Goal: Task Accomplishment & Management: Use online tool/utility

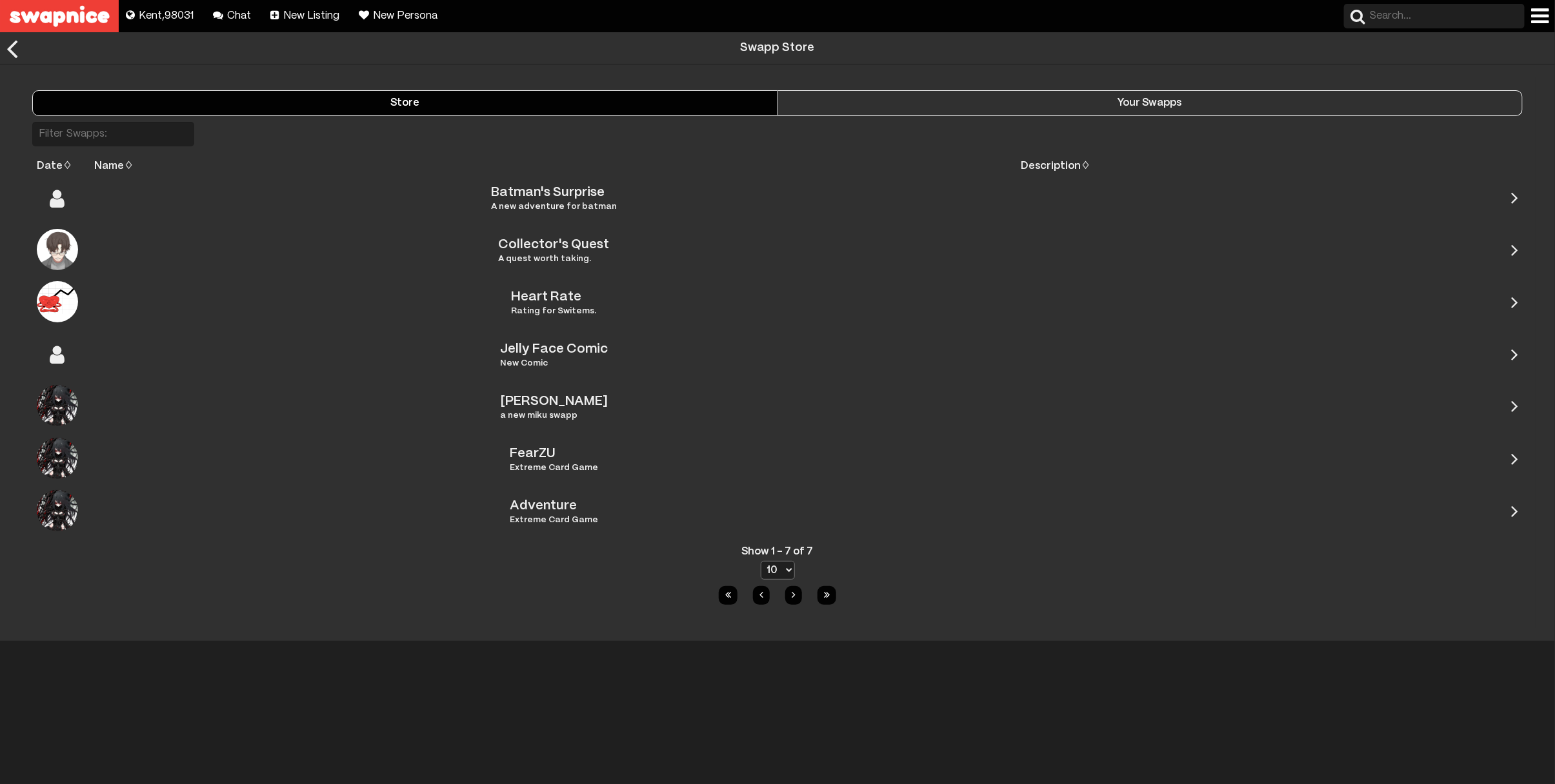
click at [1401, 12] on input "text" at bounding box center [1434, 16] width 180 height 24
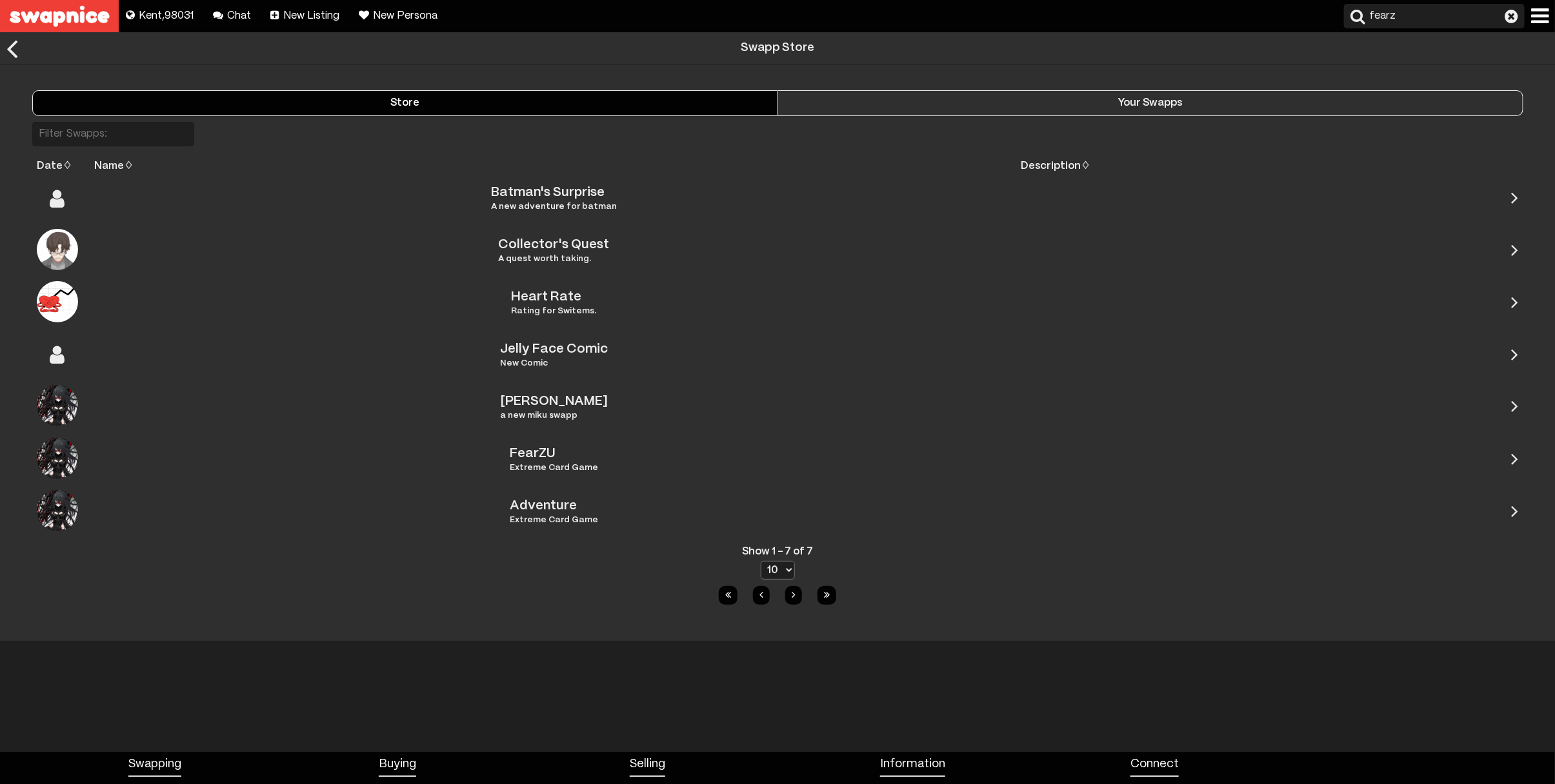
type input "fearzu"
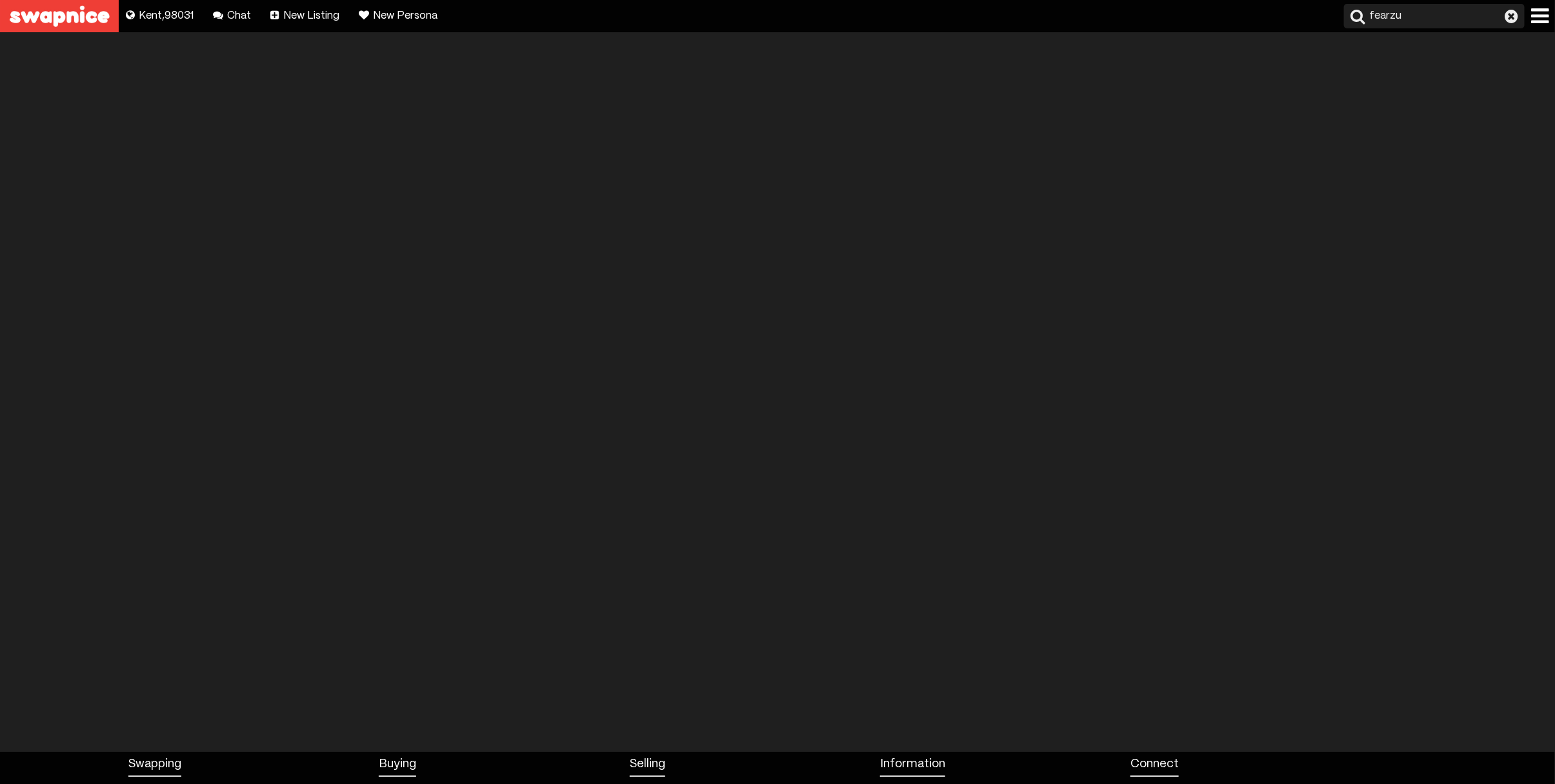
type input "fearzu"
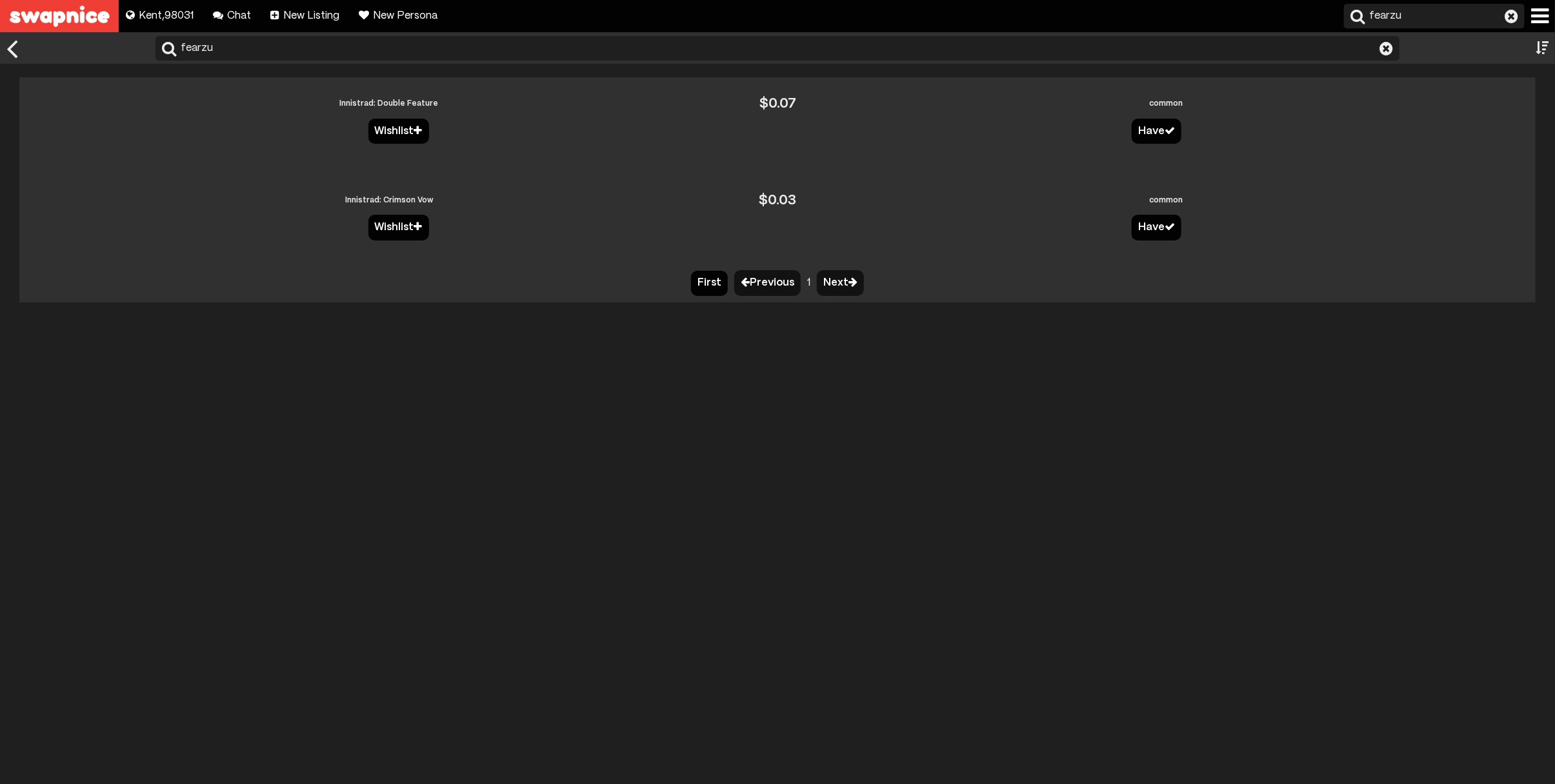
type input "fearzu"
drag, startPoint x: 783, startPoint y: 104, endPoint x: 764, endPoint y: 205, distance: 102.8
click at [764, 205] on div "$ 0.03" at bounding box center [777, 200] width 38 height 16
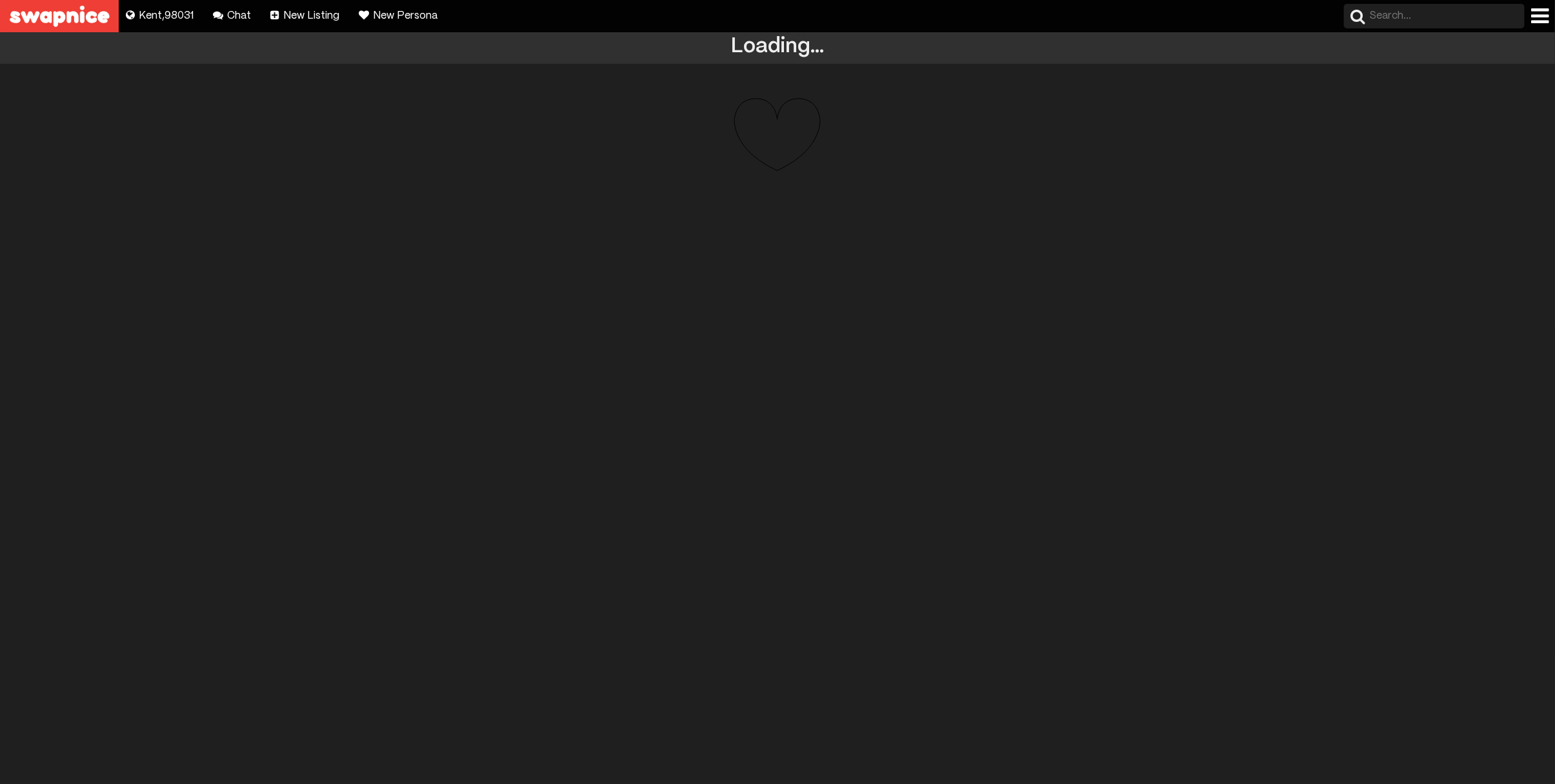
click at [663, 188] on div "// Heart body. // LEFT ARROW. // RIGHT ARROW. Loading..." at bounding box center [777, 130] width 1555 height 132
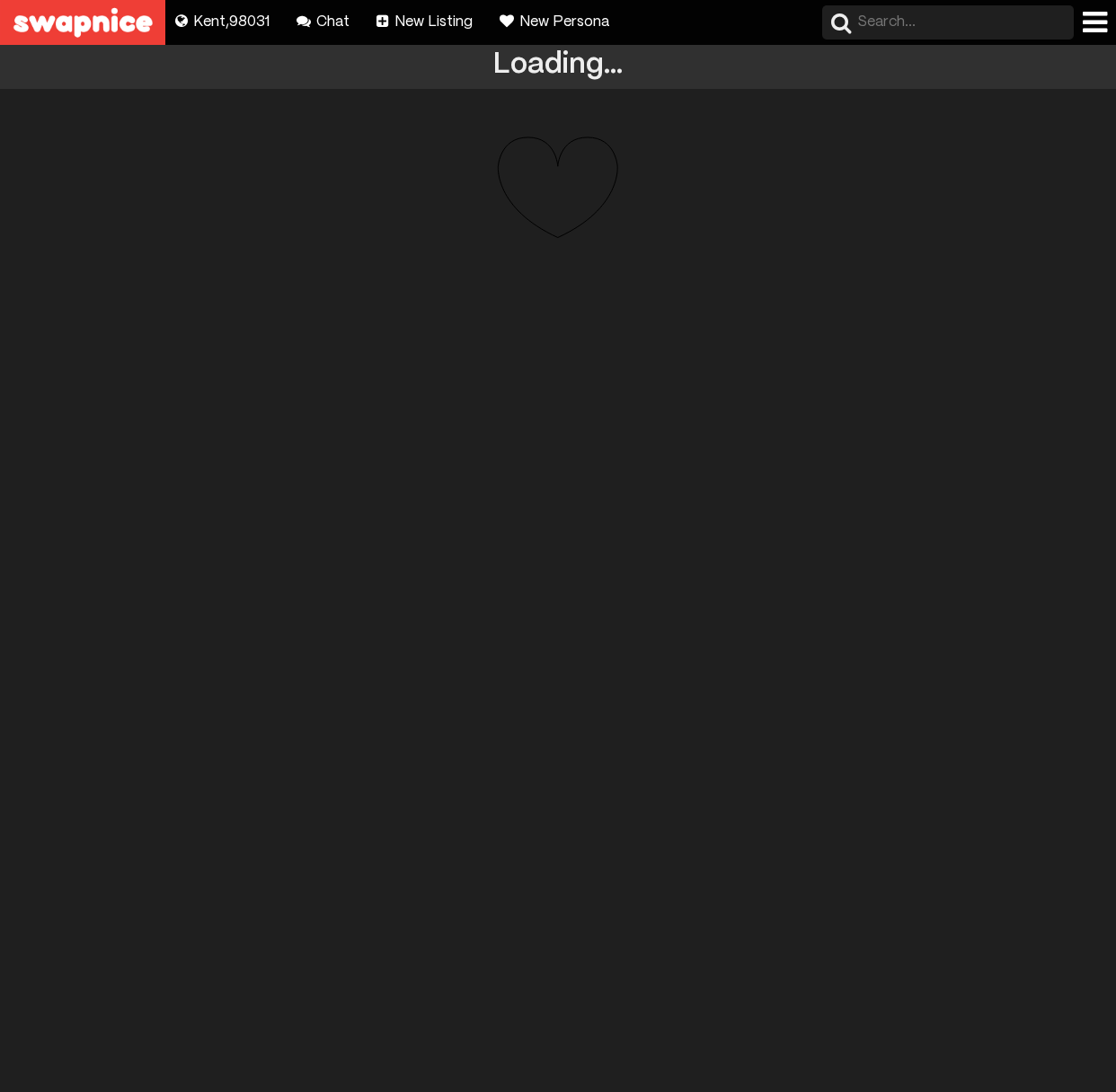
click at [787, 551] on div "Loading... // Heart body. // LEFT ARROW. // RIGHT ARROW. Loading..." at bounding box center [558, 568] width 1116 height 1047
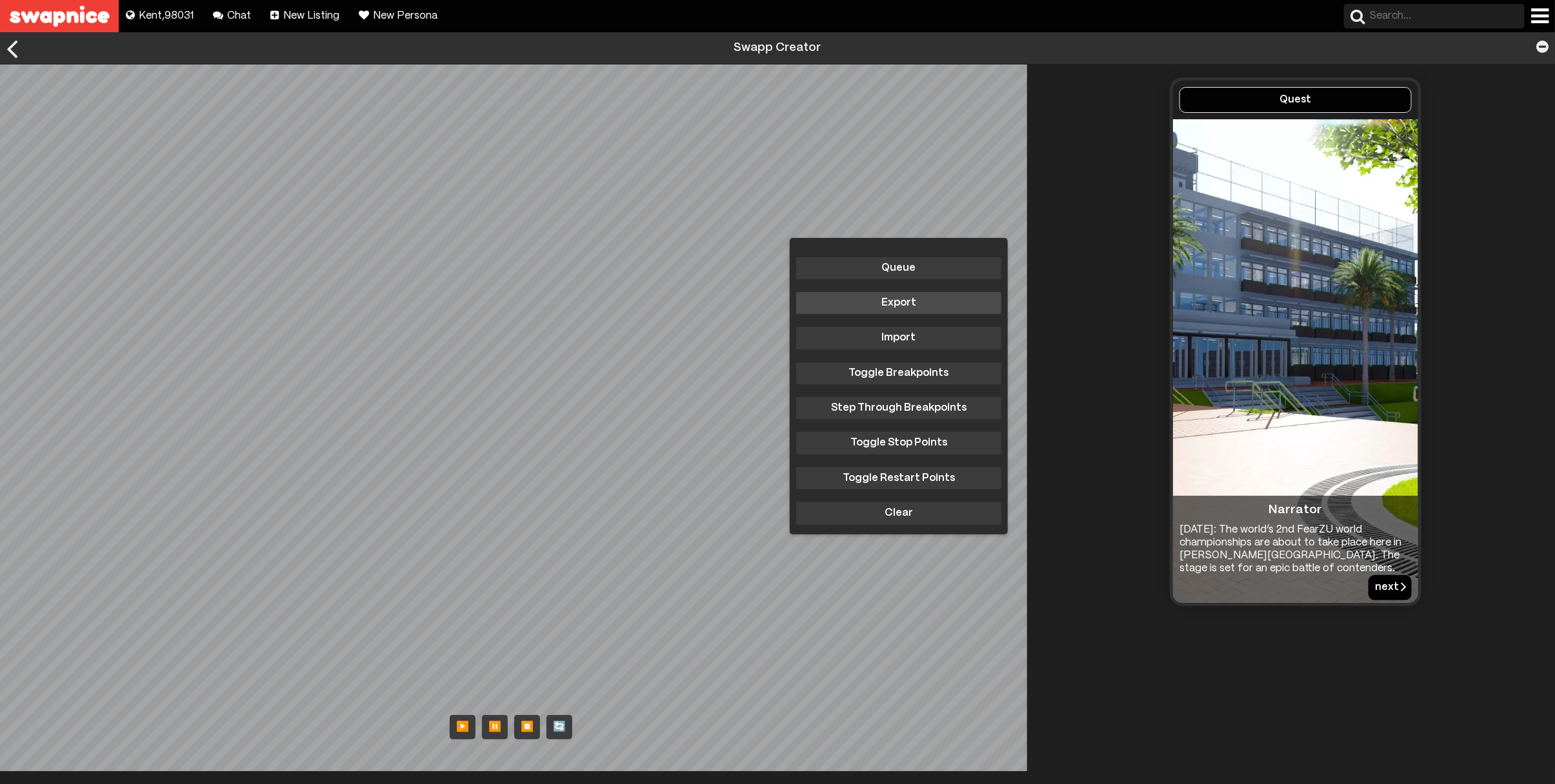
click at [827, 310] on div "Queue Export Import Toggle Breakpoints Step Through Breakpoints Toggle Stop Poi…" at bounding box center [518, 418] width 1037 height 707
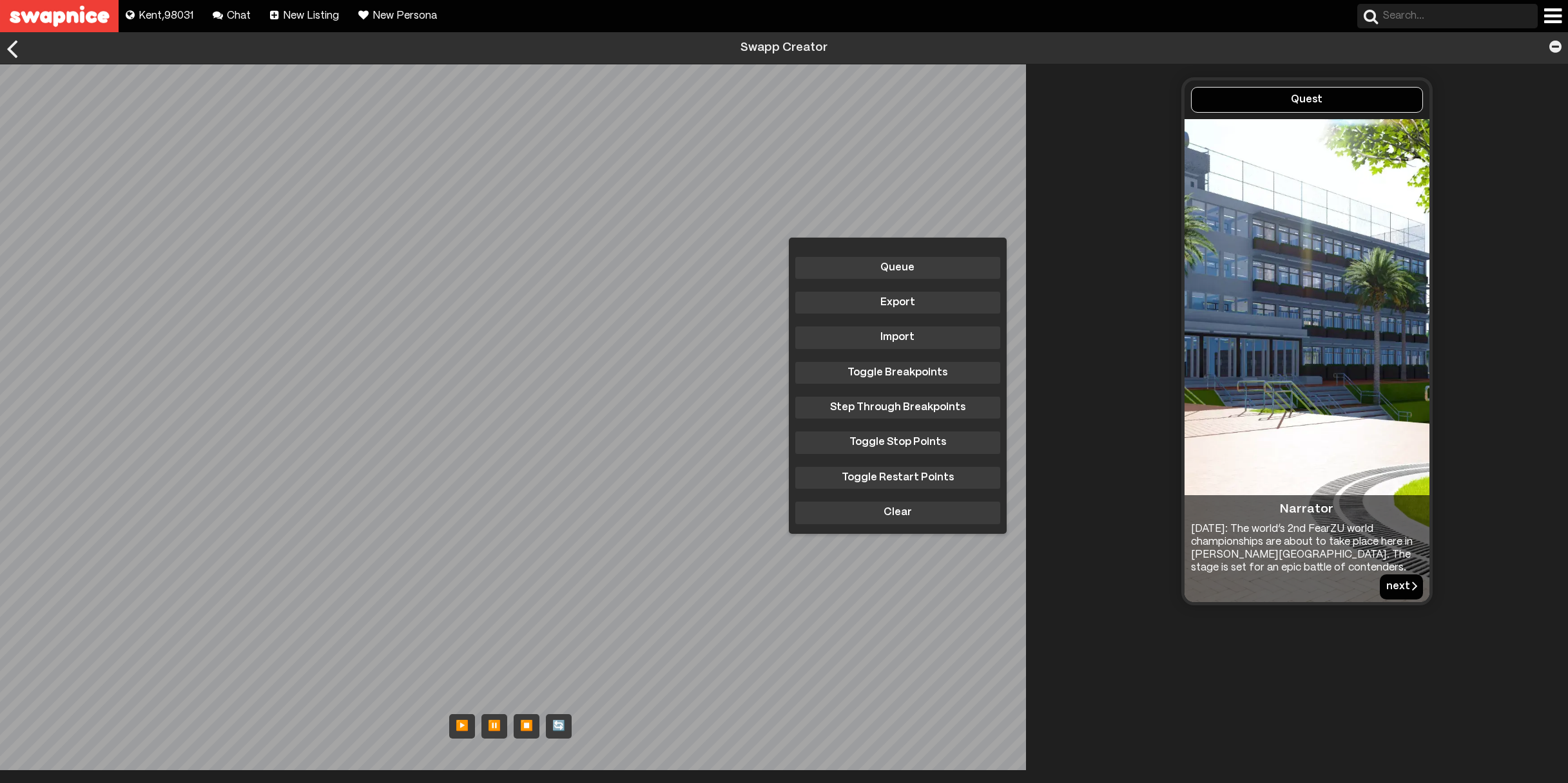
click at [750, 231] on body "Explore new places to buy, sell, and swap! [PERSON_NAME] , 98031 Chat with your…" at bounding box center [784, 479] width 1568 height 893
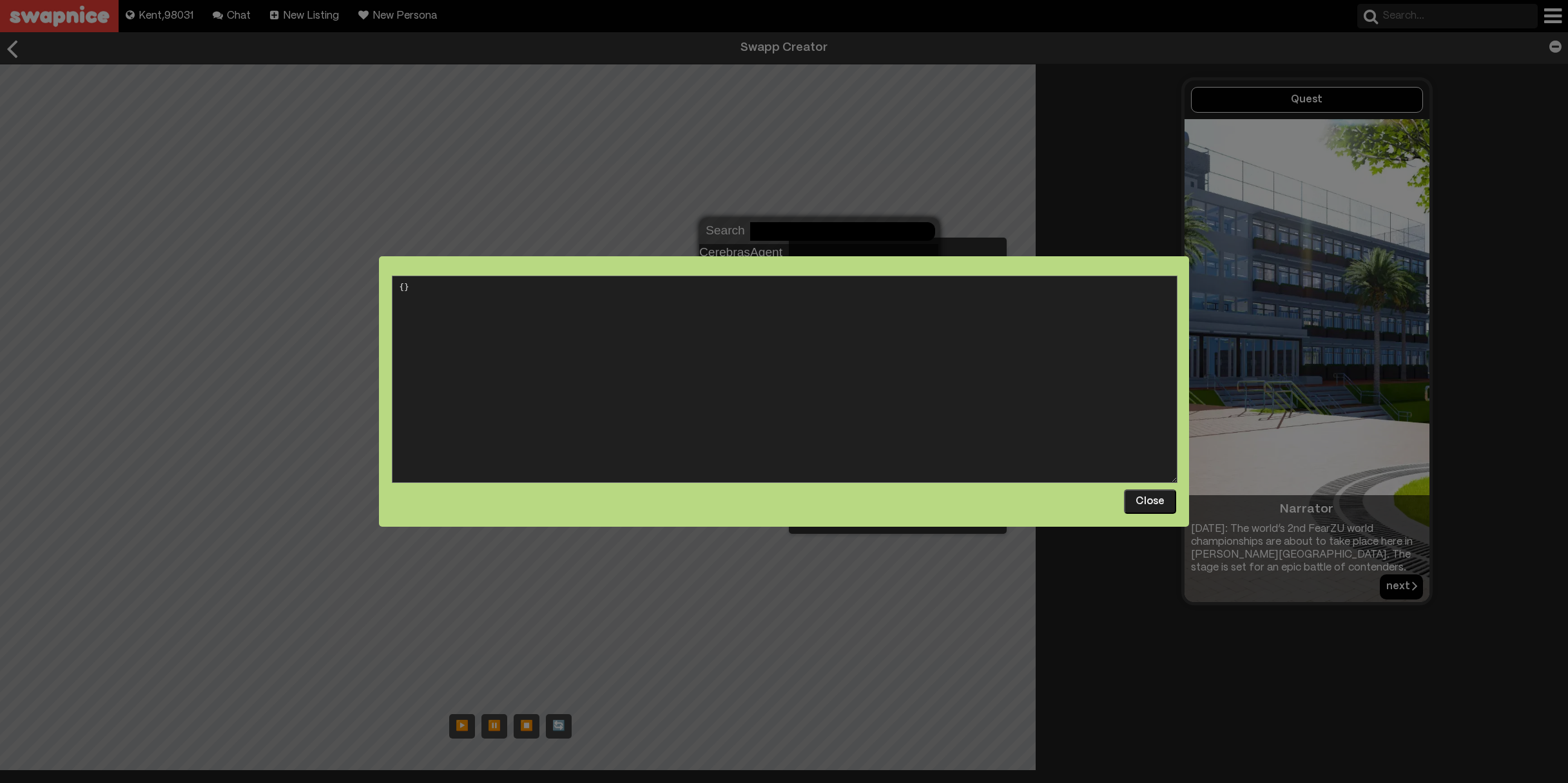
click at [1147, 505] on button "Close" at bounding box center [1149, 502] width 52 height 24
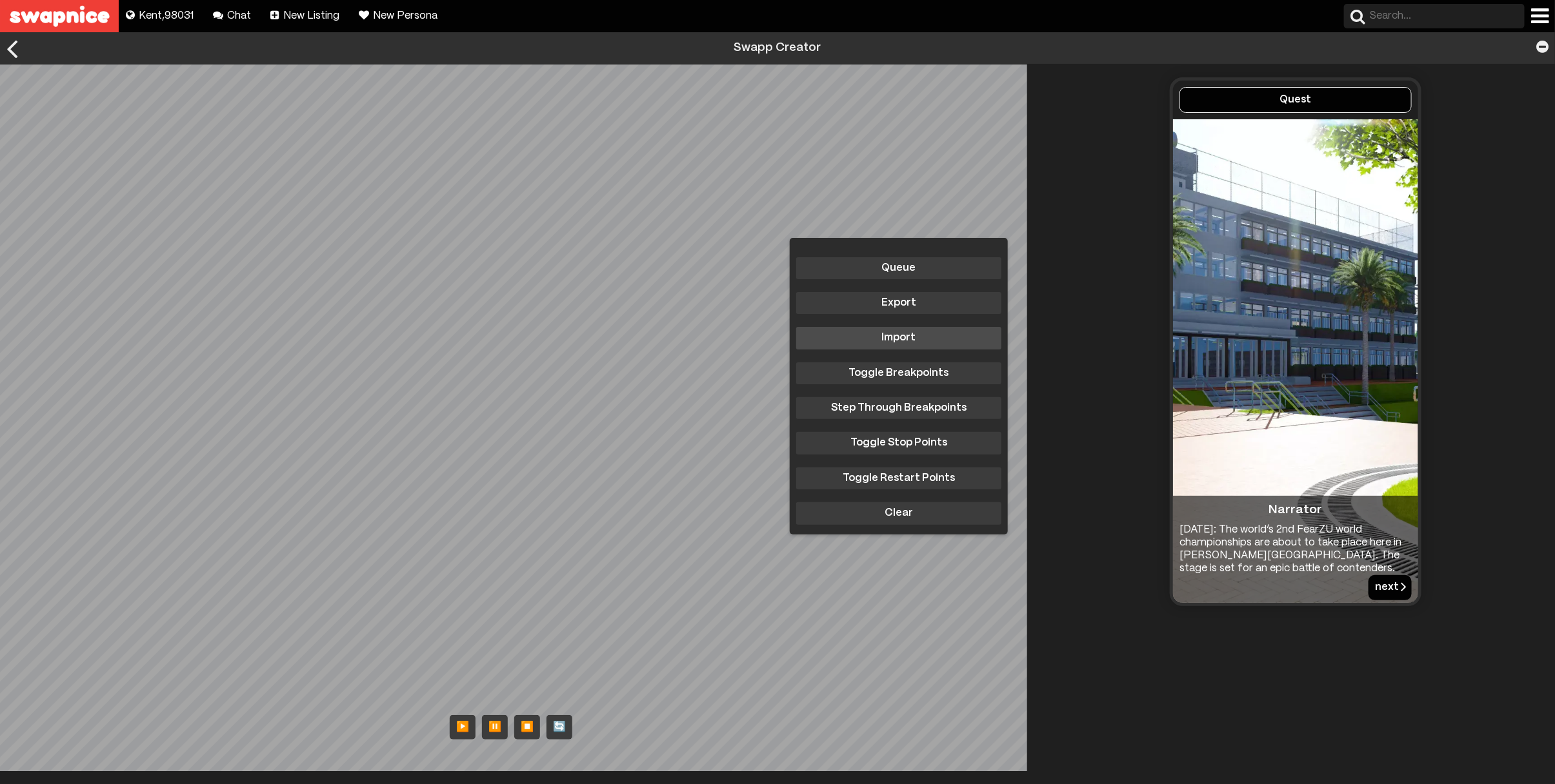
click at [902, 333] on button "Import" at bounding box center [899, 338] width 205 height 22
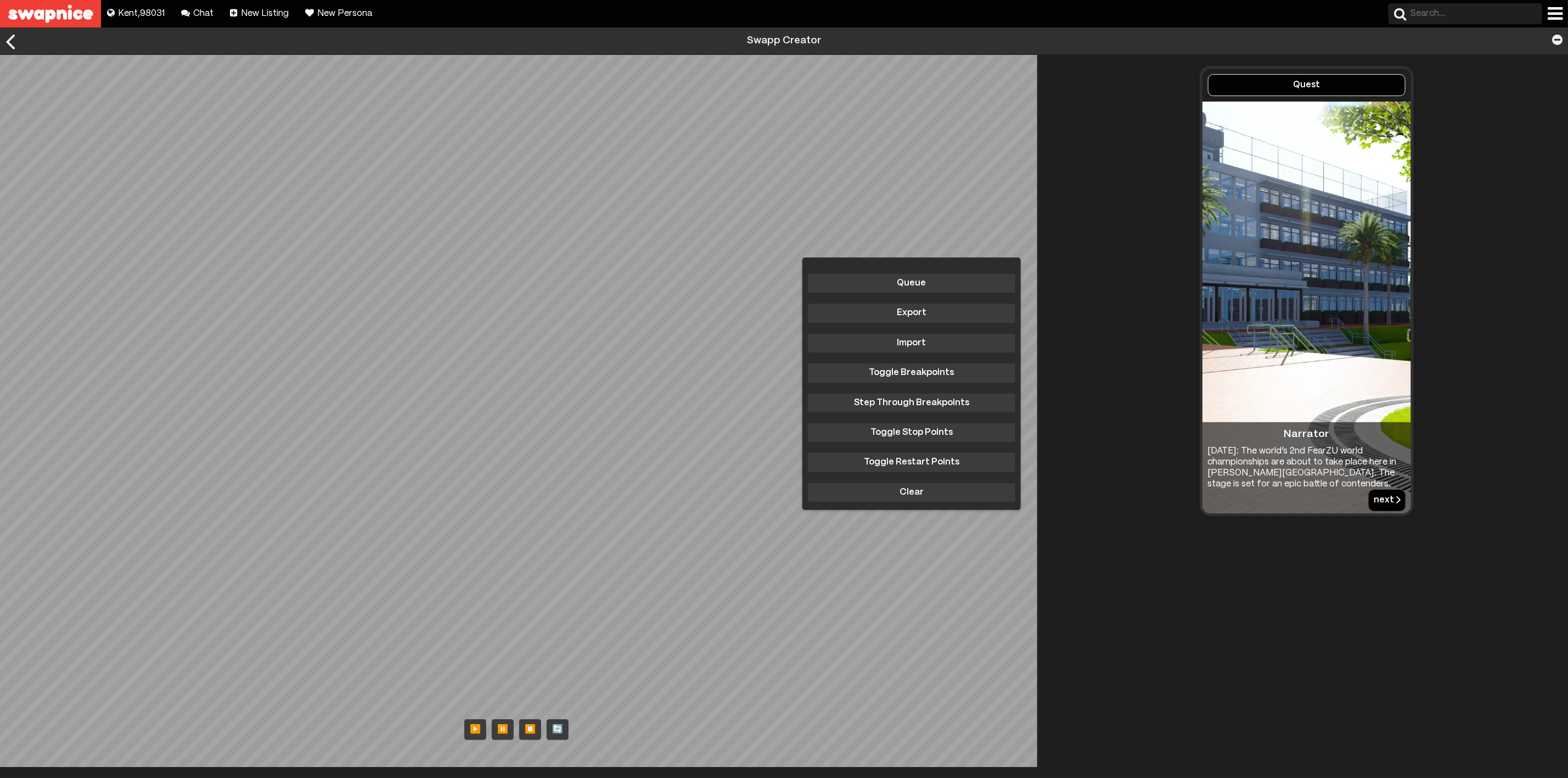
click at [639, 208] on body "Explore new places to buy, sell, and swap! Kent , 98031 Chat with your friends!…" at bounding box center [784, 463] width 1568 height 871
click at [1290, 437] on h3 "Narrator" at bounding box center [1306, 434] width 46 height 24
click at [556, 548] on div "Queue Export Import Toggle Breakpoints Step Through Breakpoints Toggle Stop Poi…" at bounding box center [523, 410] width 1046 height 712
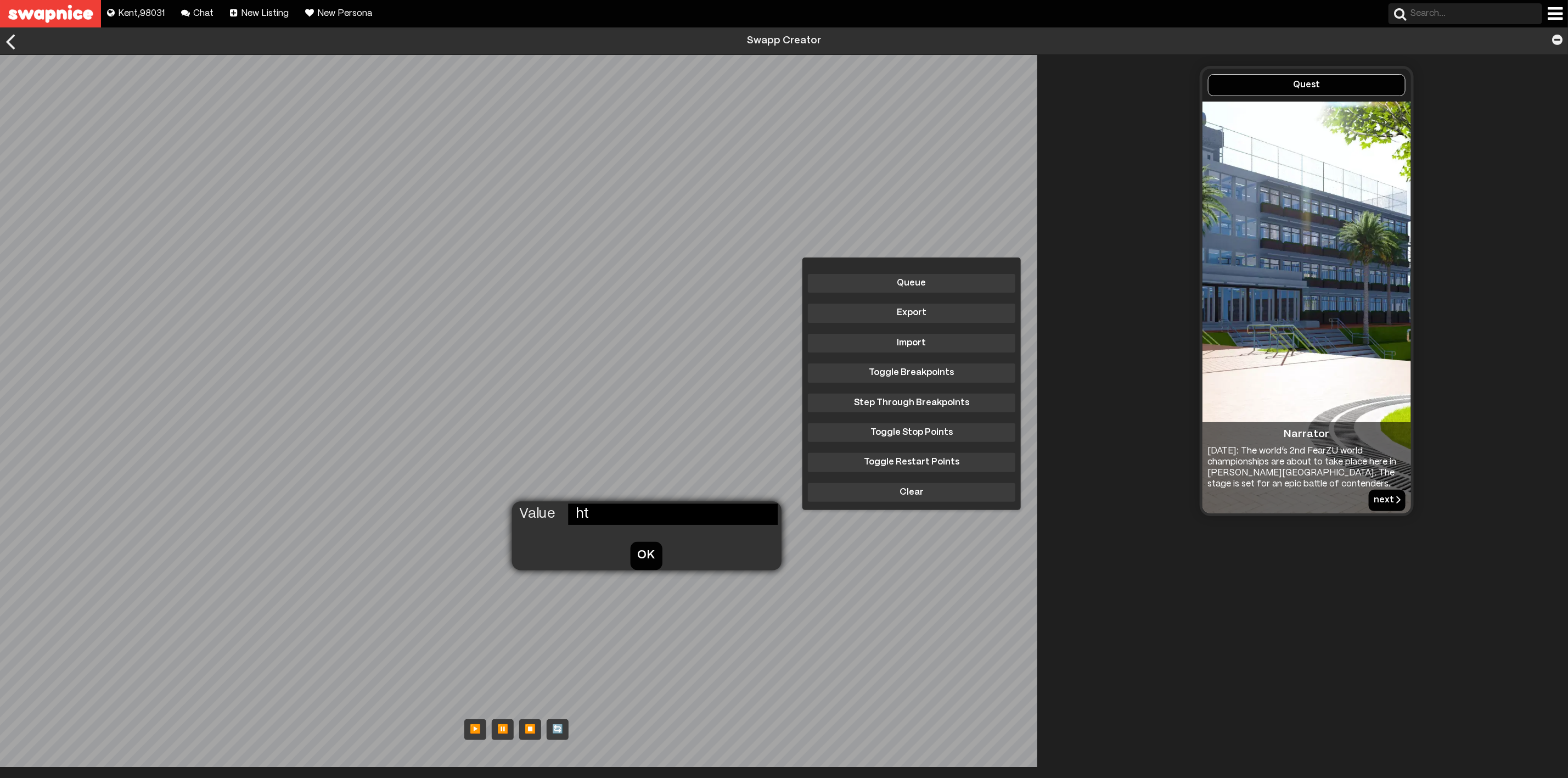
type input "h"
type input "[URL][DOMAIN_NAME][DOMAIN_NAME]"
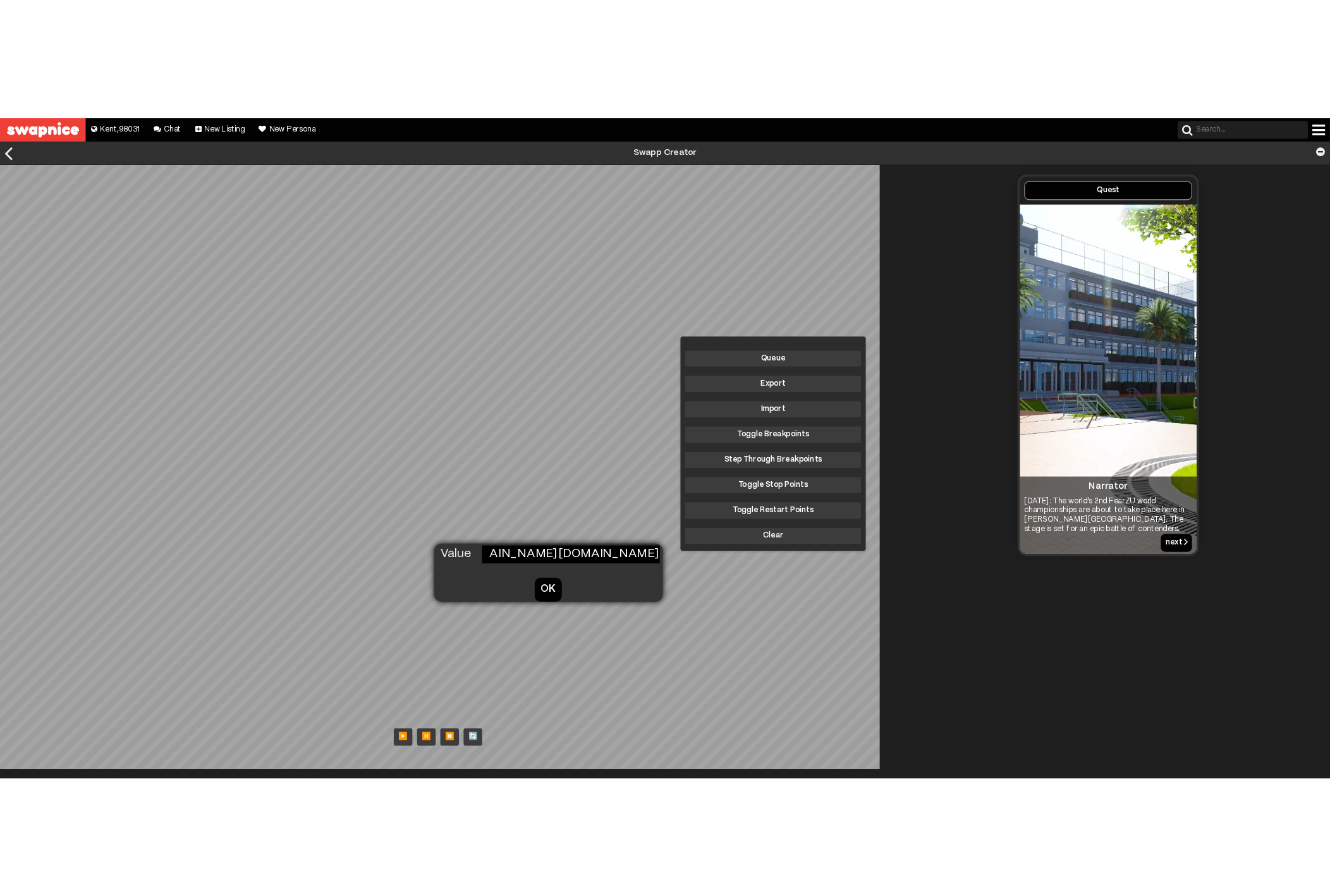
scroll to position [0, 0]
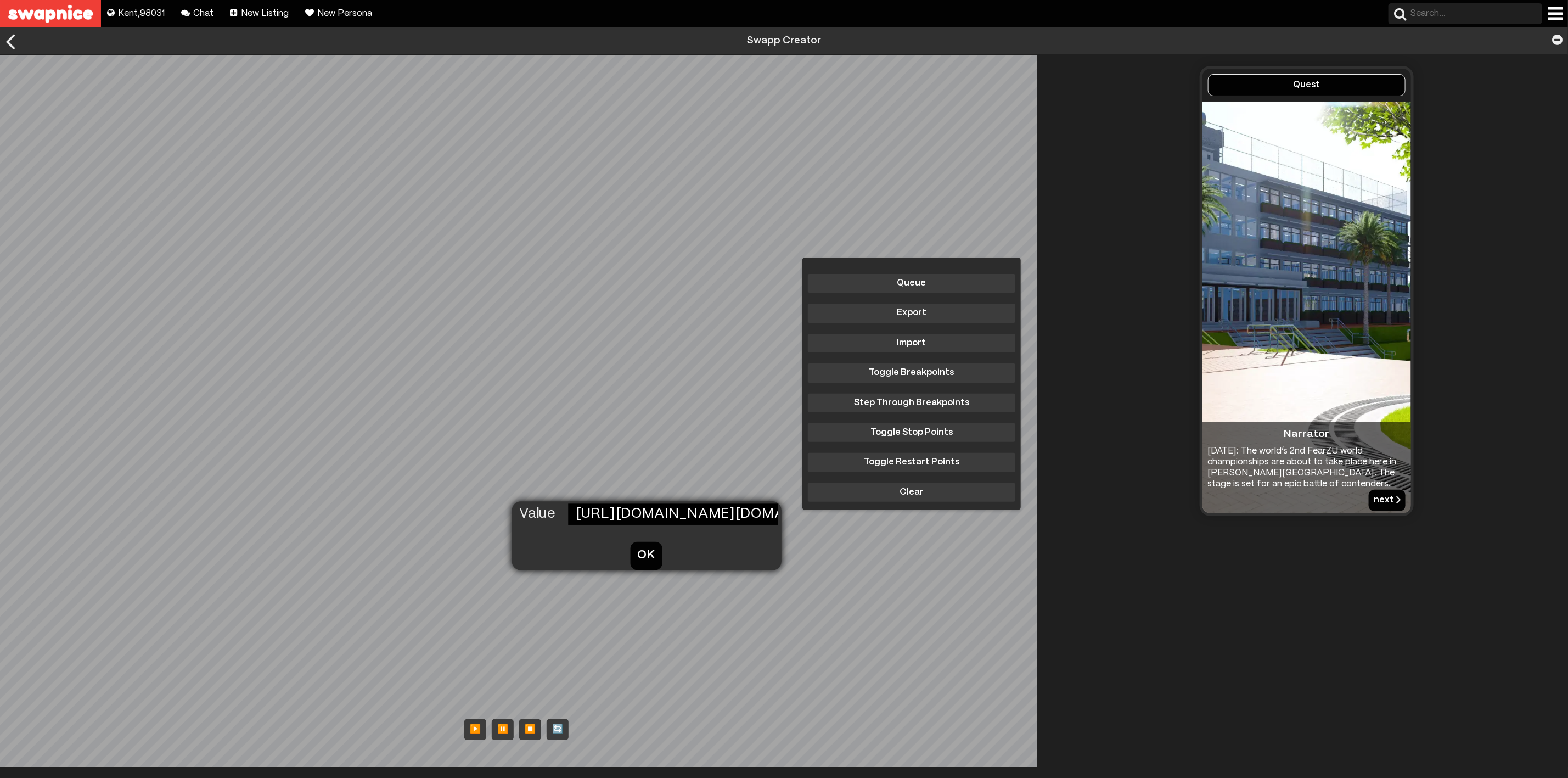
click at [637, 555] on button "OK" at bounding box center [646, 555] width 32 height 28
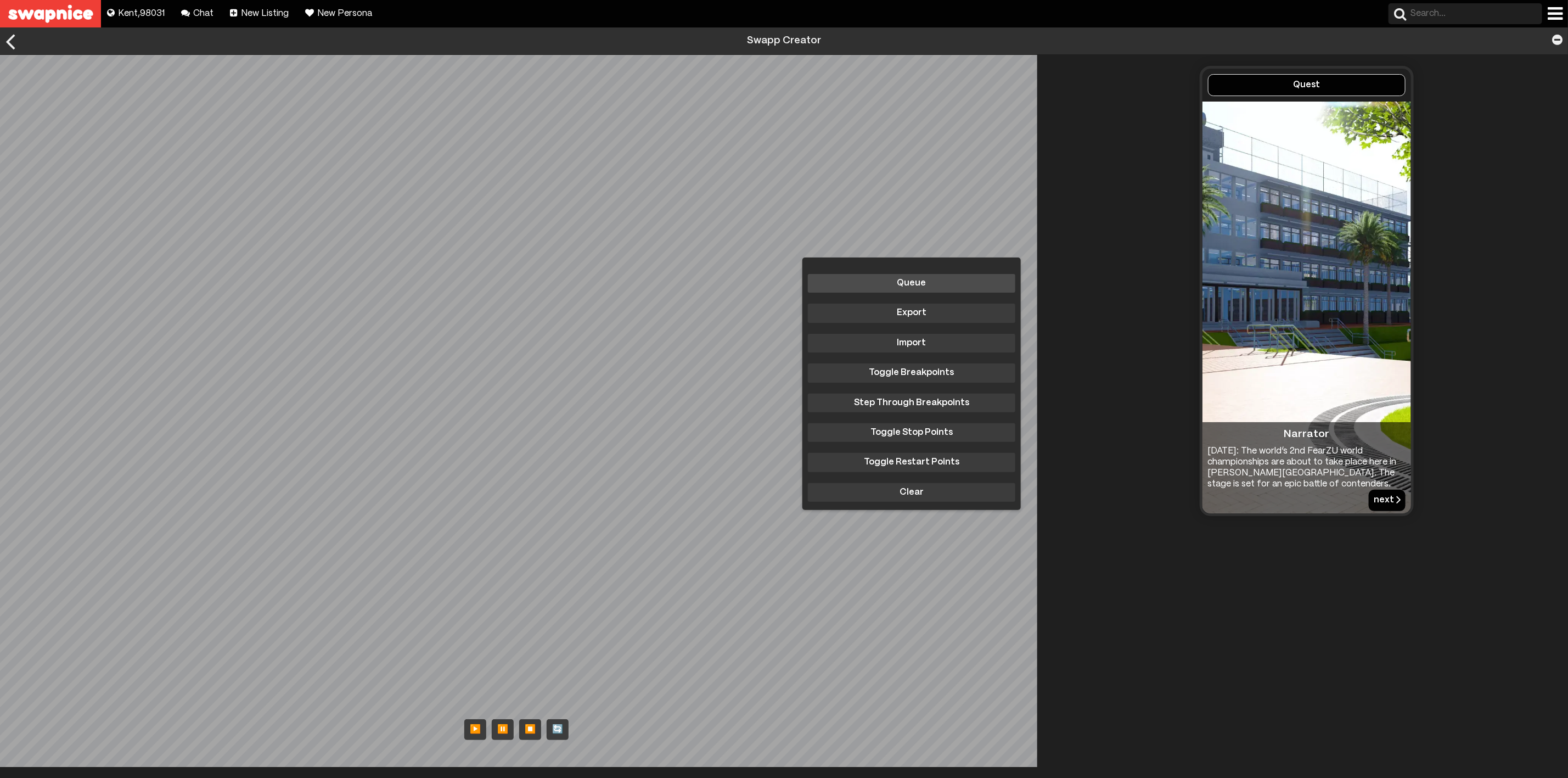
click at [909, 281] on button "Queue" at bounding box center [911, 283] width 208 height 19
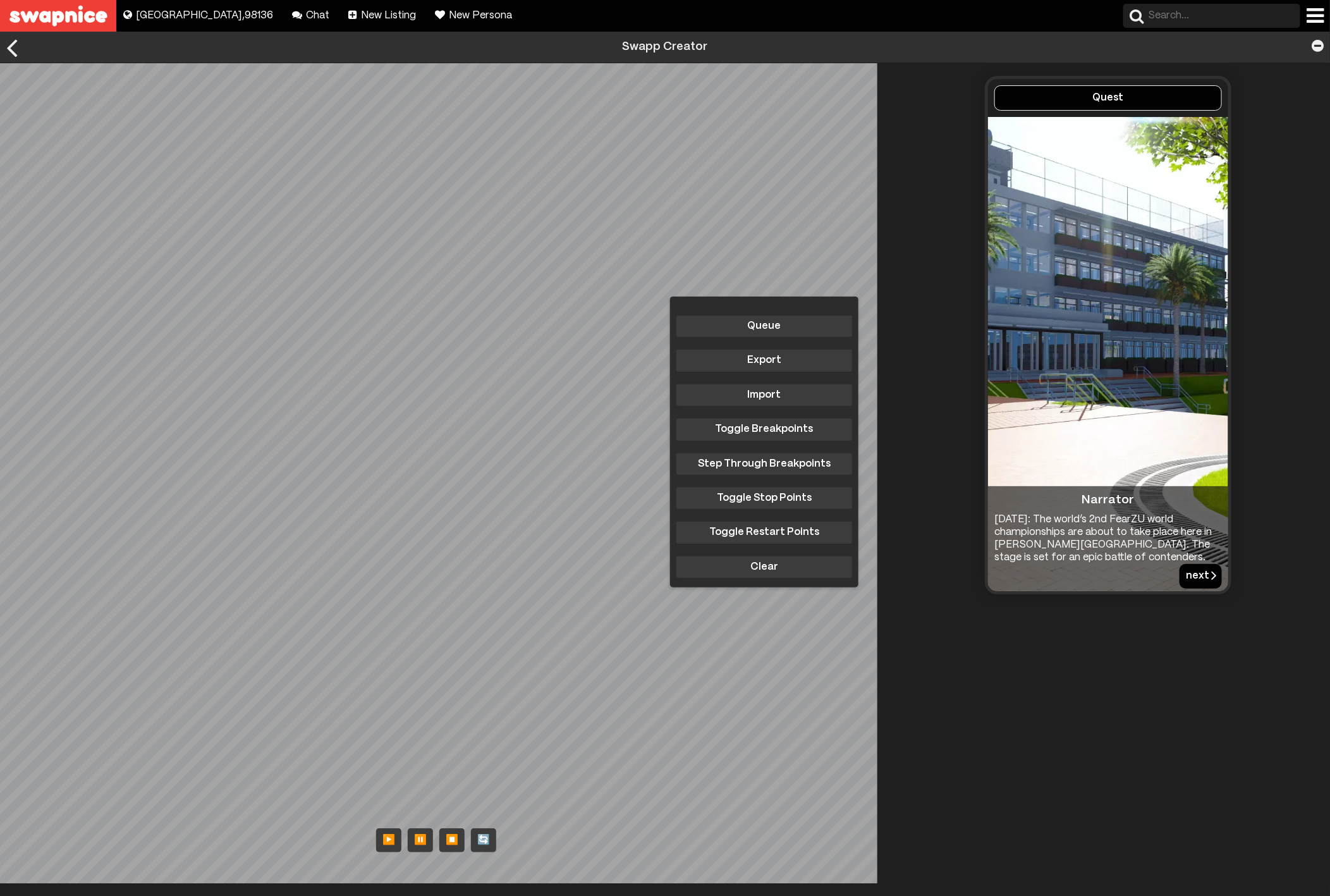
click at [693, 55] on div "Swapp Creator Queue Export Import Toggle Breakpoints Step Through Breakpoints T…" at bounding box center [665, 457] width 1330 height 852
click at [474, 400] on div "Queue Export Import Toggle Breakpoints Step Through Breakpoints Toggle Stop Poi…" at bounding box center [443, 473] width 887 height 820
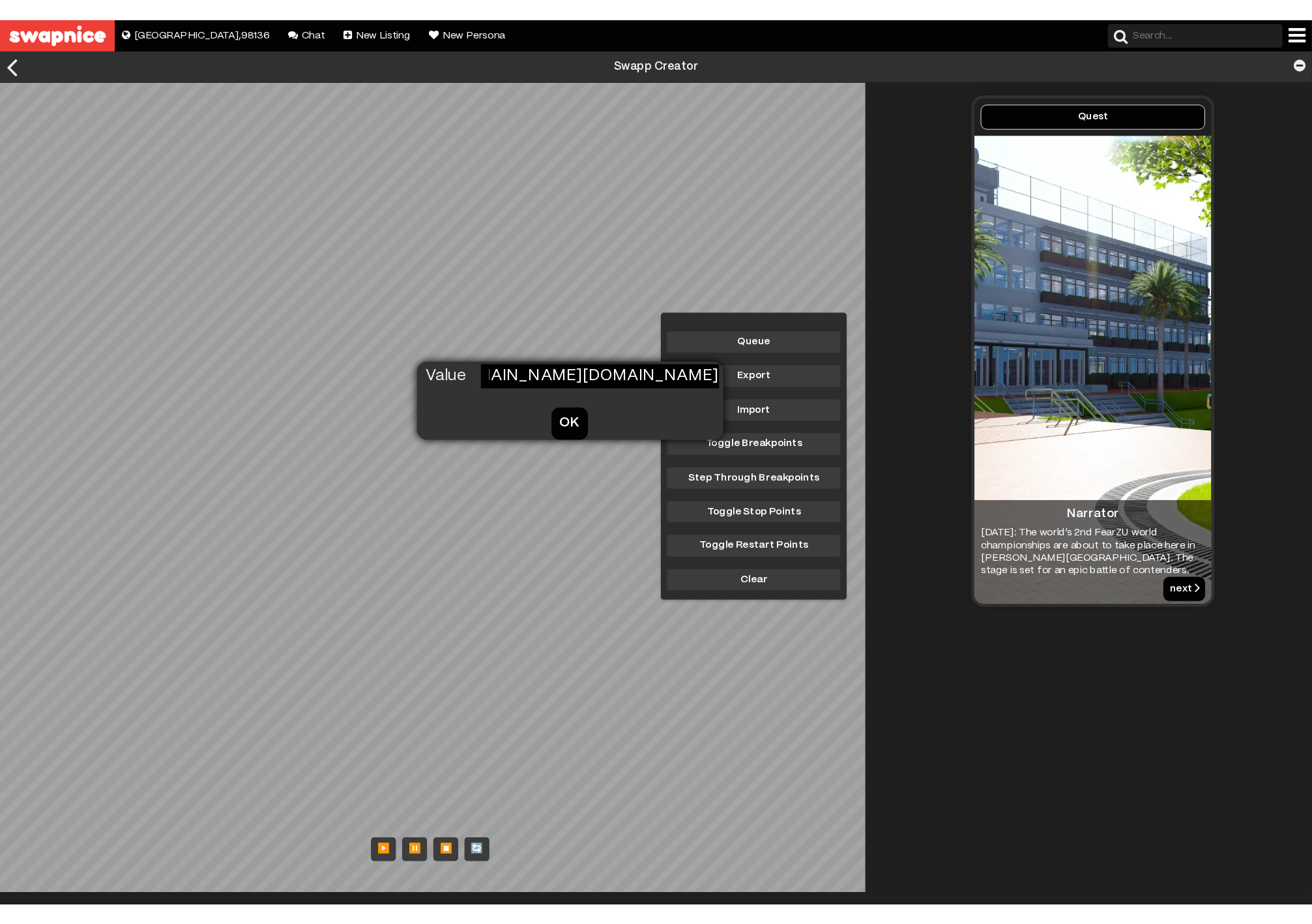
scroll to position [0, 767]
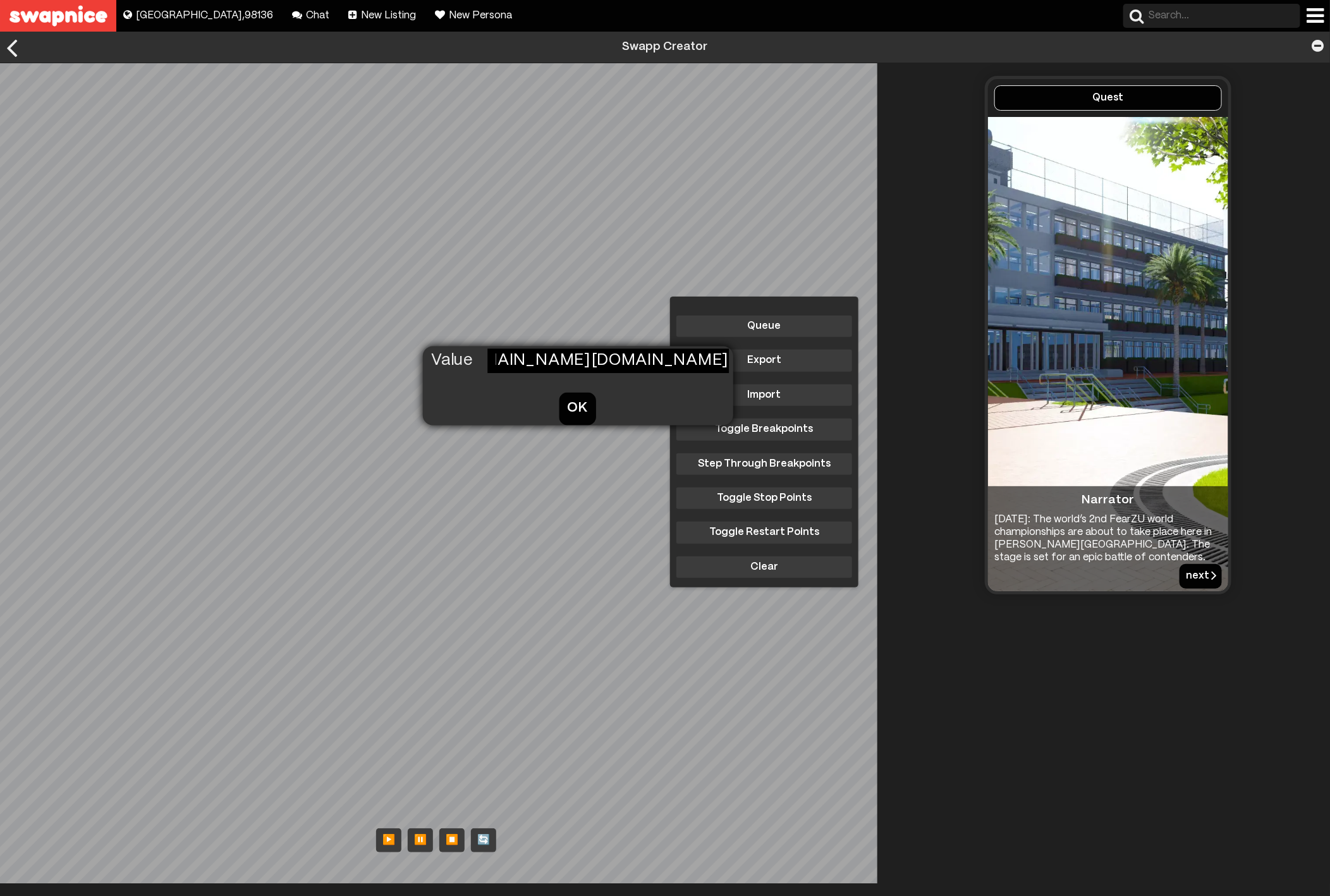
click at [576, 408] on button "OK" at bounding box center [577, 408] width 37 height 32
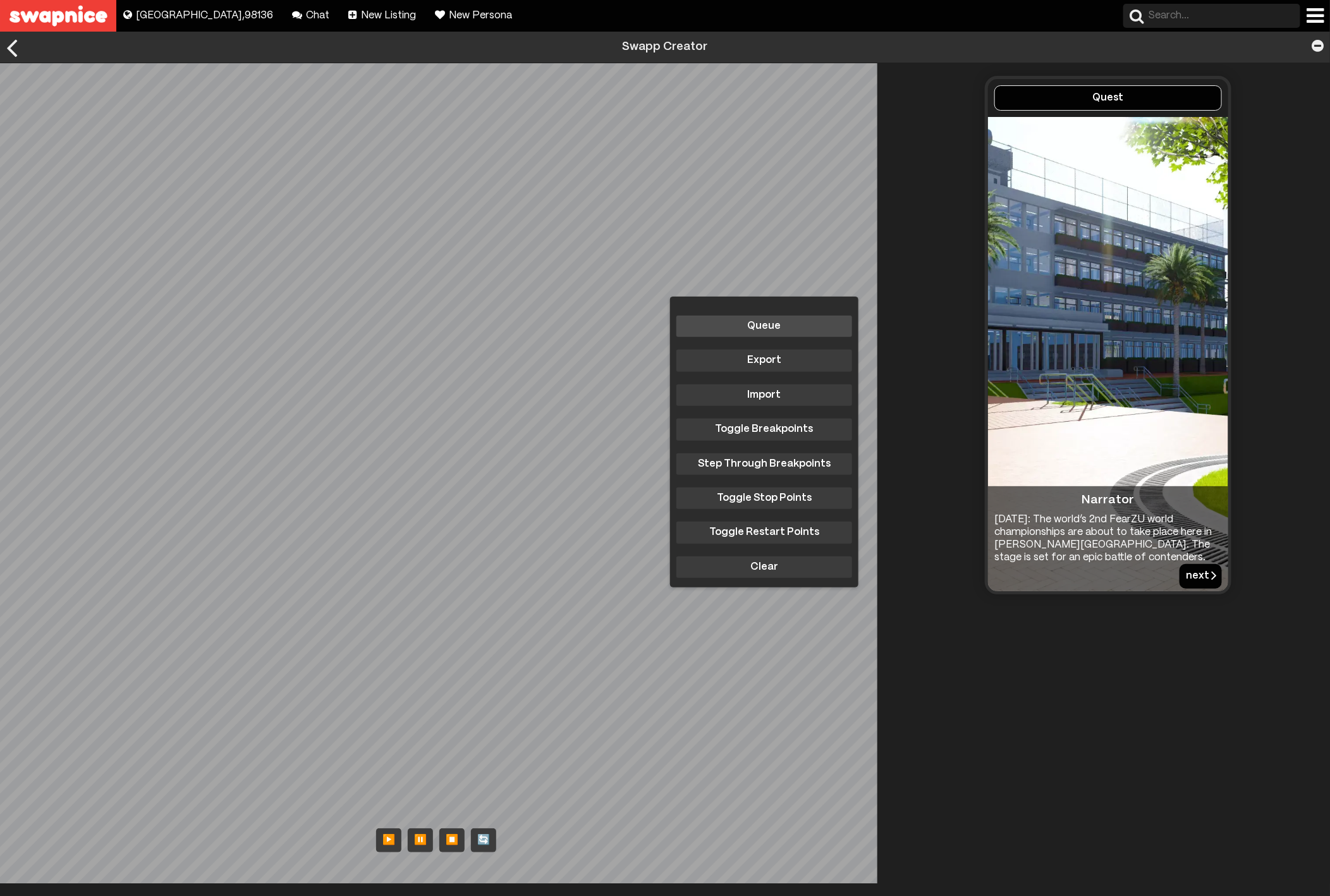
click at [749, 320] on button "Queue" at bounding box center [764, 326] width 176 height 22
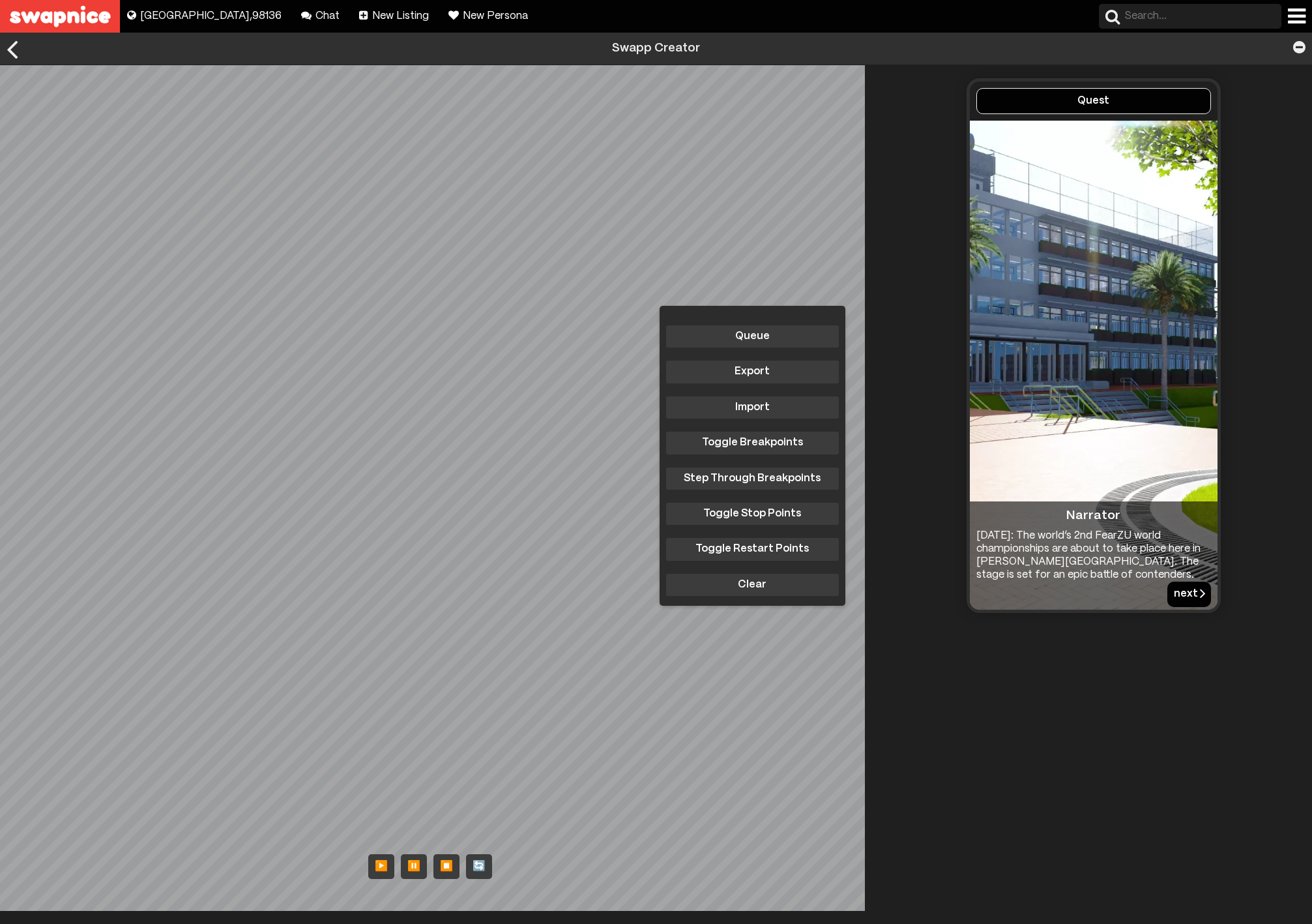
click at [1144, 732] on div "Quest Narrator April 30th, 2027: The world’s 2nd FearZU world championships are…" at bounding box center [1093, 487] width 437 height 845
click at [841, 341] on div "Queue Export Import Toggle Breakpoints Step Through Breakpoints Toggle Stop Poi…" at bounding box center [437, 487] width 875 height 845
click at [765, 335] on button "Queue" at bounding box center [752, 336] width 173 height 22
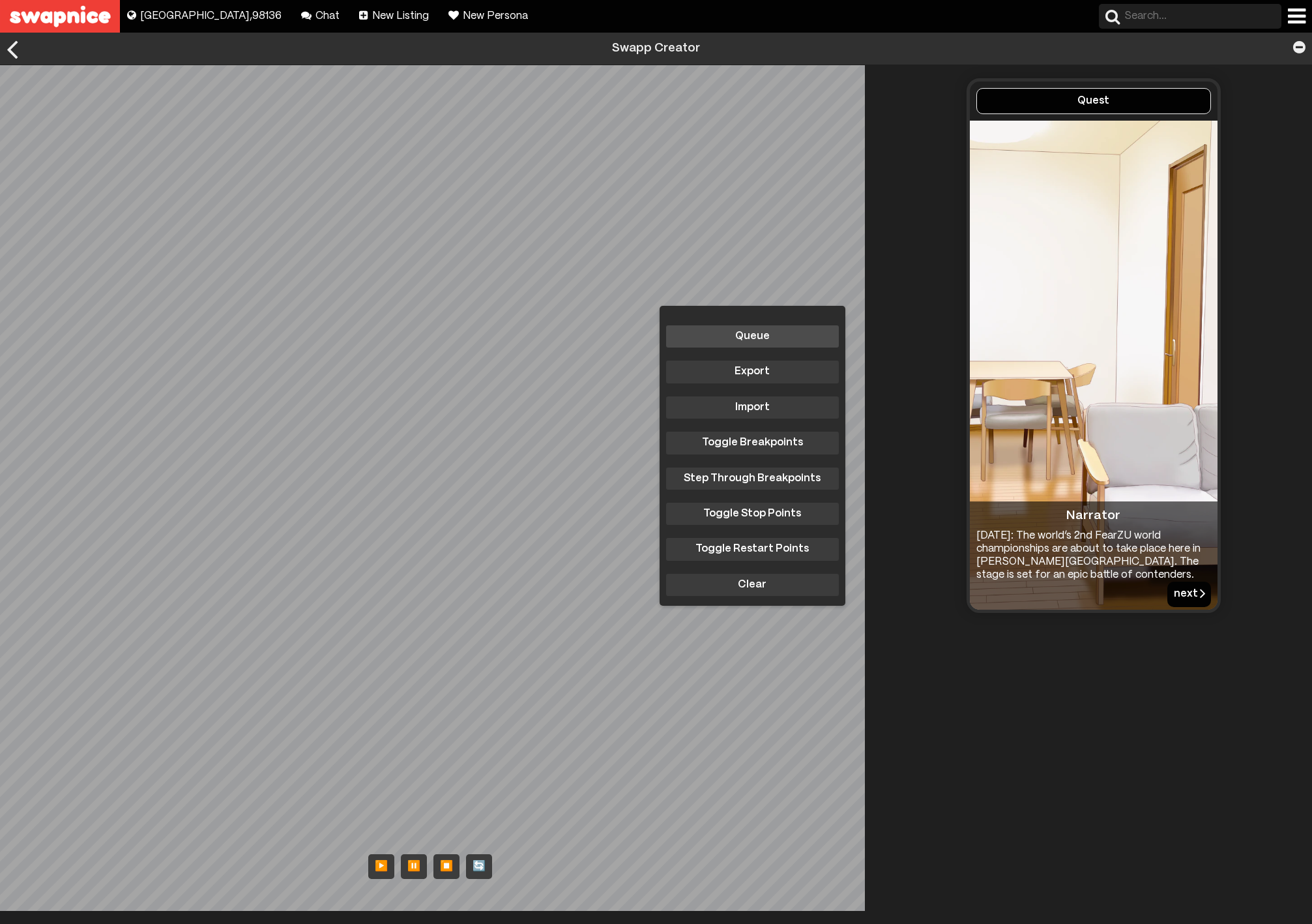
click at [758, 335] on button "Queue" at bounding box center [752, 336] width 173 height 22
click at [452, 523] on div "Queue Export Import Toggle Breakpoints Step Through Breakpoints Toggle Stop Poi…" at bounding box center [437, 487] width 875 height 845
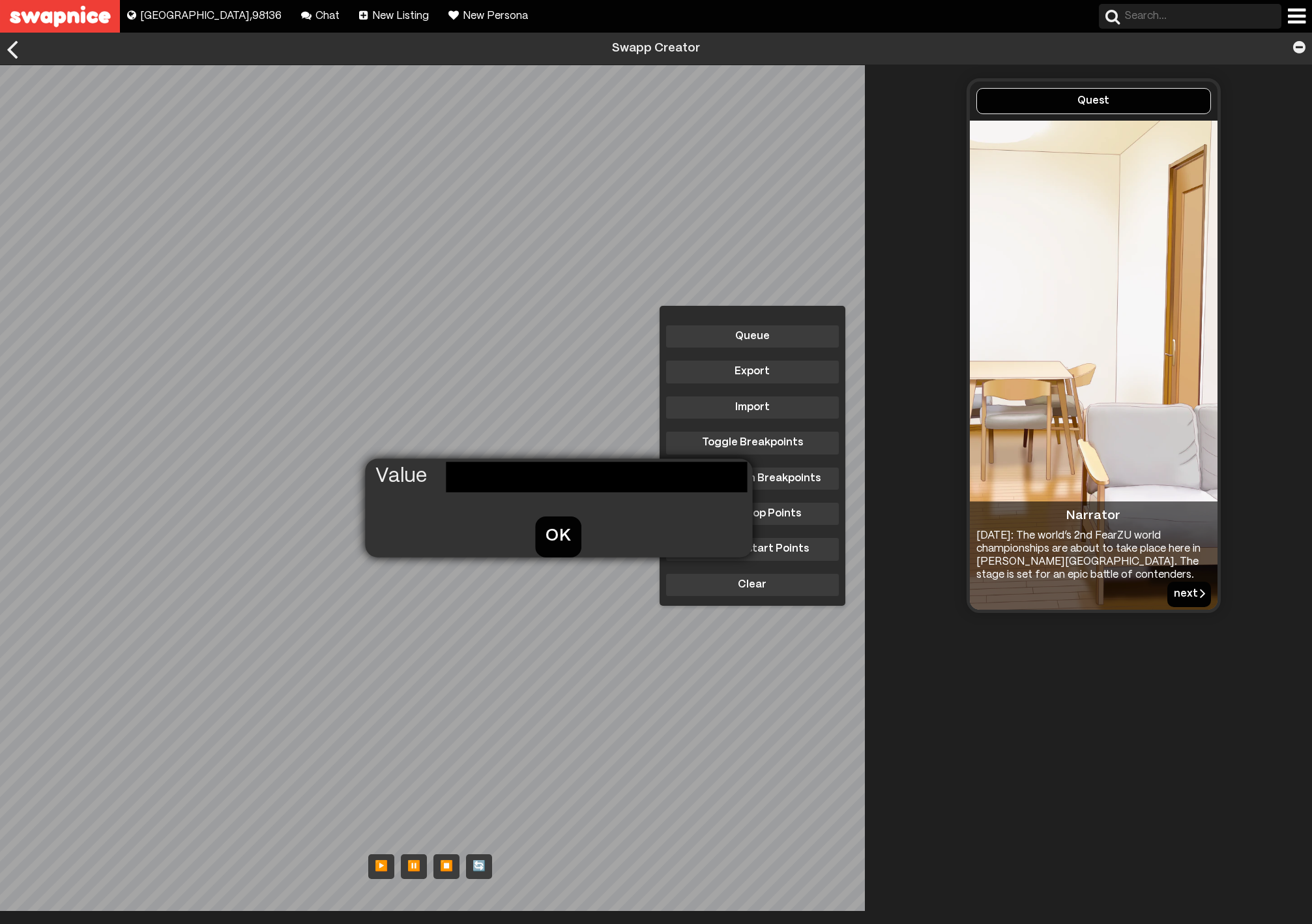
click at [499, 474] on input "text" at bounding box center [596, 476] width 301 height 30
paste input "[URL][DOMAIN_NAME][DOMAIN_NAME]"
type input "https://firebasestorage.googleapis.com/v0/b/swapped-30519.appspot.com/o/images%…"
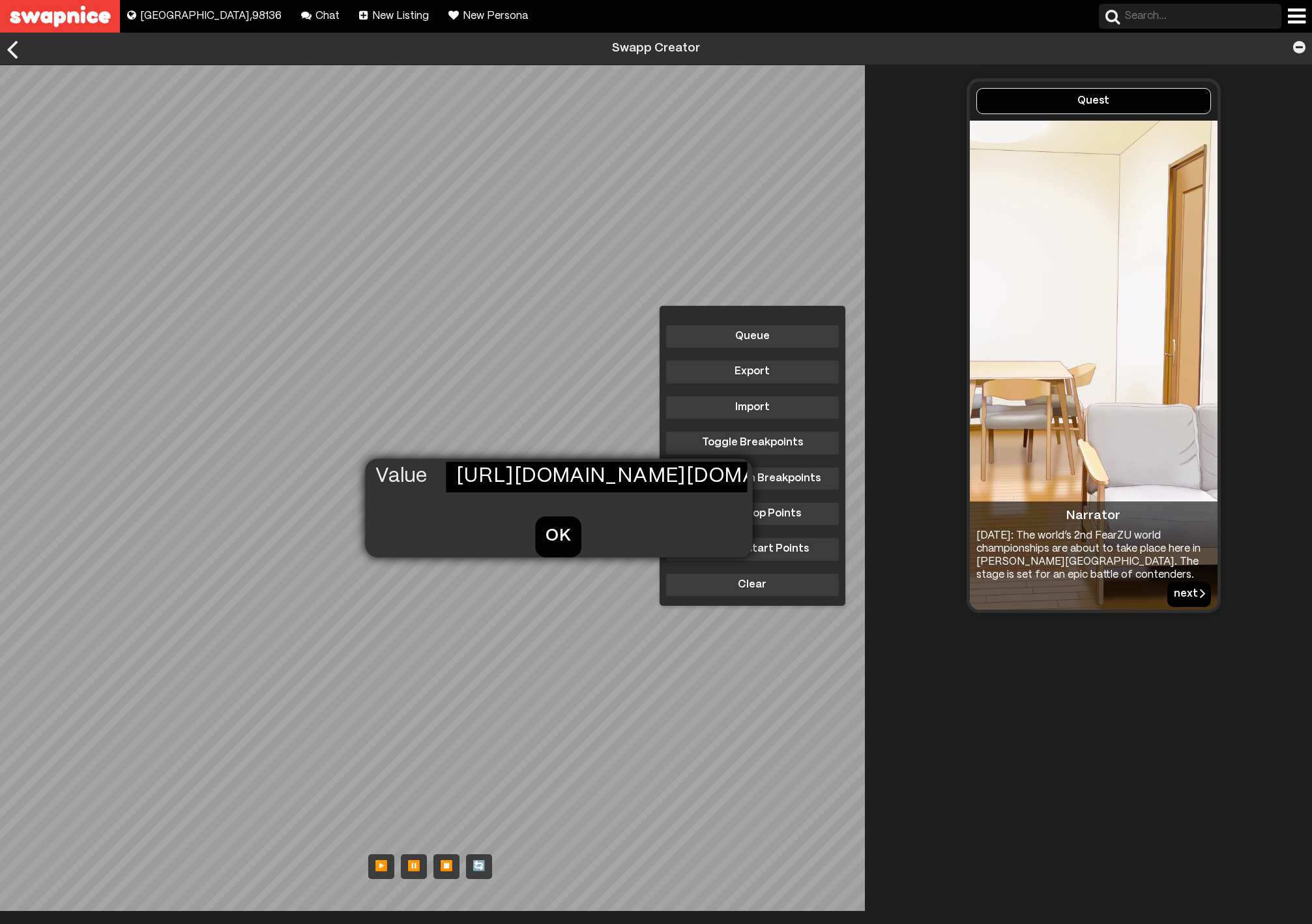
click at [536, 532] on button "OK" at bounding box center [557, 536] width 46 height 40
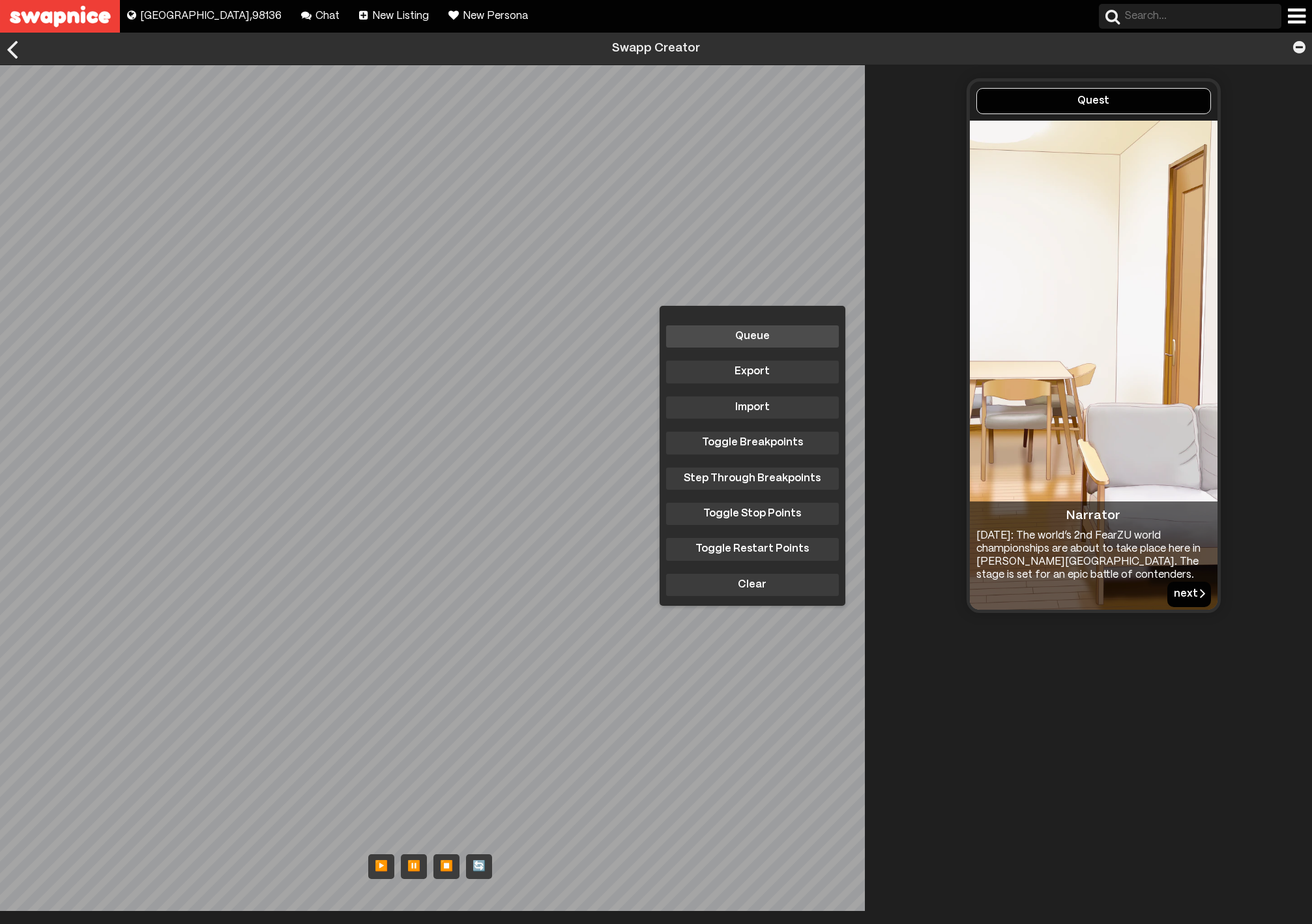
click at [753, 337] on button "Queue" at bounding box center [752, 336] width 173 height 22
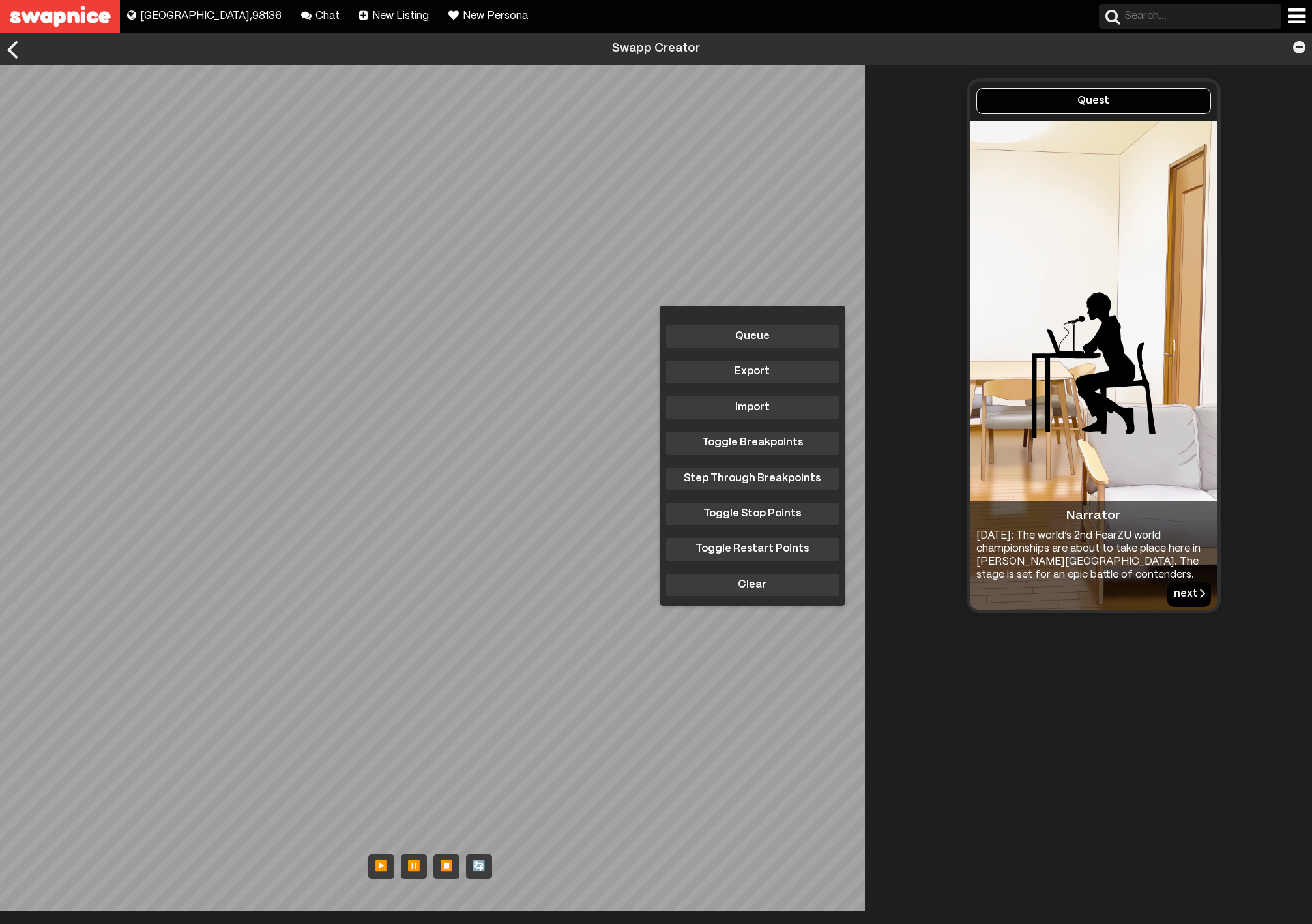
click at [432, 516] on div "Queue Export Import Toggle Breakpoints Step Through Breakpoints Toggle Stop Poi…" at bounding box center [437, 487] width 875 height 845
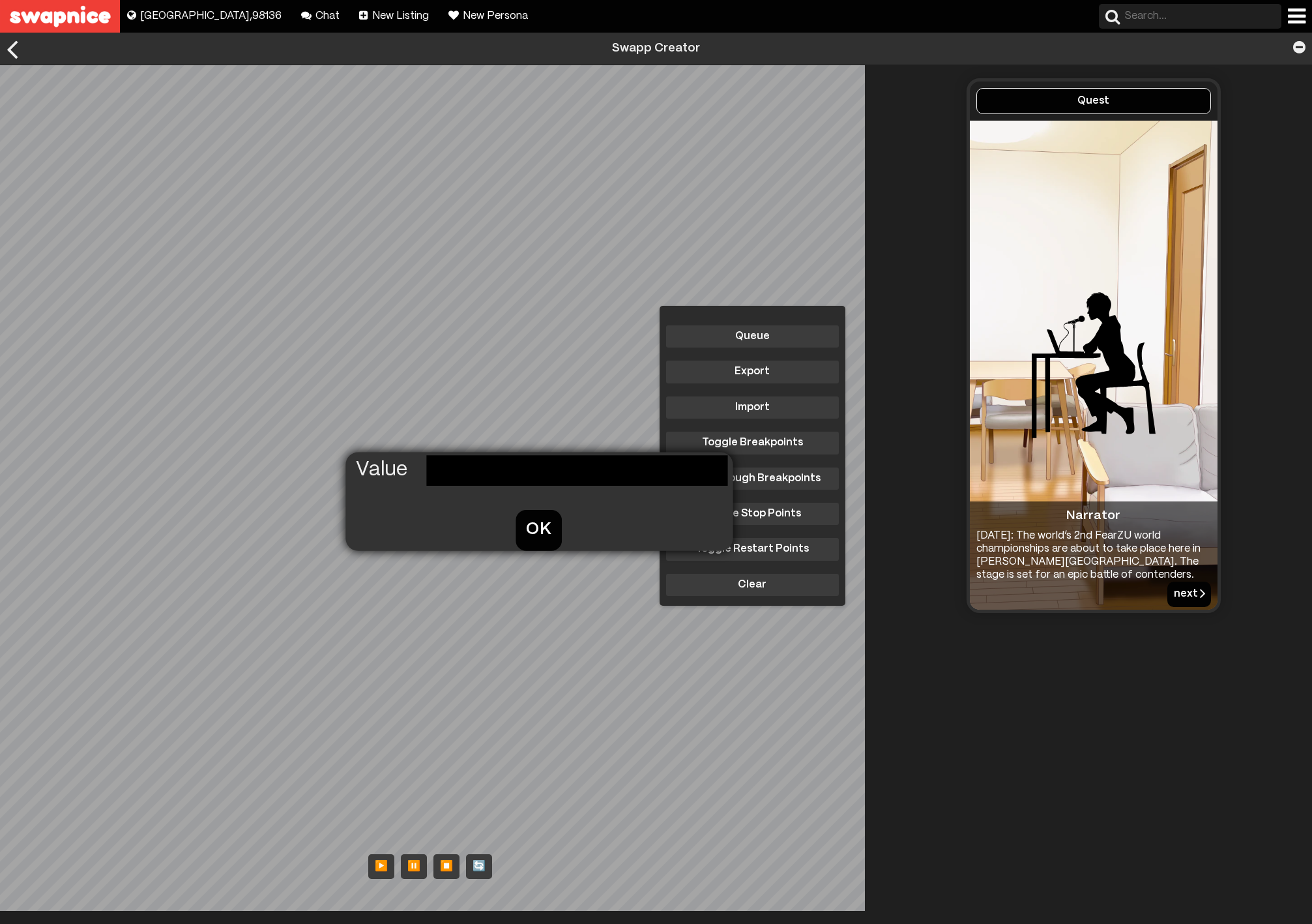
click at [536, 525] on button "OK" at bounding box center [538, 530] width 46 height 40
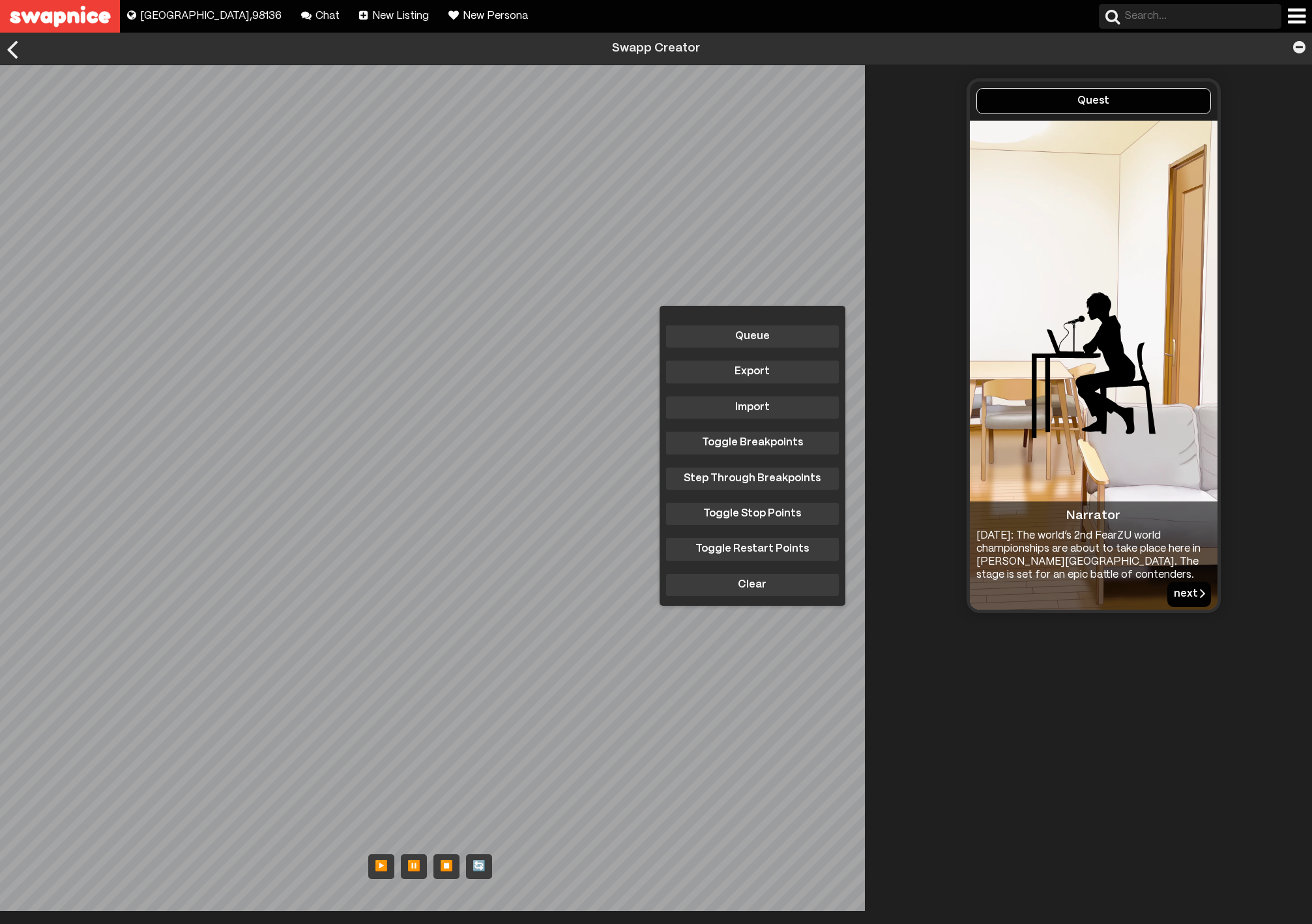
click at [436, 608] on div "Queue Export Import Toggle Breakpoints Step Through Breakpoints Toggle Stop Poi…" at bounding box center [437, 487] width 875 height 845
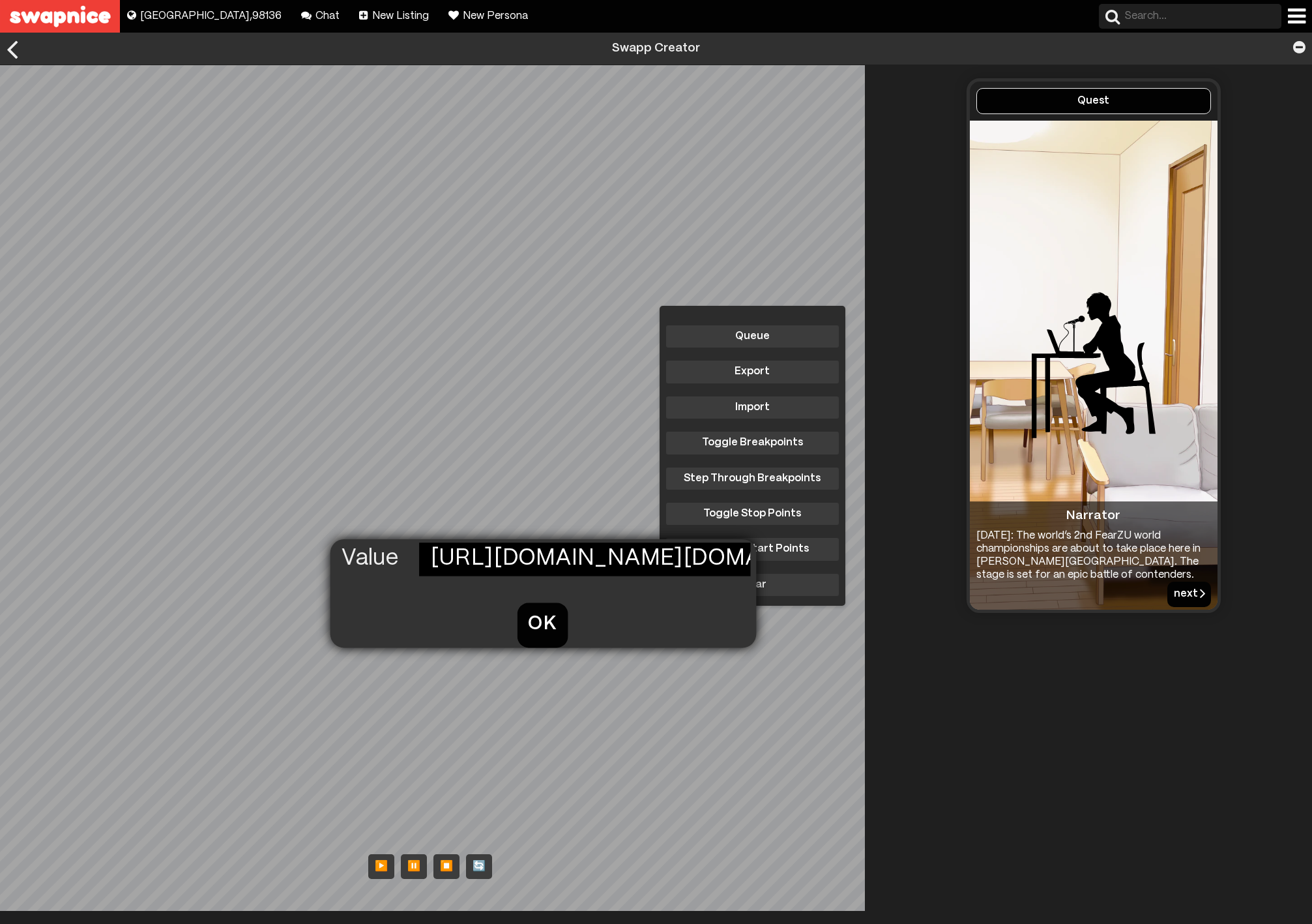
click at [538, 613] on button "OK" at bounding box center [542, 624] width 51 height 44
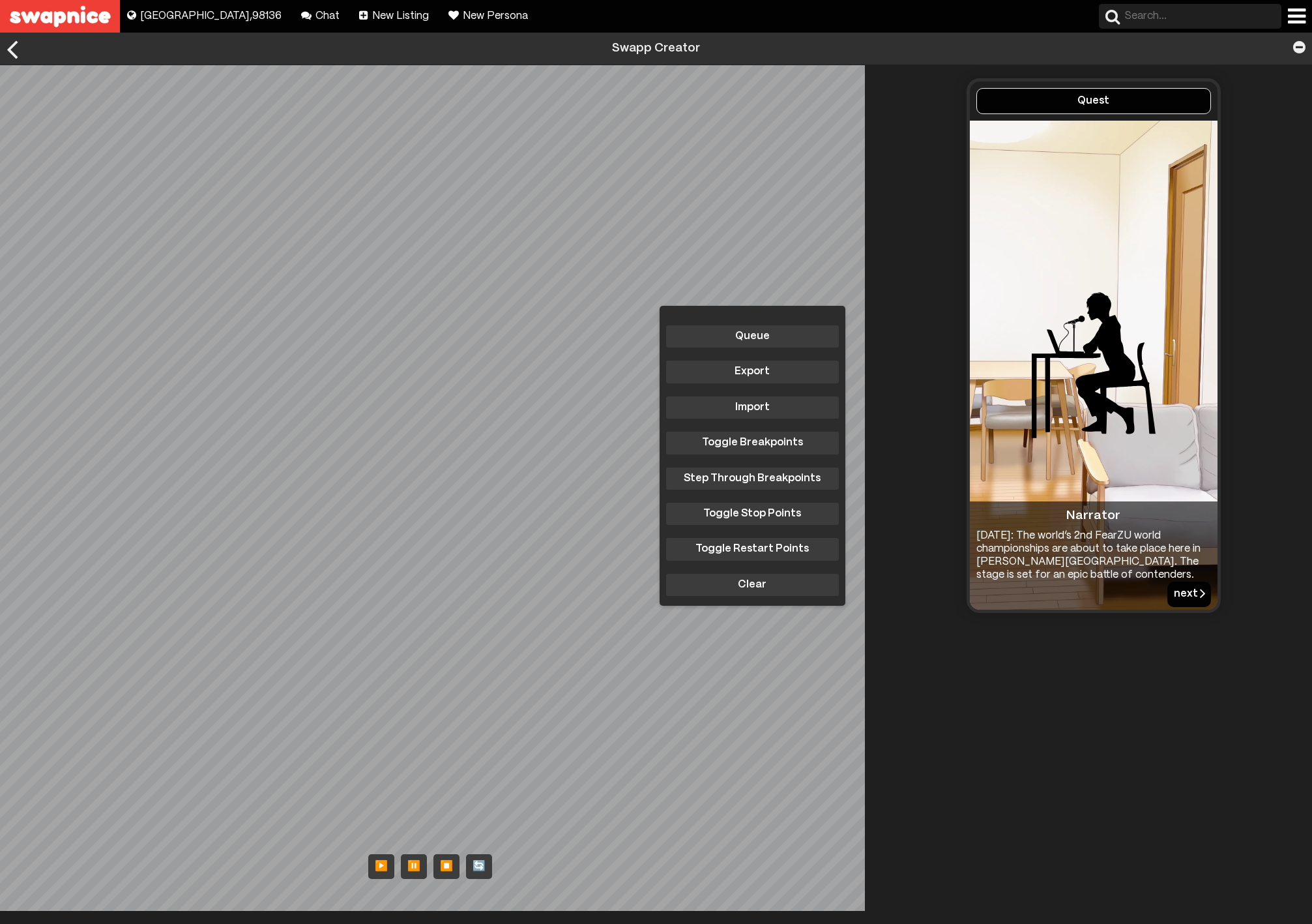
click at [394, 381] on div "Queue Export Import Toggle Breakpoints Step Through Breakpoints Toggle Stop Poi…" at bounding box center [437, 487] width 875 height 845
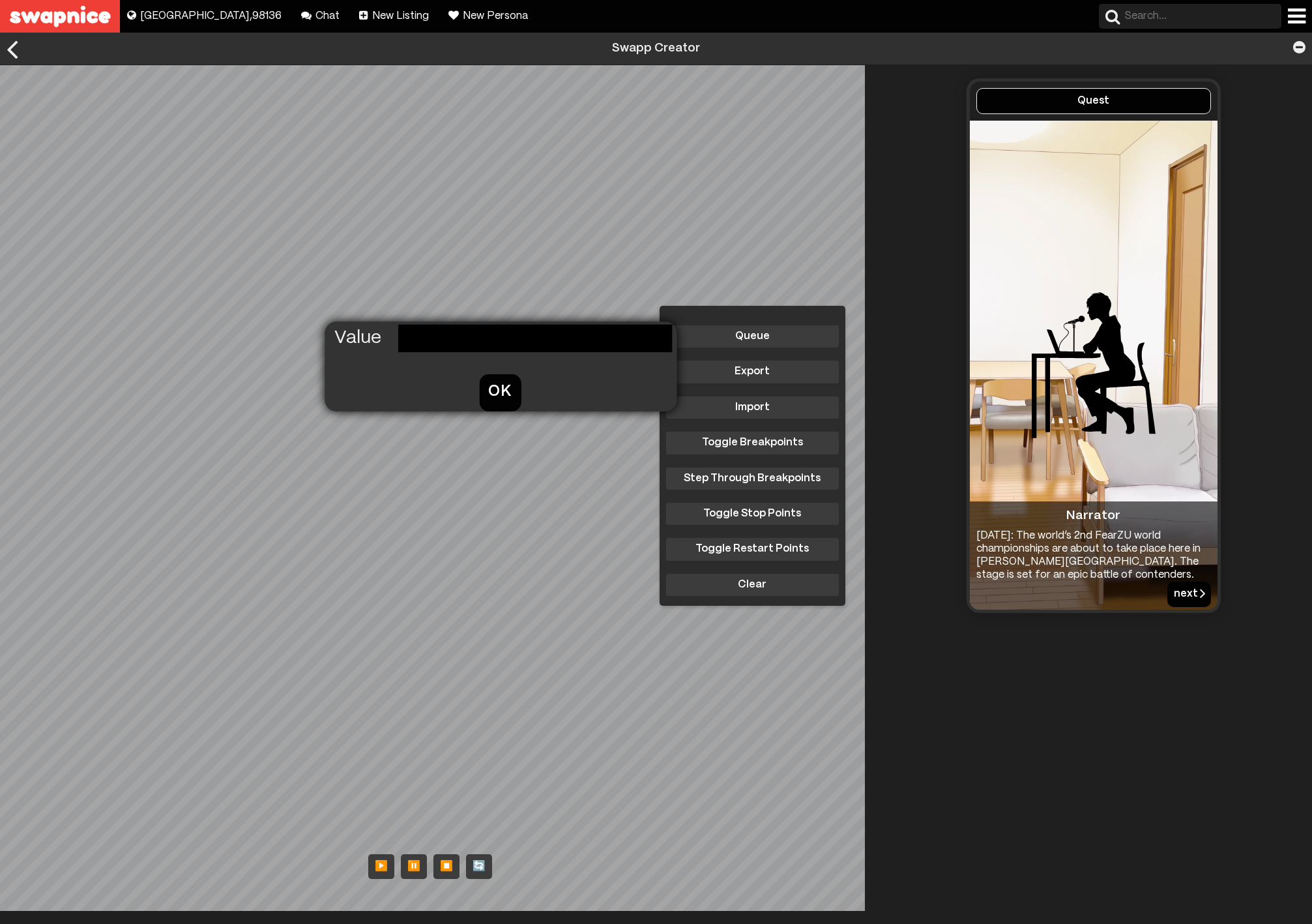
paste input "https://firebasestorage.googleapis.com/v0/b/swapped-30519.appspot.com/o/images%…"
type input "https://firebasestorage.googleapis.com/v0/b/swapped-30519.appspot.com/o/images%…"
click at [489, 386] on button "OK" at bounding box center [500, 393] width 42 height 36
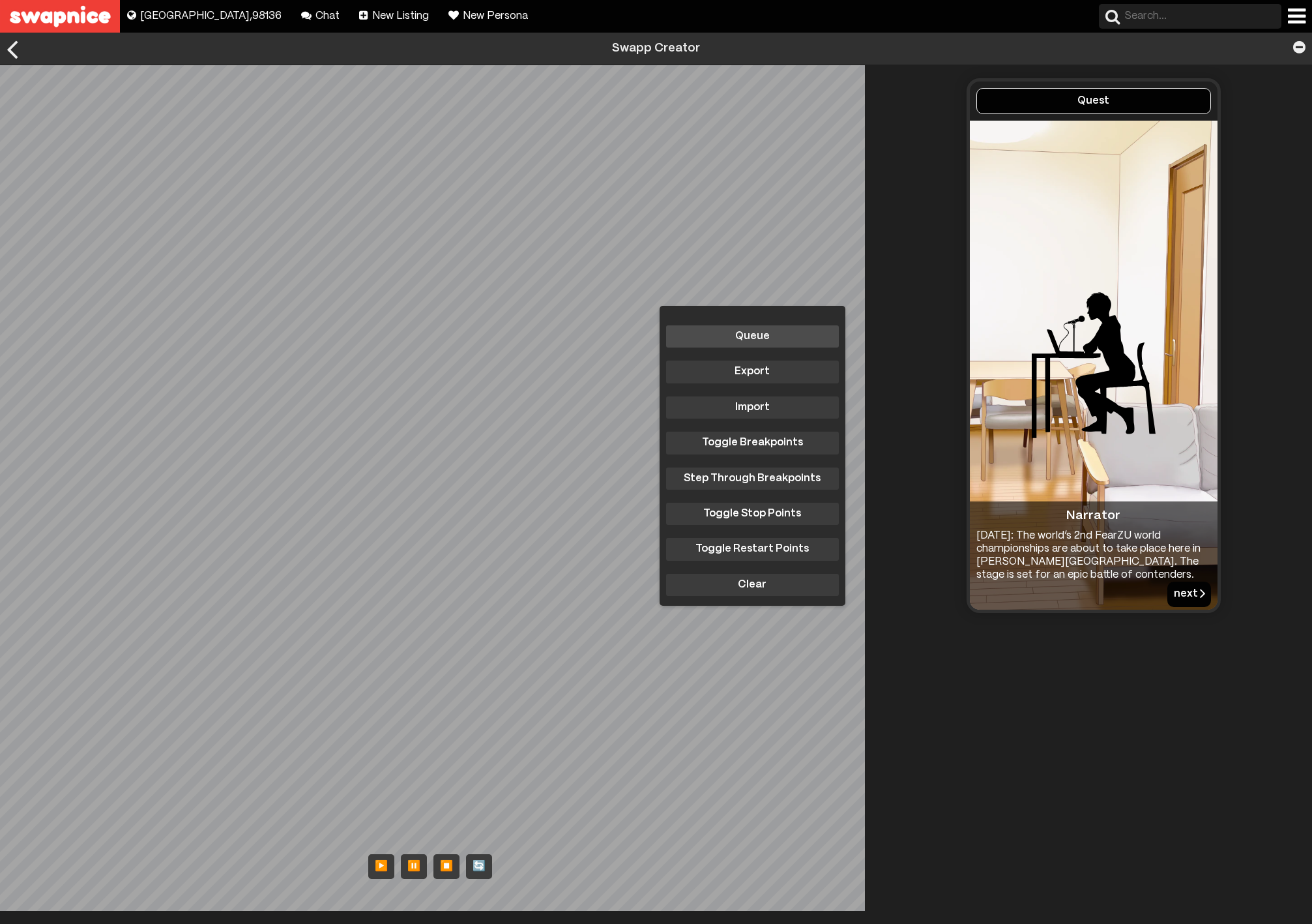
click at [735, 330] on button "Queue" at bounding box center [752, 336] width 173 height 22
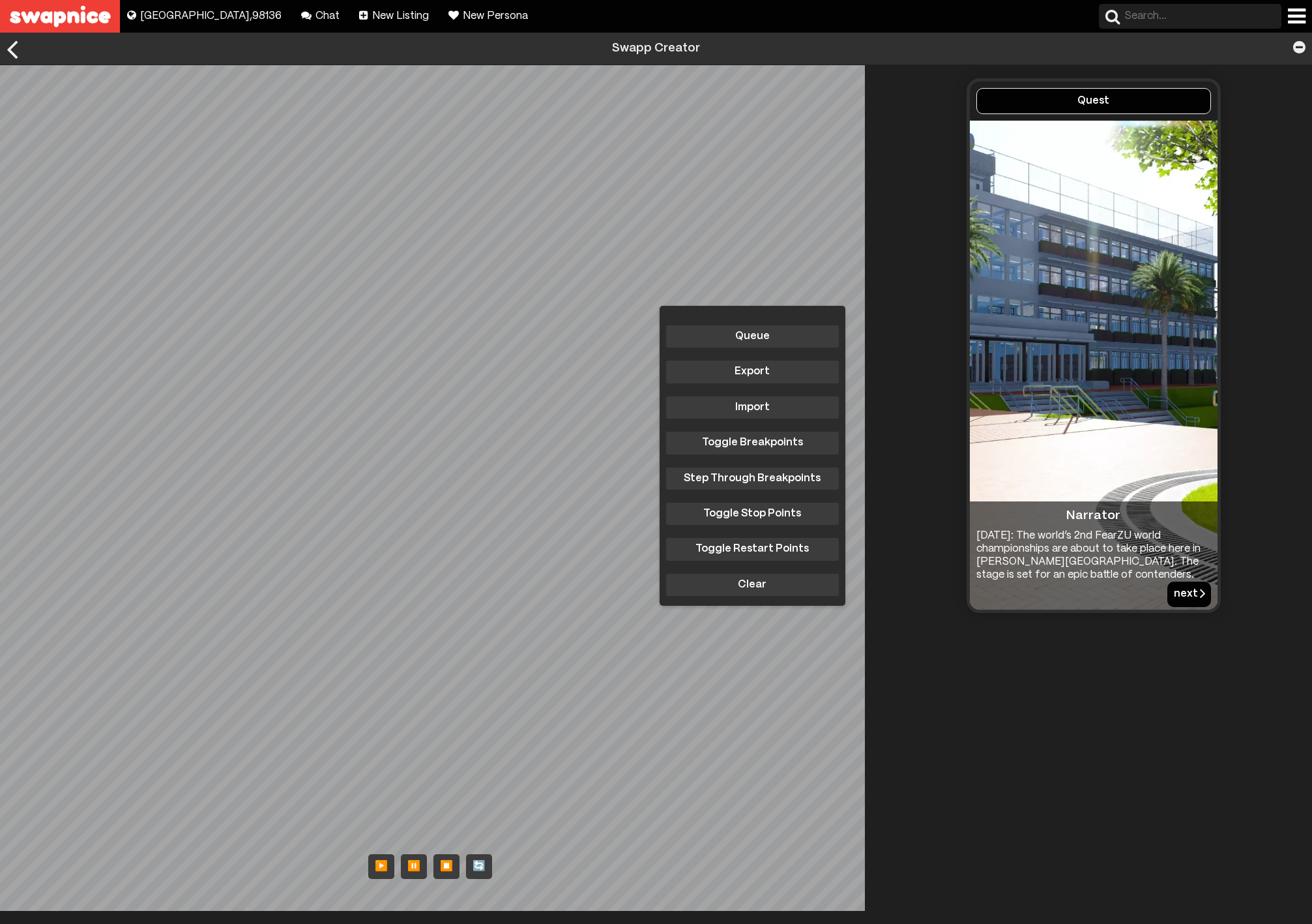
click at [1179, 593] on button "next" at bounding box center [1189, 594] width 43 height 25
click at [1180, 593] on button "next" at bounding box center [1189, 594] width 43 height 25
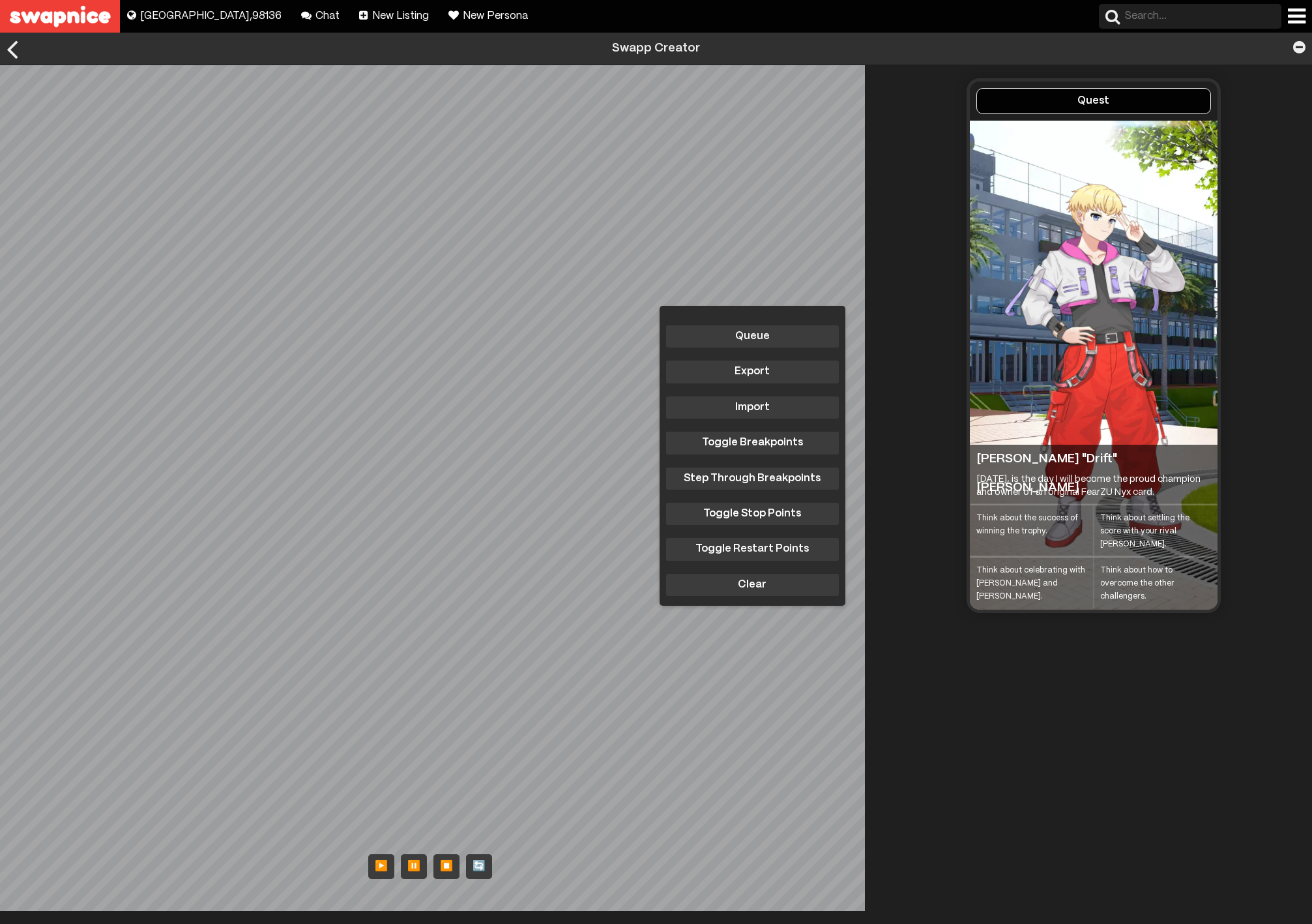
click at [1166, 583] on div "Think about how to overcome the other challengers." at bounding box center [1155, 583] width 124 height 52
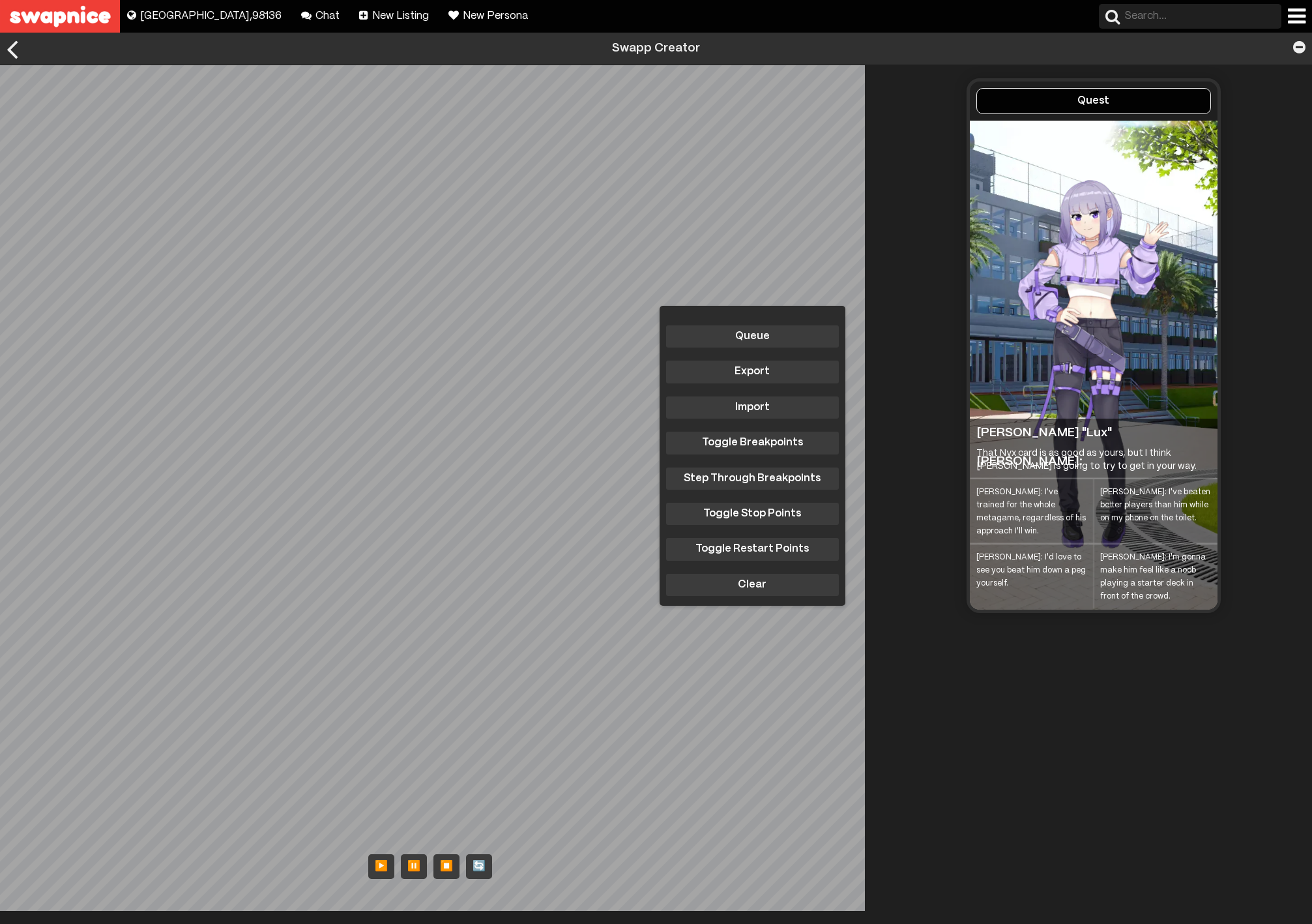
click at [1126, 513] on div "Blake: I've beaten better players than him while on my phone on the toilet." at bounding box center [1155, 512] width 124 height 65
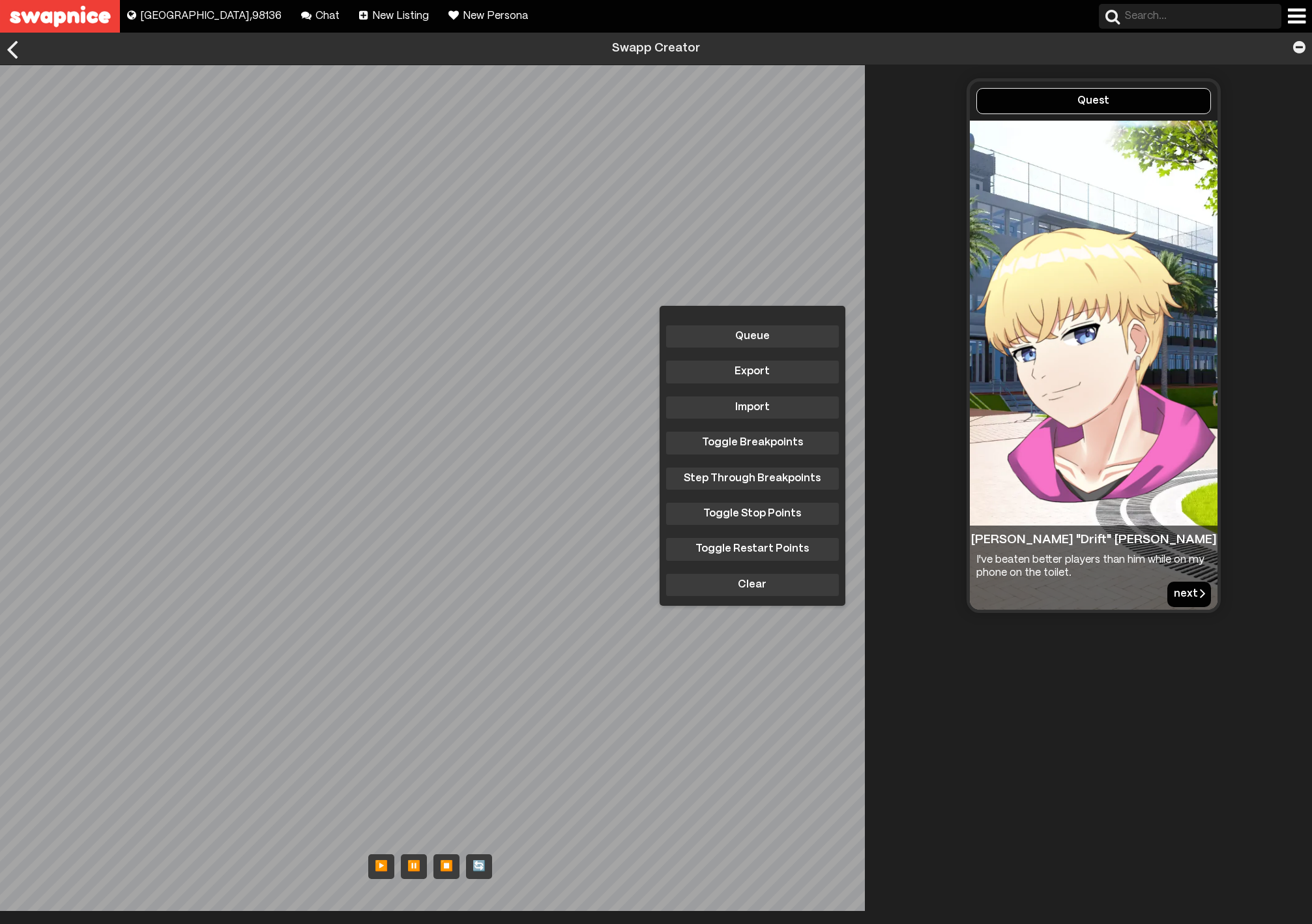
click at [1175, 589] on button "next" at bounding box center [1189, 594] width 43 height 25
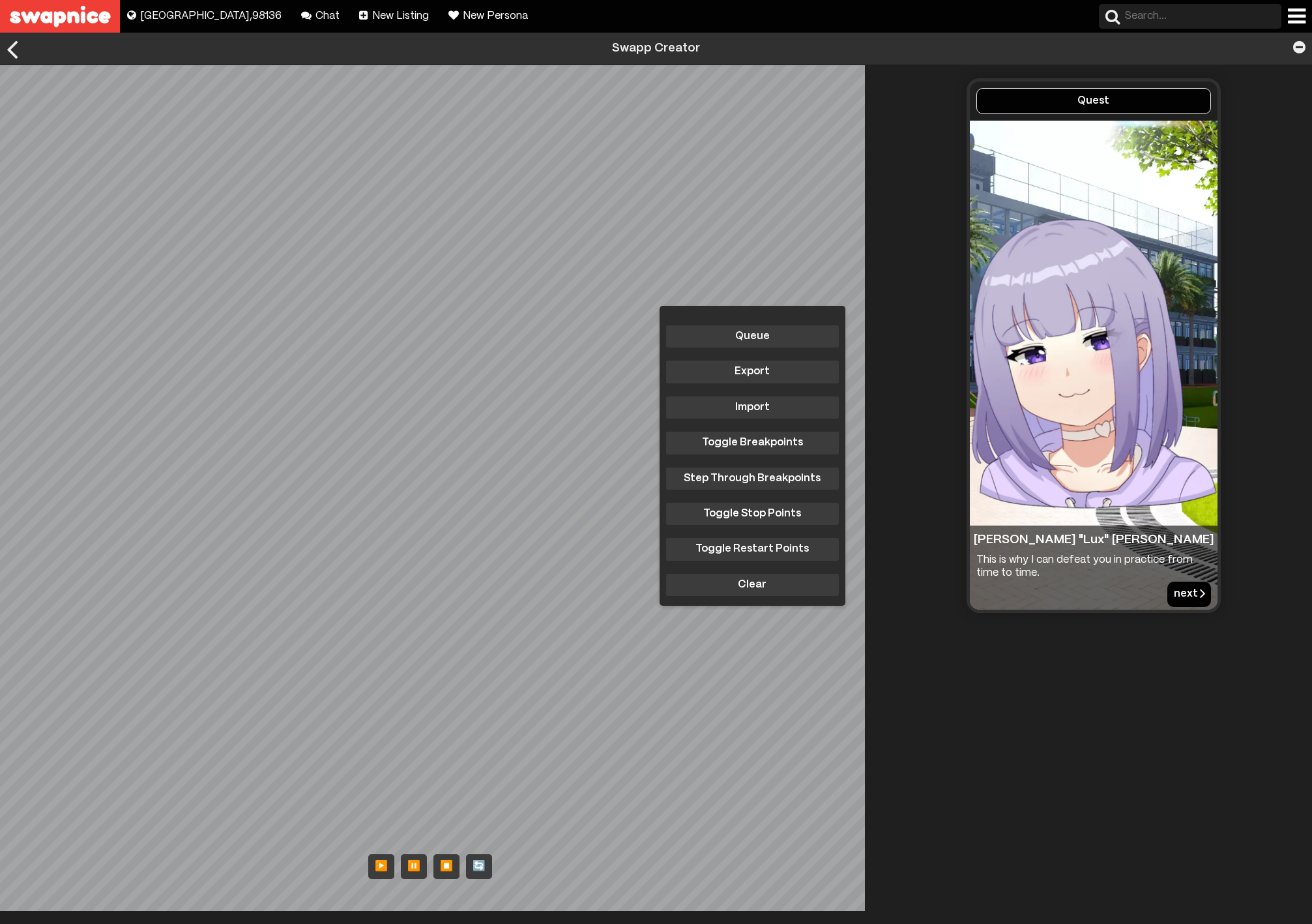
click at [1179, 589] on button "next" at bounding box center [1189, 594] width 43 height 25
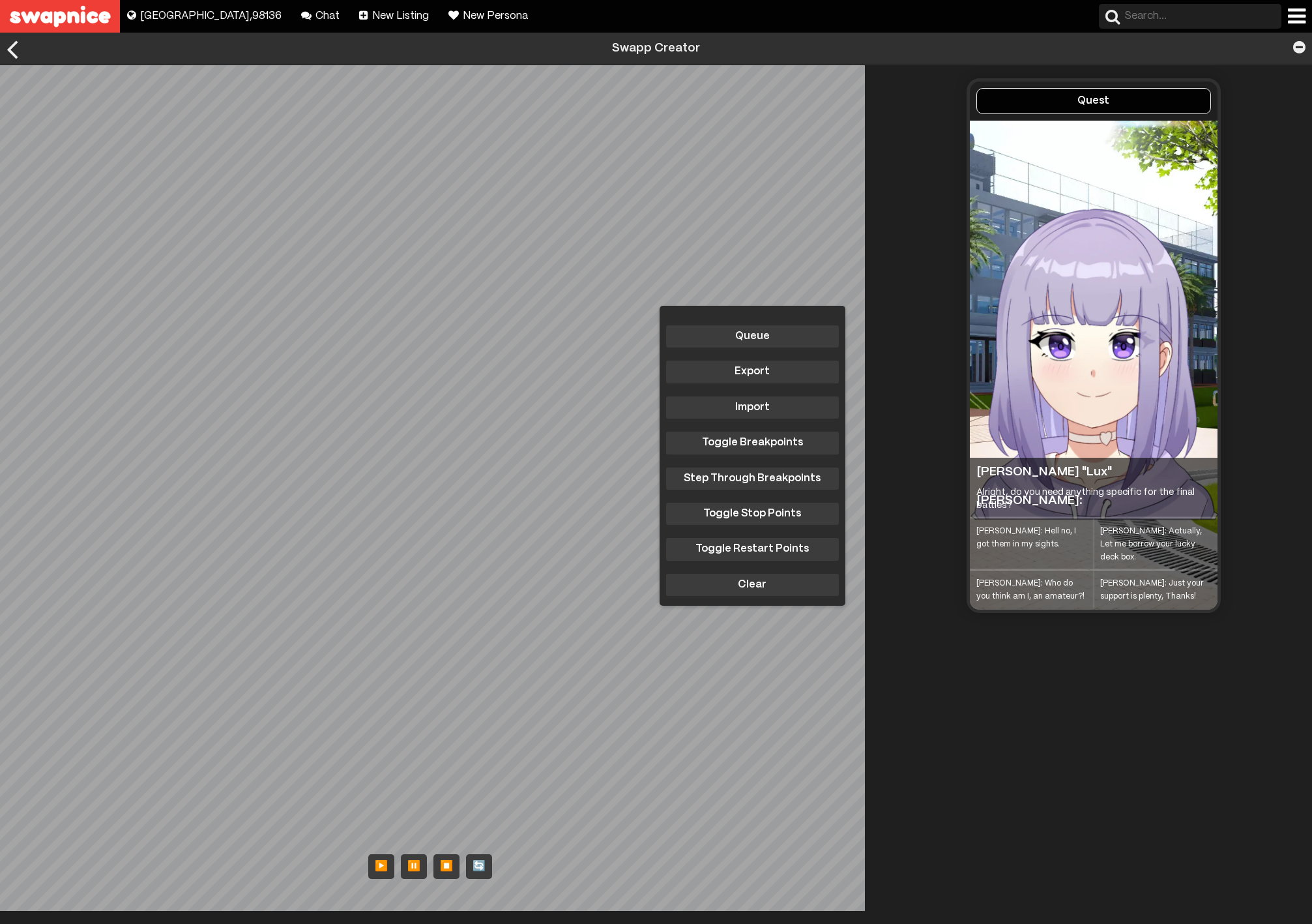
click at [1024, 547] on div "Blake: Hell no, I got them in my sights." at bounding box center [1032, 544] width 124 height 52
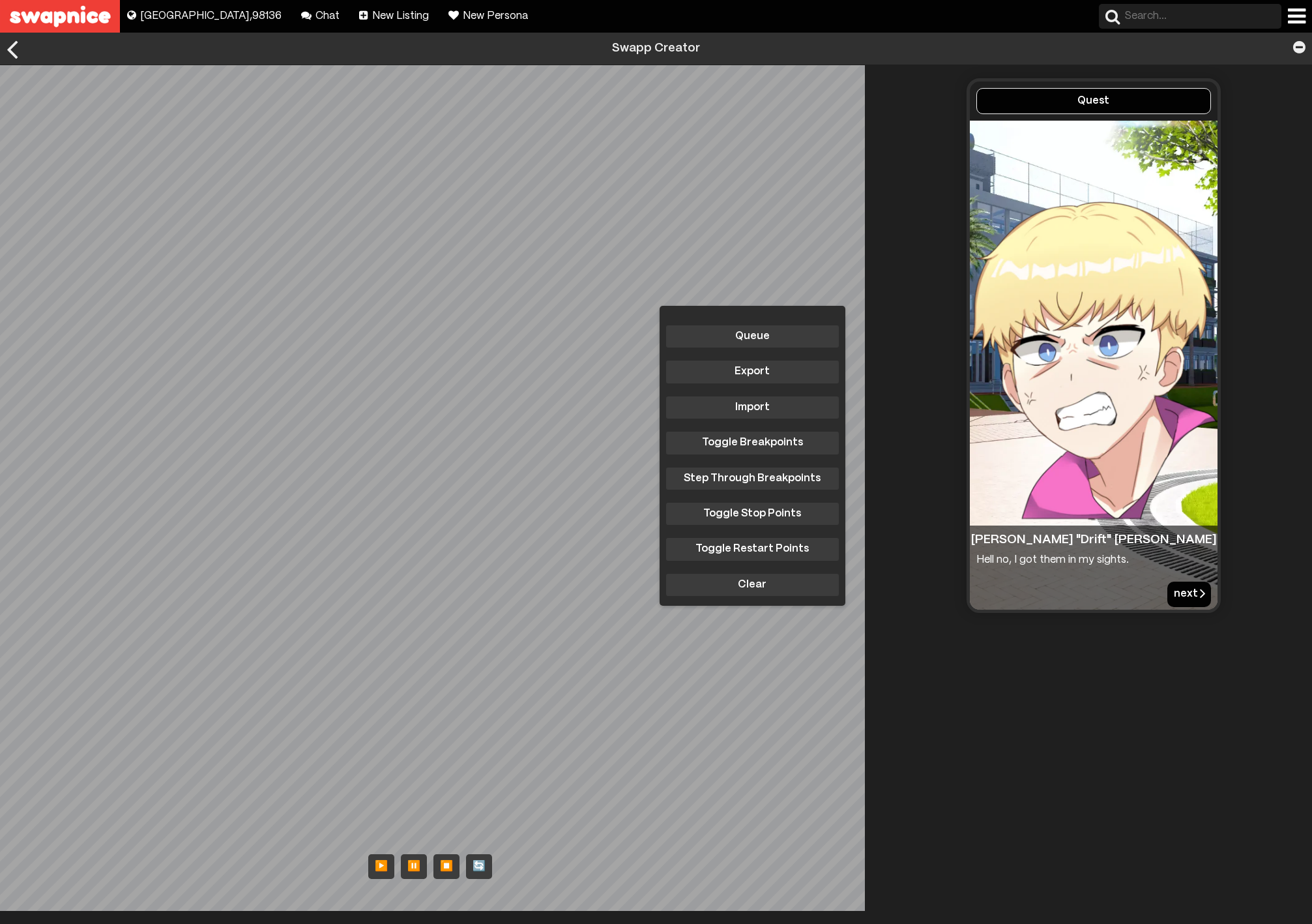
click at [1183, 595] on button "next" at bounding box center [1189, 594] width 43 height 25
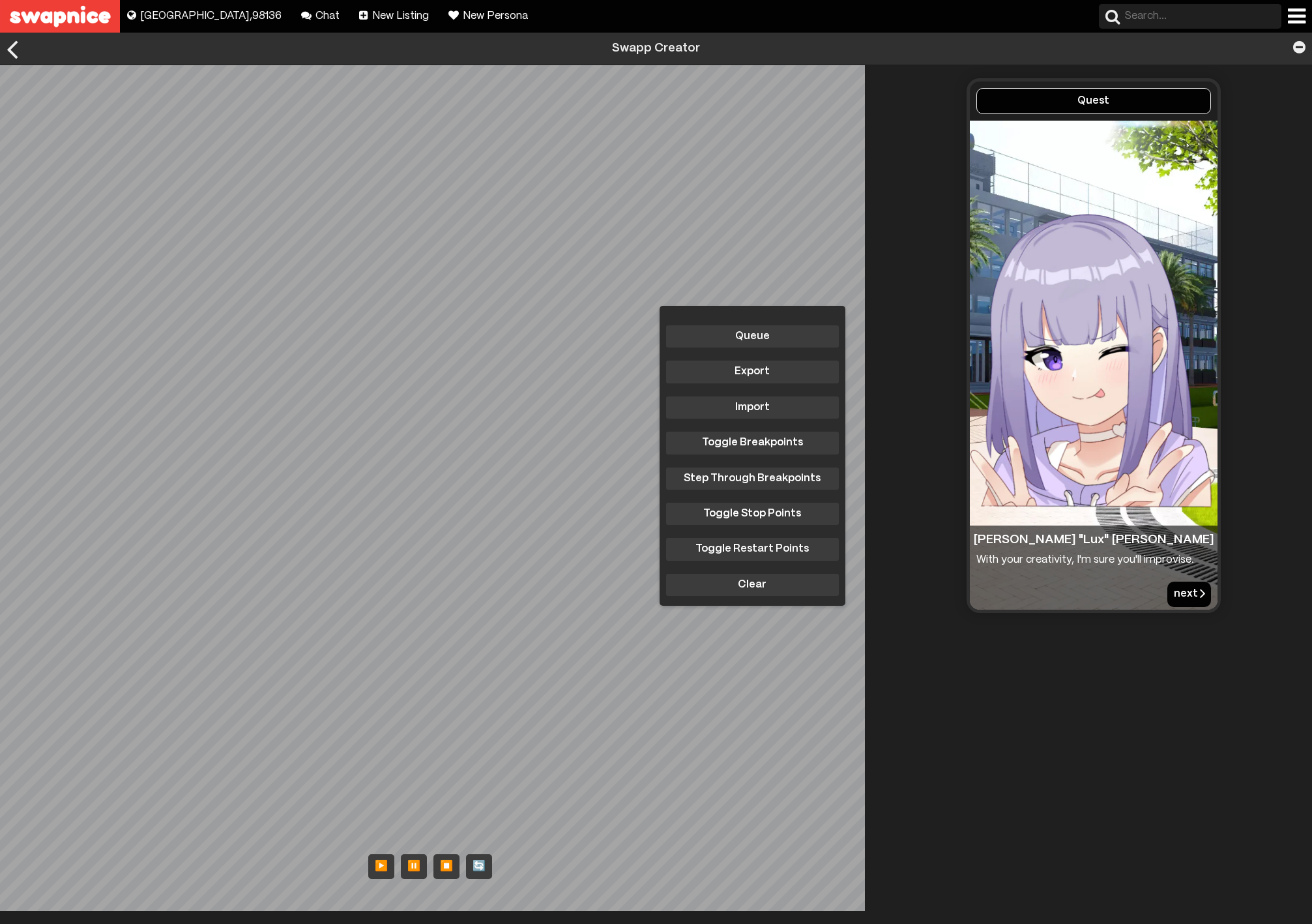
click at [1174, 591] on button "next" at bounding box center [1189, 594] width 43 height 25
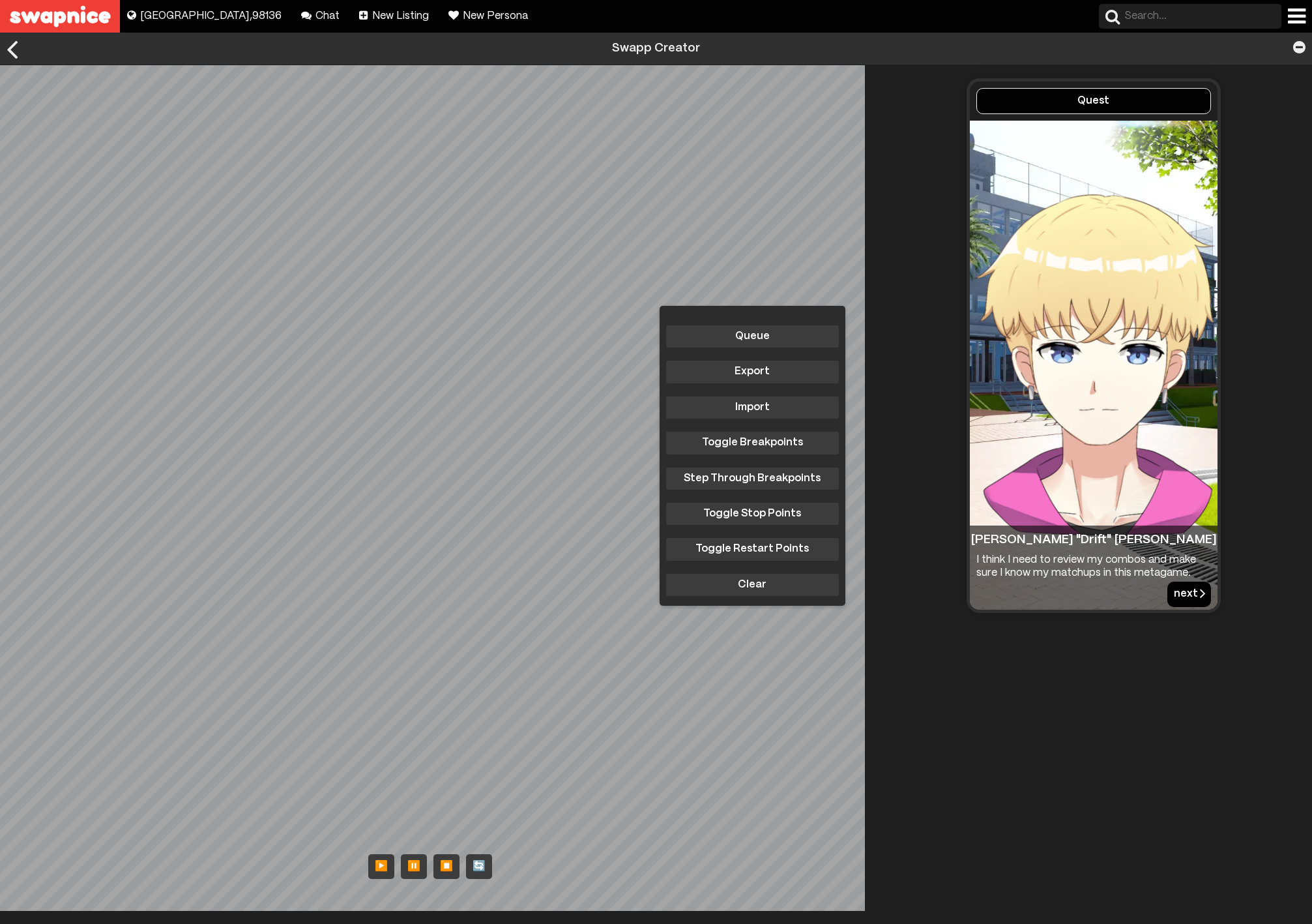
click at [1175, 594] on button "next" at bounding box center [1189, 594] width 43 height 25
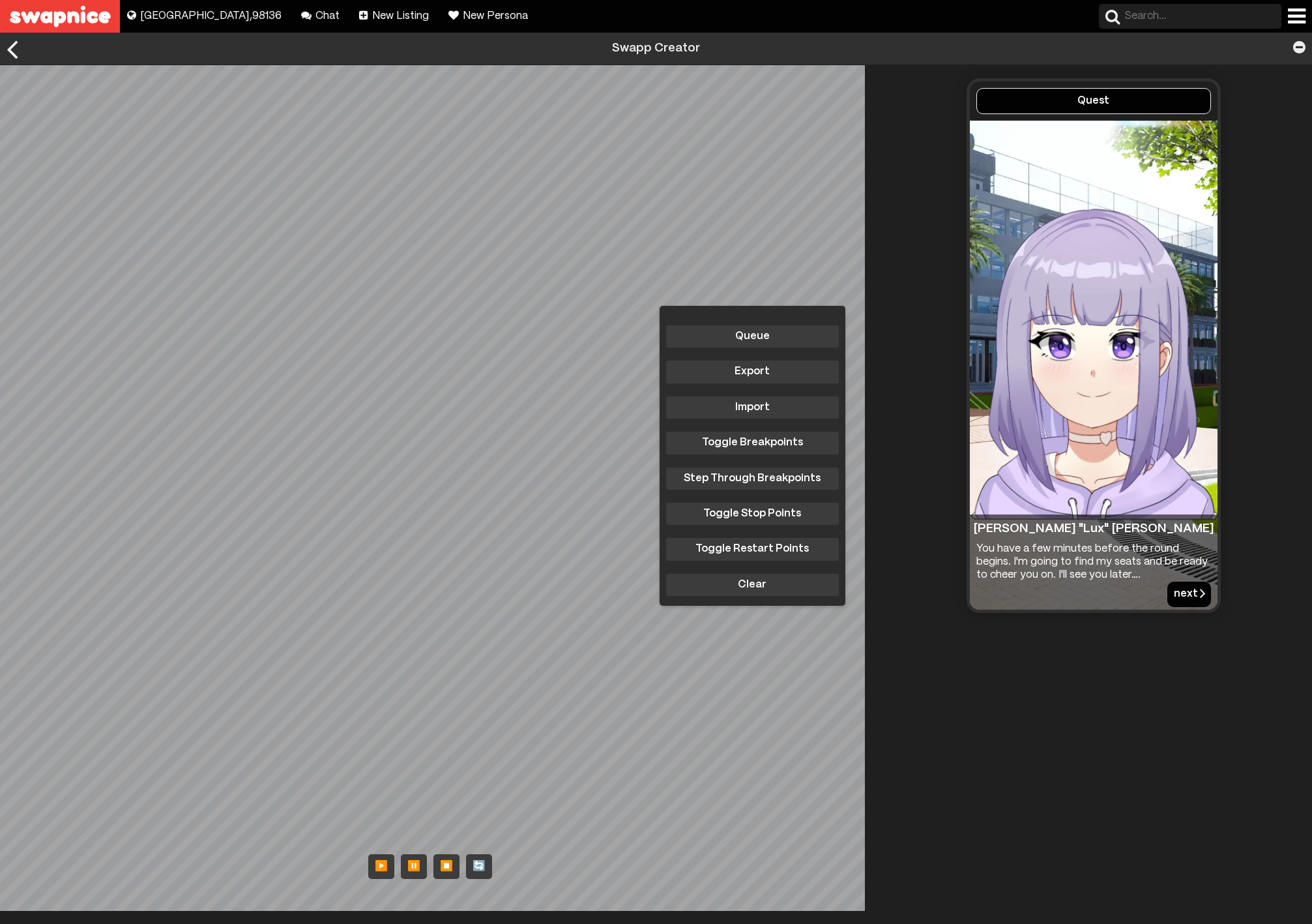
click at [1177, 593] on button "next" at bounding box center [1189, 594] width 43 height 25
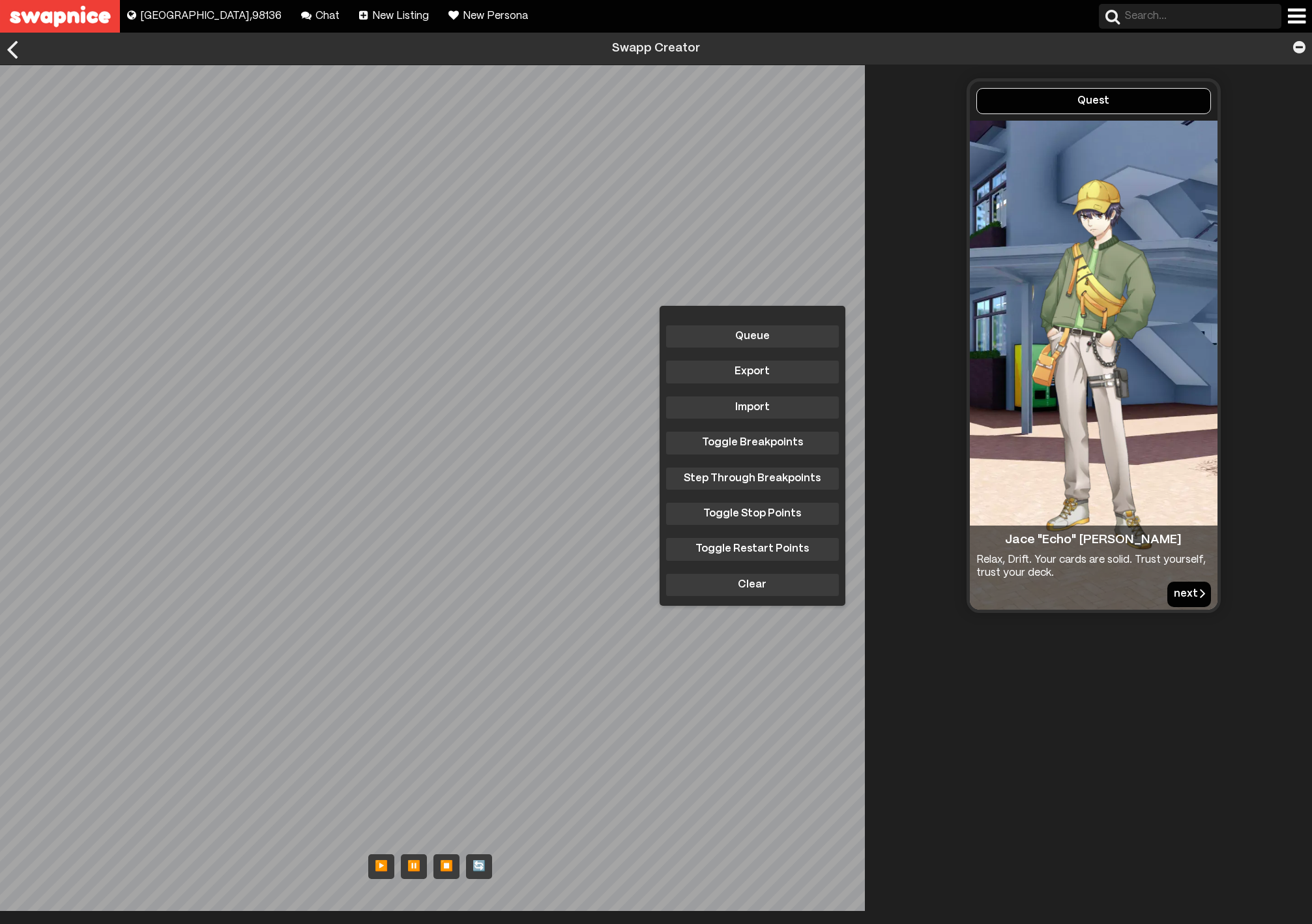
drag, startPoint x: 1177, startPoint y: 591, endPoint x: 1167, endPoint y: 599, distance: 12.8
click at [1167, 599] on button "next" at bounding box center [1189, 594] width 43 height 25
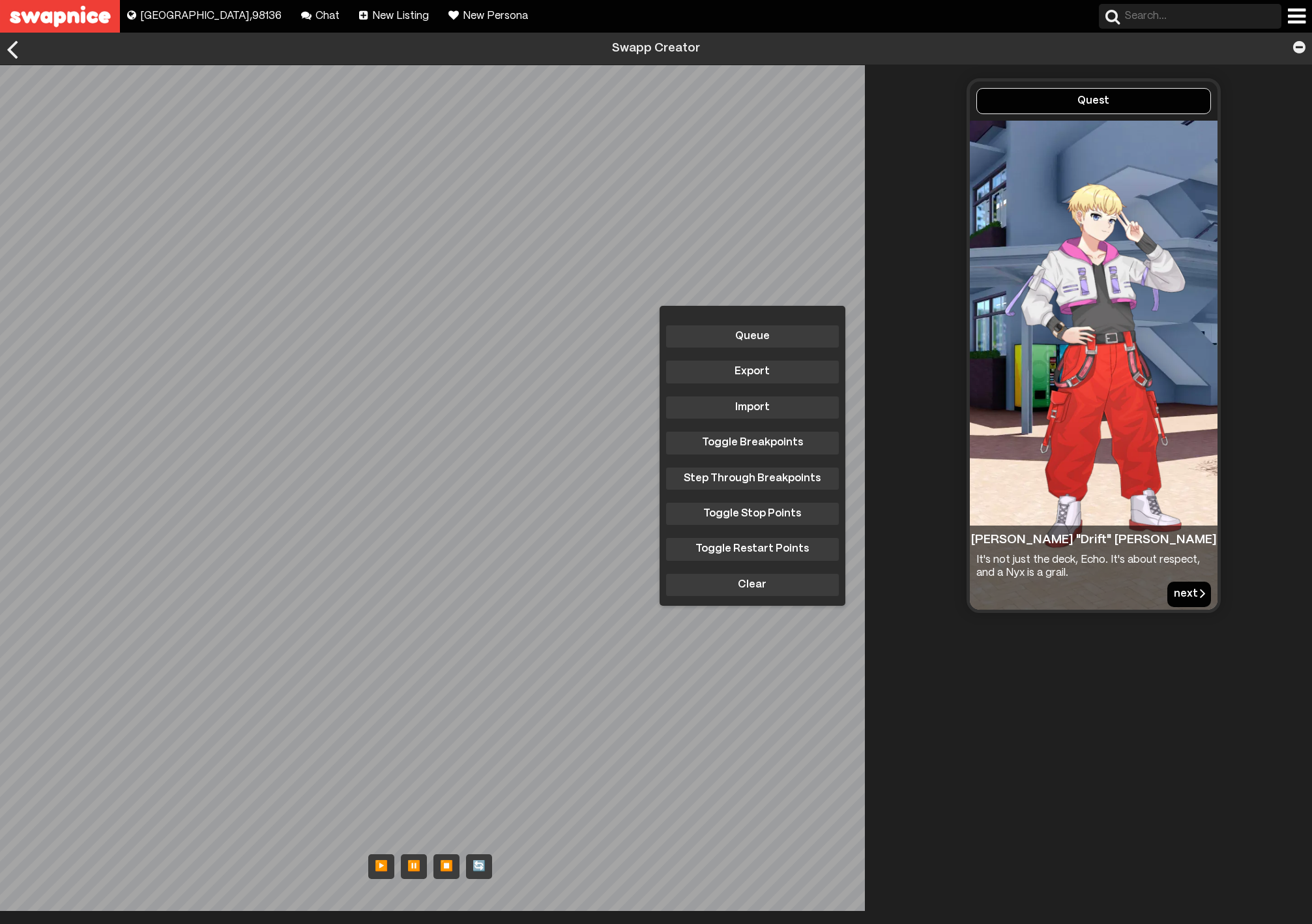
click at [1172, 594] on button "next" at bounding box center [1189, 594] width 43 height 25
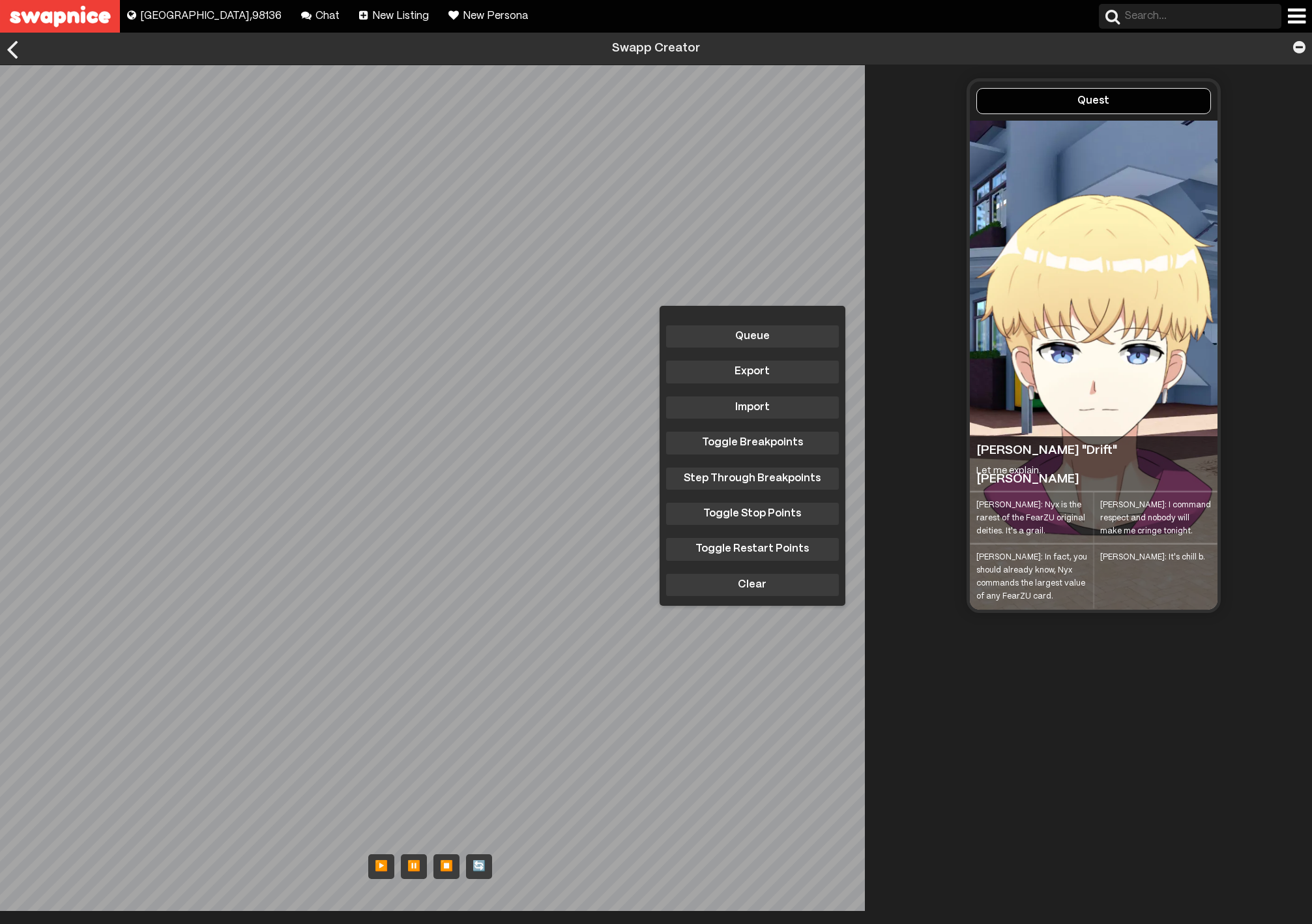
click at [1019, 560] on div "Blake: In fact, you should already know, Nyx commands the largest value of any …" at bounding box center [1032, 577] width 124 height 65
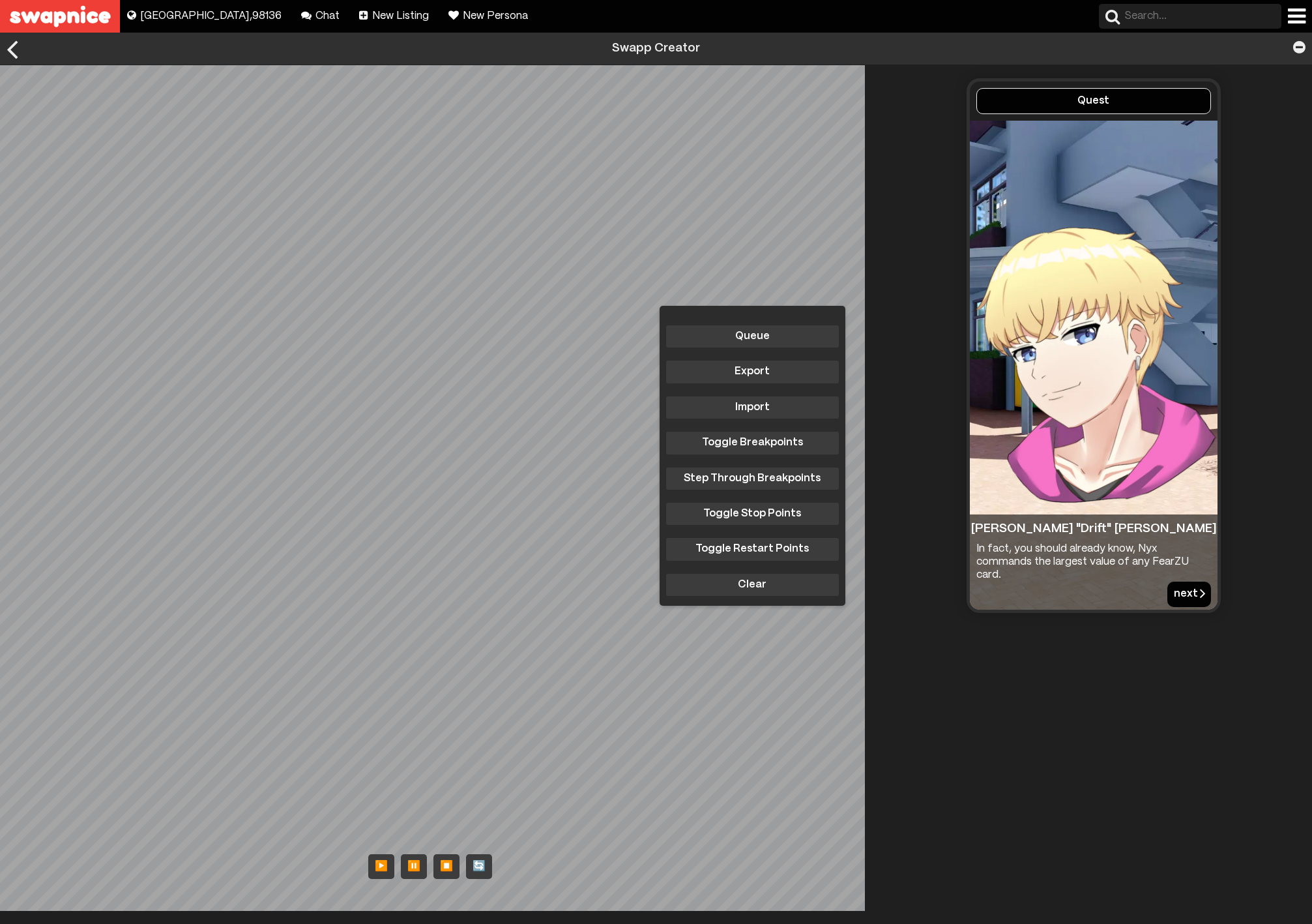
click at [1172, 591] on button "next" at bounding box center [1189, 594] width 43 height 25
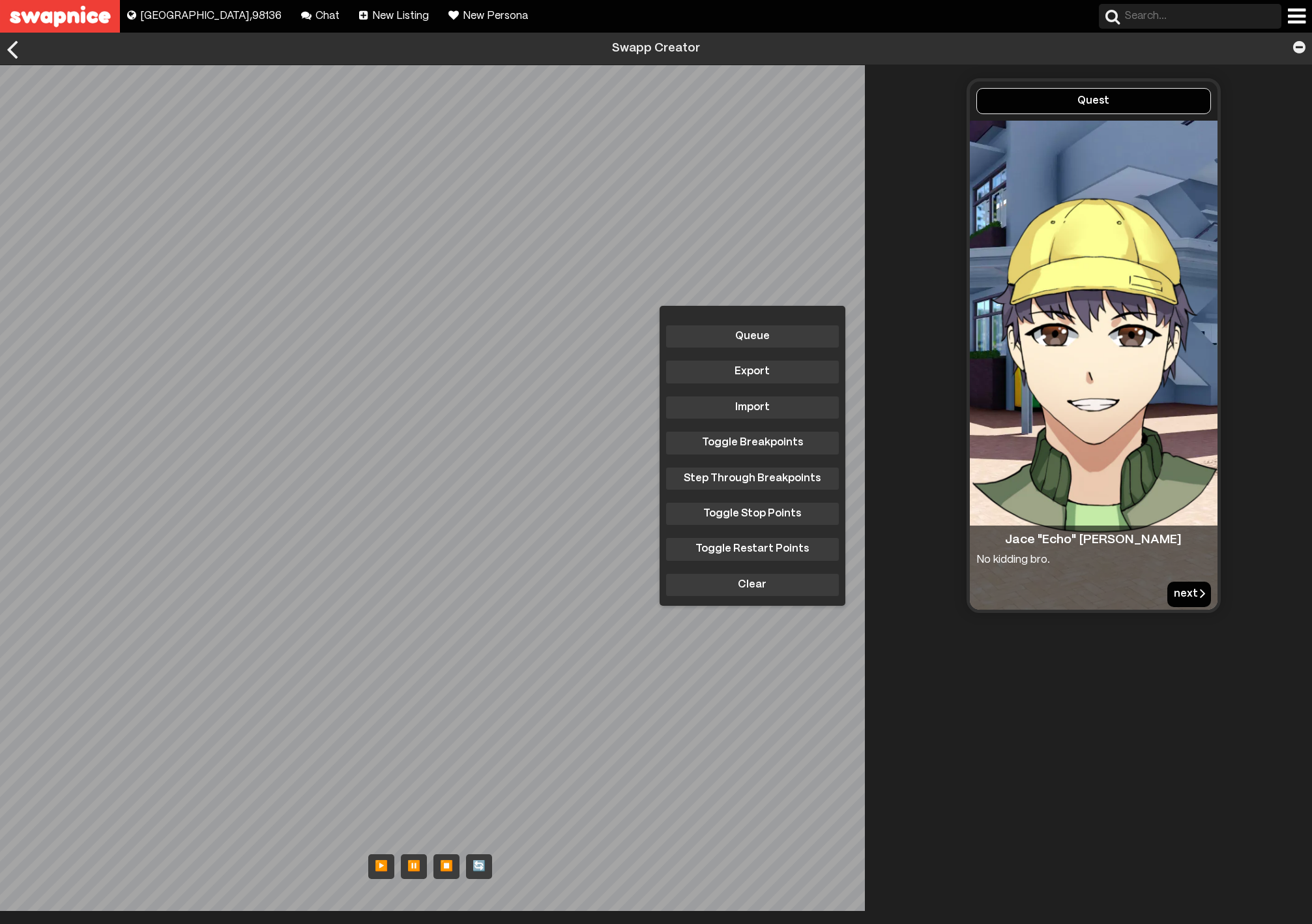
click at [1172, 591] on button "next" at bounding box center [1189, 594] width 43 height 25
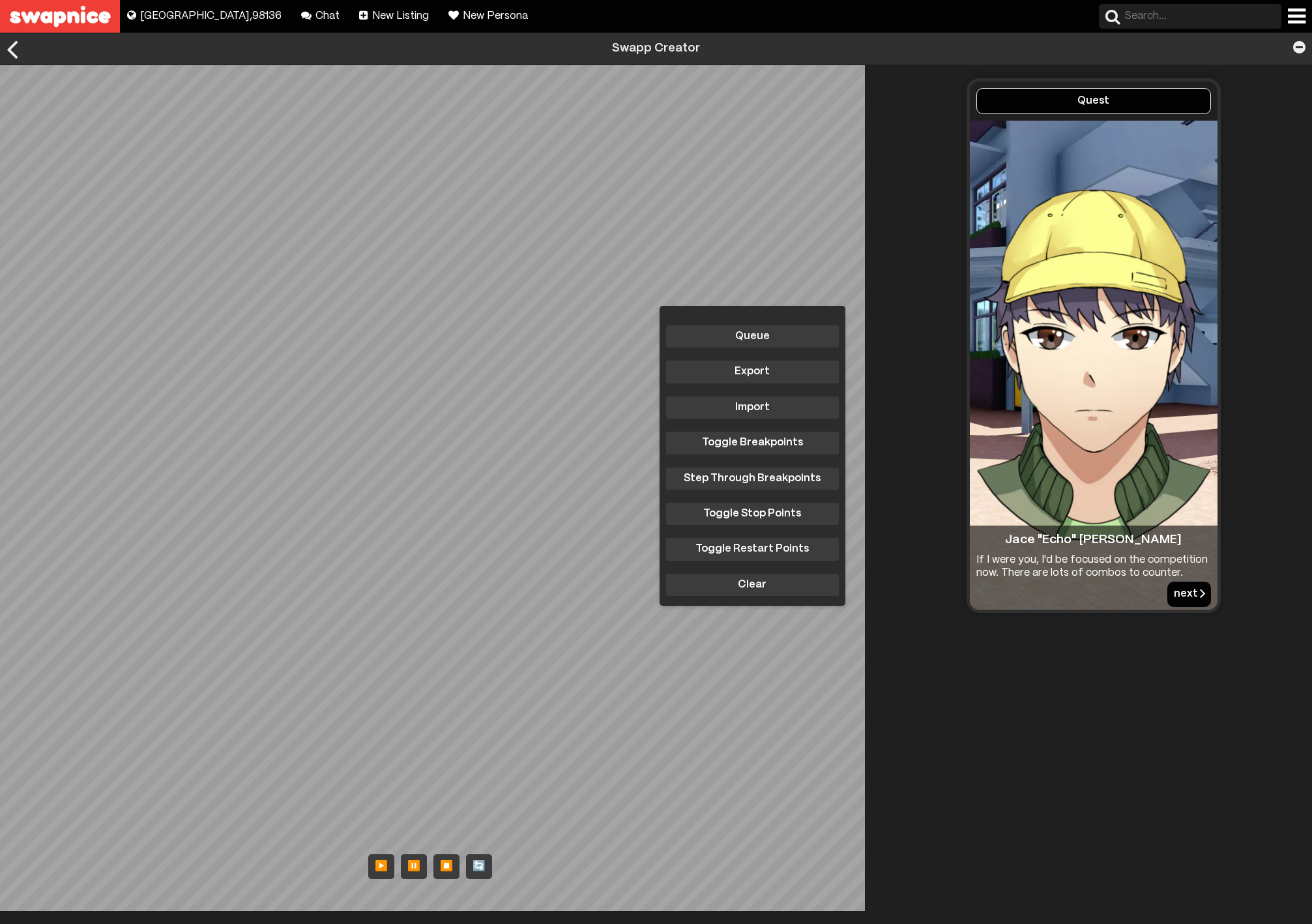
click at [1172, 589] on button "next" at bounding box center [1189, 594] width 43 height 25
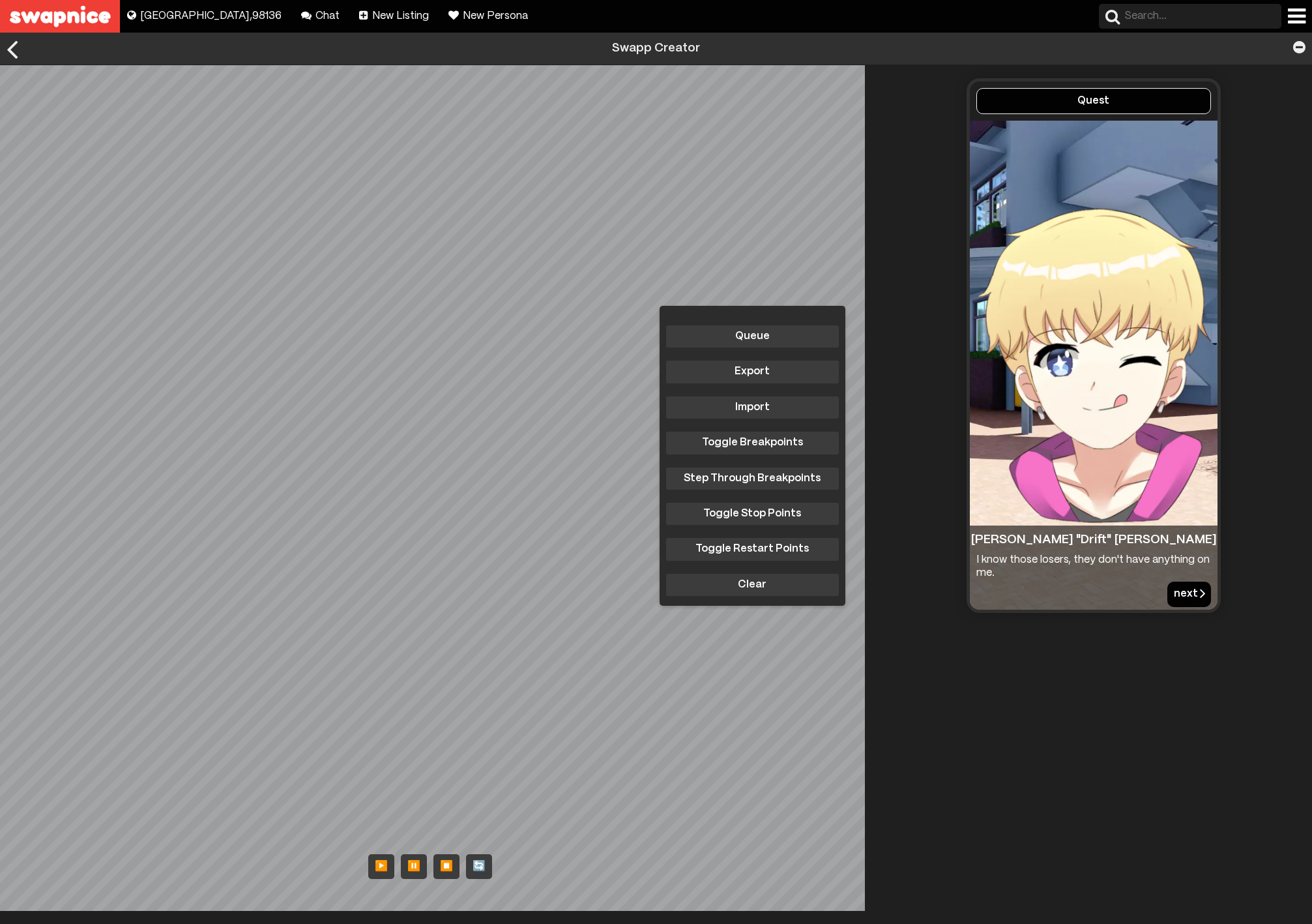
click at [1172, 589] on button "next" at bounding box center [1189, 594] width 43 height 25
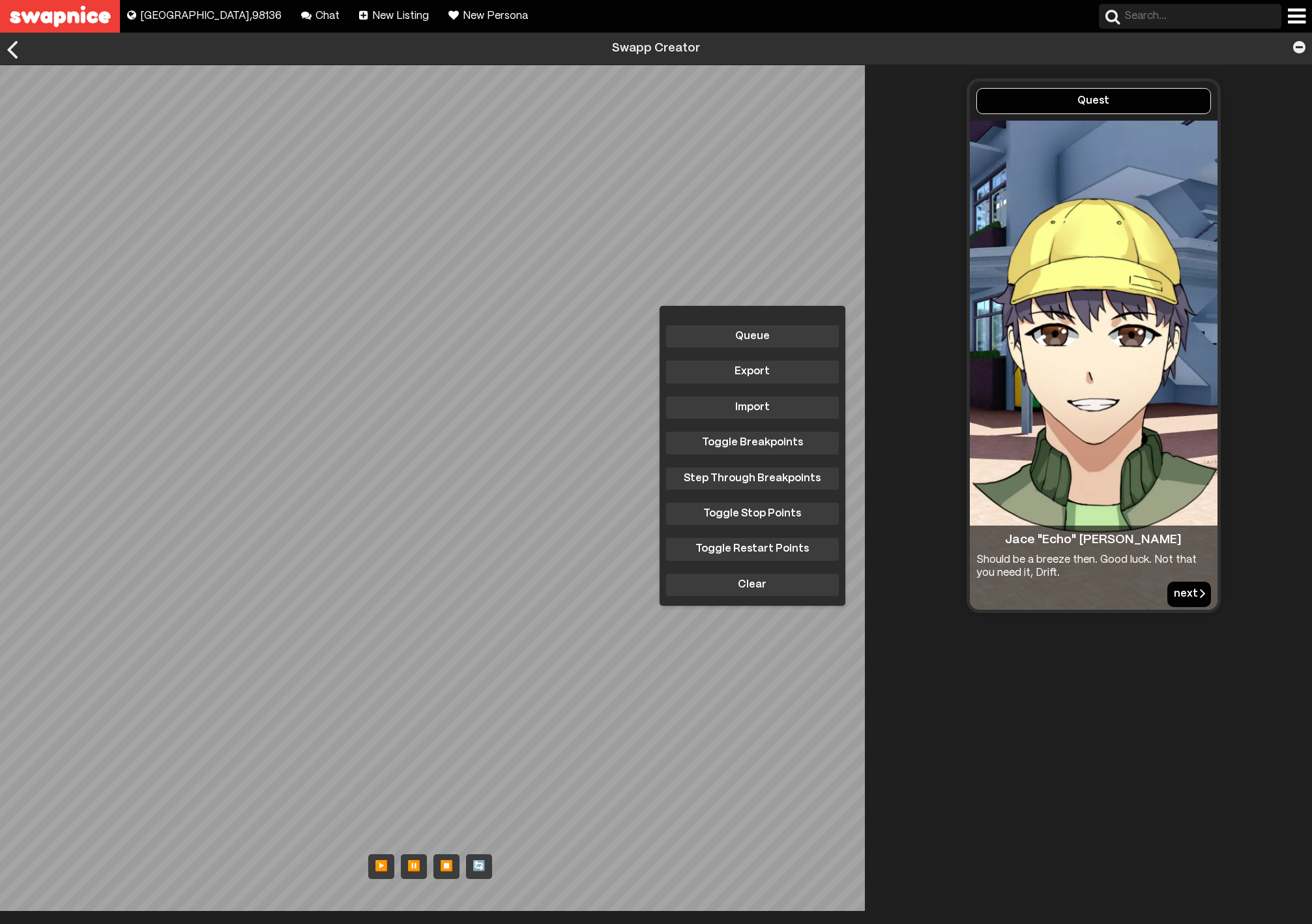
click at [1172, 589] on button "next" at bounding box center [1189, 594] width 43 height 25
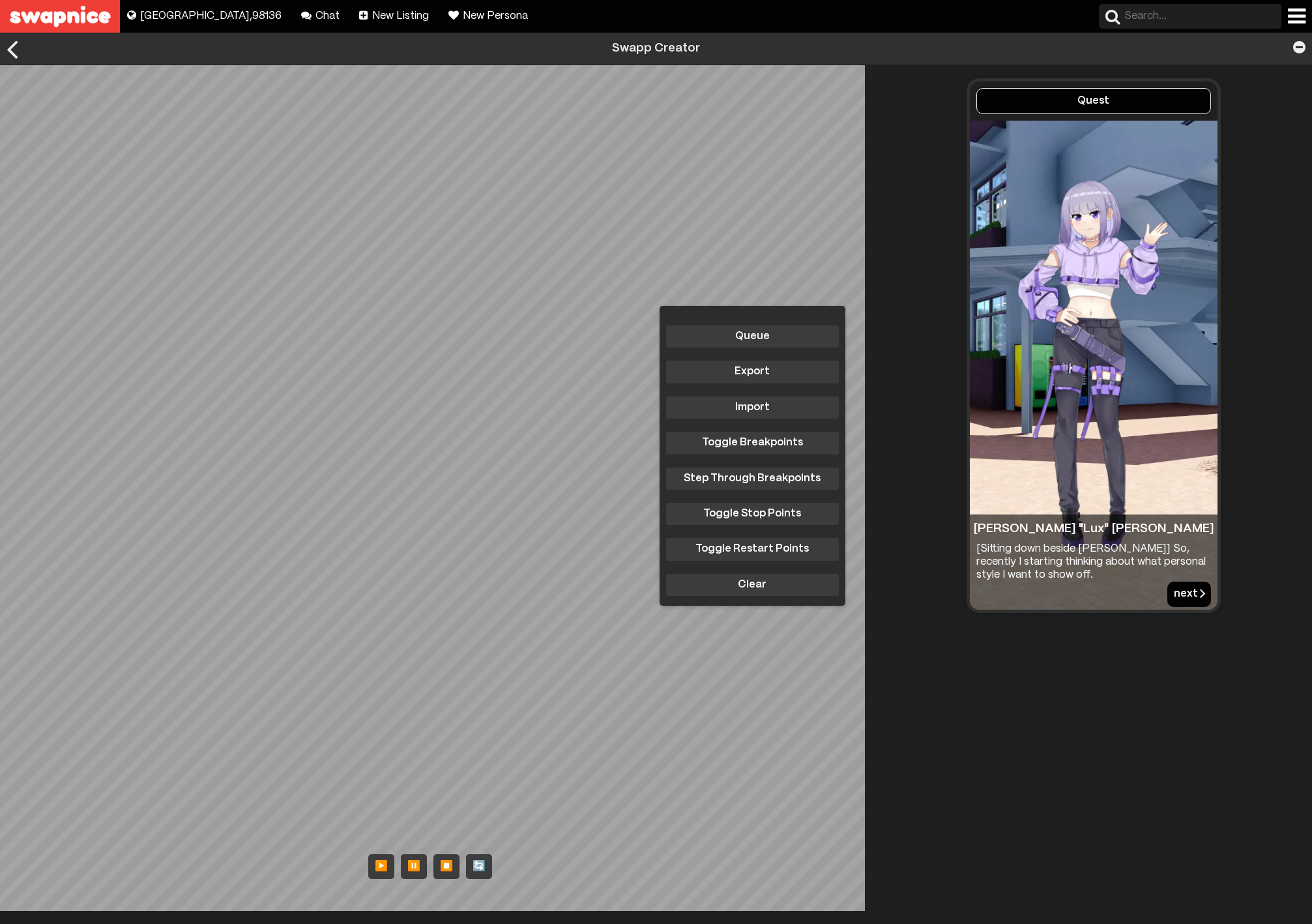
click at [1173, 591] on button "next" at bounding box center [1189, 594] width 43 height 25
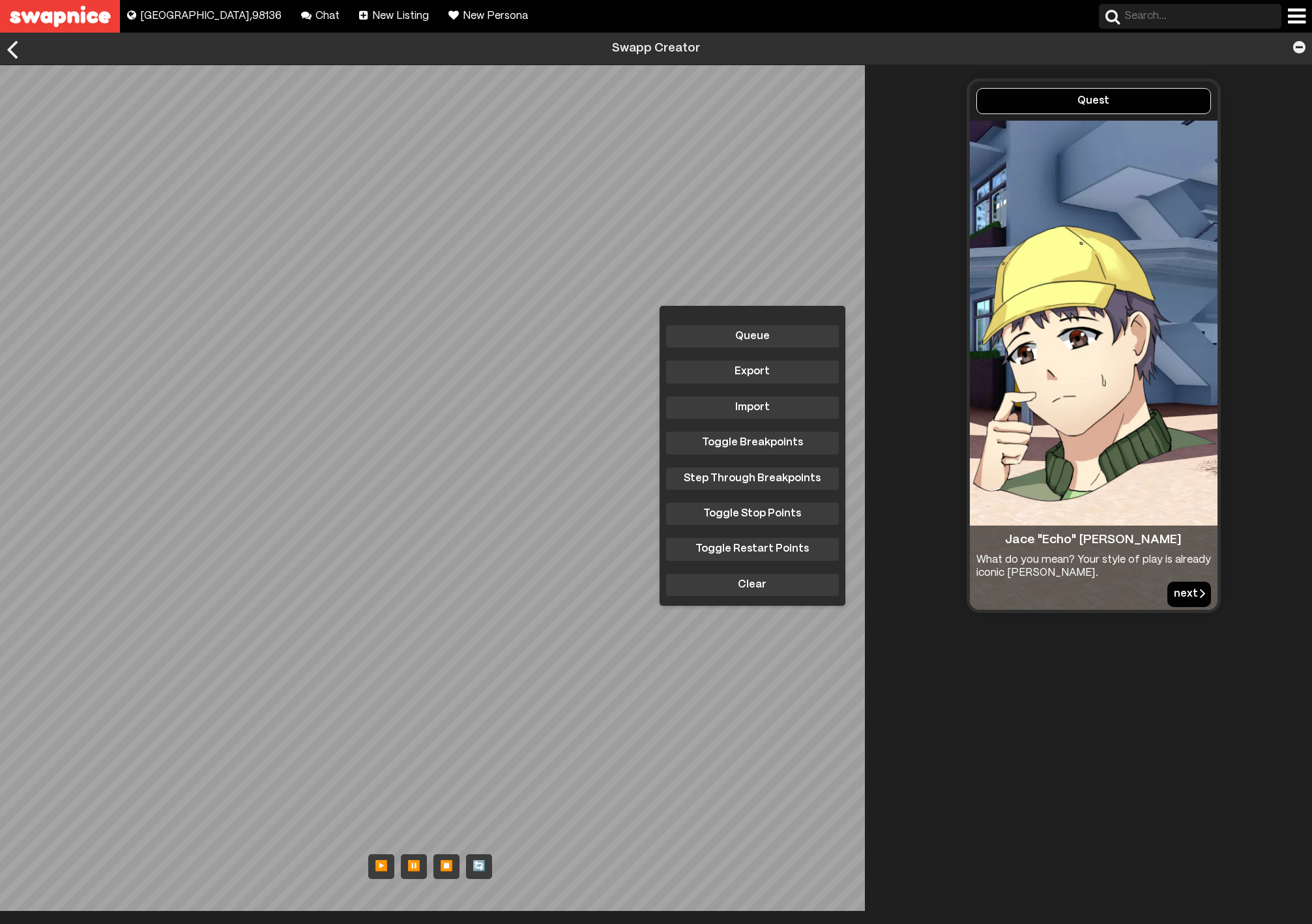
click at [1173, 591] on button "next" at bounding box center [1189, 594] width 43 height 25
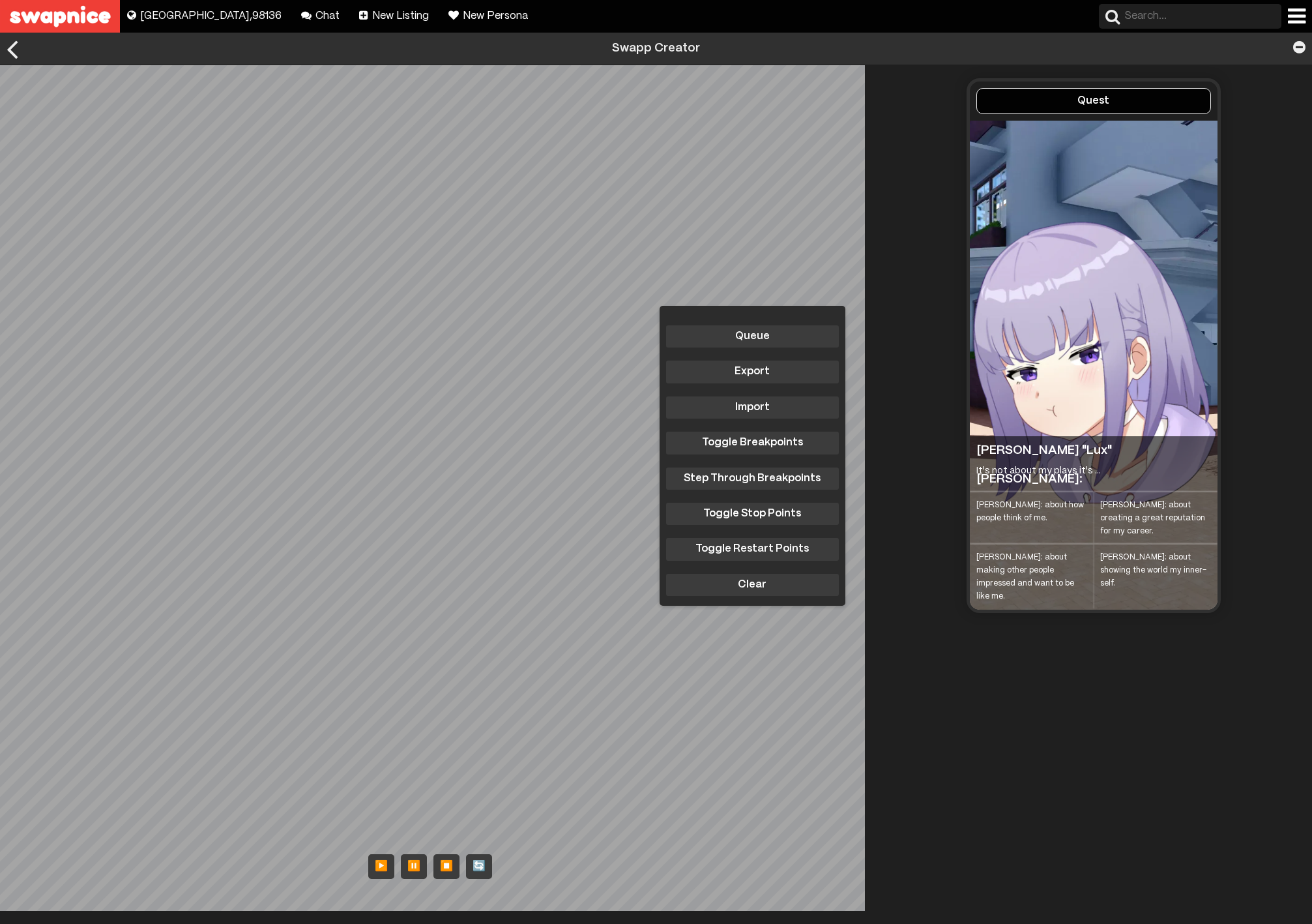
click at [1112, 532] on div "Nyla: about creating a great reputation for my career." at bounding box center [1155, 518] width 124 height 52
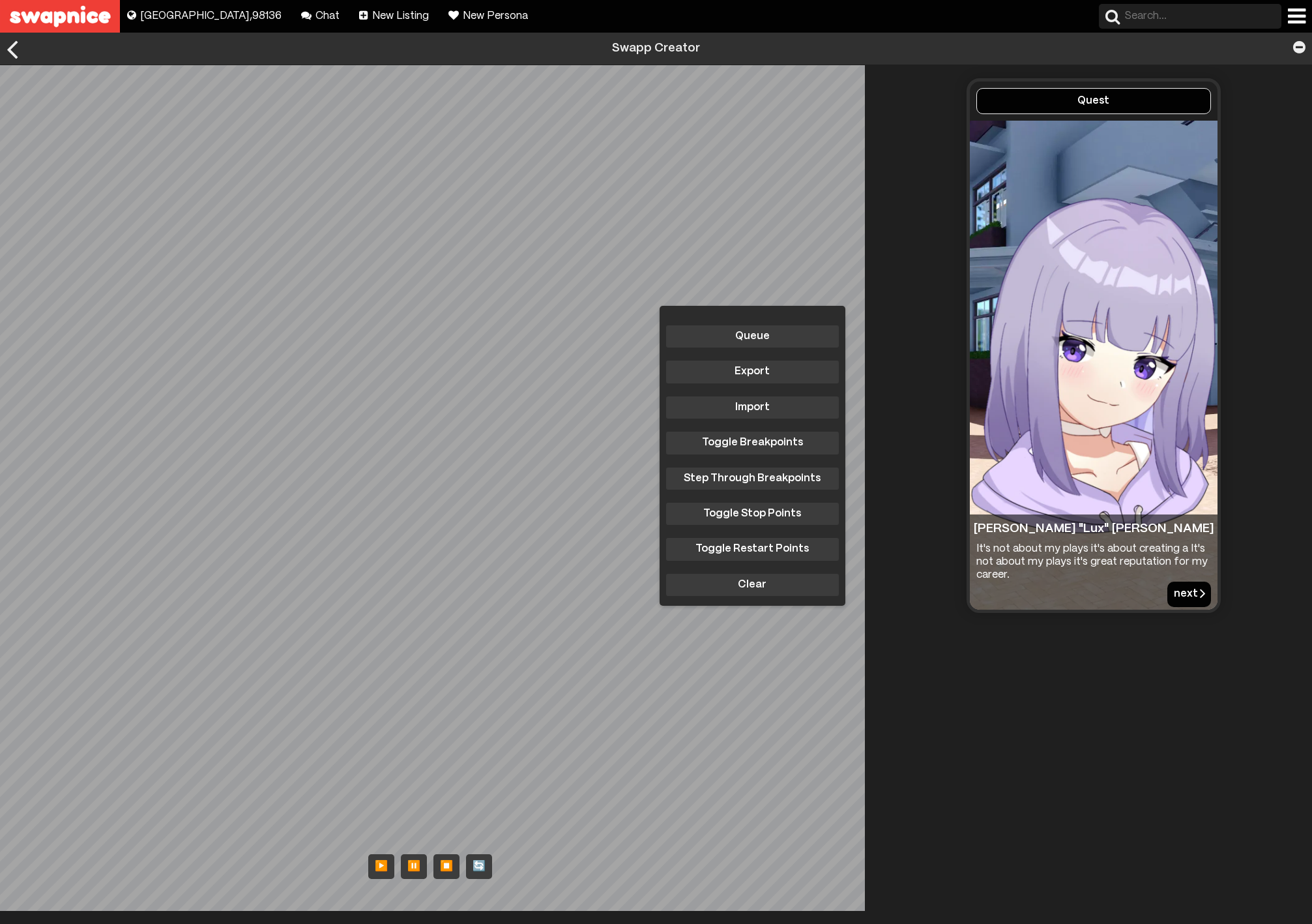
click at [1175, 591] on button "next" at bounding box center [1189, 594] width 43 height 25
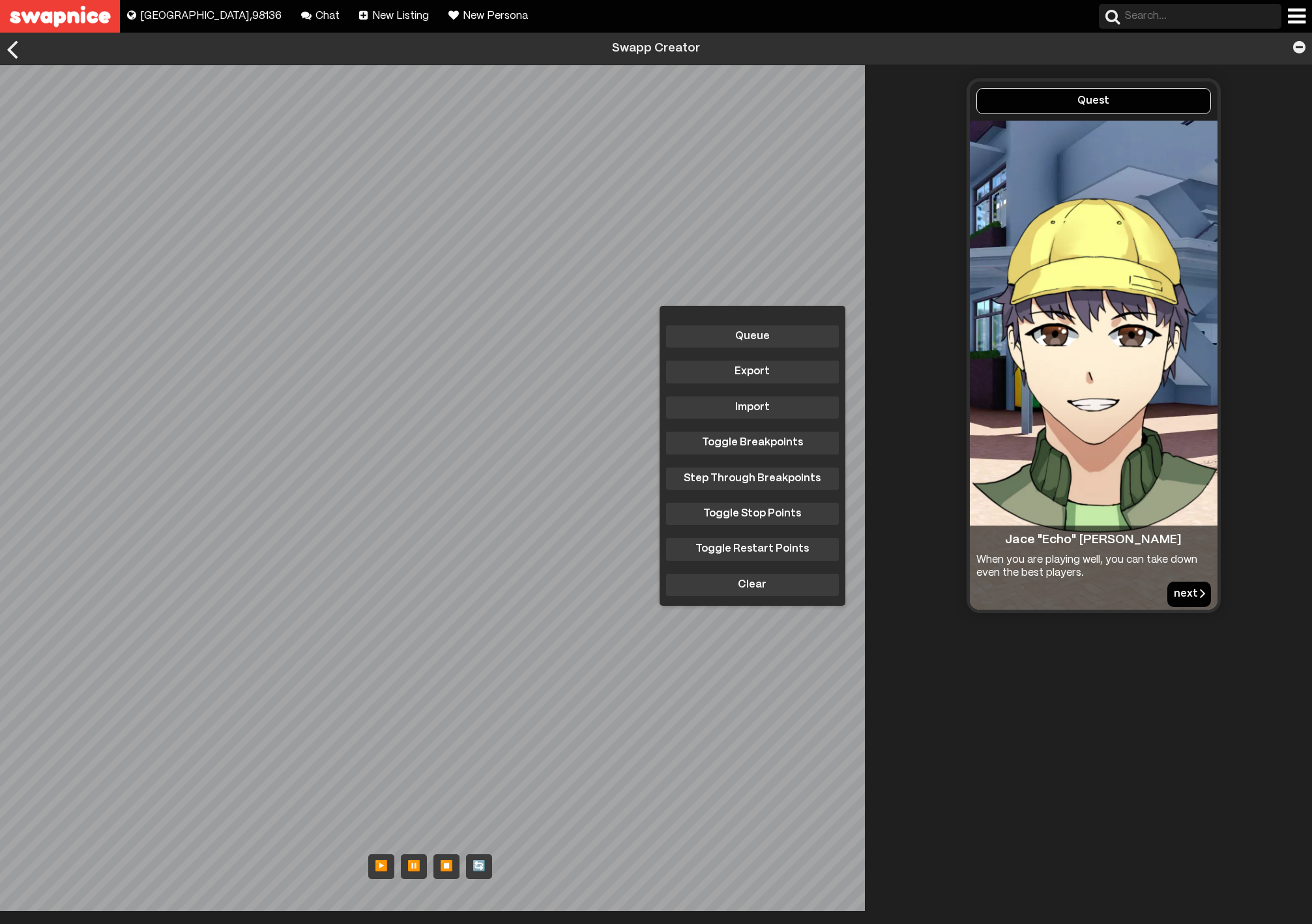
click at [1175, 591] on button "next" at bounding box center [1189, 594] width 43 height 25
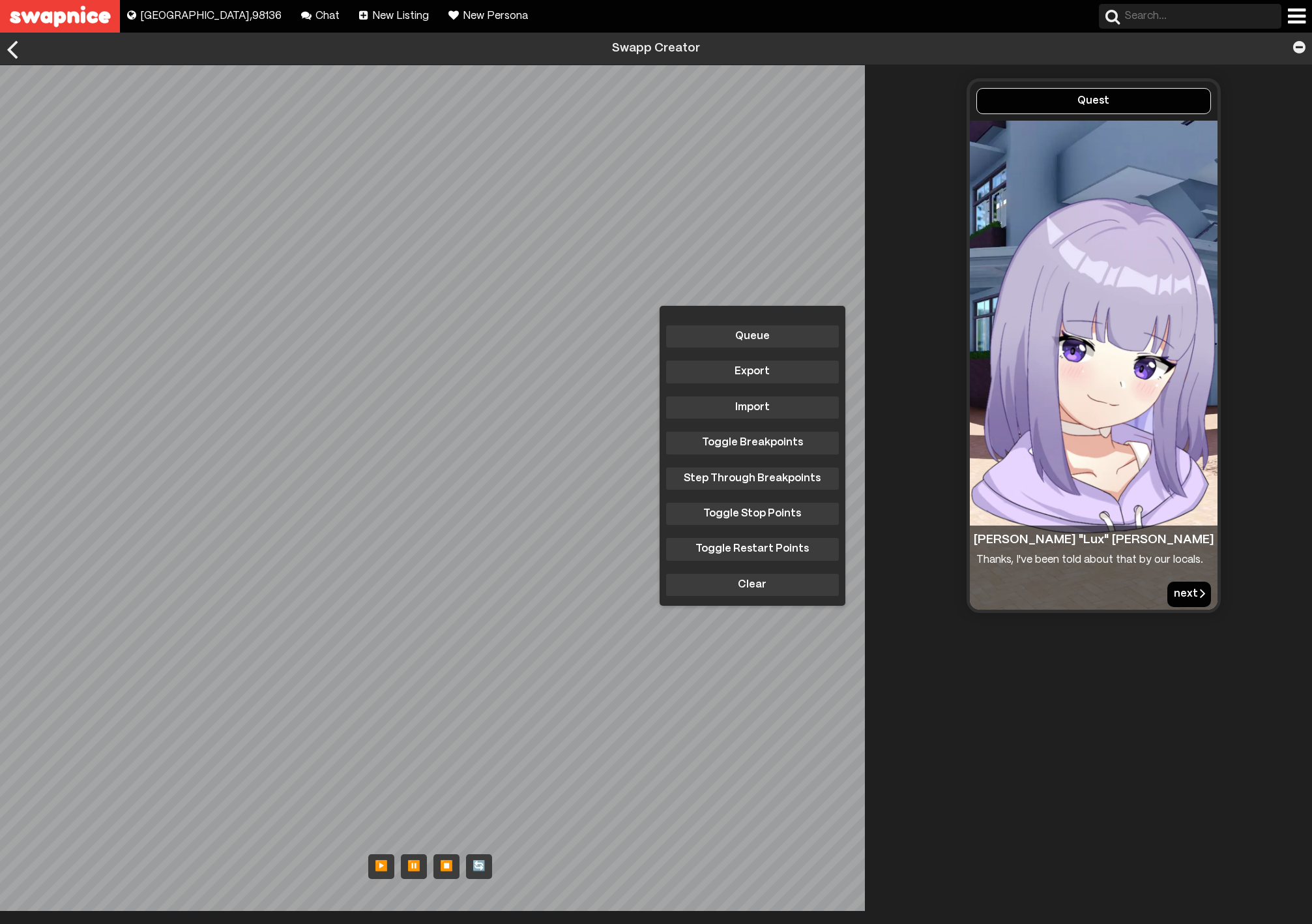
click at [1175, 591] on button "next" at bounding box center [1189, 594] width 43 height 25
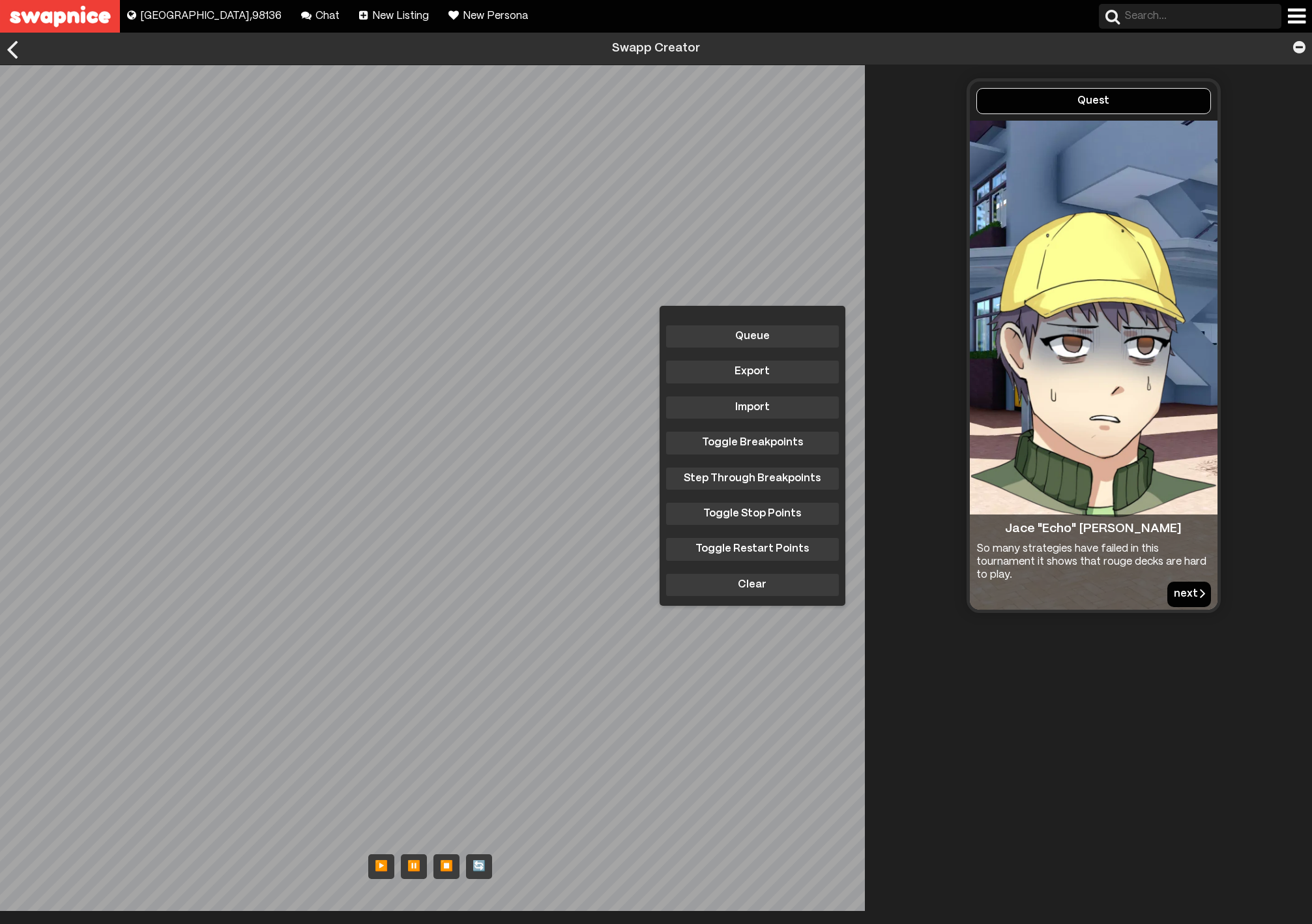
click at [1175, 591] on button "next" at bounding box center [1189, 594] width 43 height 25
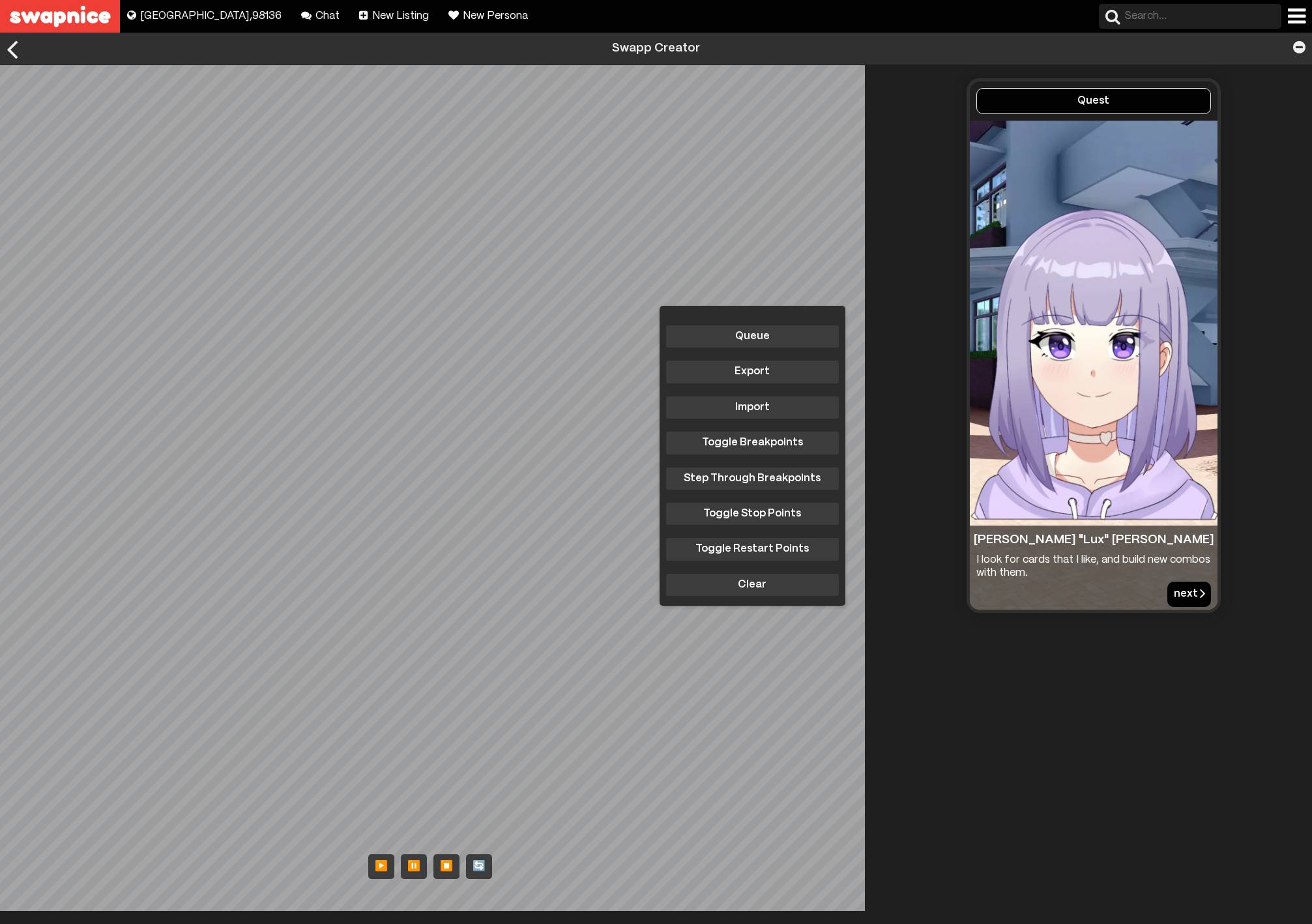
click at [1177, 595] on button "next" at bounding box center [1189, 594] width 43 height 25
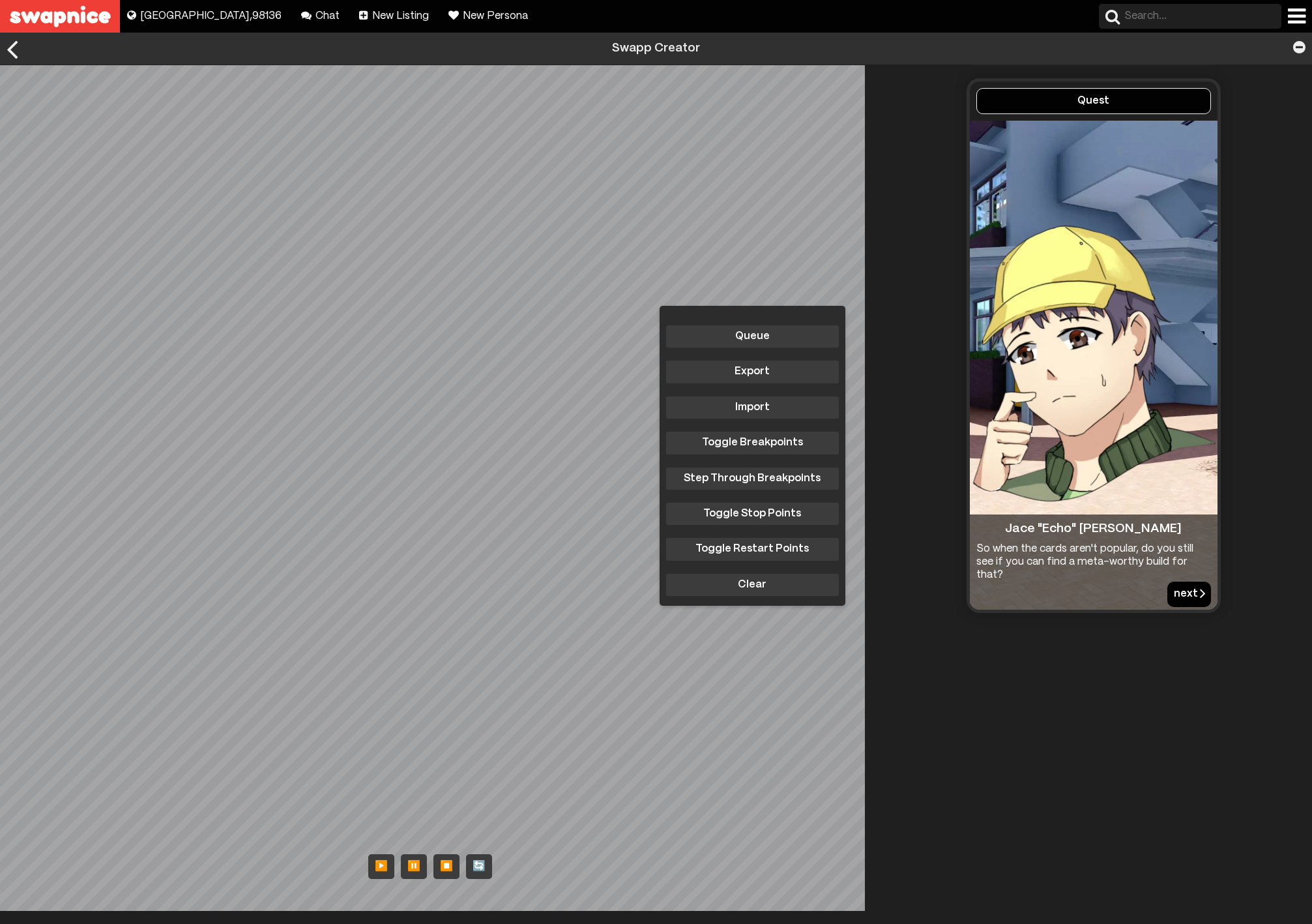
click at [1171, 589] on button "next" at bounding box center [1189, 594] width 43 height 25
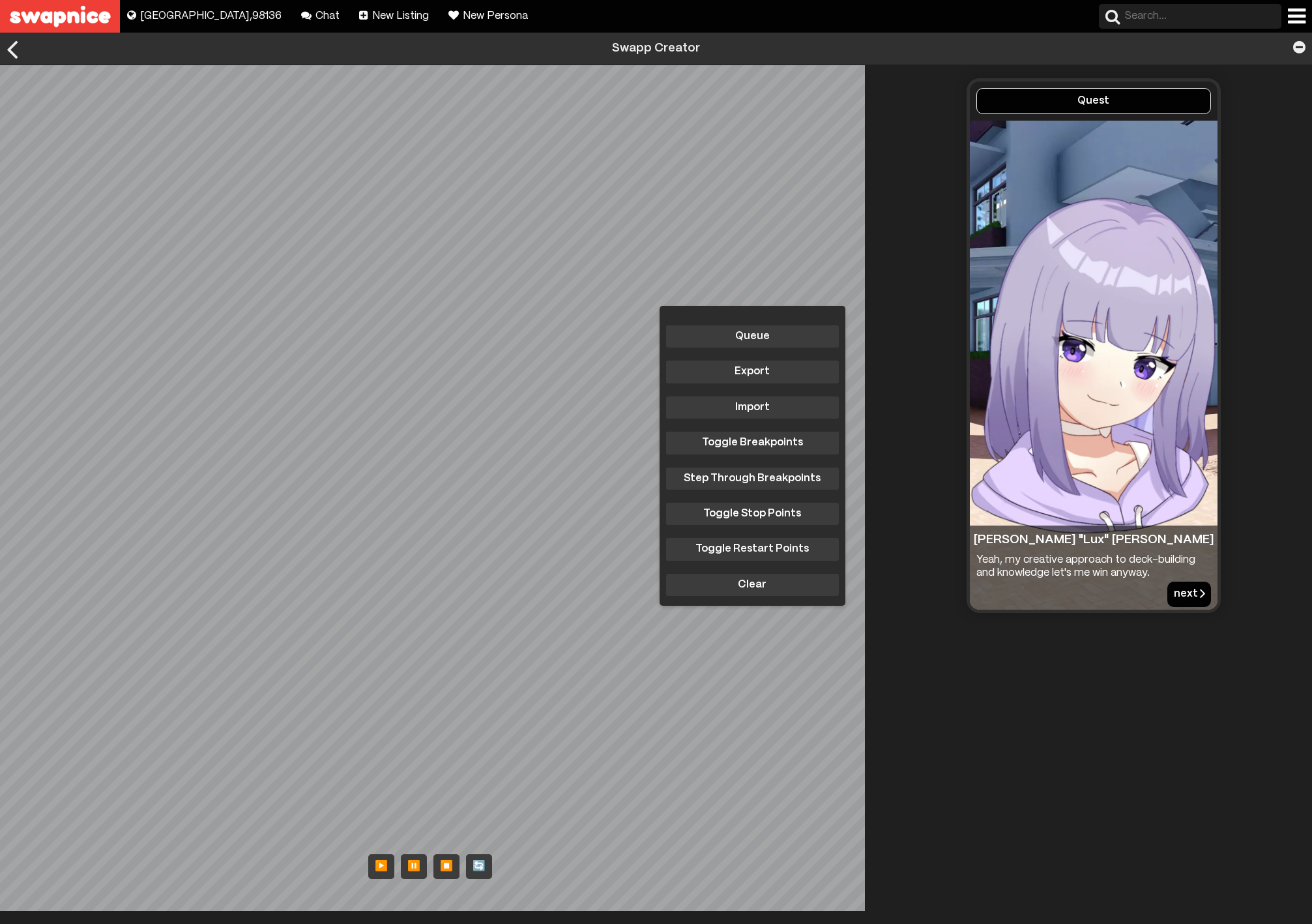
click at [1172, 586] on button "next" at bounding box center [1189, 594] width 43 height 25
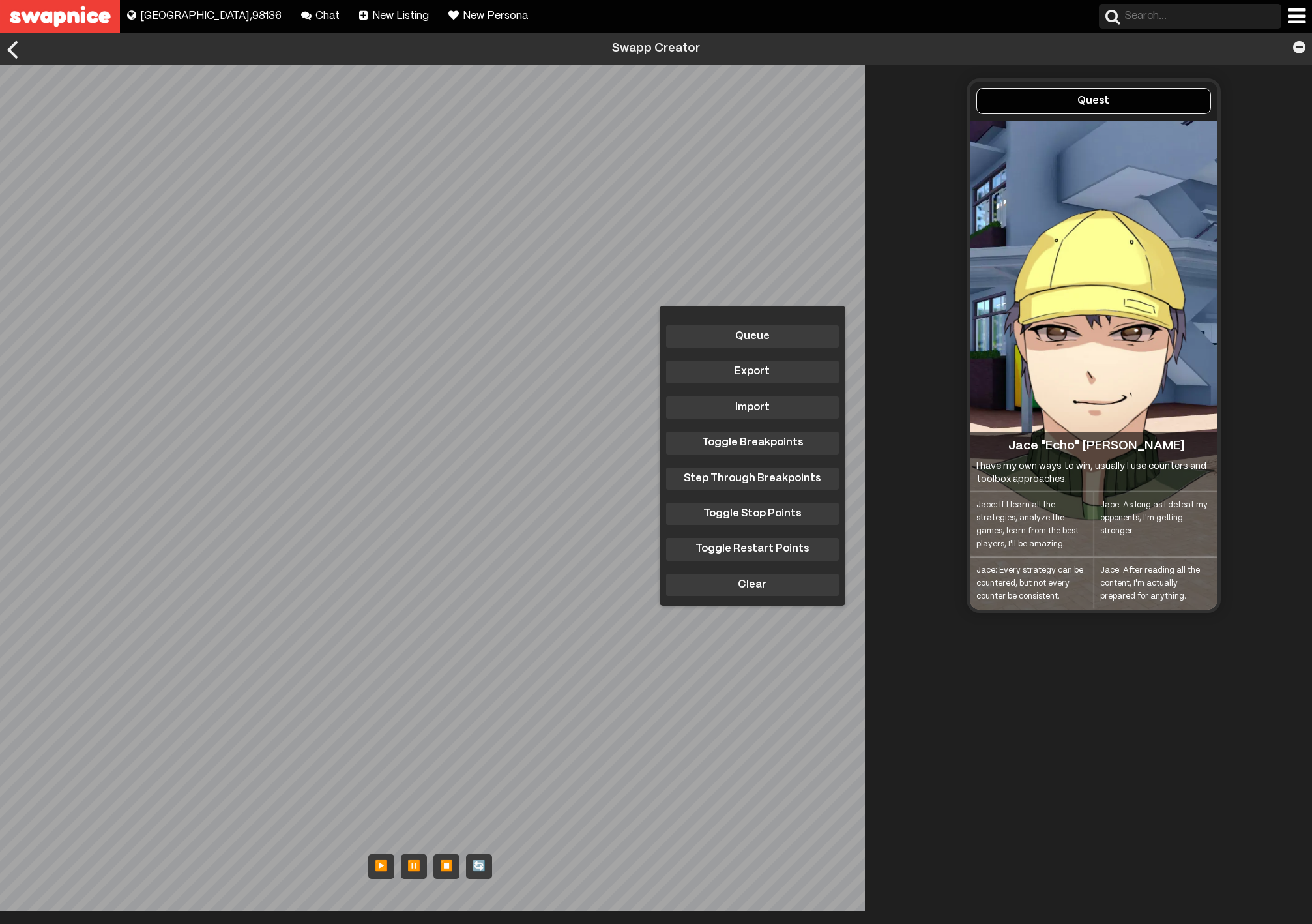
click at [1024, 514] on div "Jace: If I learn all the strategies, analyze the games, learn from the best pla…" at bounding box center [1032, 525] width 124 height 65
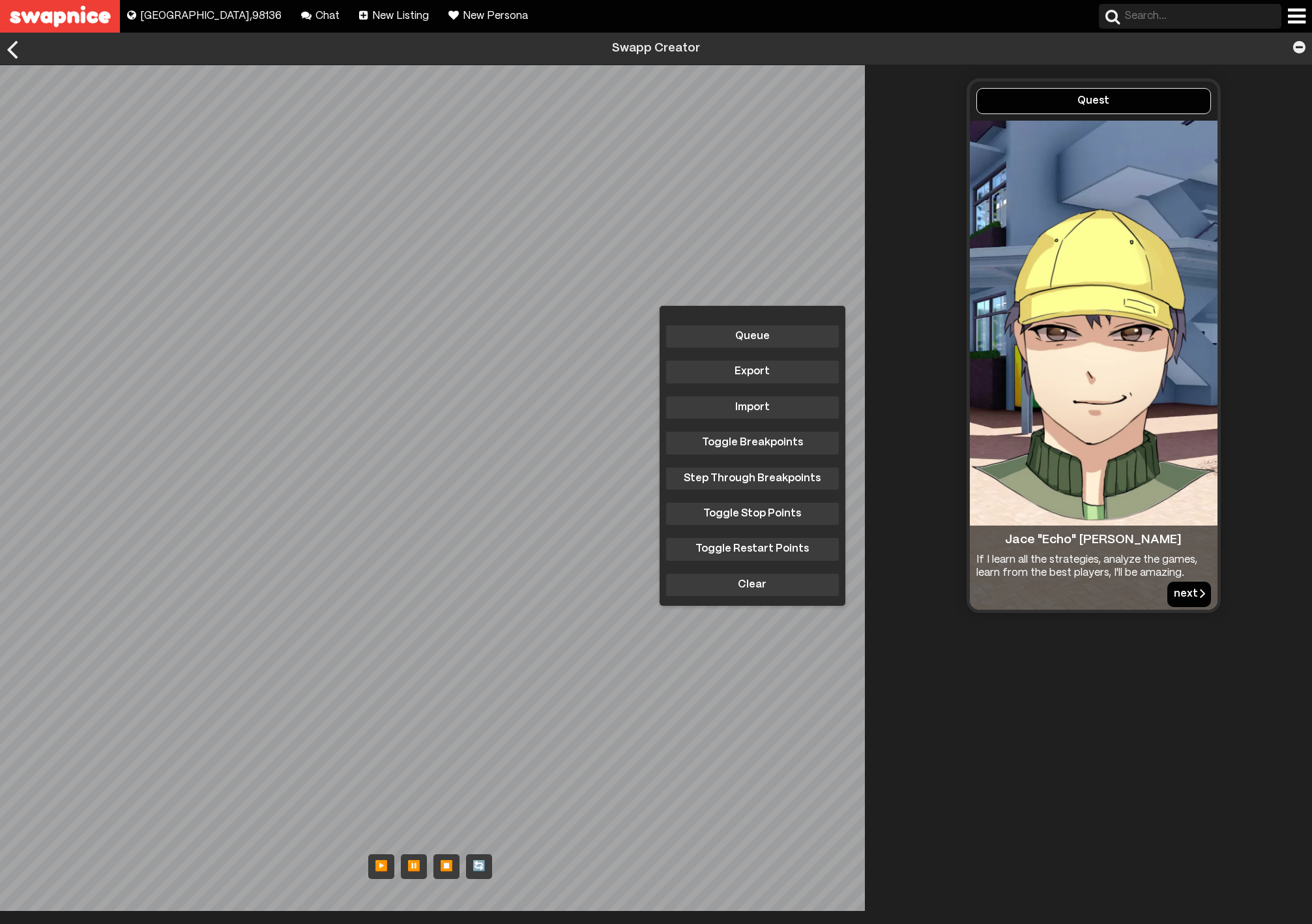
drag, startPoint x: 1024, startPoint y: 514, endPoint x: 984, endPoint y: 657, distance: 148.5
click at [976, 661] on div "Quest Jace "Echo" Rivera If I learn all the strategies, analyze the games, lear…" at bounding box center [1093, 487] width 437 height 845
click at [1177, 589] on button "next" at bounding box center [1189, 594] width 43 height 25
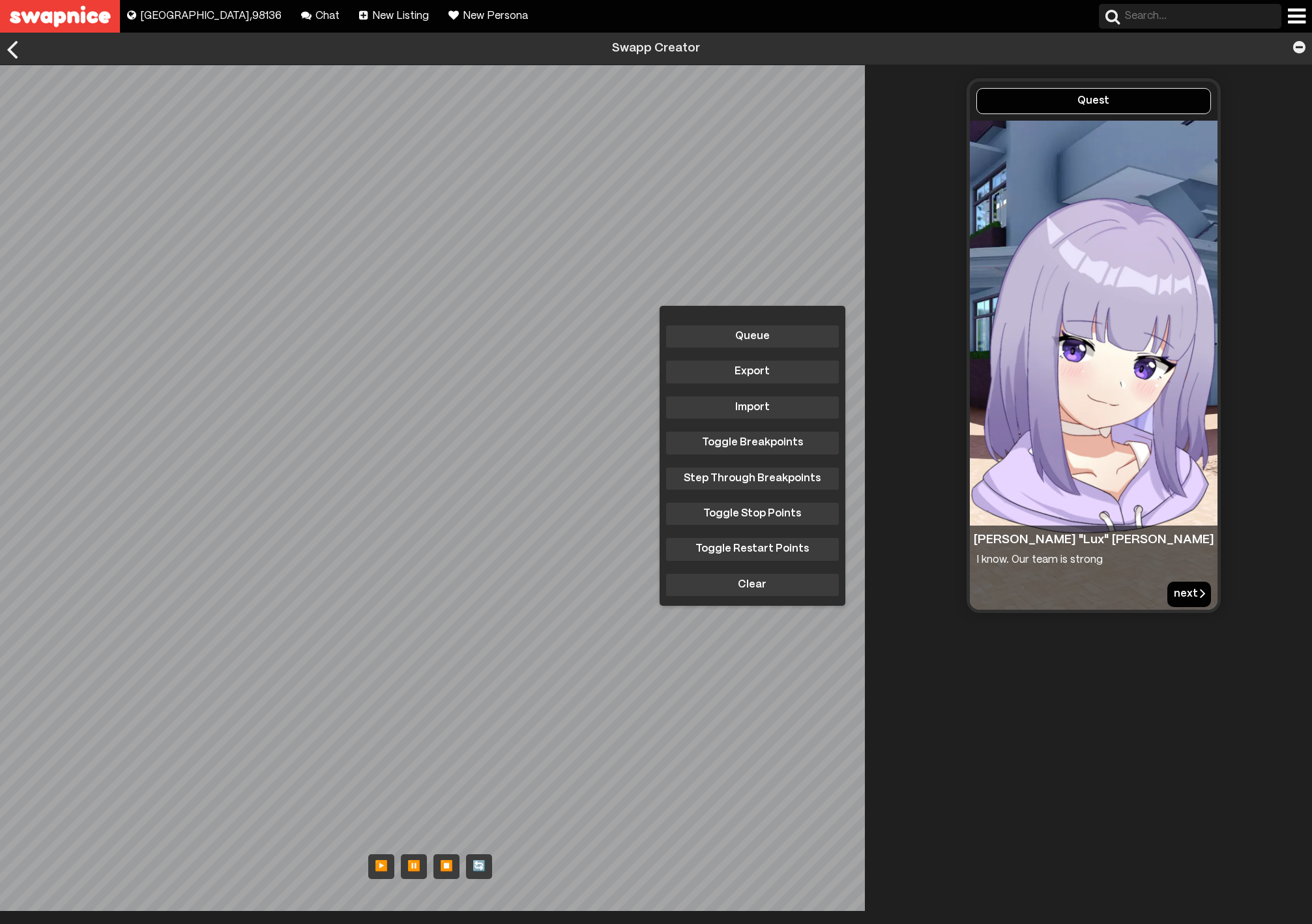
click at [1170, 591] on button "next" at bounding box center [1189, 594] width 43 height 25
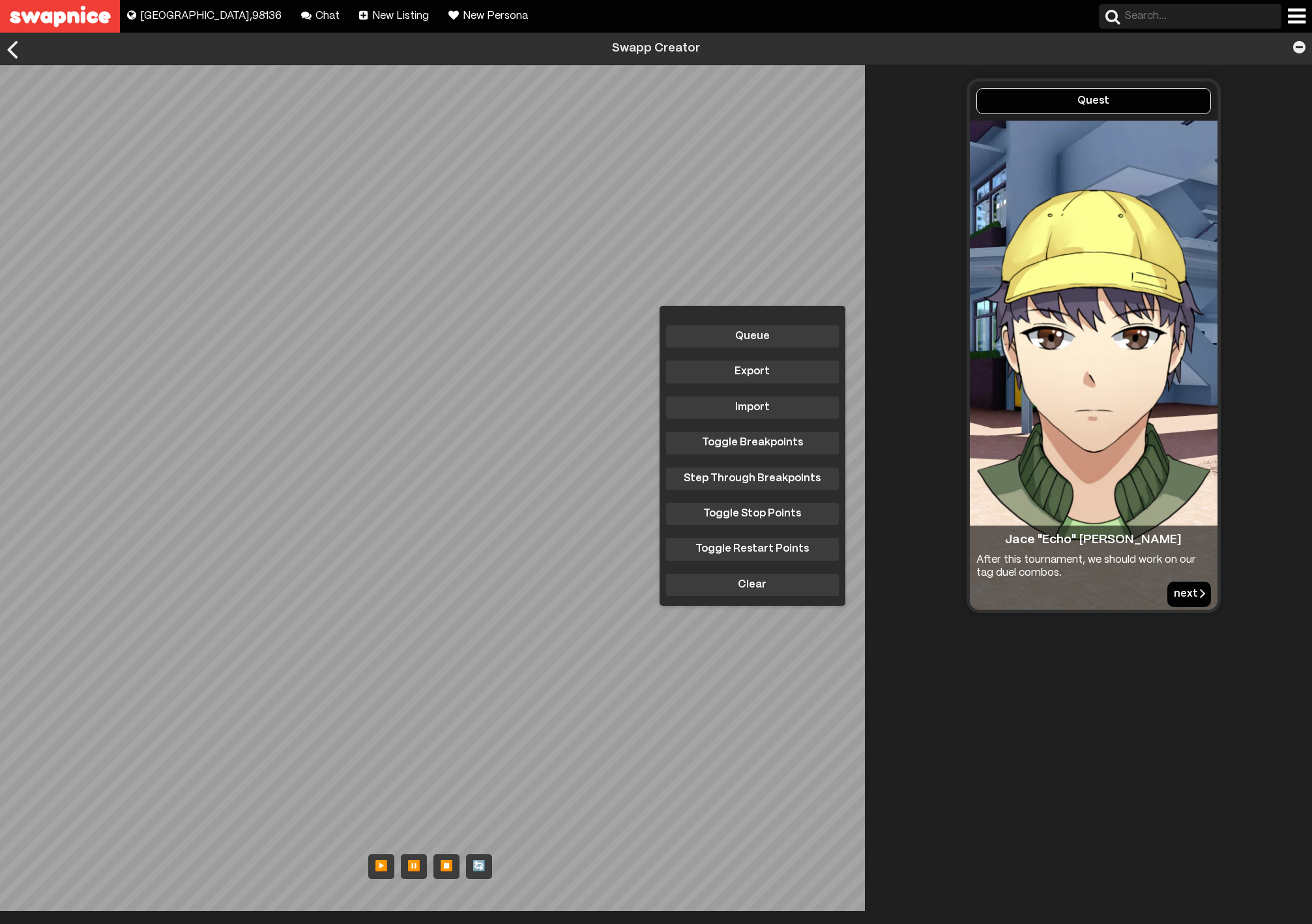
click at [1167, 594] on button "next" at bounding box center [1189, 594] width 43 height 25
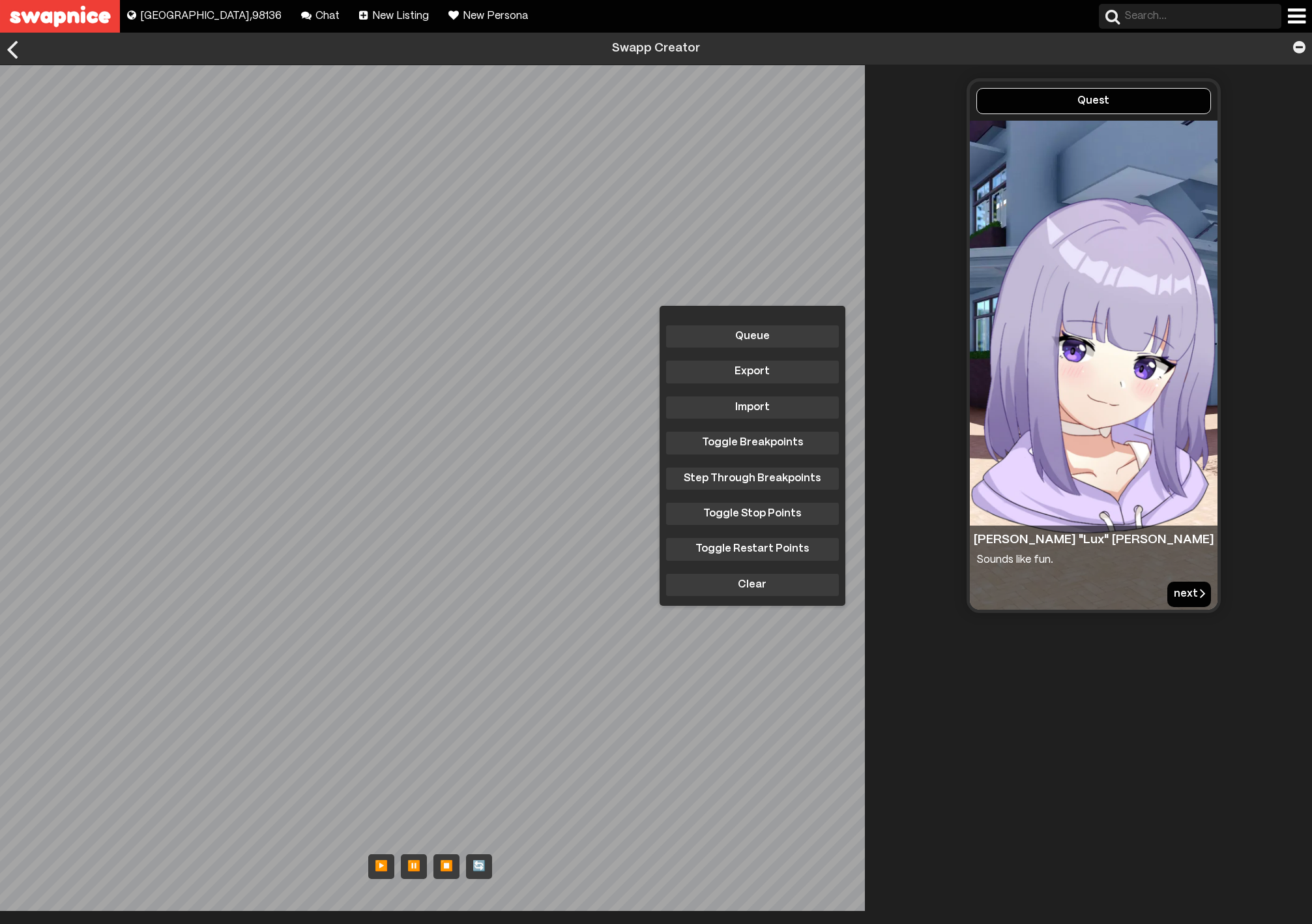
click at [1167, 594] on button "next" at bounding box center [1189, 594] width 43 height 25
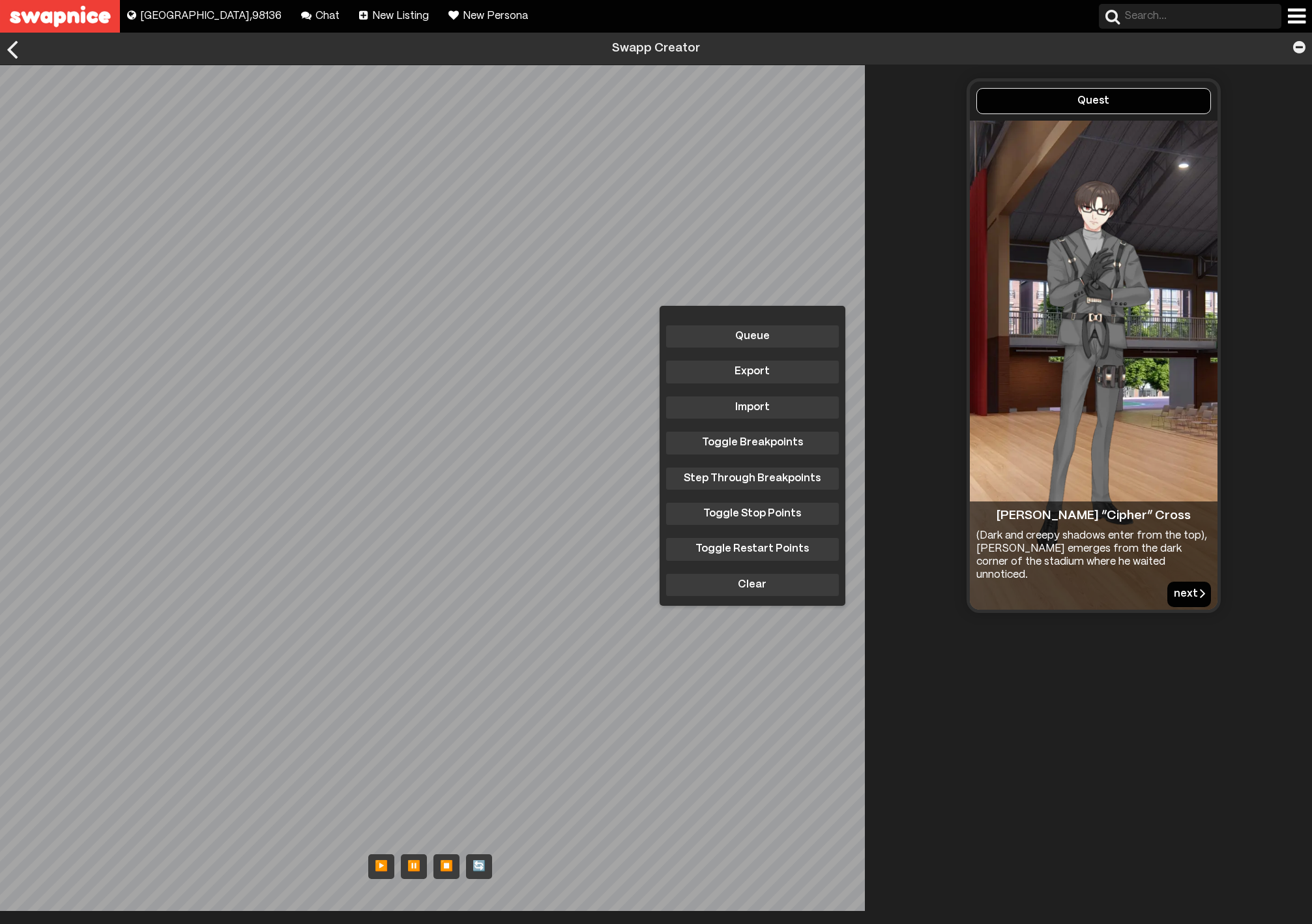
click at [1167, 594] on button "next" at bounding box center [1189, 594] width 43 height 25
click at [1174, 593] on button "next" at bounding box center [1189, 594] width 43 height 25
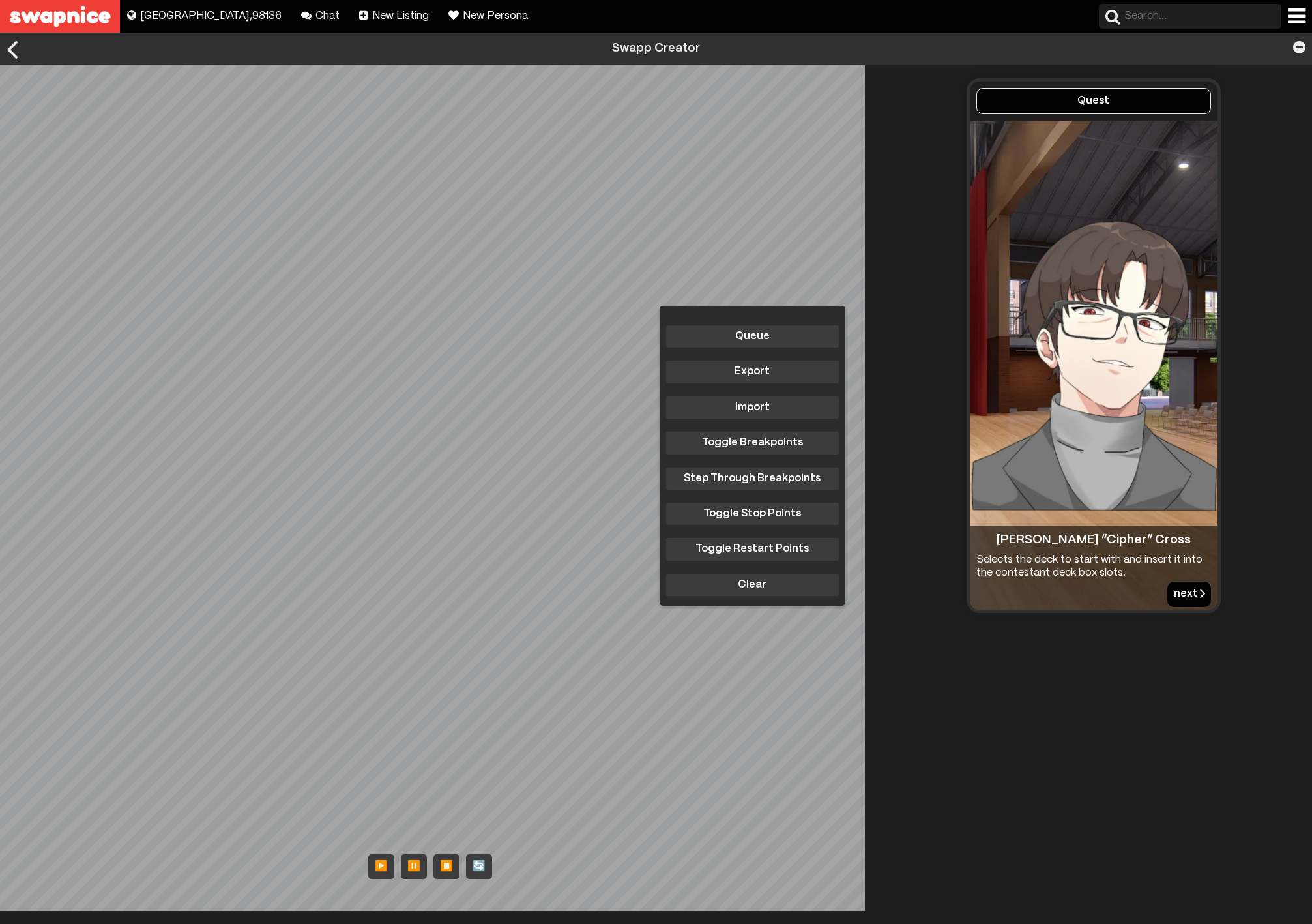
click at [1175, 589] on button "next" at bounding box center [1189, 594] width 43 height 25
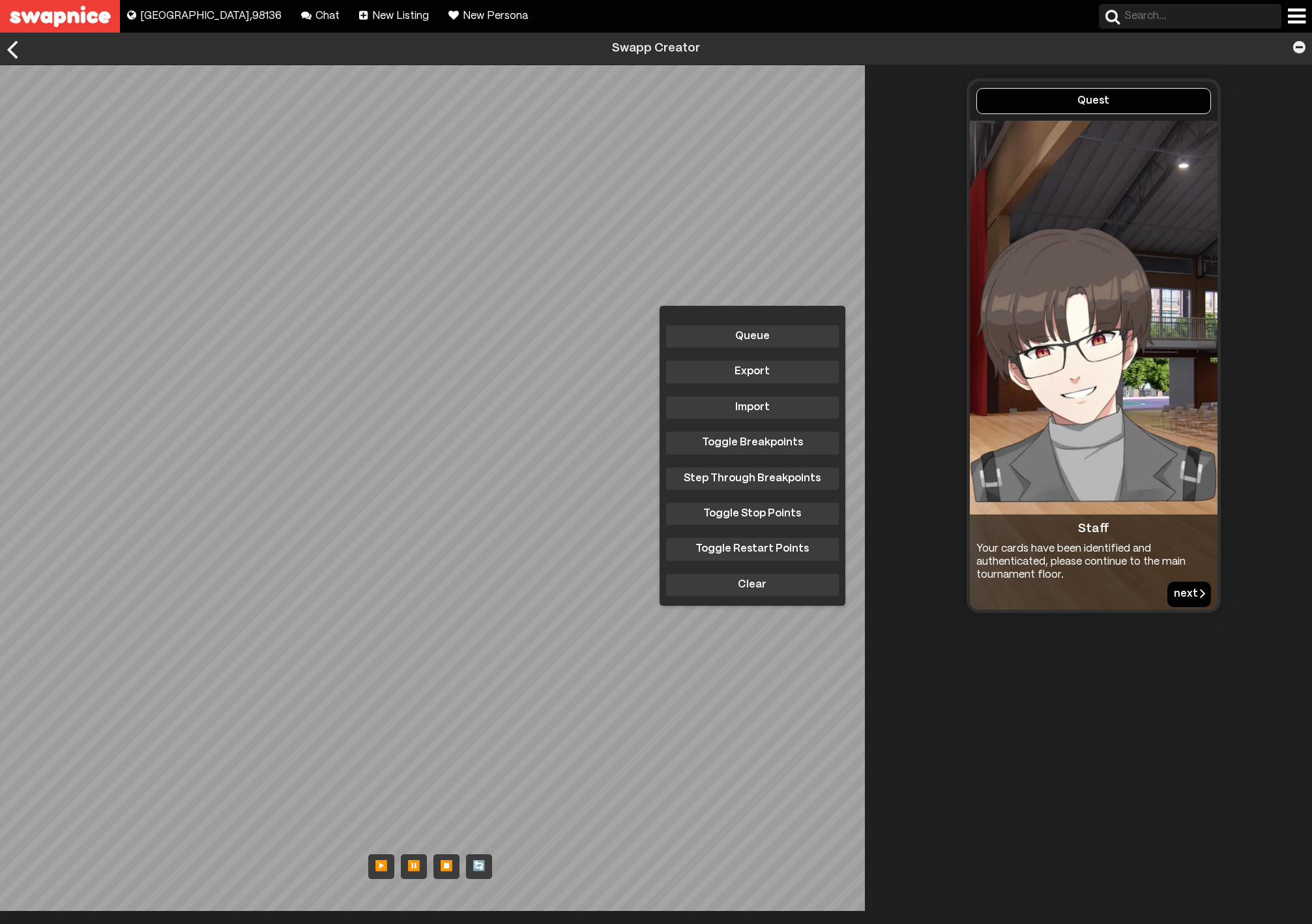
click at [1172, 594] on button "next" at bounding box center [1189, 594] width 43 height 25
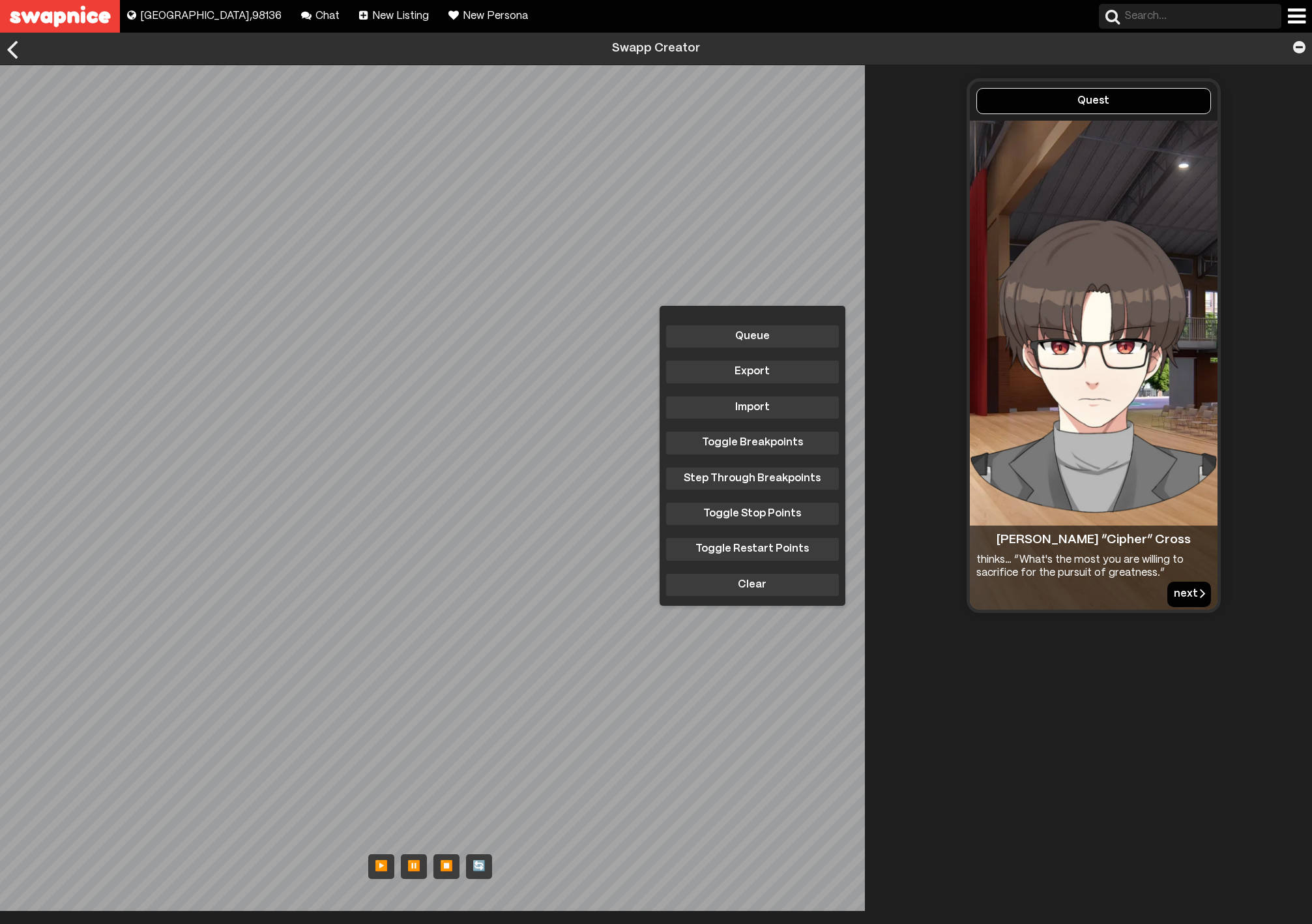
click at [1172, 594] on button "next" at bounding box center [1189, 594] width 43 height 25
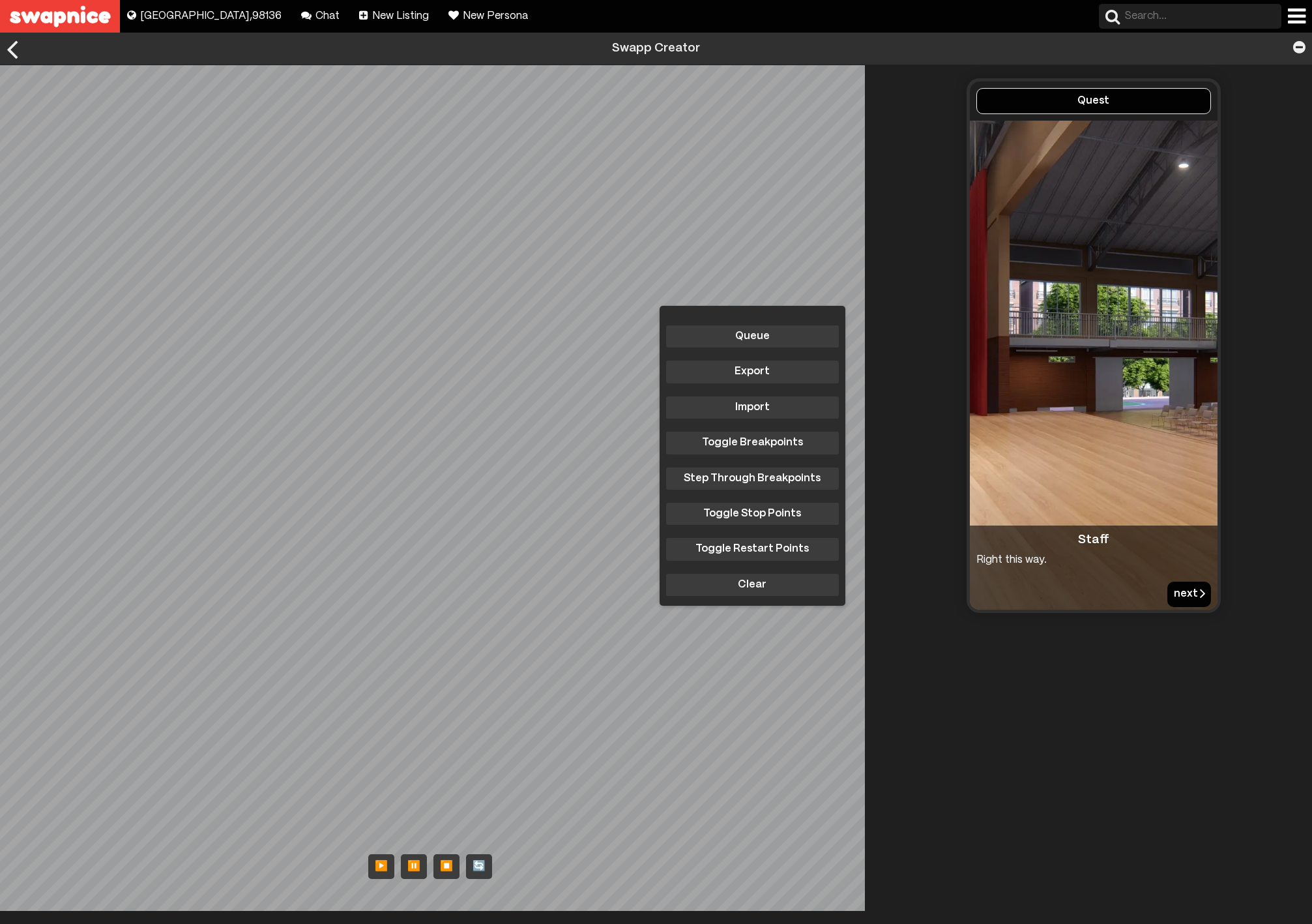
click at [1168, 589] on button "next" at bounding box center [1189, 594] width 43 height 25
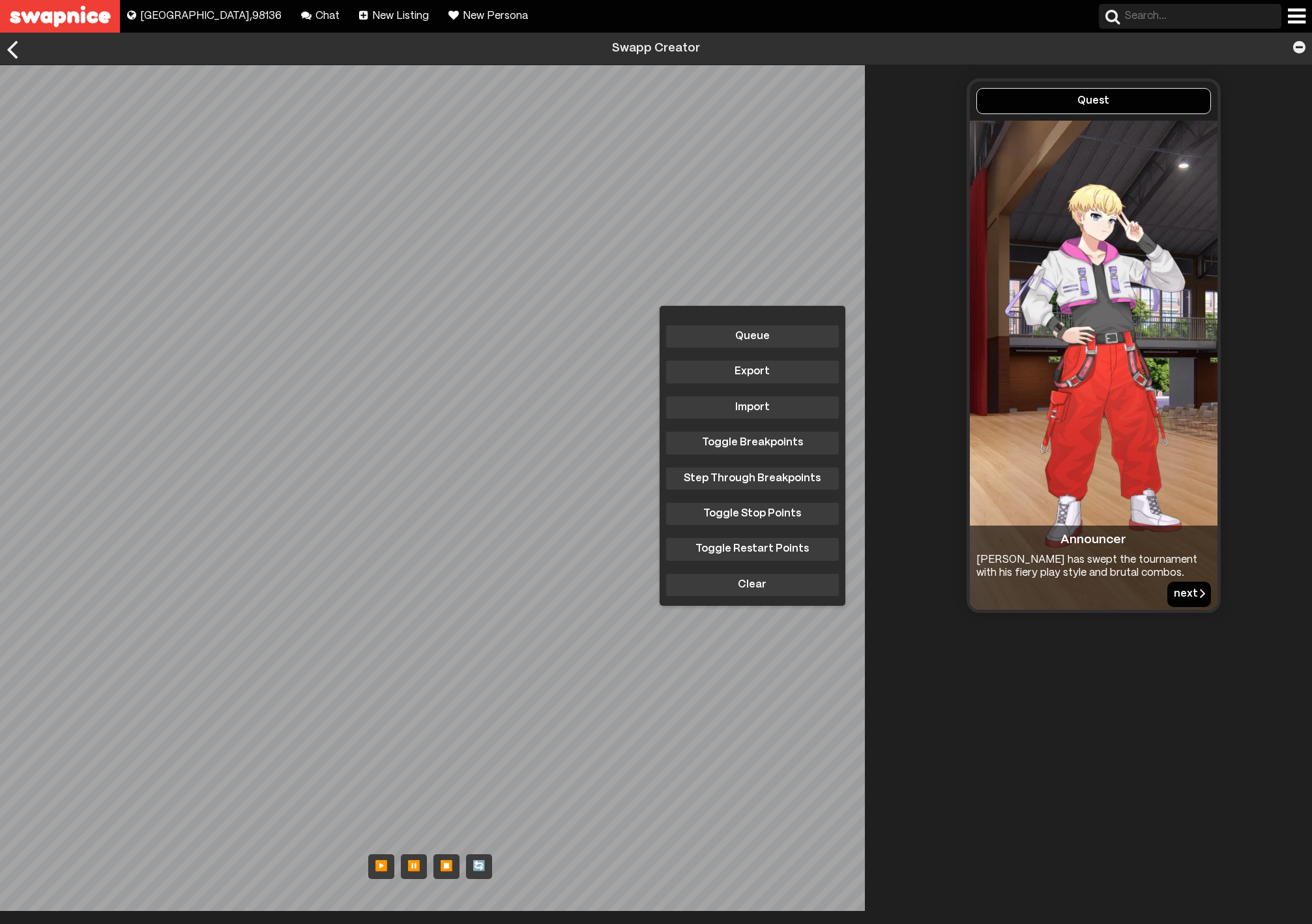
click at [1179, 593] on button "next" at bounding box center [1189, 594] width 43 height 25
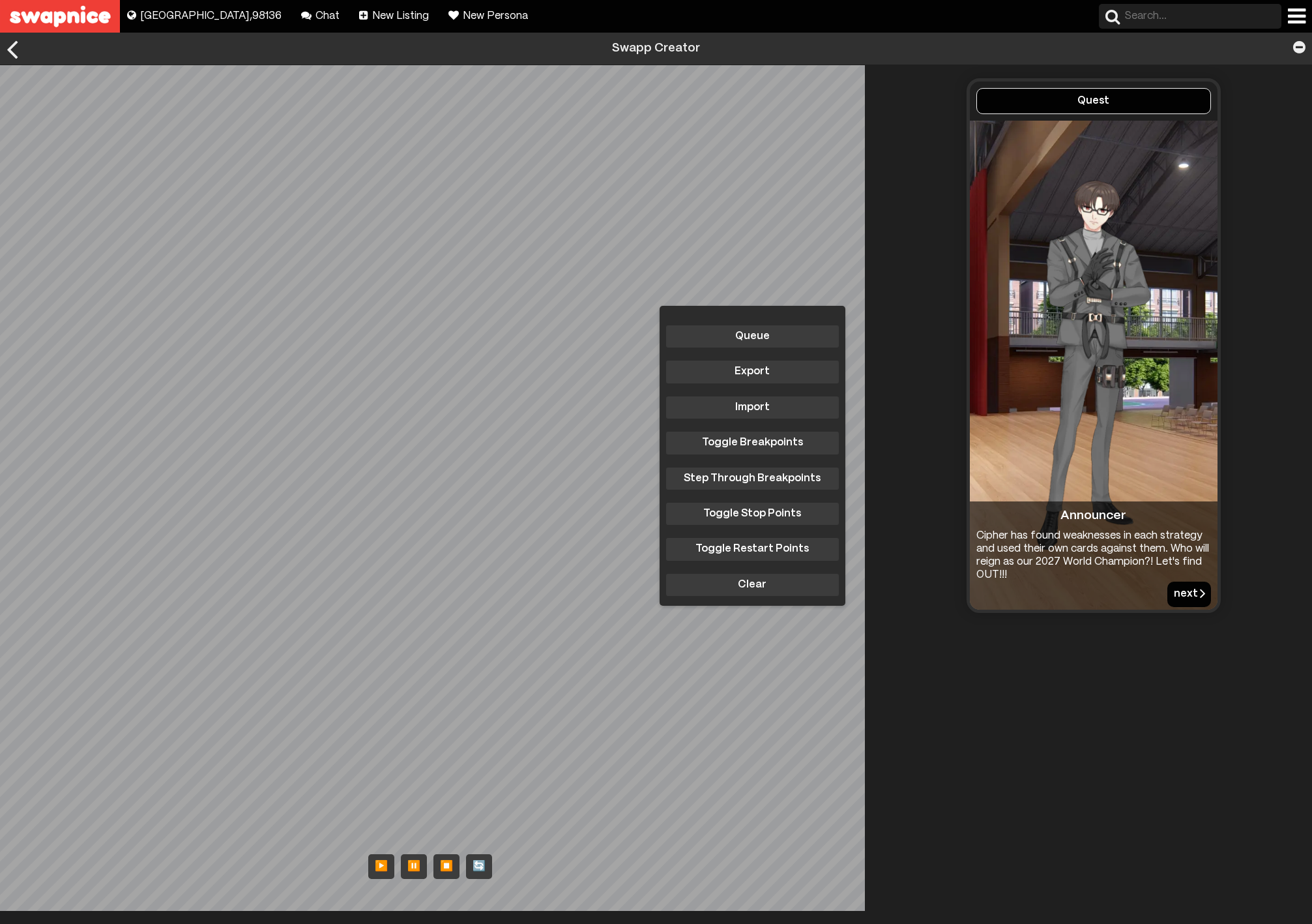
click at [1177, 593] on button "next" at bounding box center [1189, 594] width 43 height 25
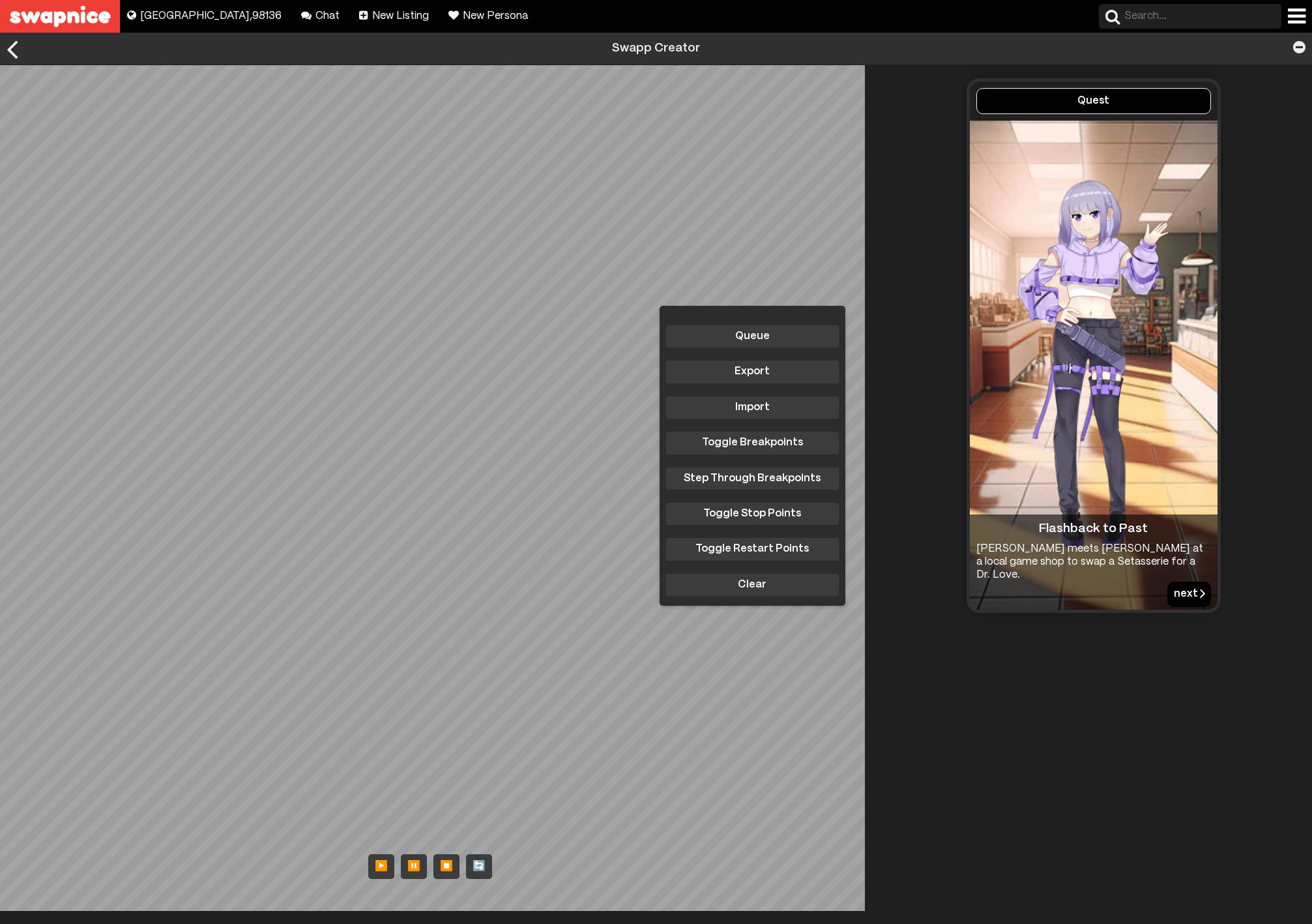
click at [1176, 593] on button "next" at bounding box center [1189, 594] width 43 height 25
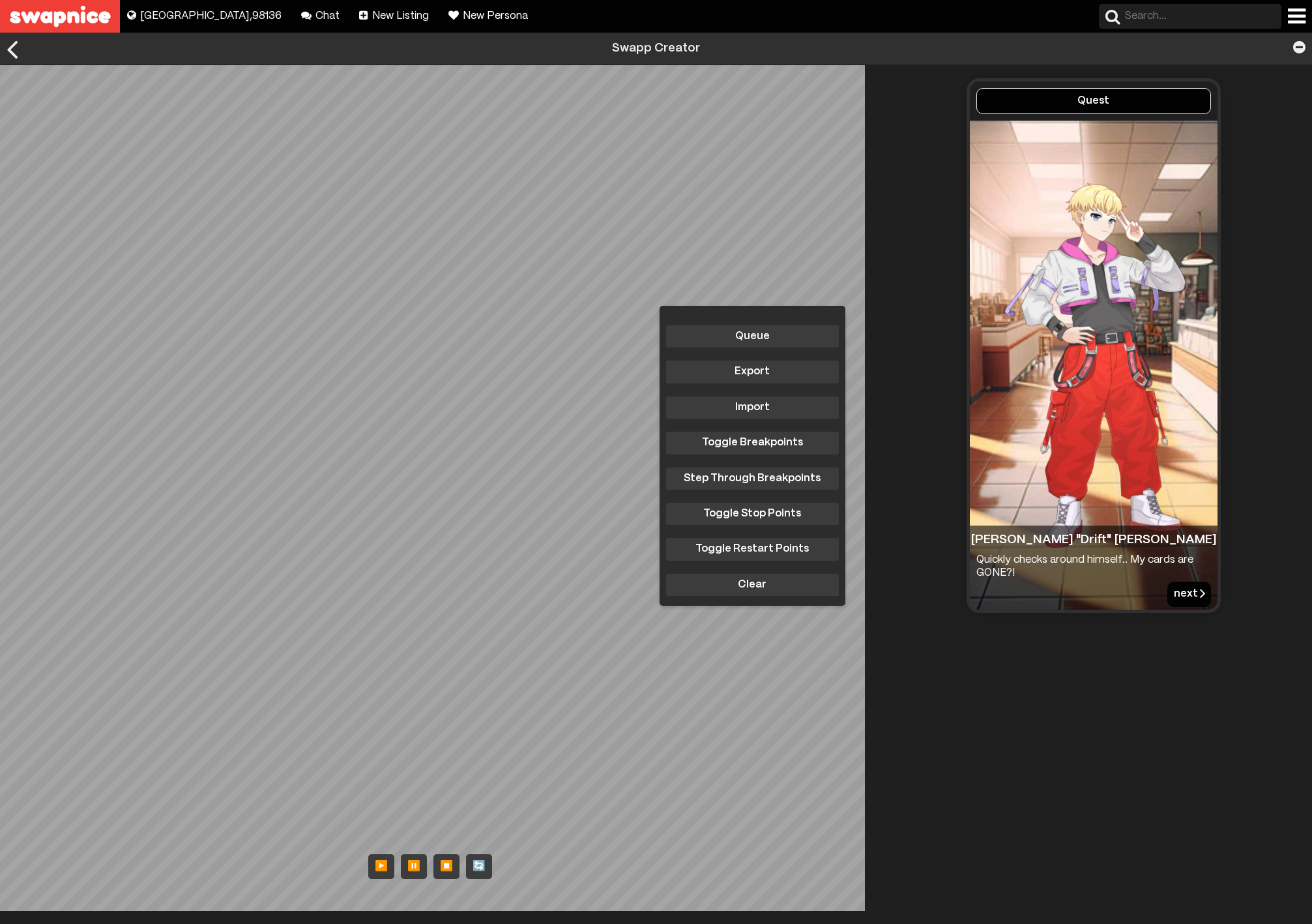
click at [1171, 589] on button "next" at bounding box center [1189, 594] width 43 height 25
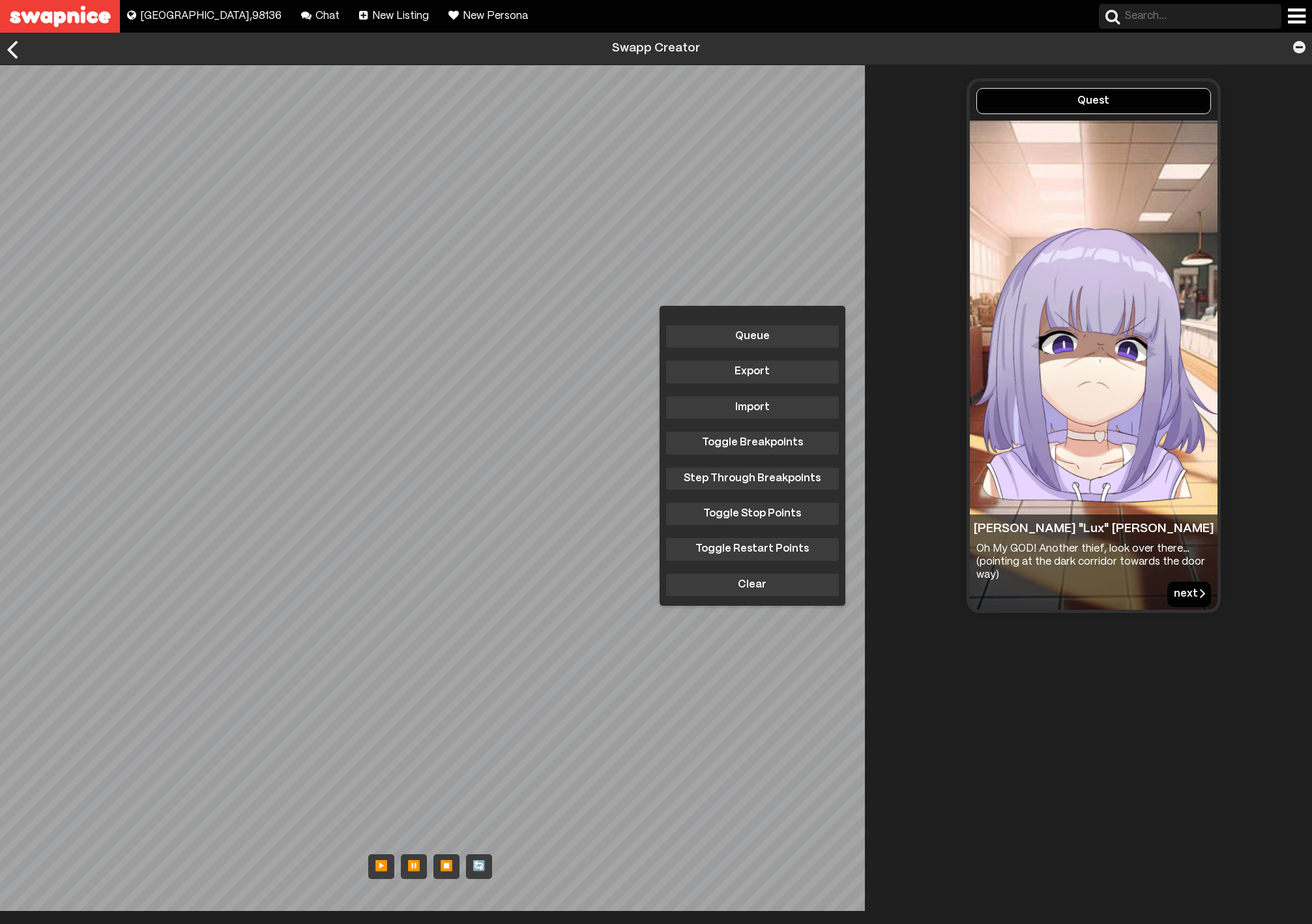
click at [1171, 589] on button "next" at bounding box center [1189, 594] width 43 height 25
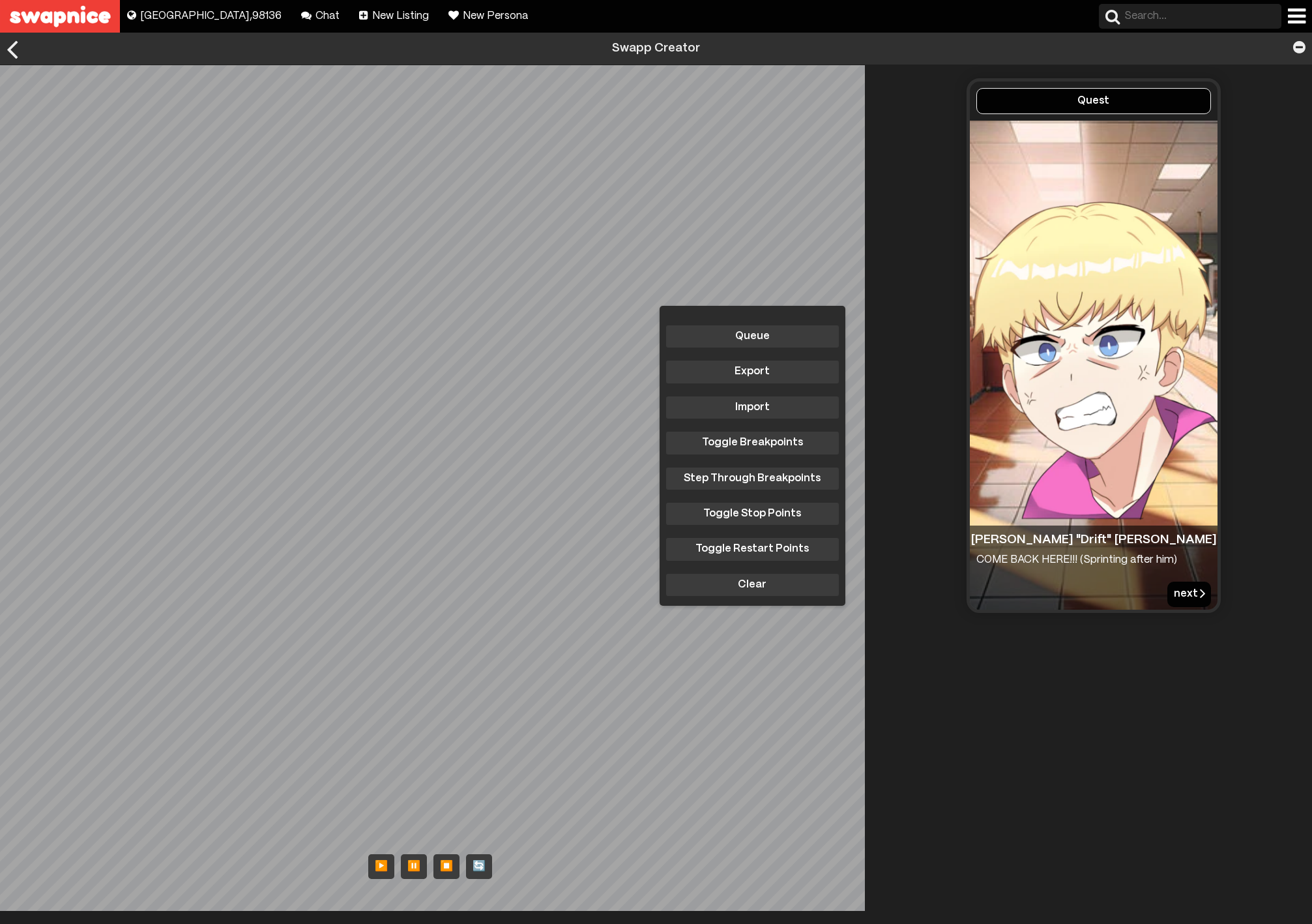
click at [1170, 595] on button "next" at bounding box center [1189, 594] width 43 height 25
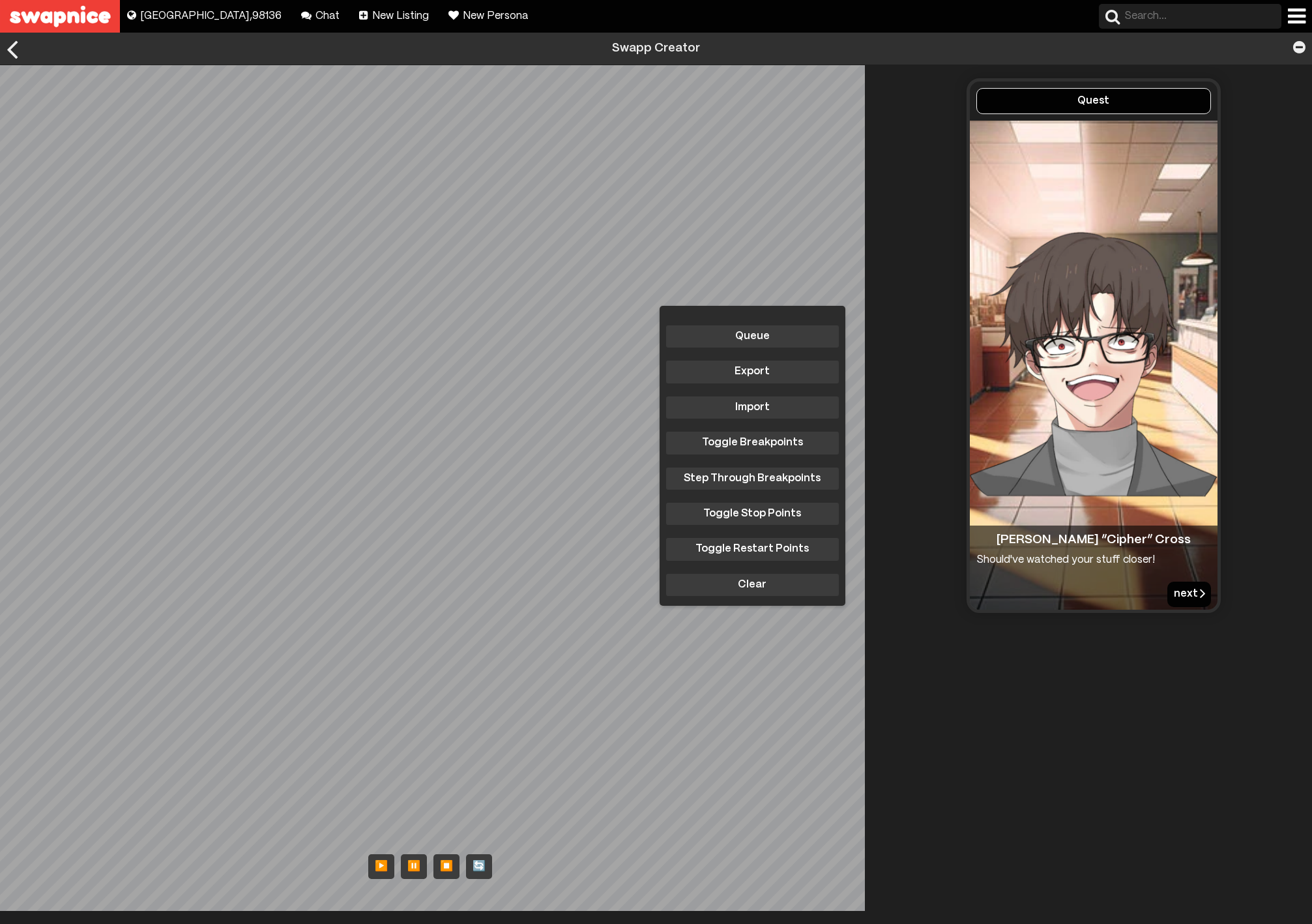
click at [1170, 596] on button "next" at bounding box center [1189, 594] width 43 height 25
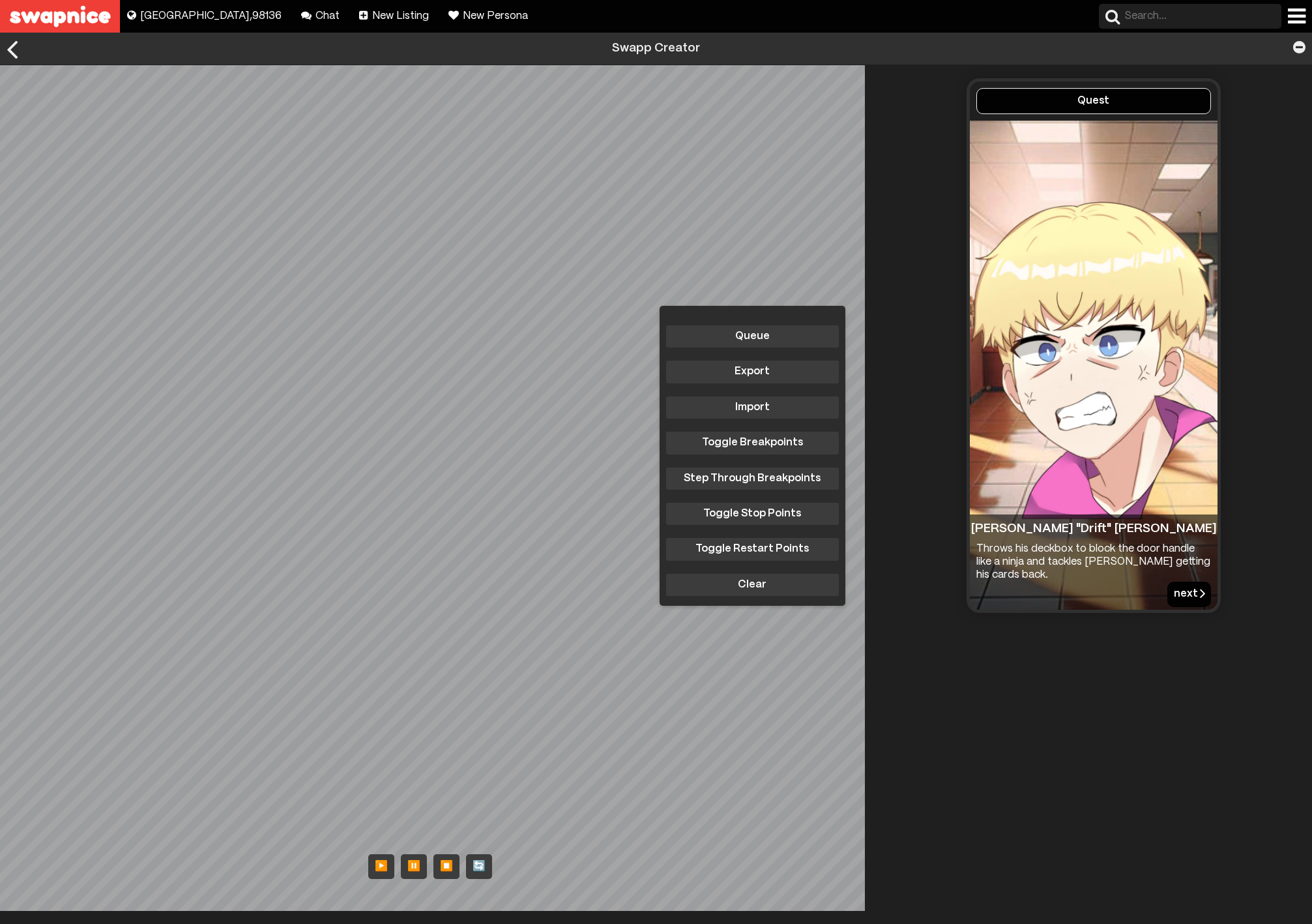
click at [1174, 586] on button "next" at bounding box center [1189, 594] width 43 height 25
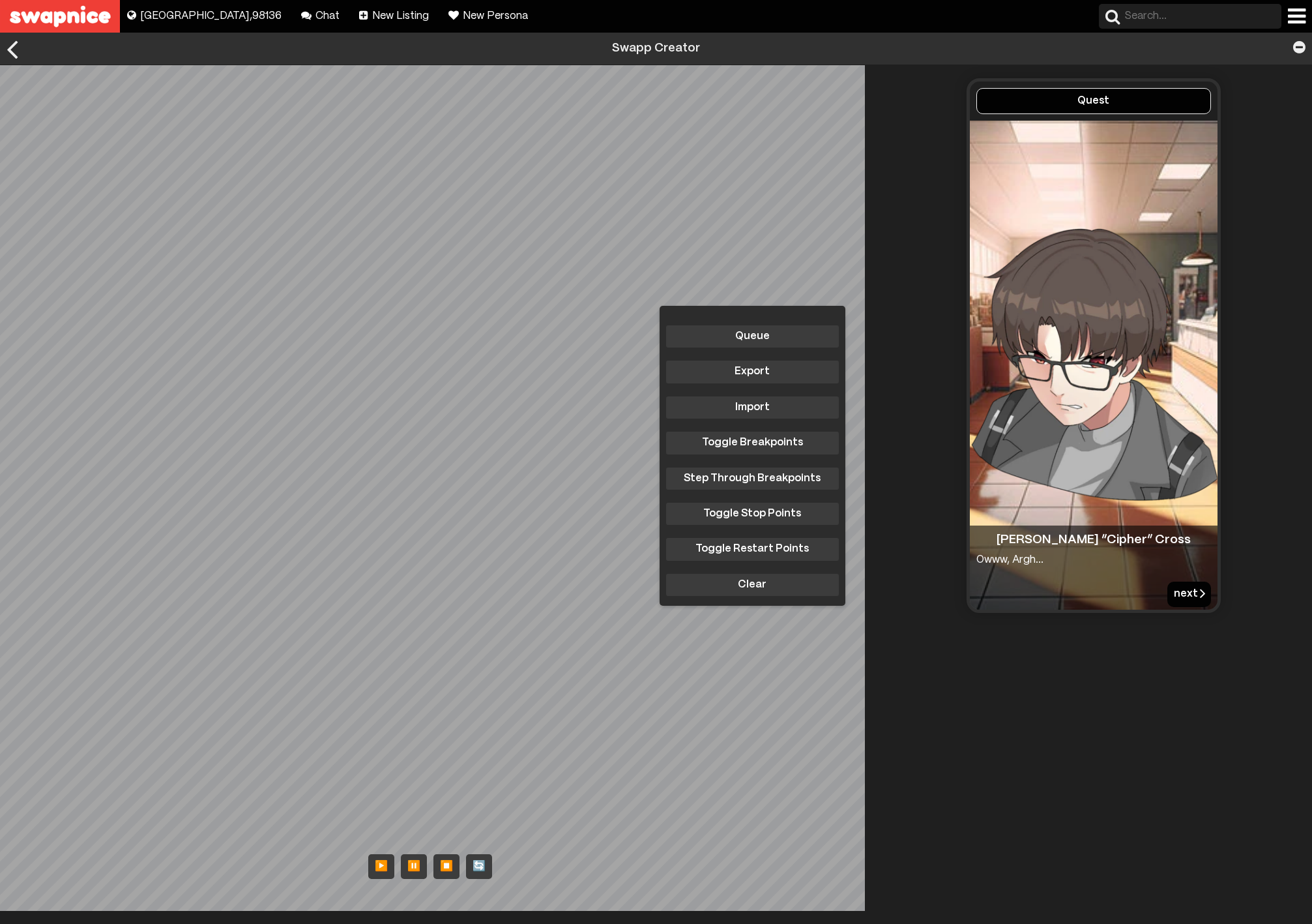
click at [1174, 586] on button "next" at bounding box center [1189, 594] width 43 height 25
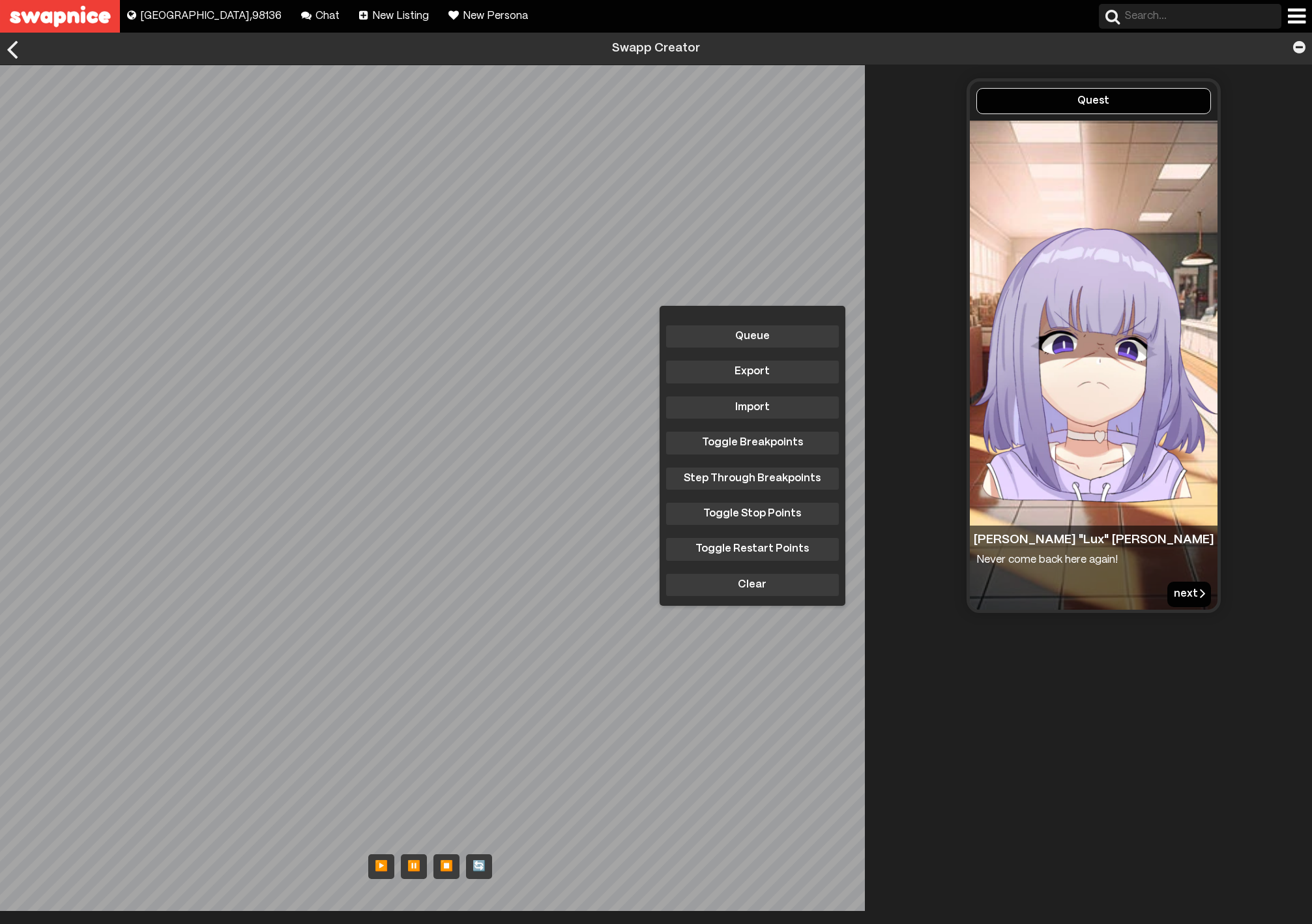
click at [1176, 587] on button "next" at bounding box center [1189, 594] width 43 height 25
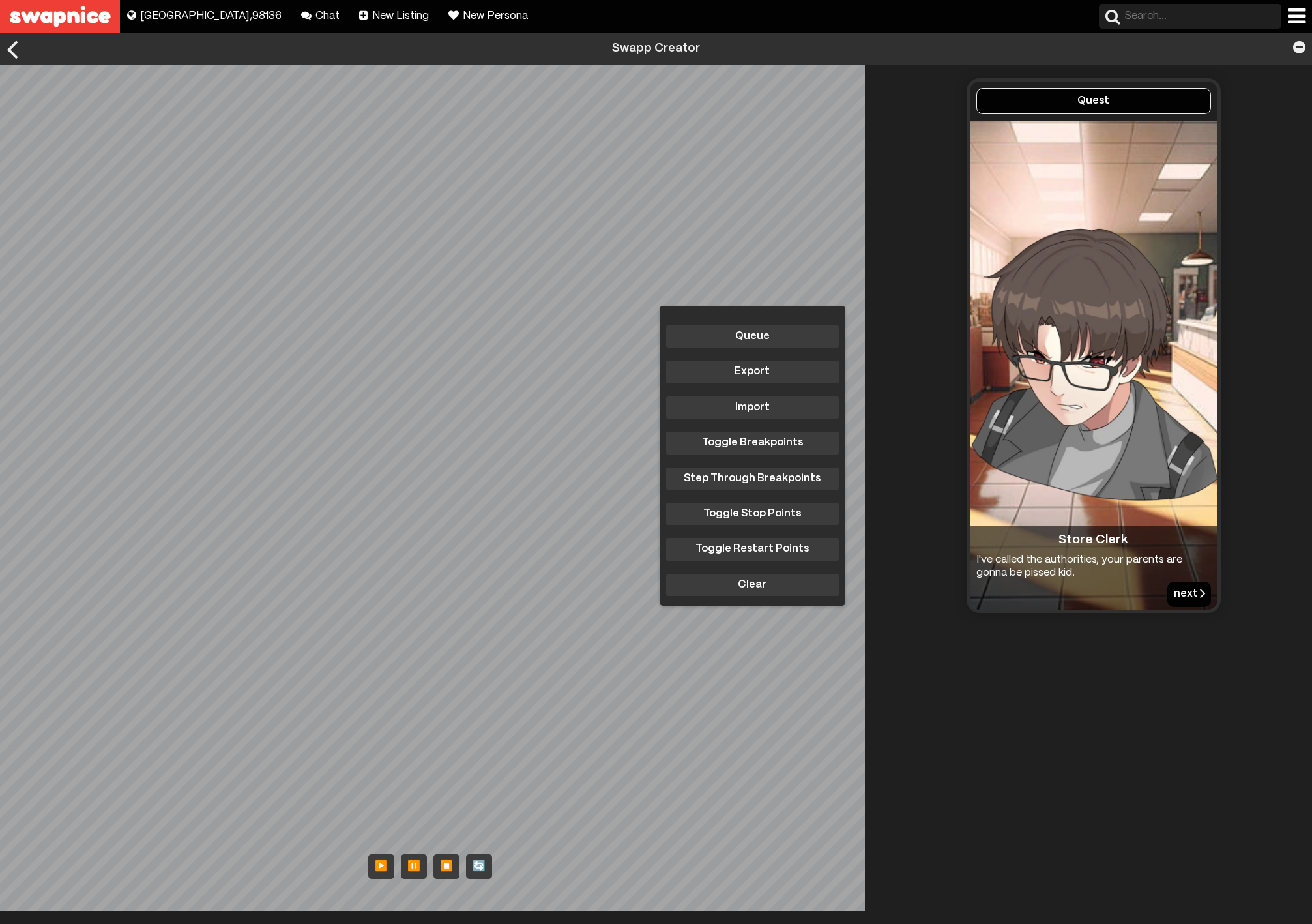
click at [1176, 597] on button "next" at bounding box center [1189, 594] width 43 height 25
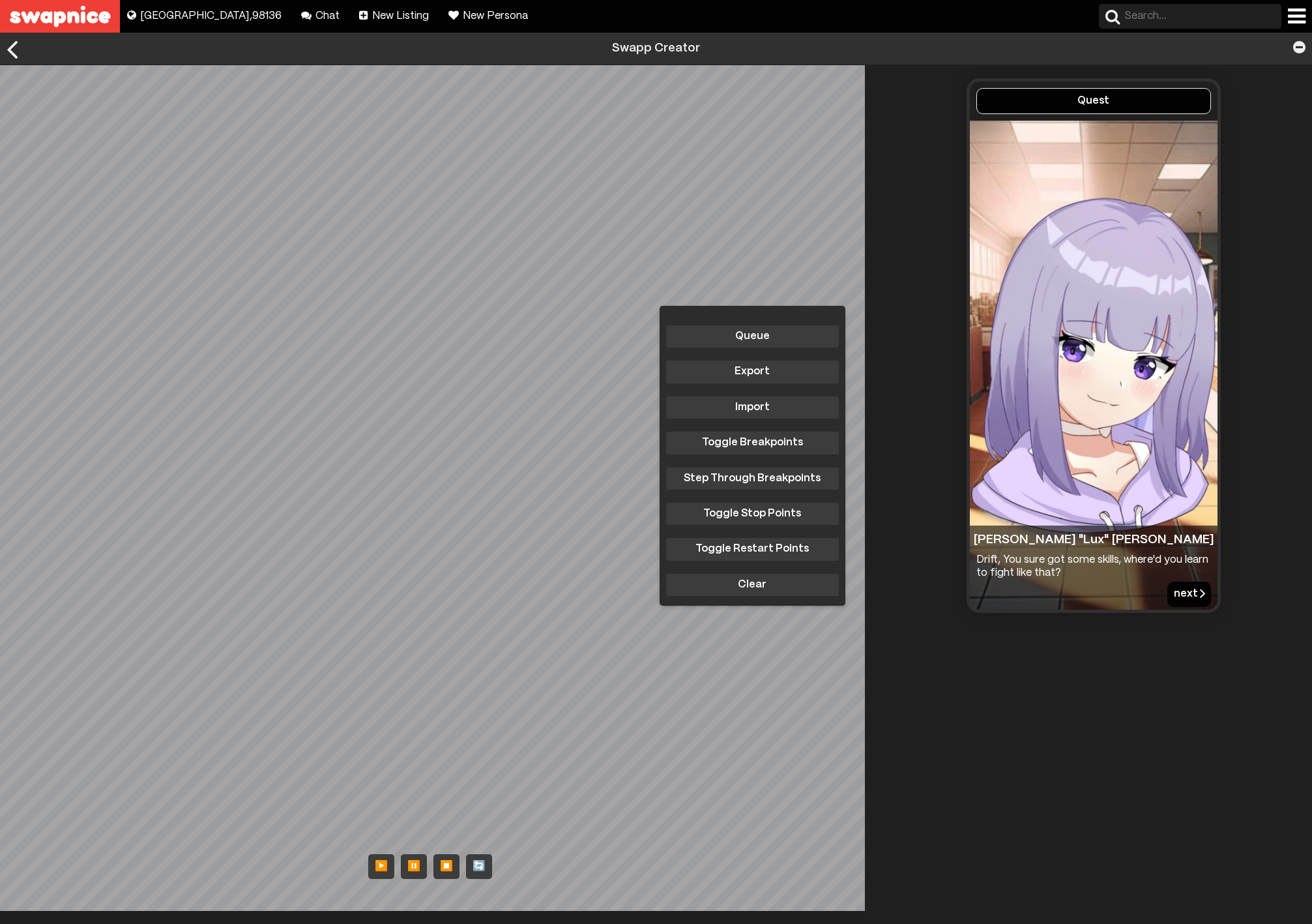
click at [1176, 591] on button "next" at bounding box center [1189, 594] width 43 height 25
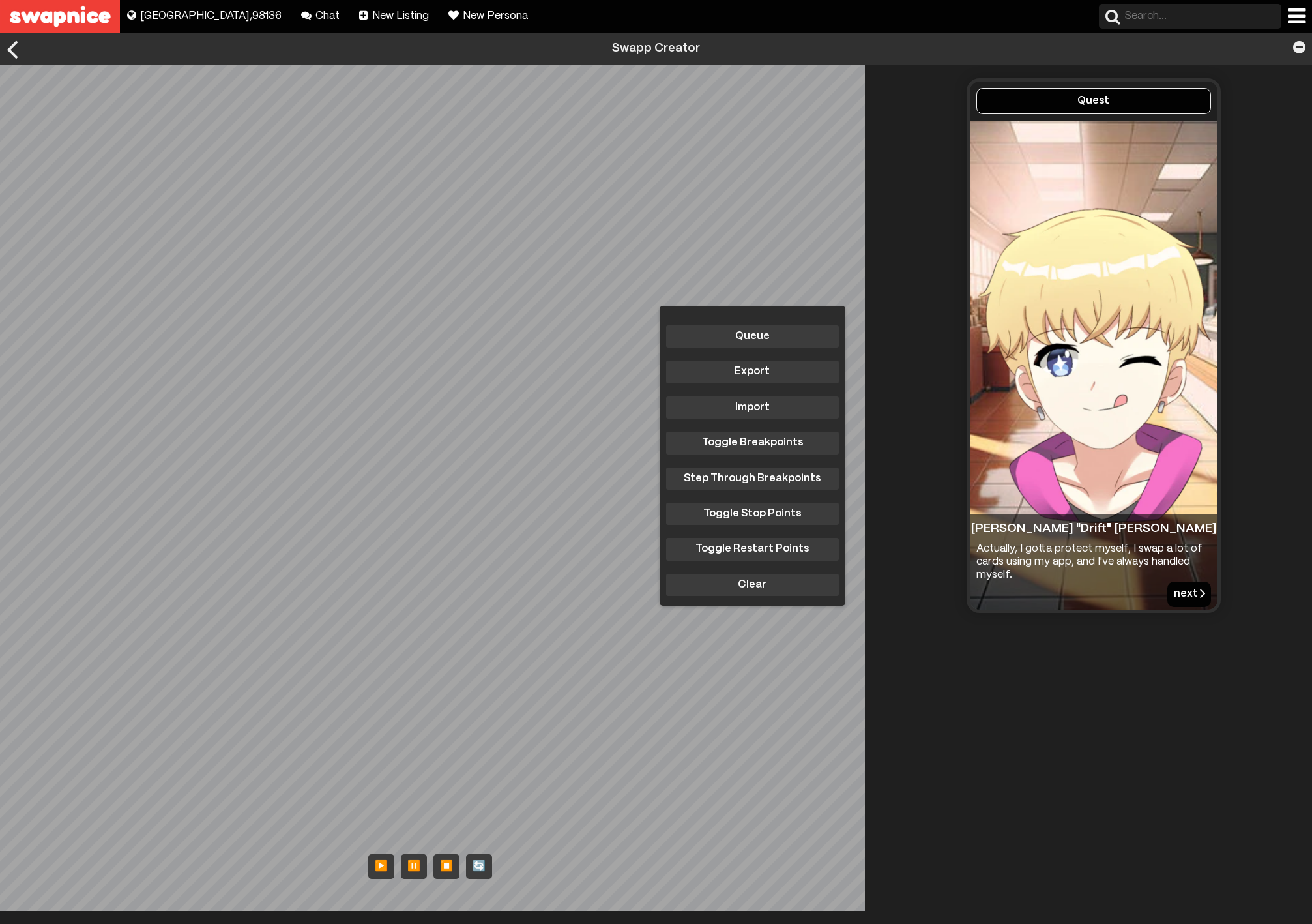
click at [1176, 591] on button "next" at bounding box center [1189, 594] width 43 height 25
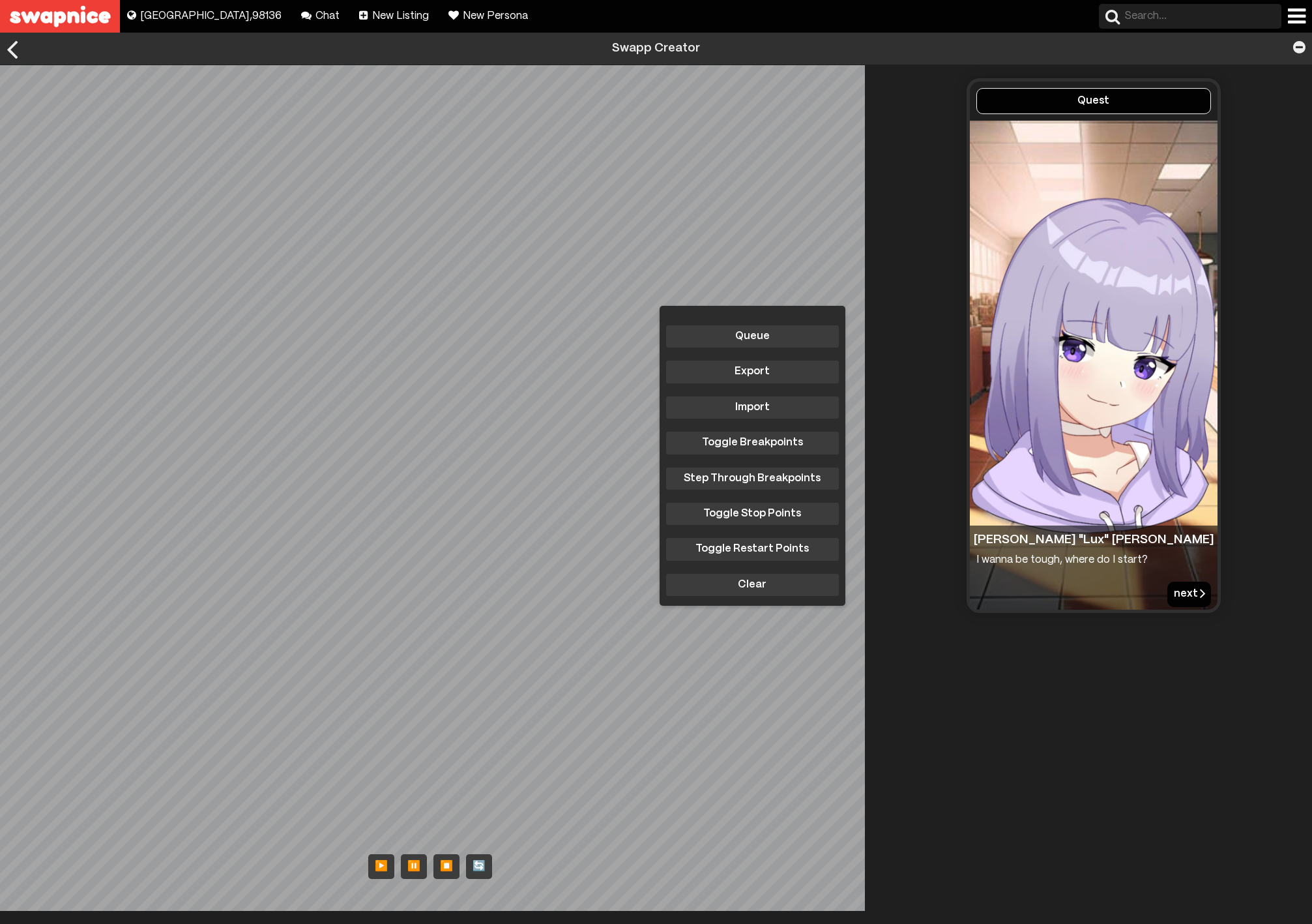
click at [1176, 591] on button "next" at bounding box center [1189, 594] width 43 height 25
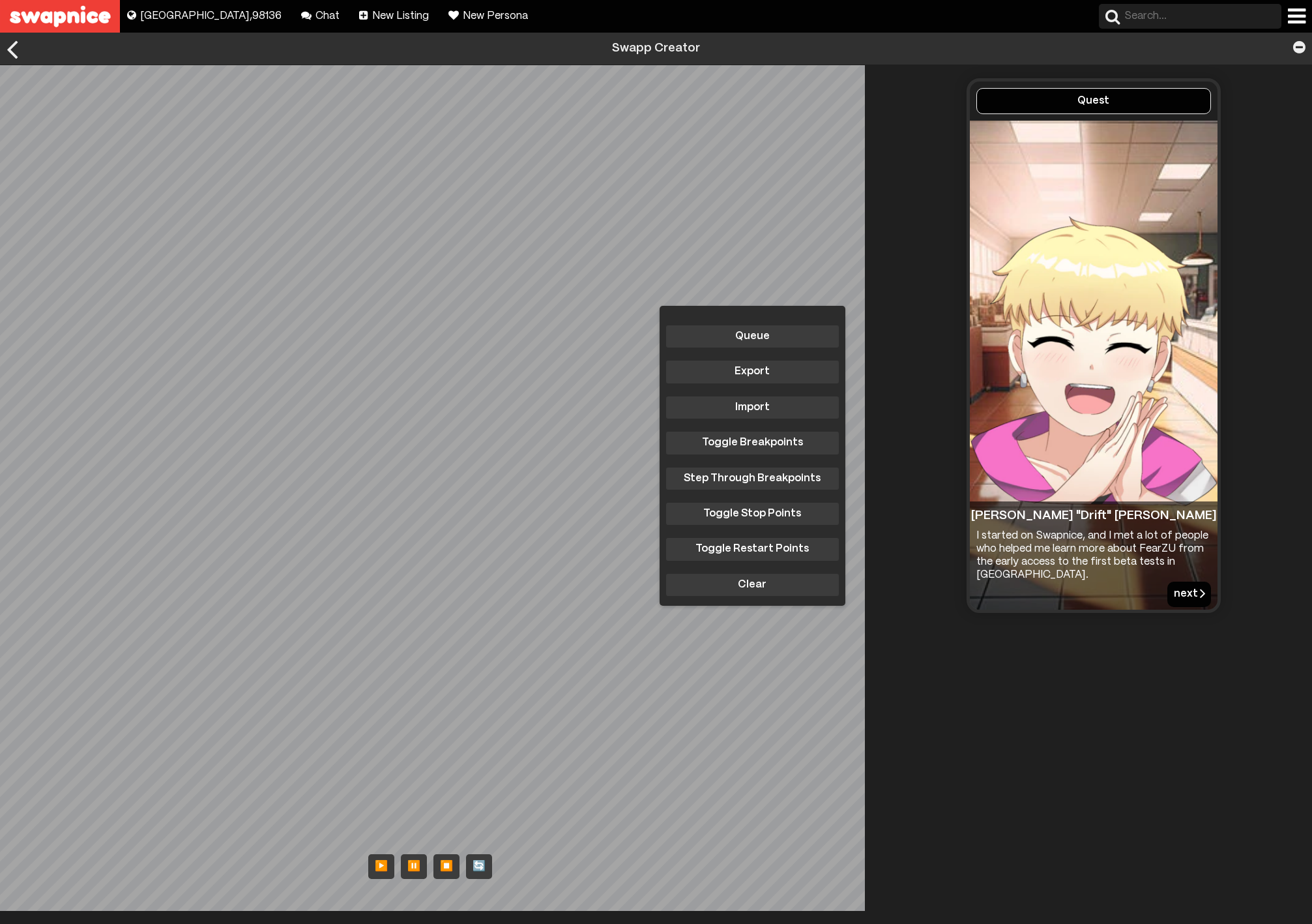
click at [1176, 591] on button "next" at bounding box center [1189, 594] width 43 height 25
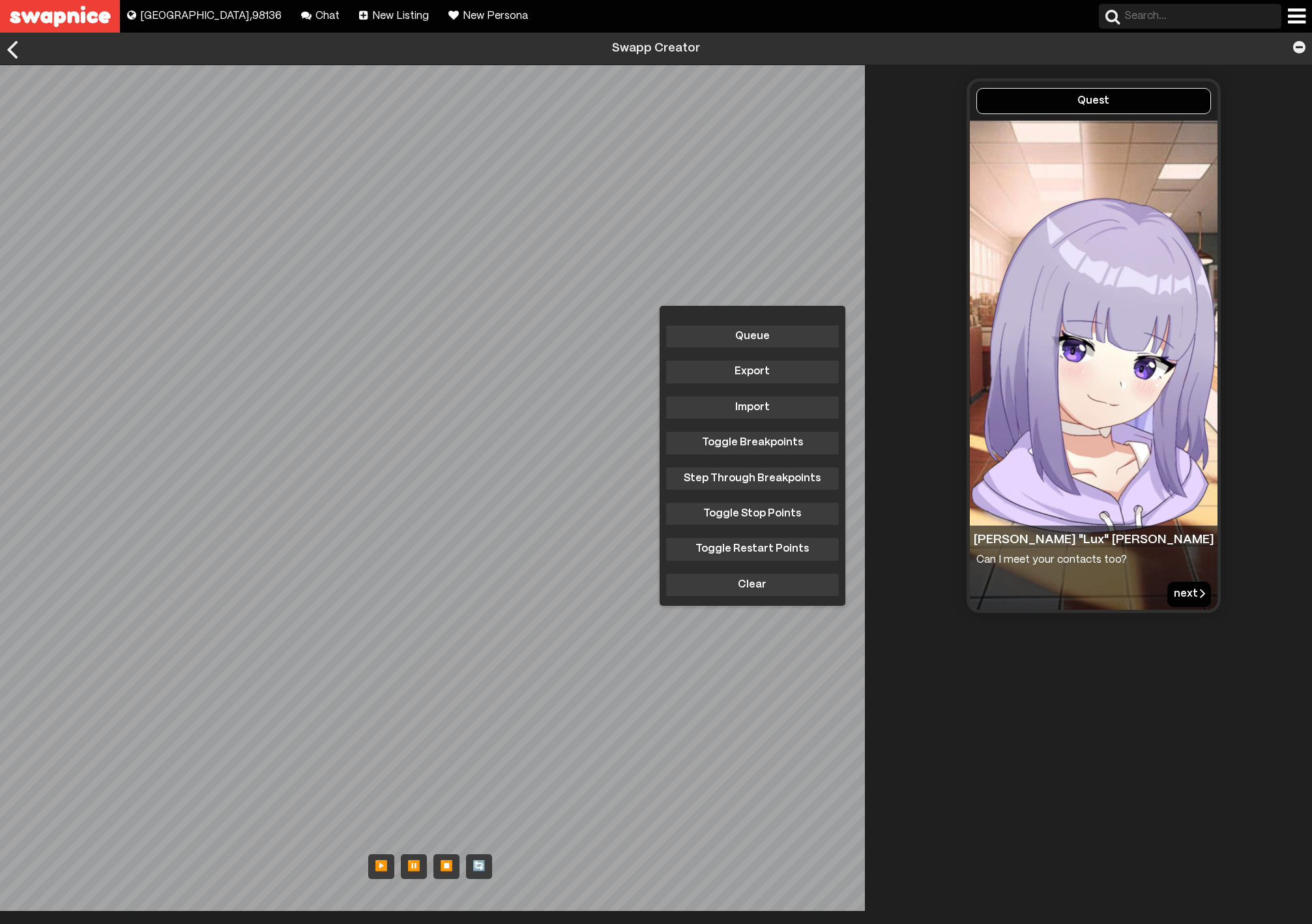
click at [1176, 591] on button "next" at bounding box center [1189, 594] width 43 height 25
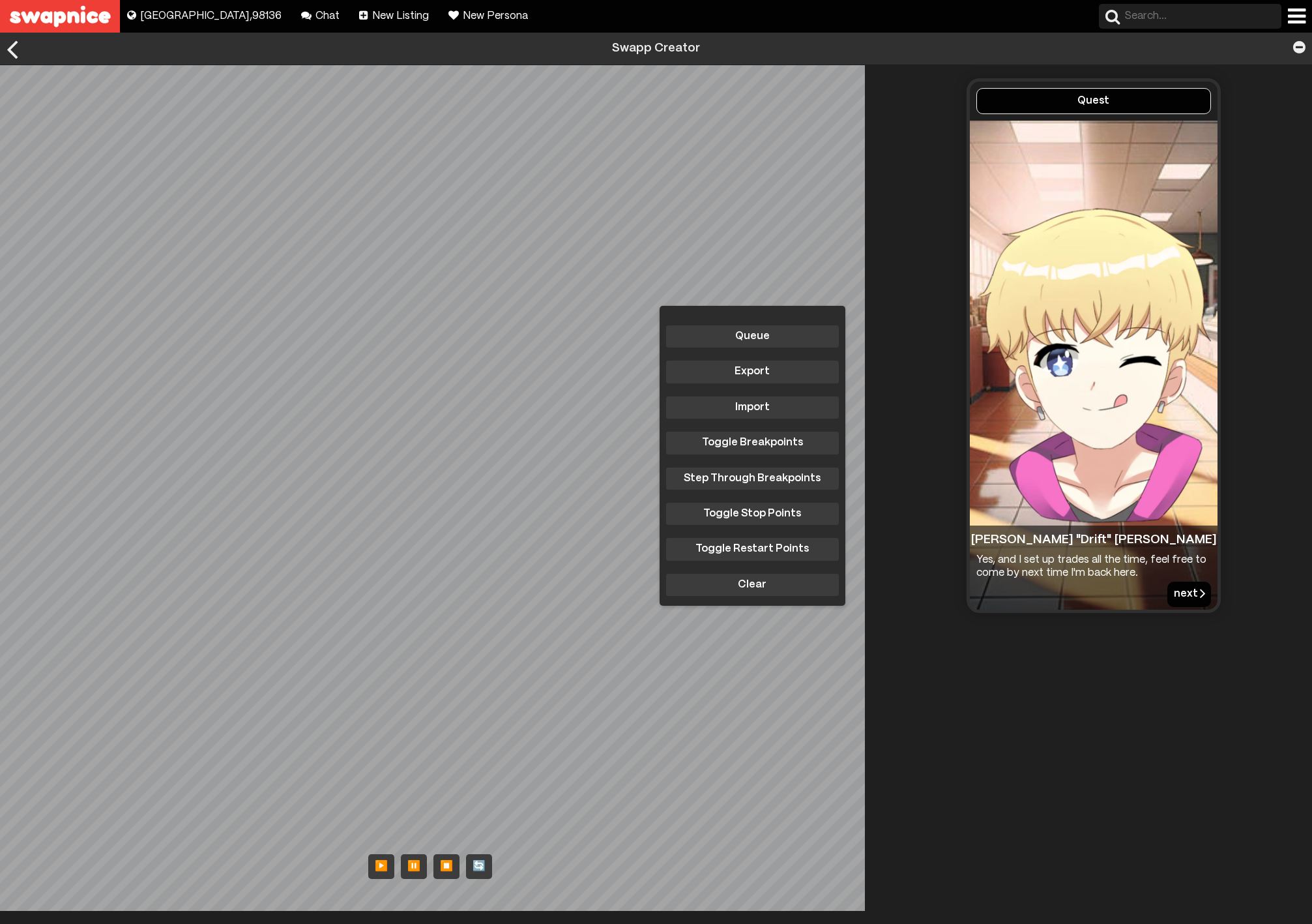
click at [1176, 591] on button "next" at bounding box center [1189, 594] width 43 height 25
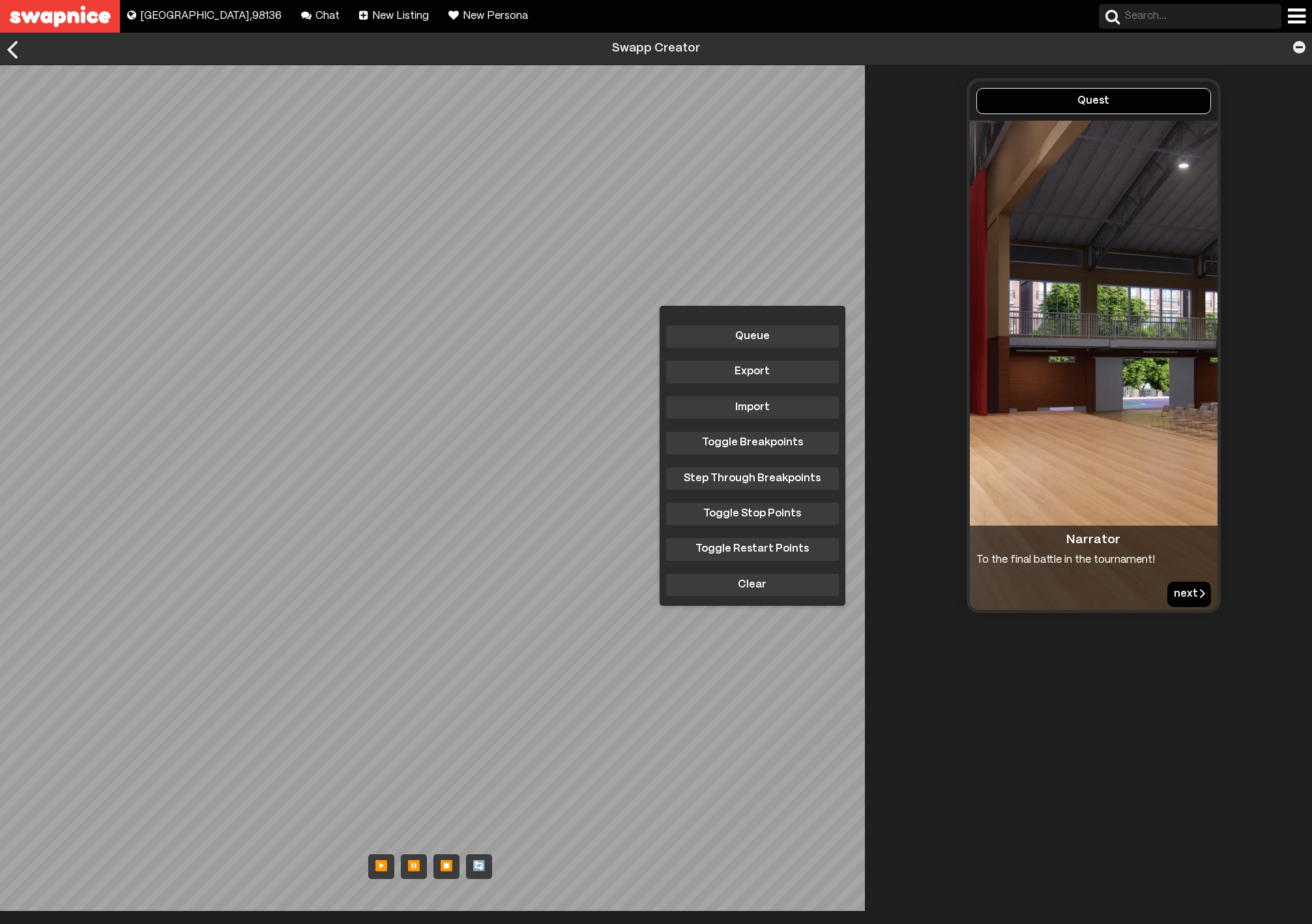
click at [1176, 591] on button "next" at bounding box center [1189, 594] width 43 height 25
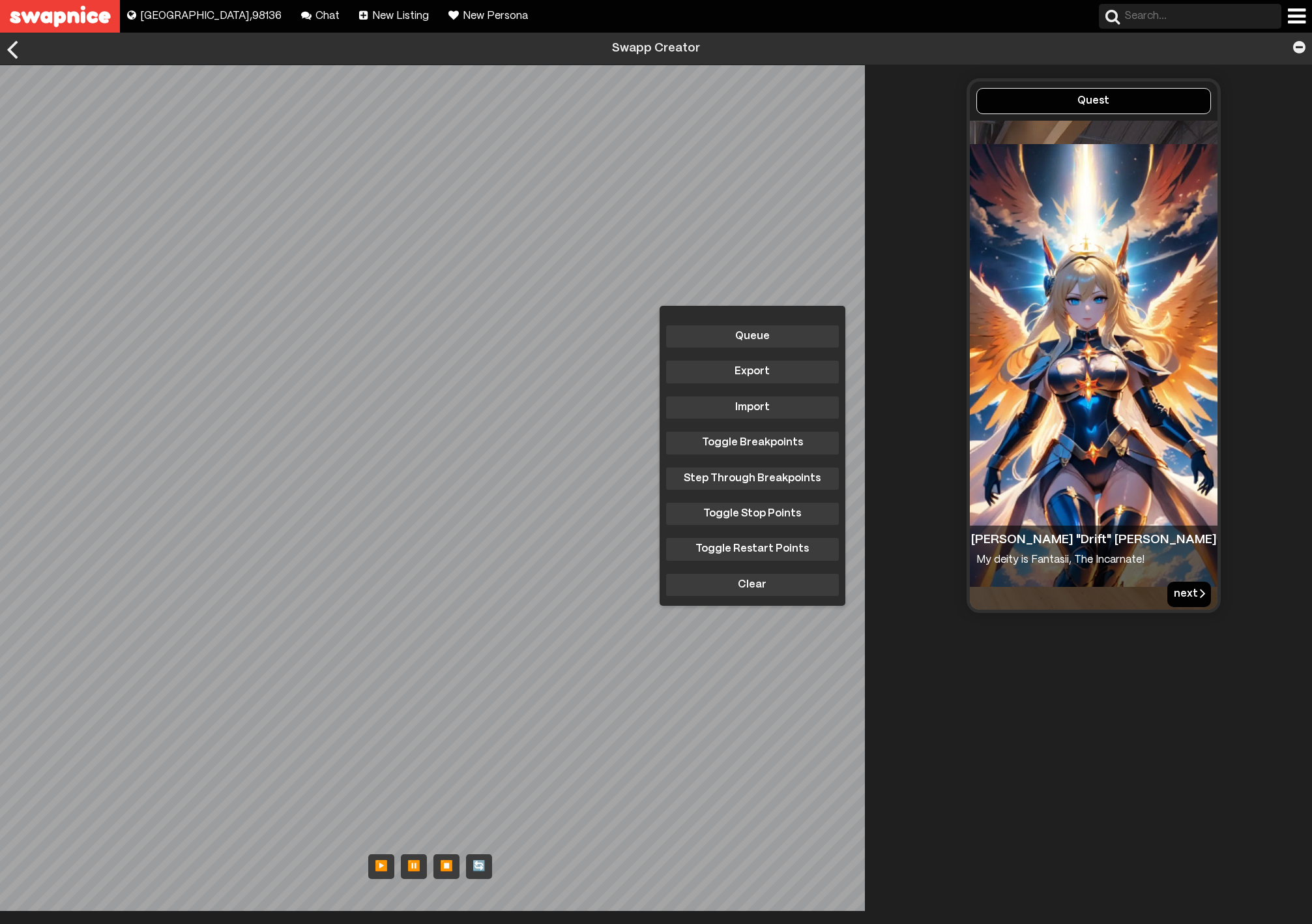
click at [1176, 591] on button "next" at bounding box center [1189, 594] width 43 height 25
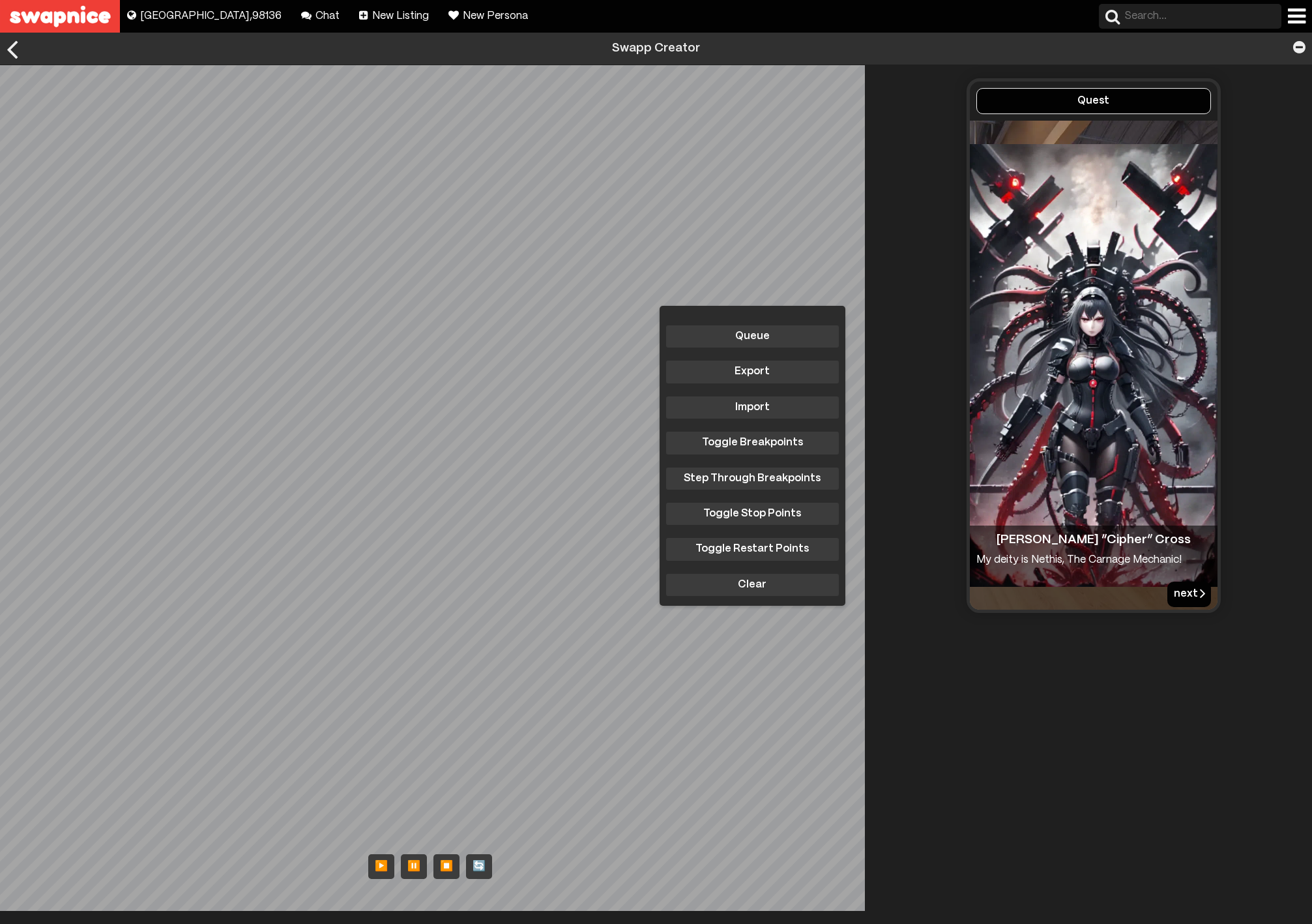
click at [1176, 591] on button "next" at bounding box center [1189, 594] width 43 height 25
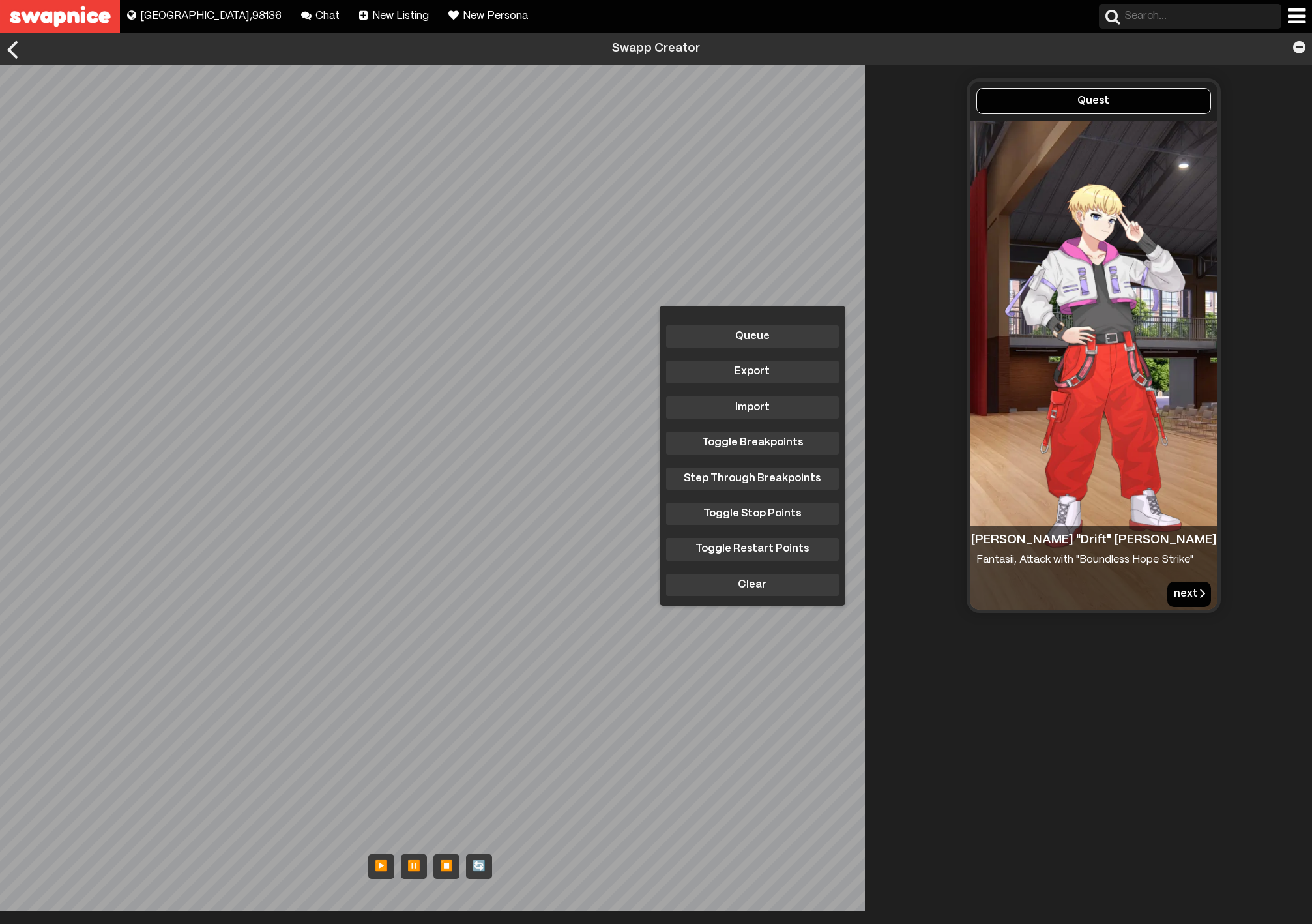
click at [1176, 591] on button "next" at bounding box center [1189, 594] width 43 height 25
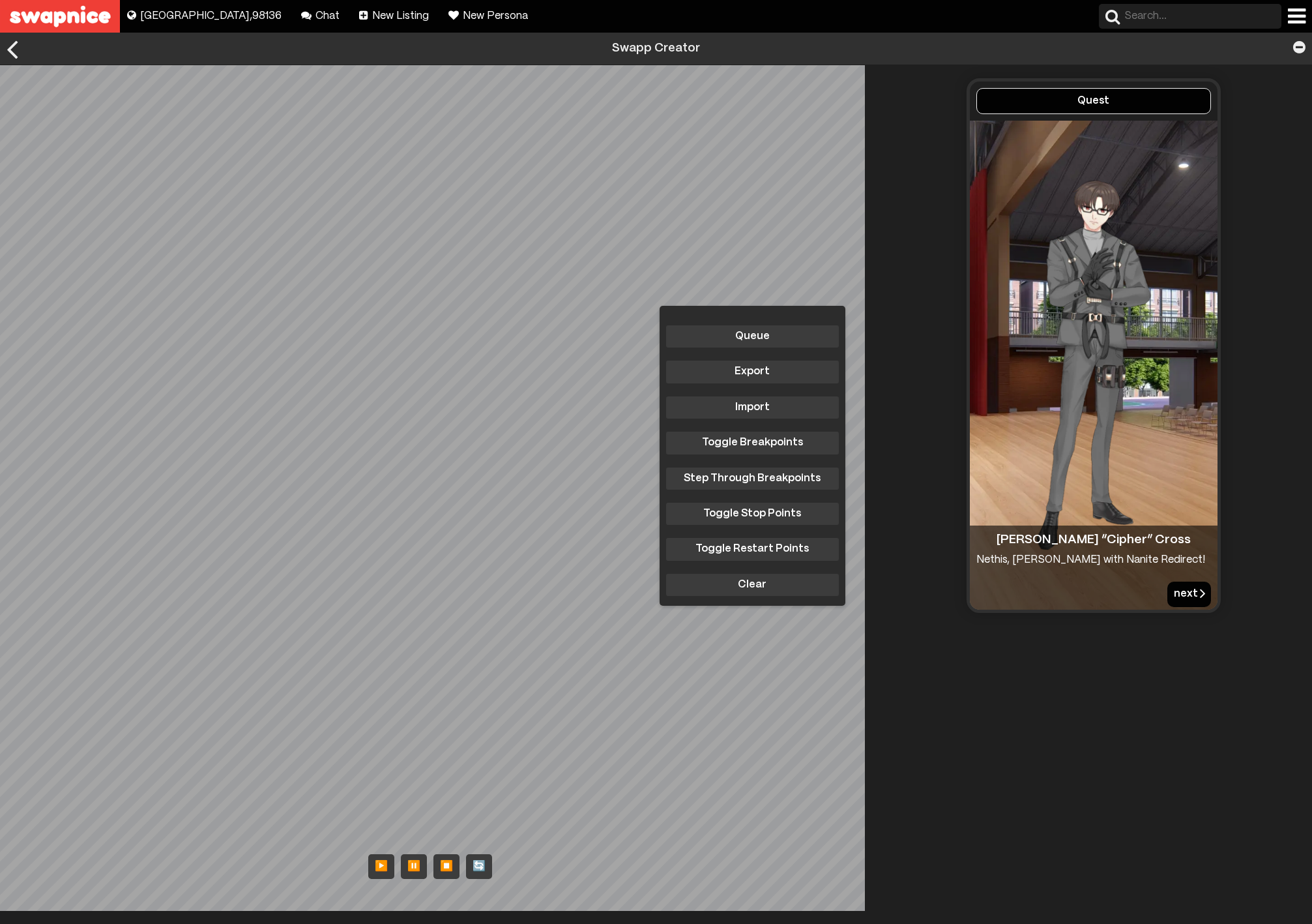
click at [1176, 591] on button "next" at bounding box center [1189, 594] width 43 height 25
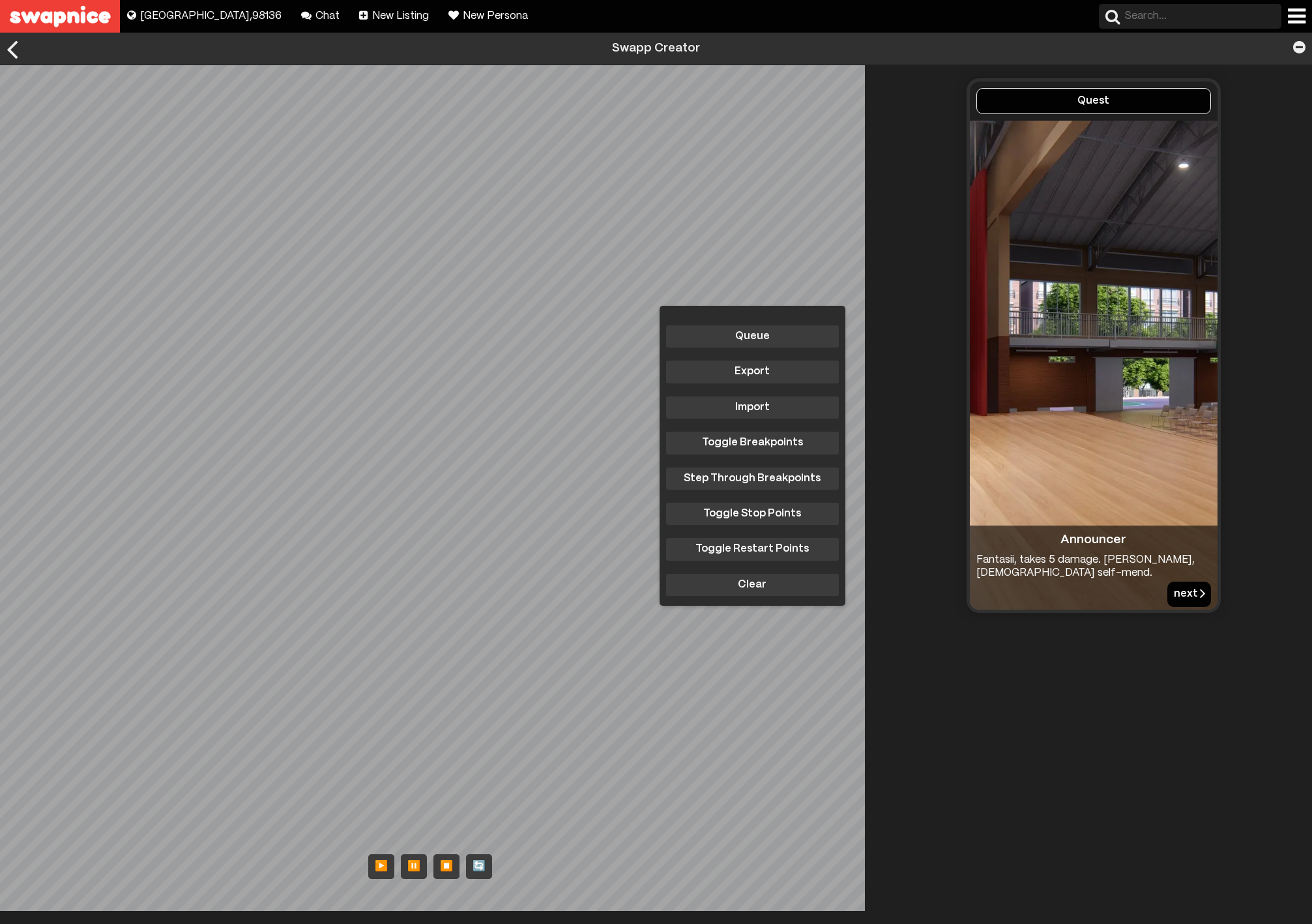
click at [1176, 591] on button "next" at bounding box center [1189, 594] width 43 height 25
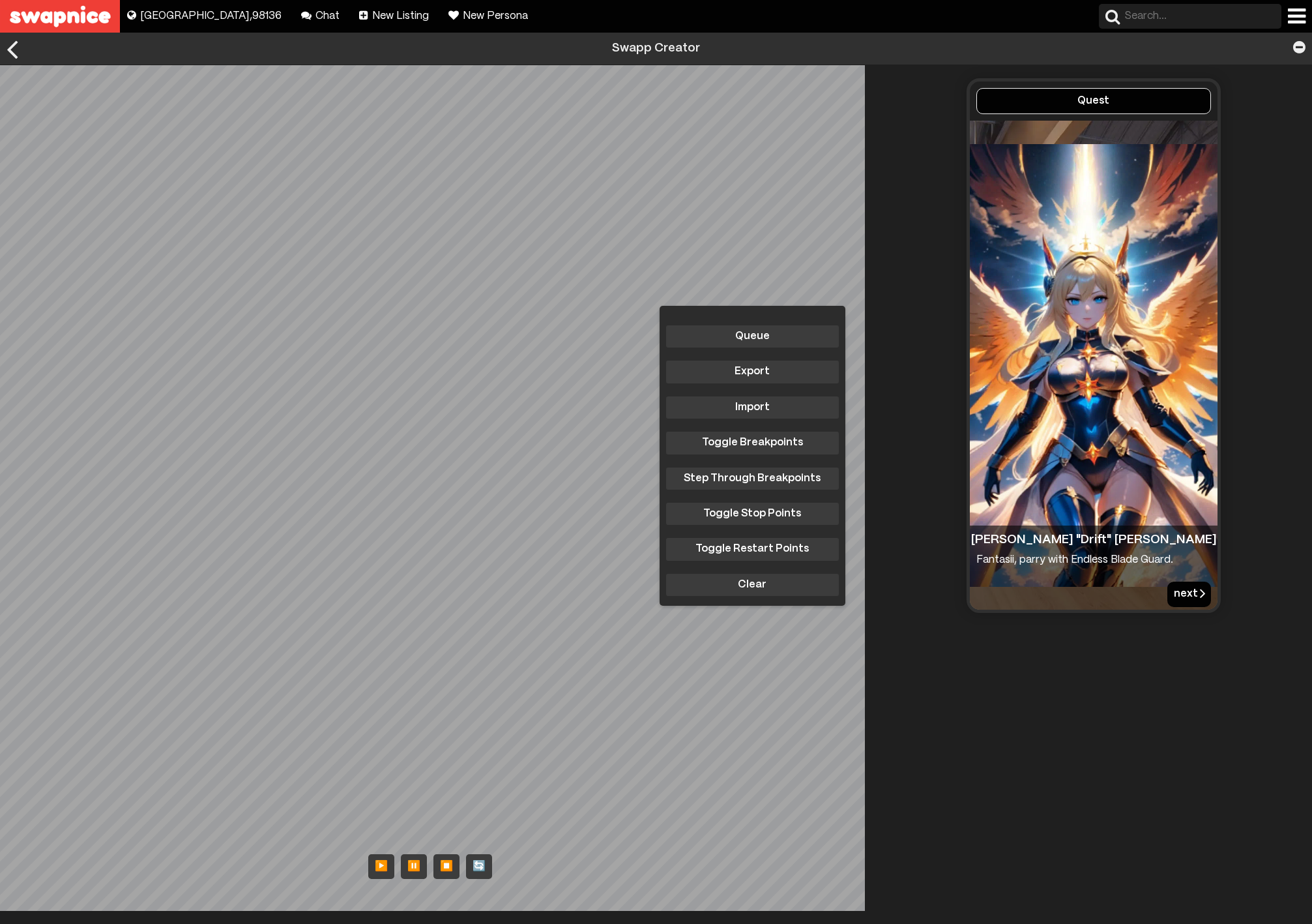
click at [1176, 591] on button "next" at bounding box center [1189, 594] width 43 height 25
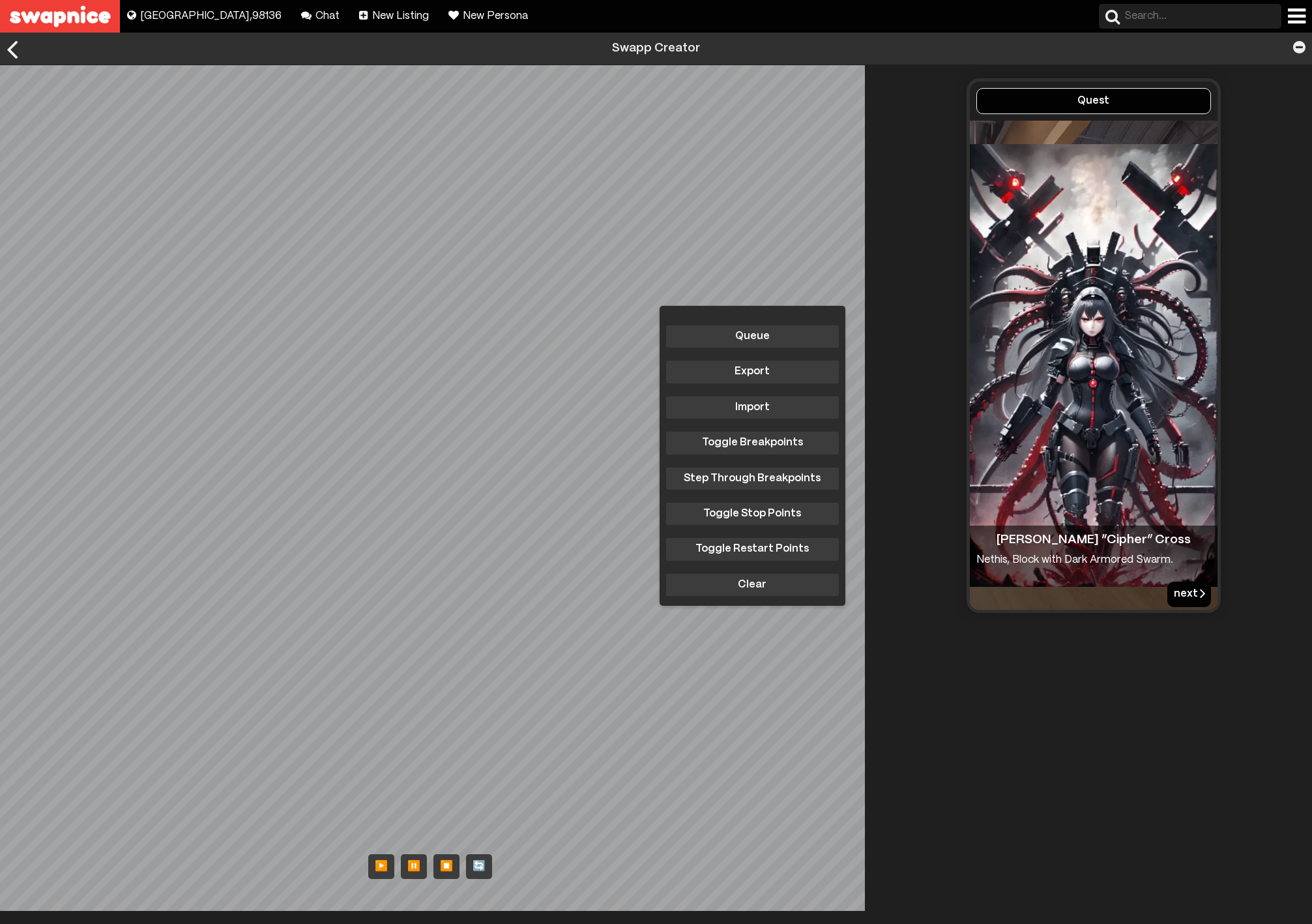
click at [1176, 591] on button "next" at bounding box center [1189, 594] width 43 height 25
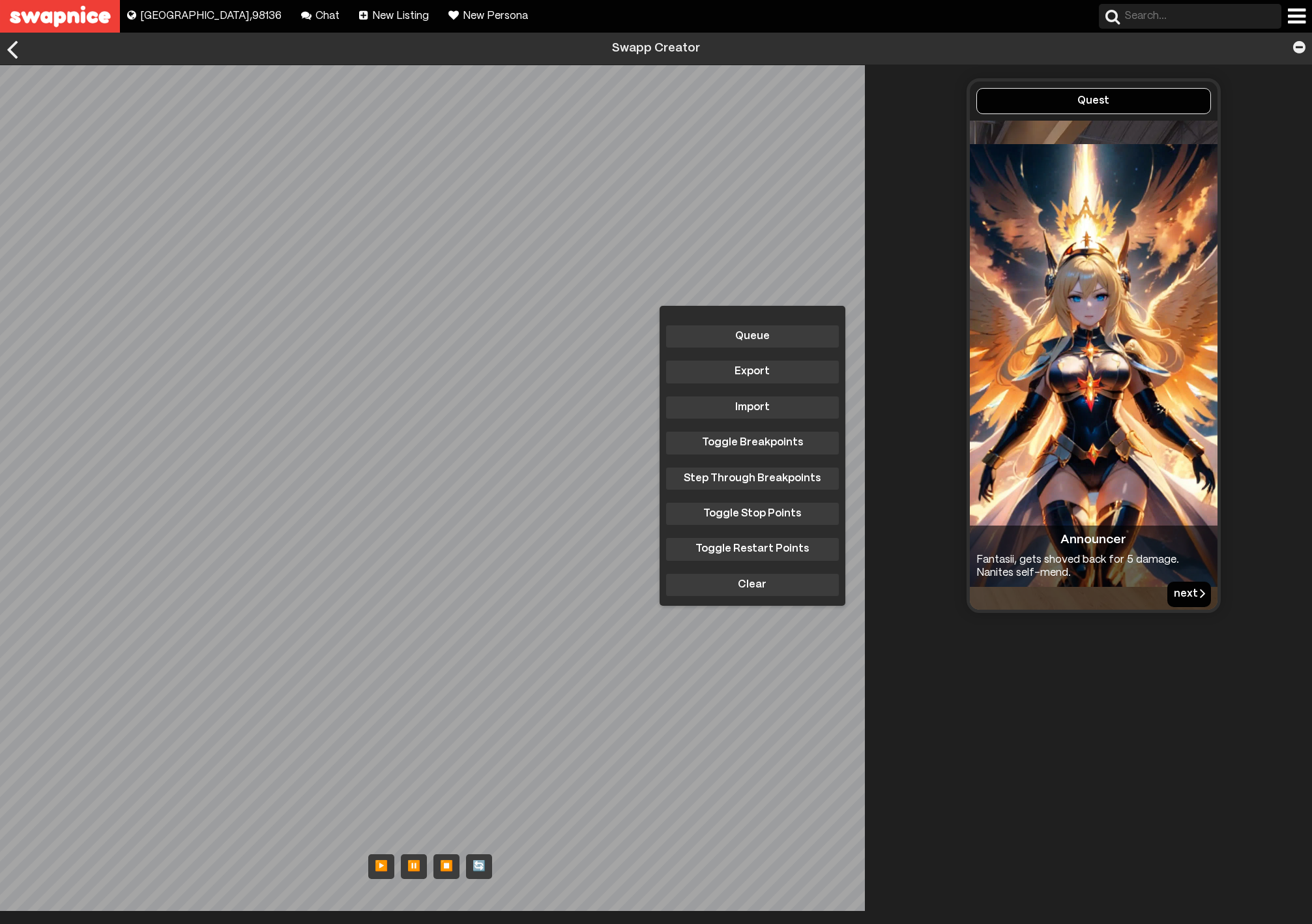
click at [1176, 591] on button "next" at bounding box center [1189, 594] width 43 height 25
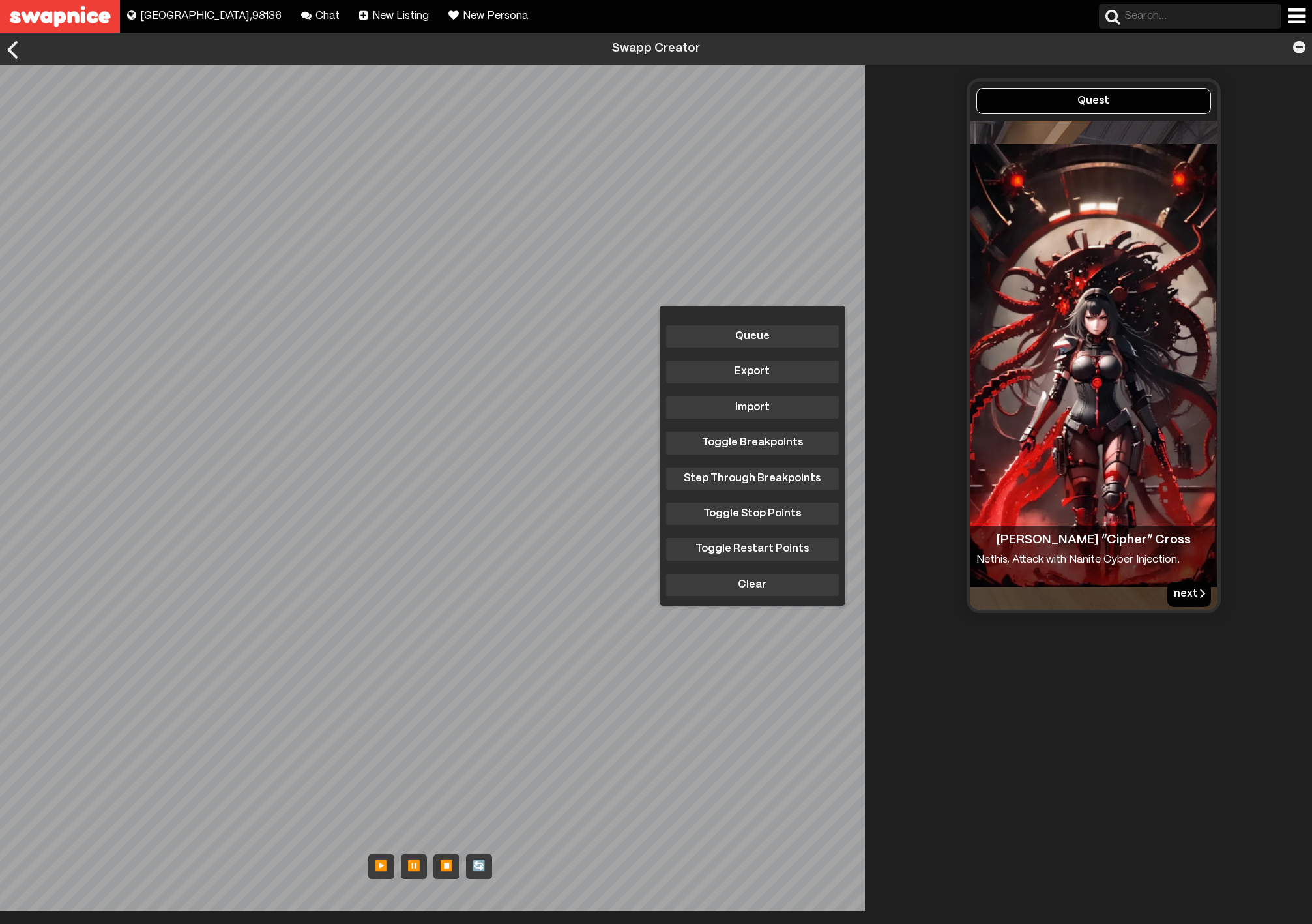
click at [1176, 591] on button "next" at bounding box center [1189, 594] width 43 height 25
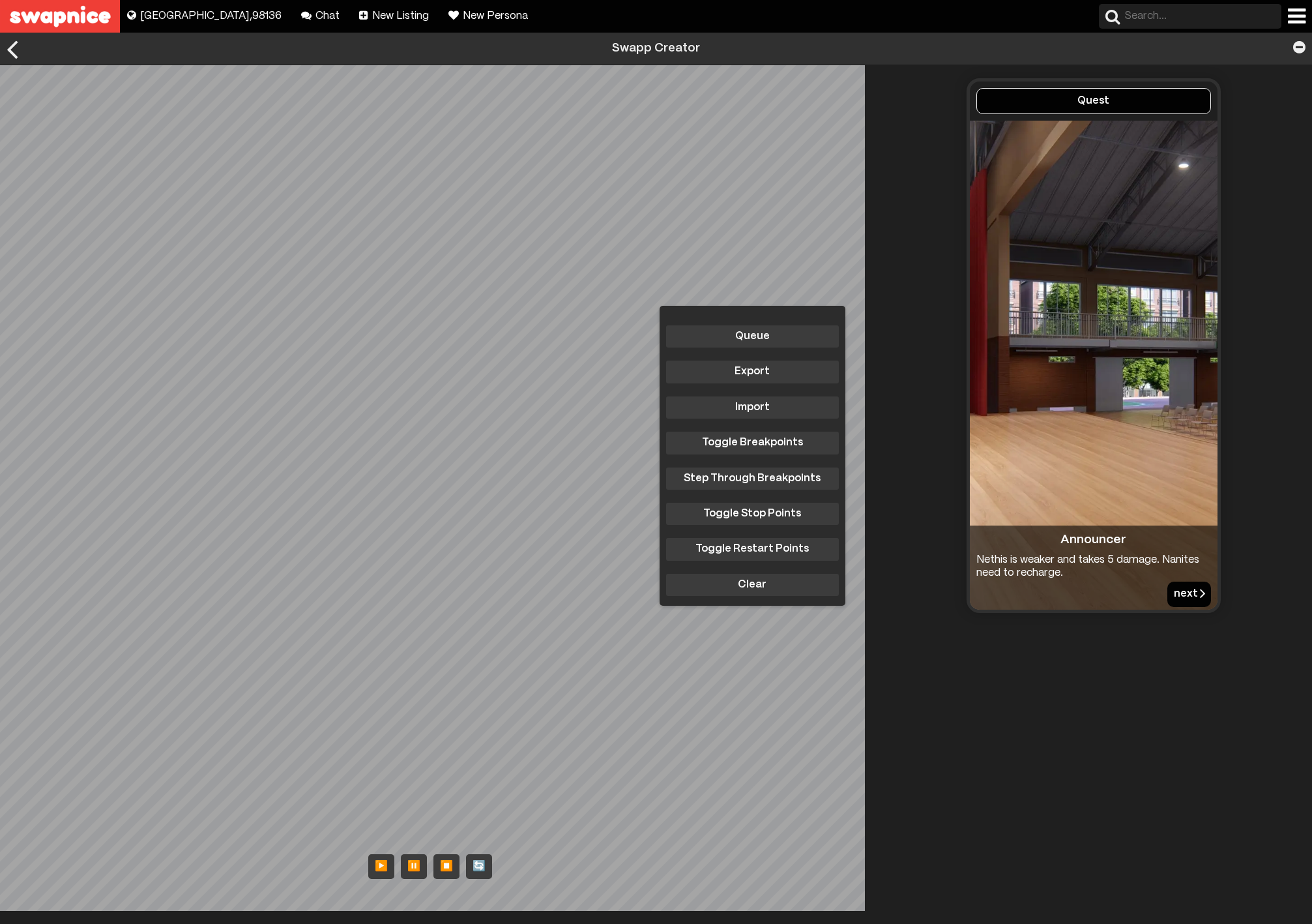
drag, startPoint x: 1176, startPoint y: 591, endPoint x: 1165, endPoint y: 591, distance: 11.0
click at [1167, 591] on button "next" at bounding box center [1189, 594] width 43 height 25
click at [1177, 593] on button "next" at bounding box center [1189, 594] width 43 height 25
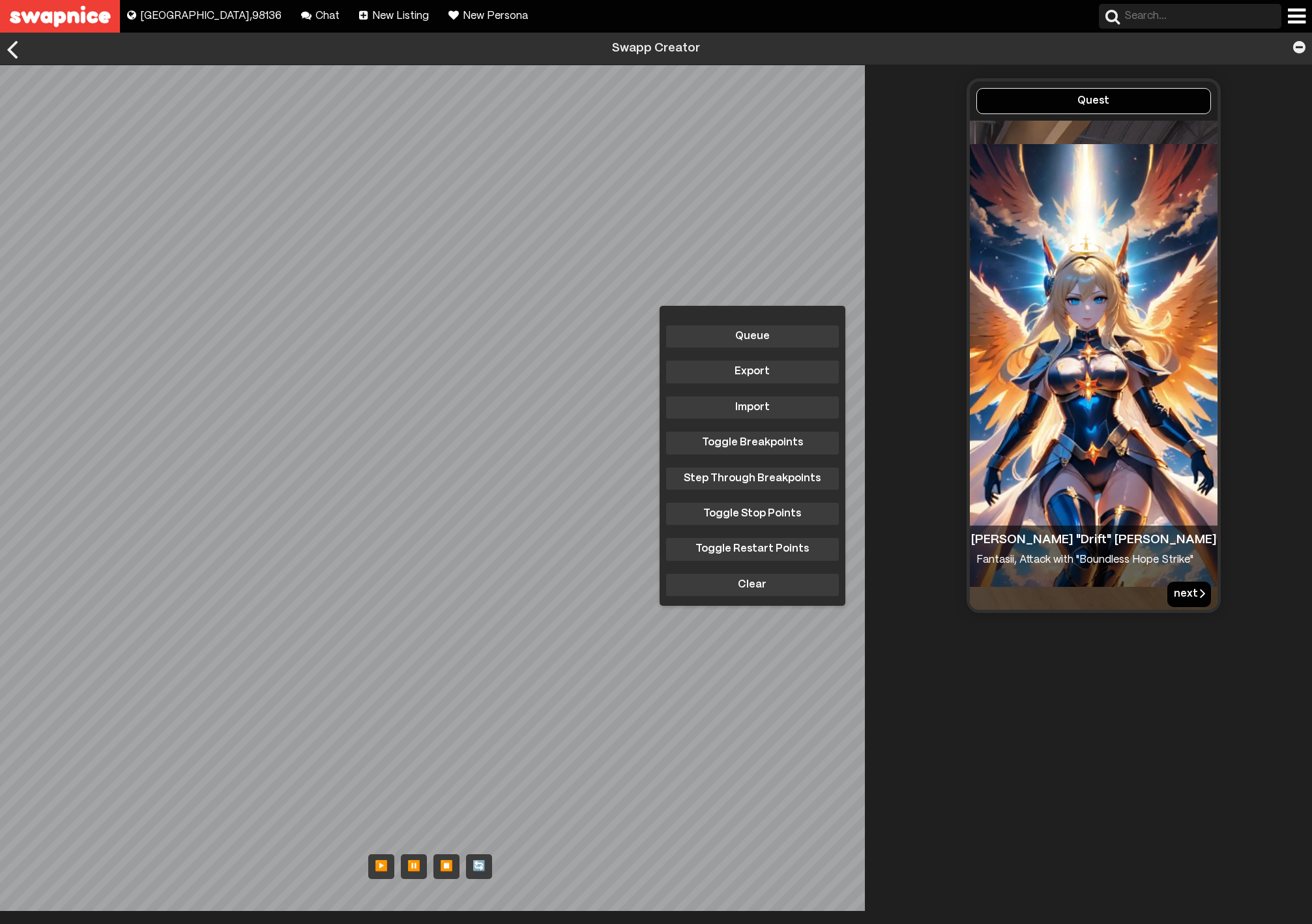
click at [1177, 593] on button "next" at bounding box center [1189, 594] width 43 height 25
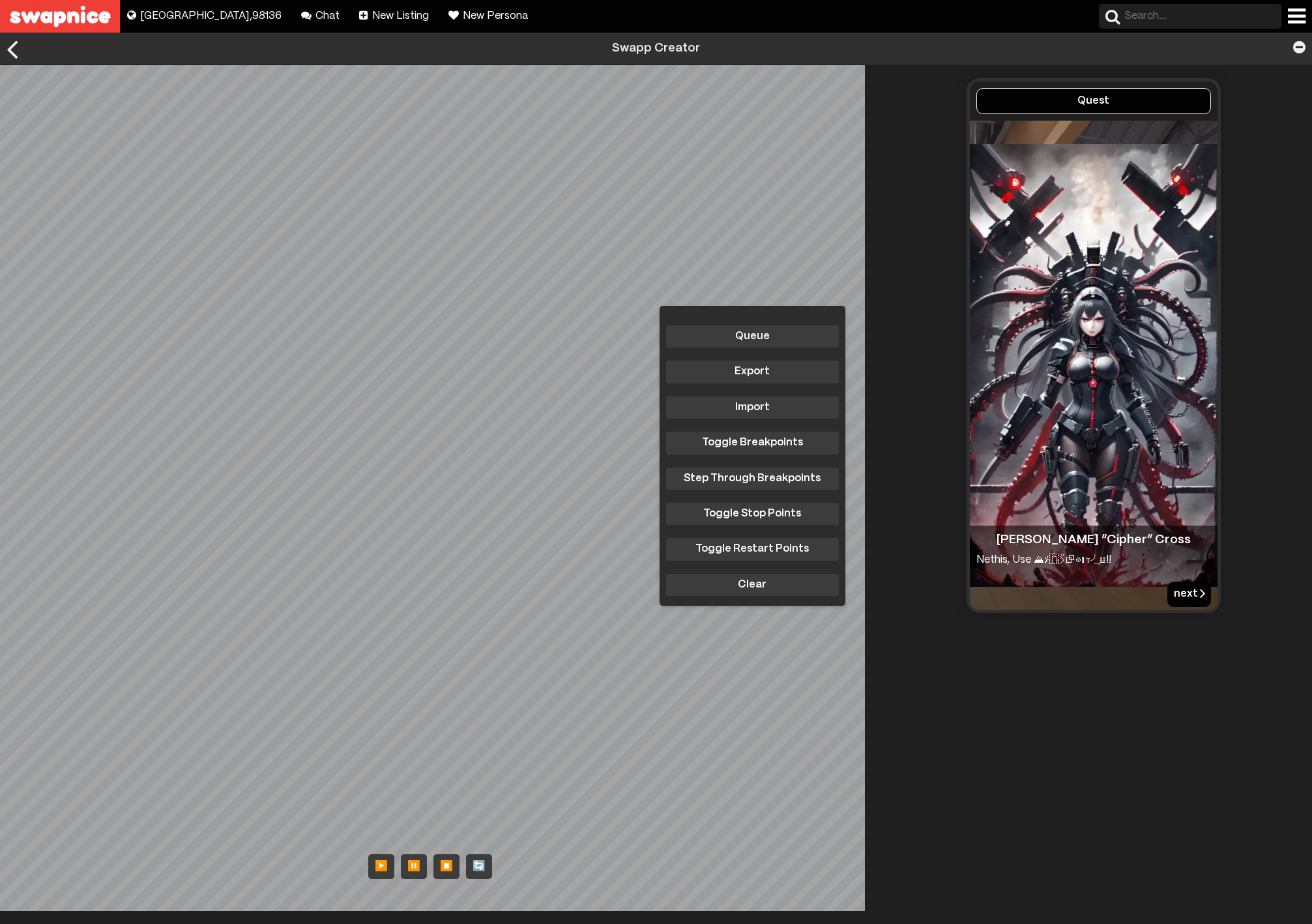
click at [1177, 593] on button "next" at bounding box center [1189, 594] width 43 height 25
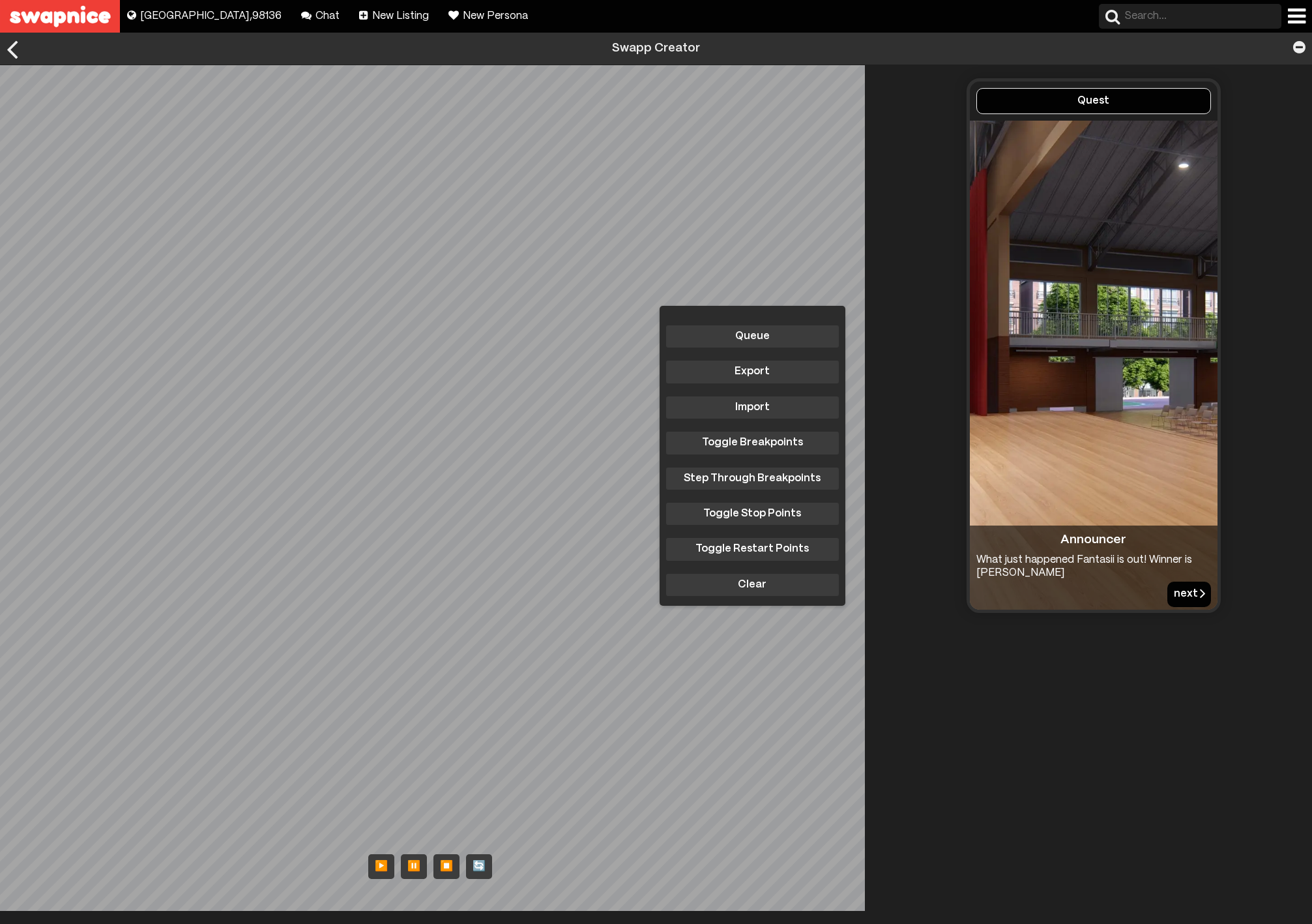
click at [1177, 593] on button "next" at bounding box center [1189, 594] width 43 height 25
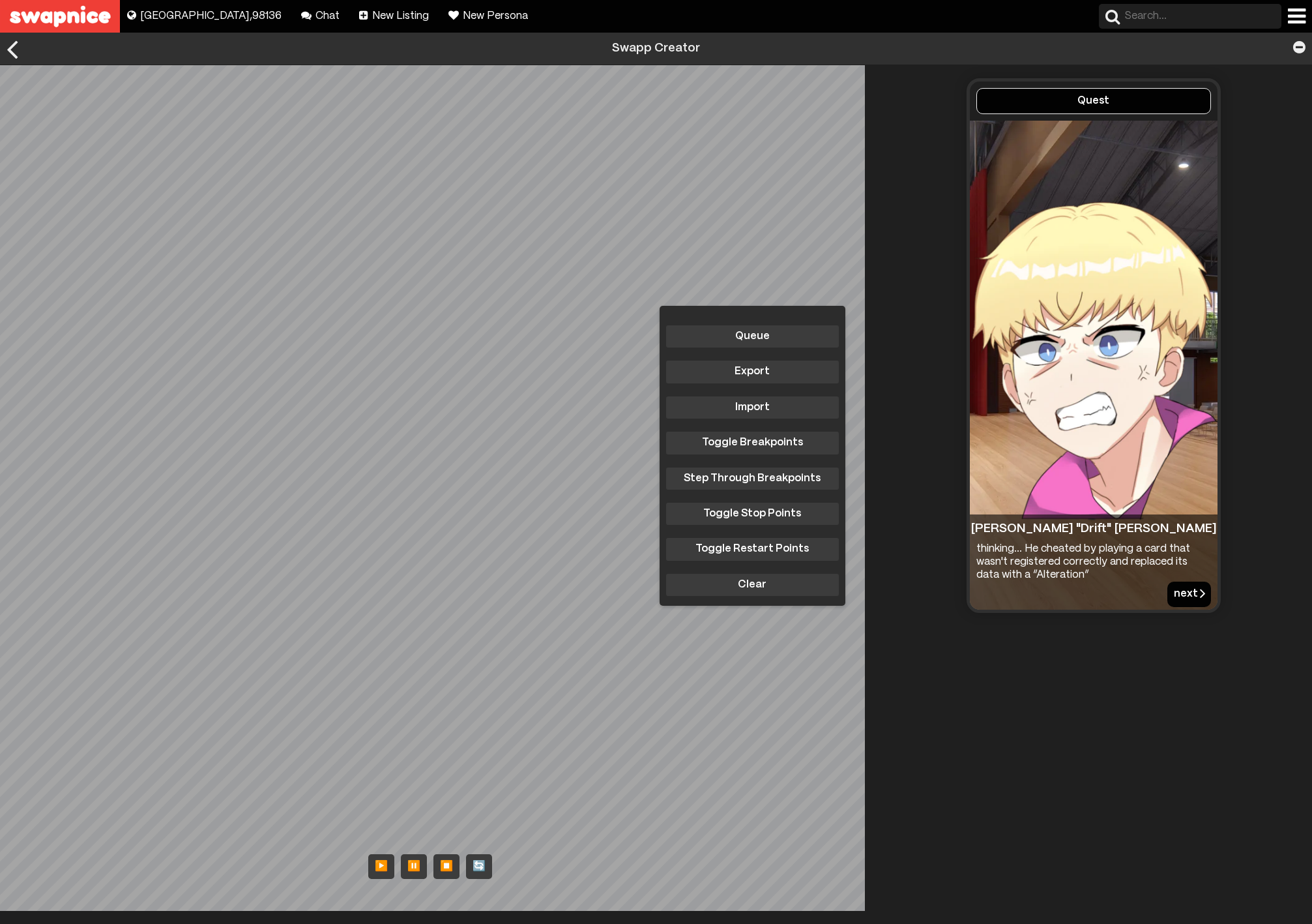
click at [1177, 593] on button "next" at bounding box center [1189, 594] width 43 height 25
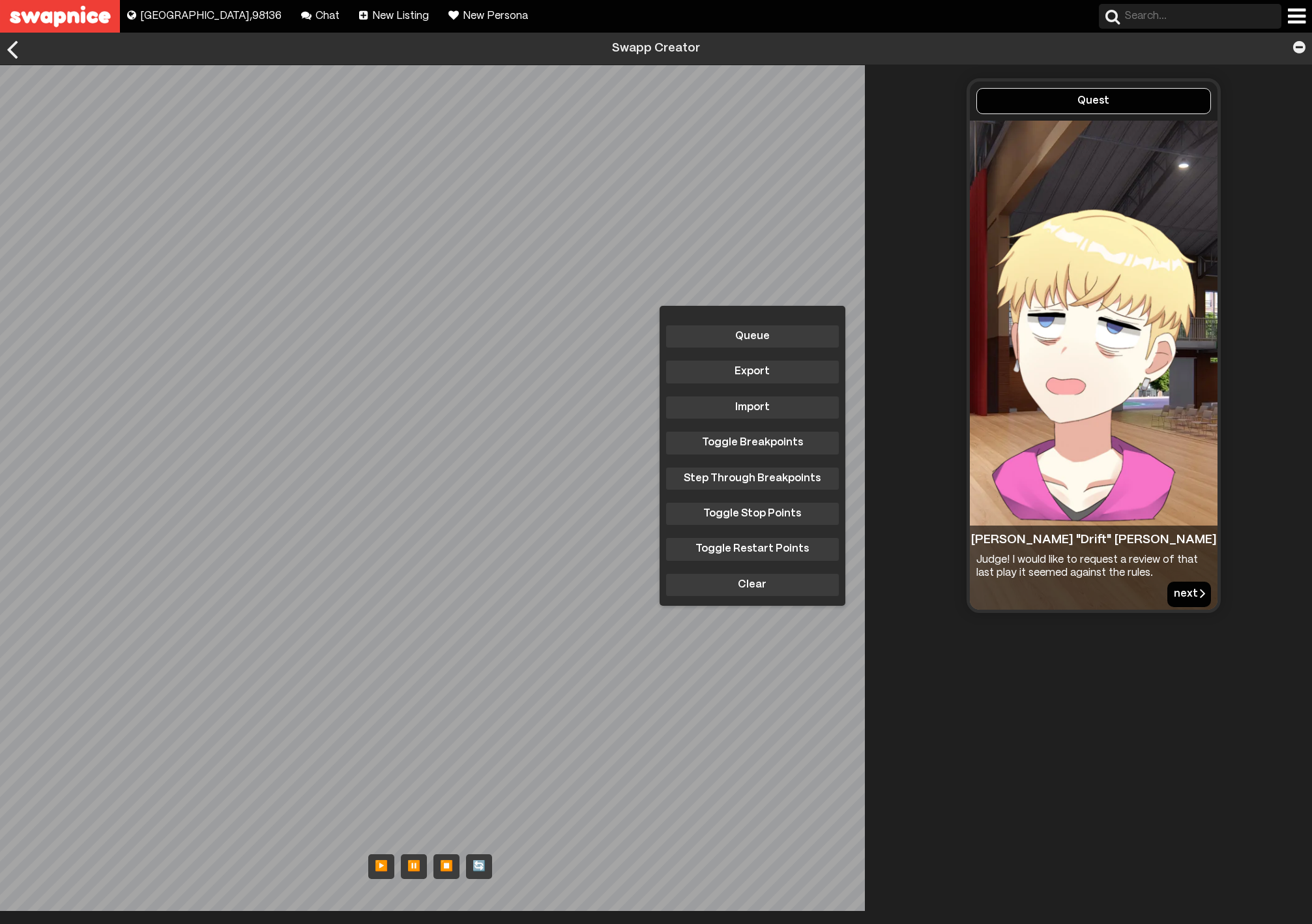
click at [1177, 593] on button "next" at bounding box center [1189, 594] width 43 height 25
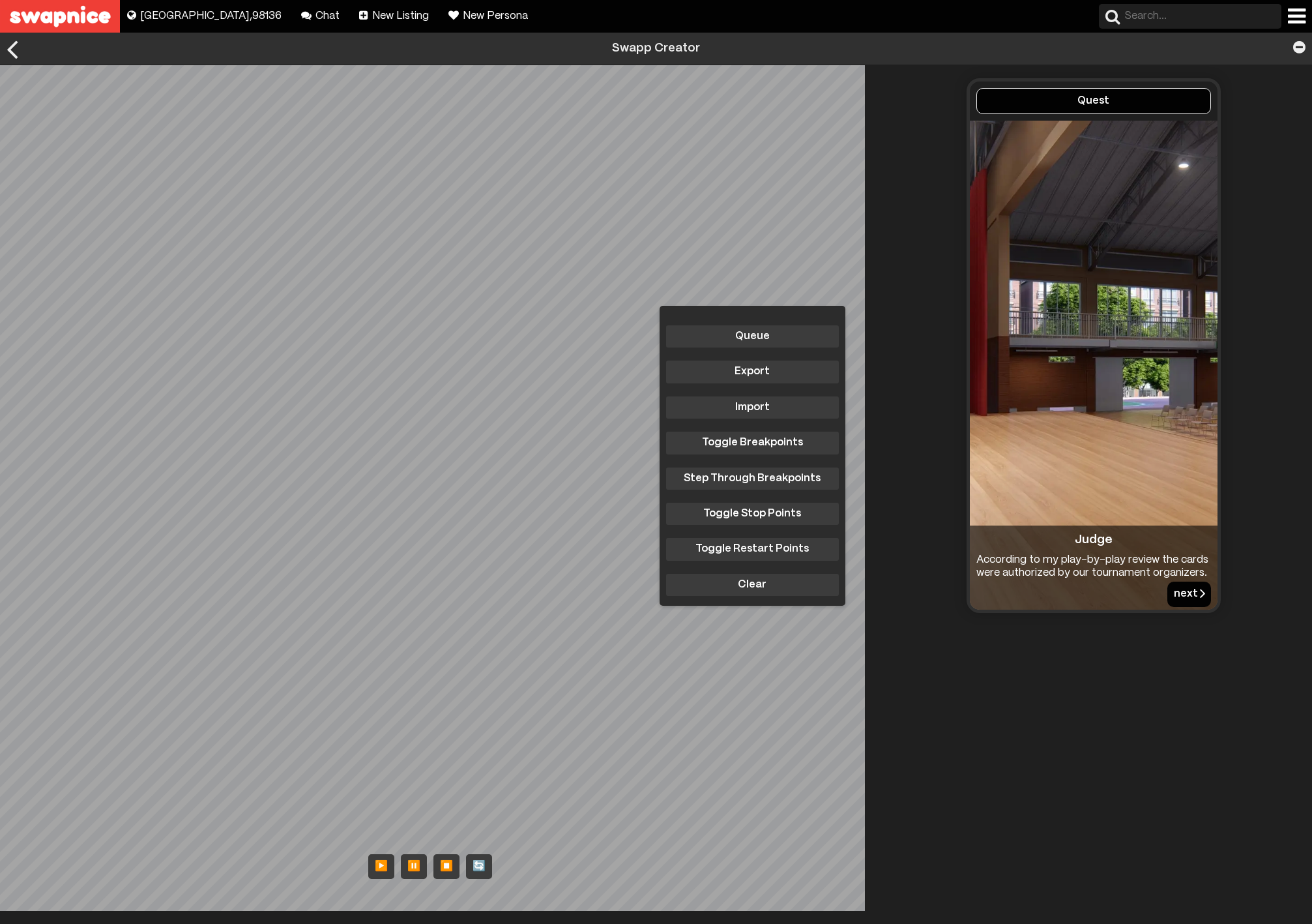
click at [1177, 593] on button "next" at bounding box center [1189, 594] width 43 height 25
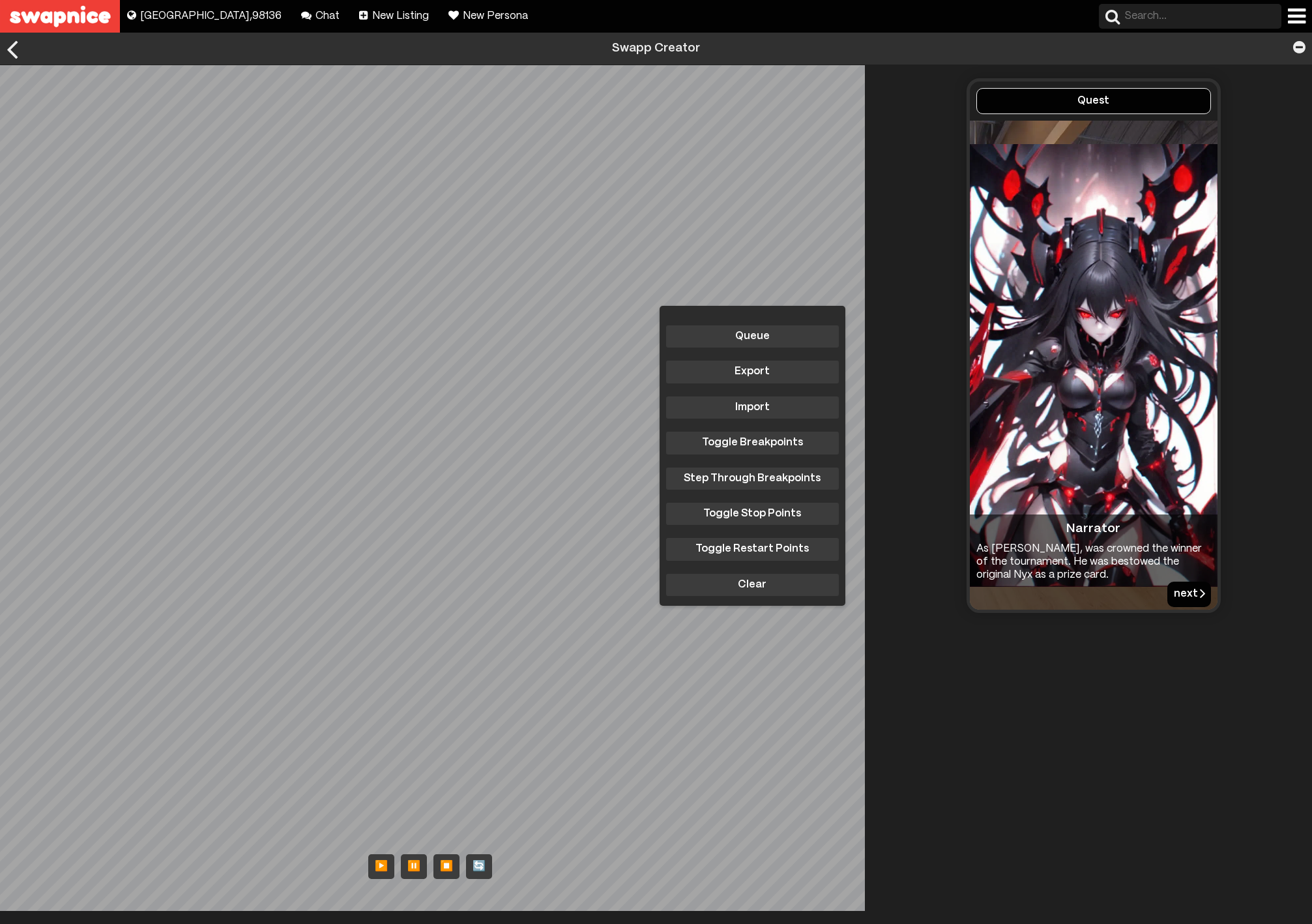
click at [1177, 593] on button "next" at bounding box center [1189, 594] width 43 height 25
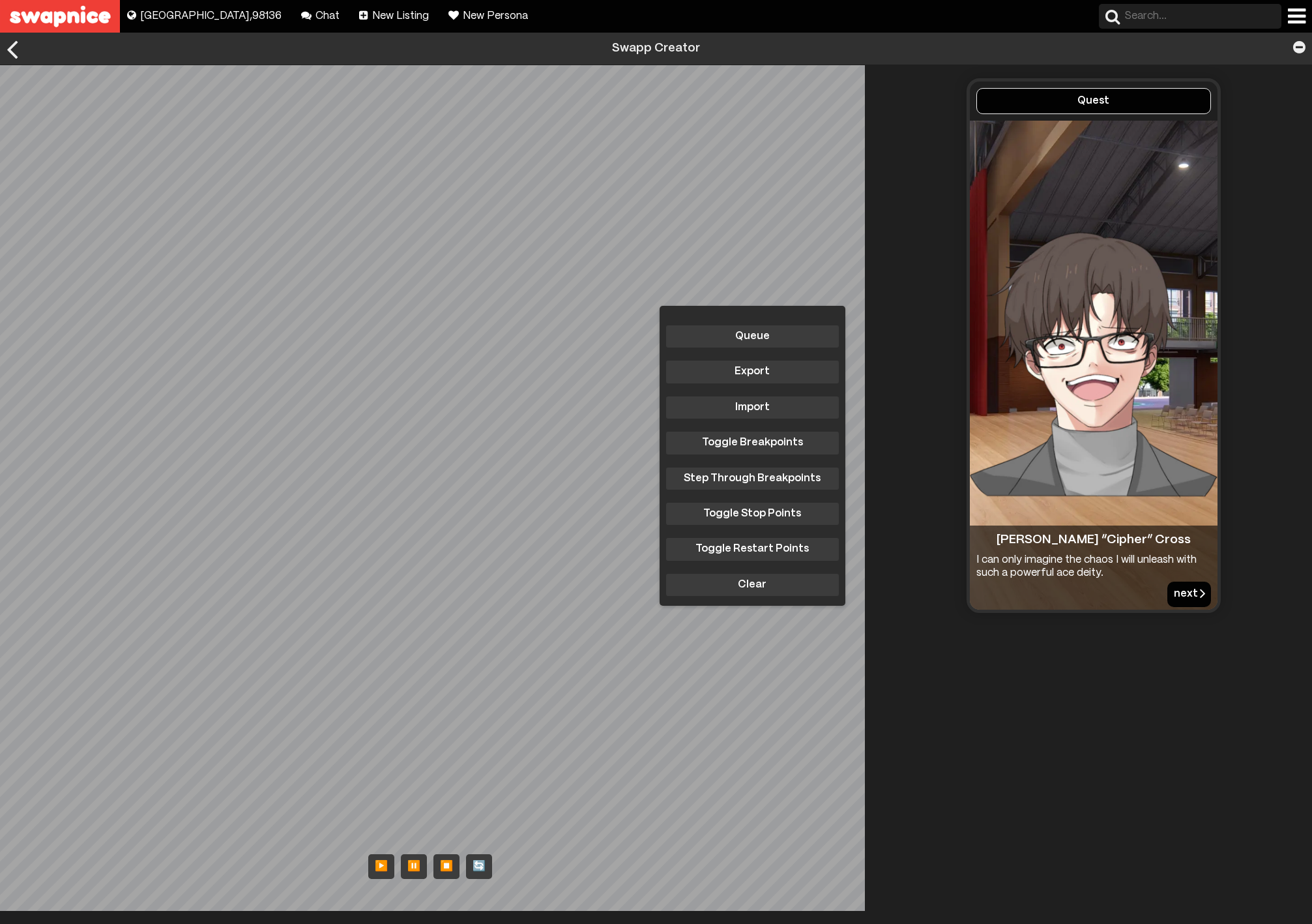
click at [1177, 593] on button "next" at bounding box center [1189, 594] width 43 height 25
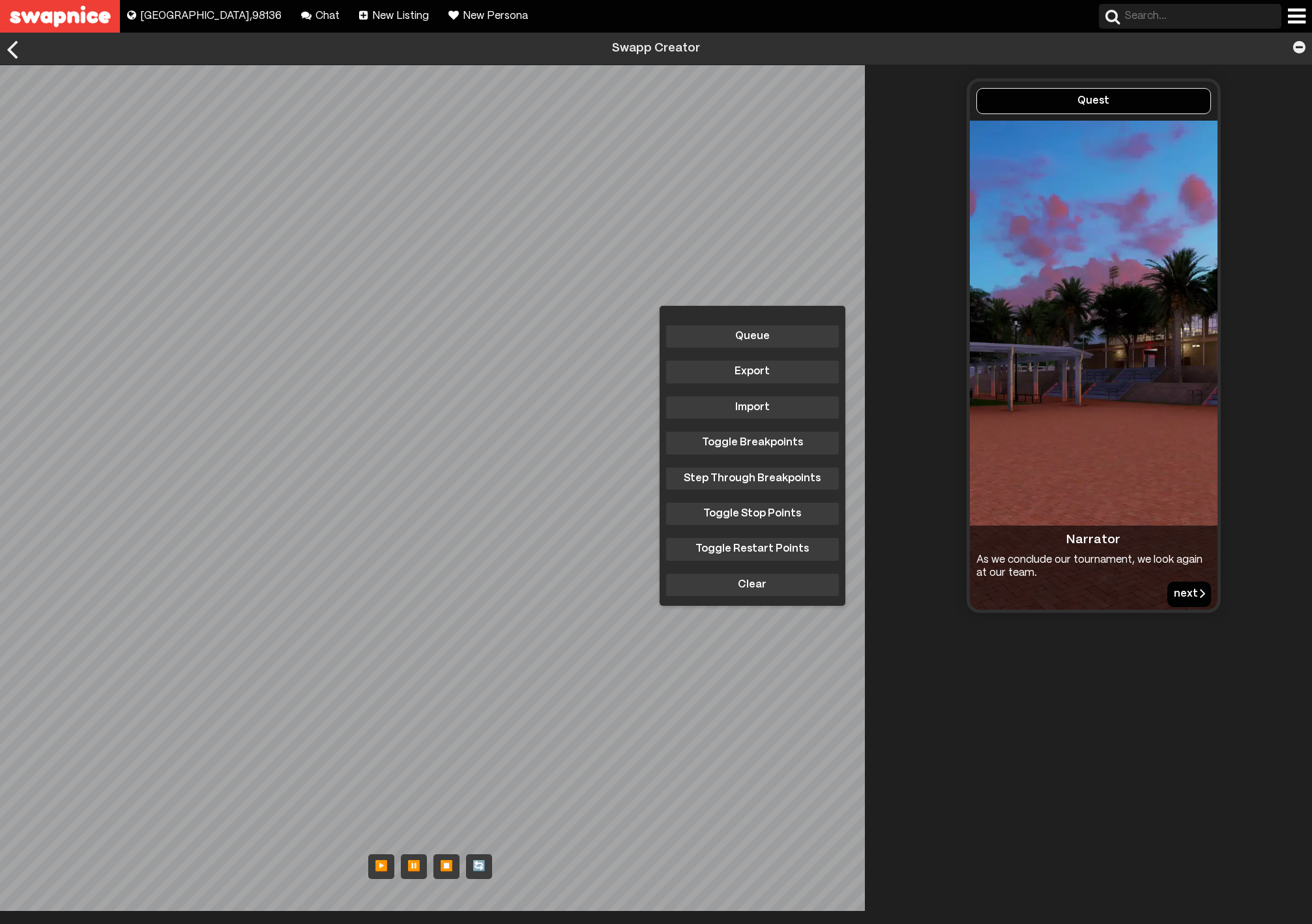
click at [1177, 593] on button "next" at bounding box center [1189, 594] width 43 height 25
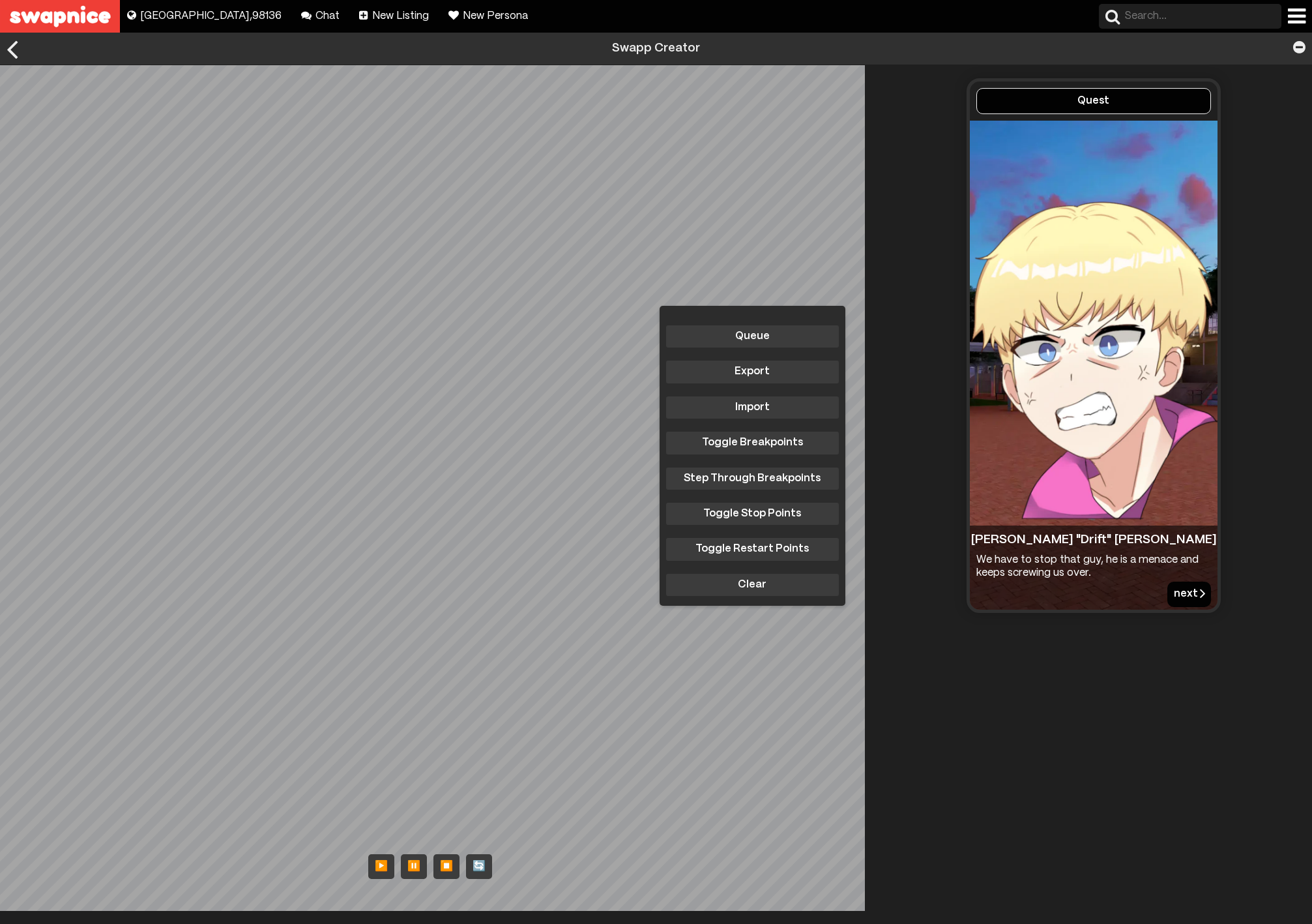
click at [1181, 594] on button "next" at bounding box center [1189, 594] width 43 height 25
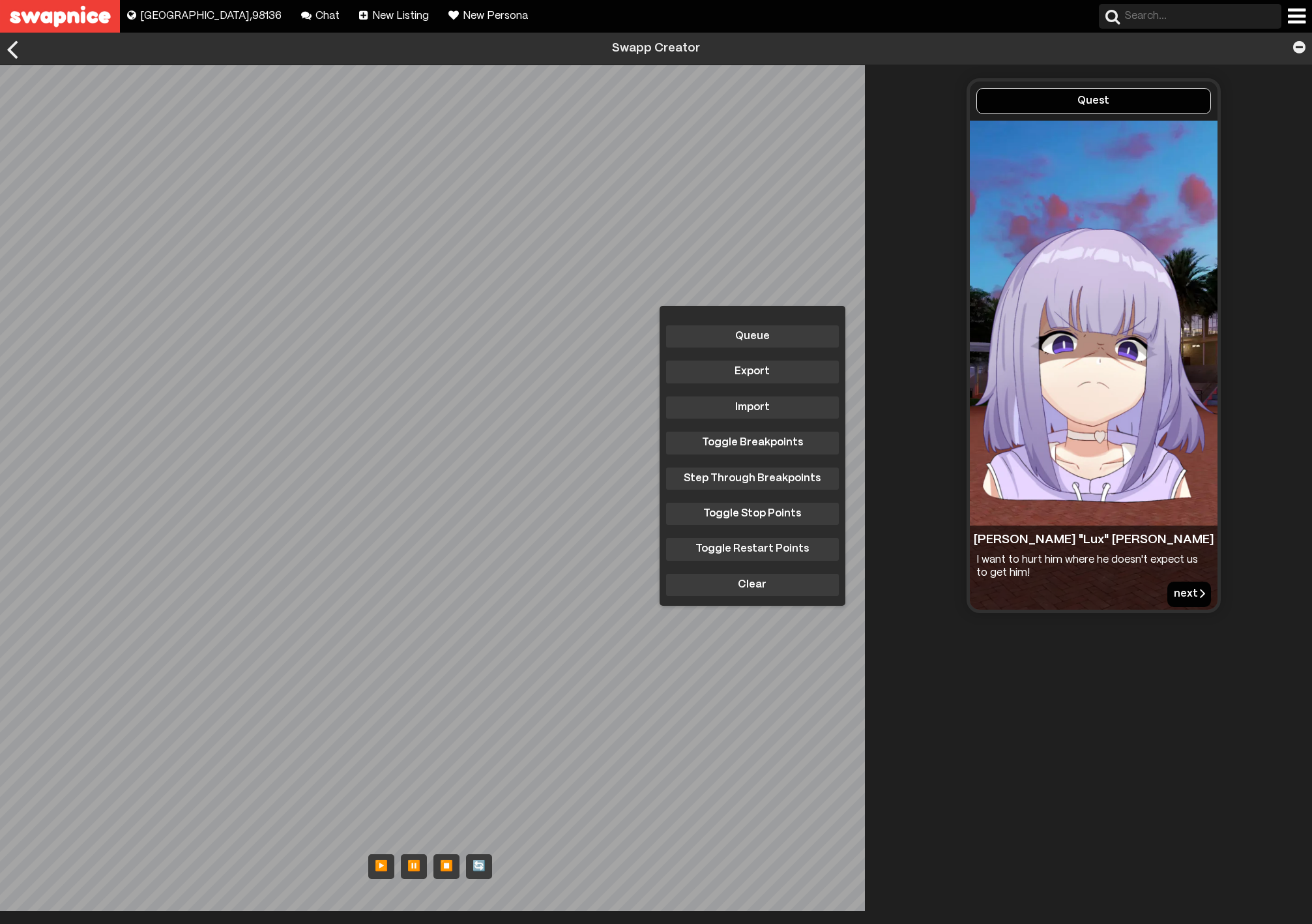
drag, startPoint x: 1181, startPoint y: 594, endPoint x: 1170, endPoint y: 593, distance: 11.0
click at [1170, 593] on button "next" at bounding box center [1189, 594] width 43 height 25
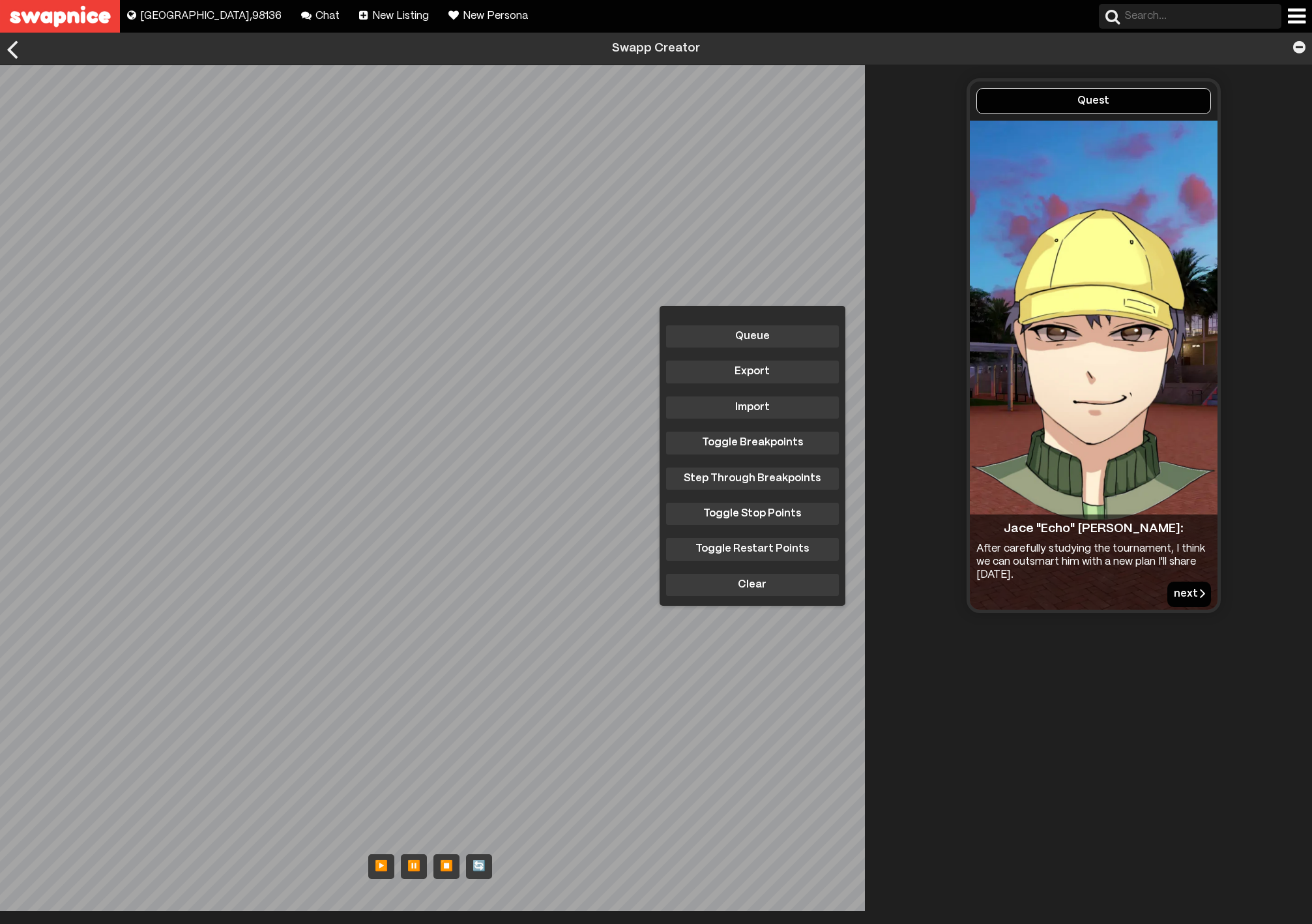
click at [1183, 593] on button "next" at bounding box center [1189, 594] width 43 height 25
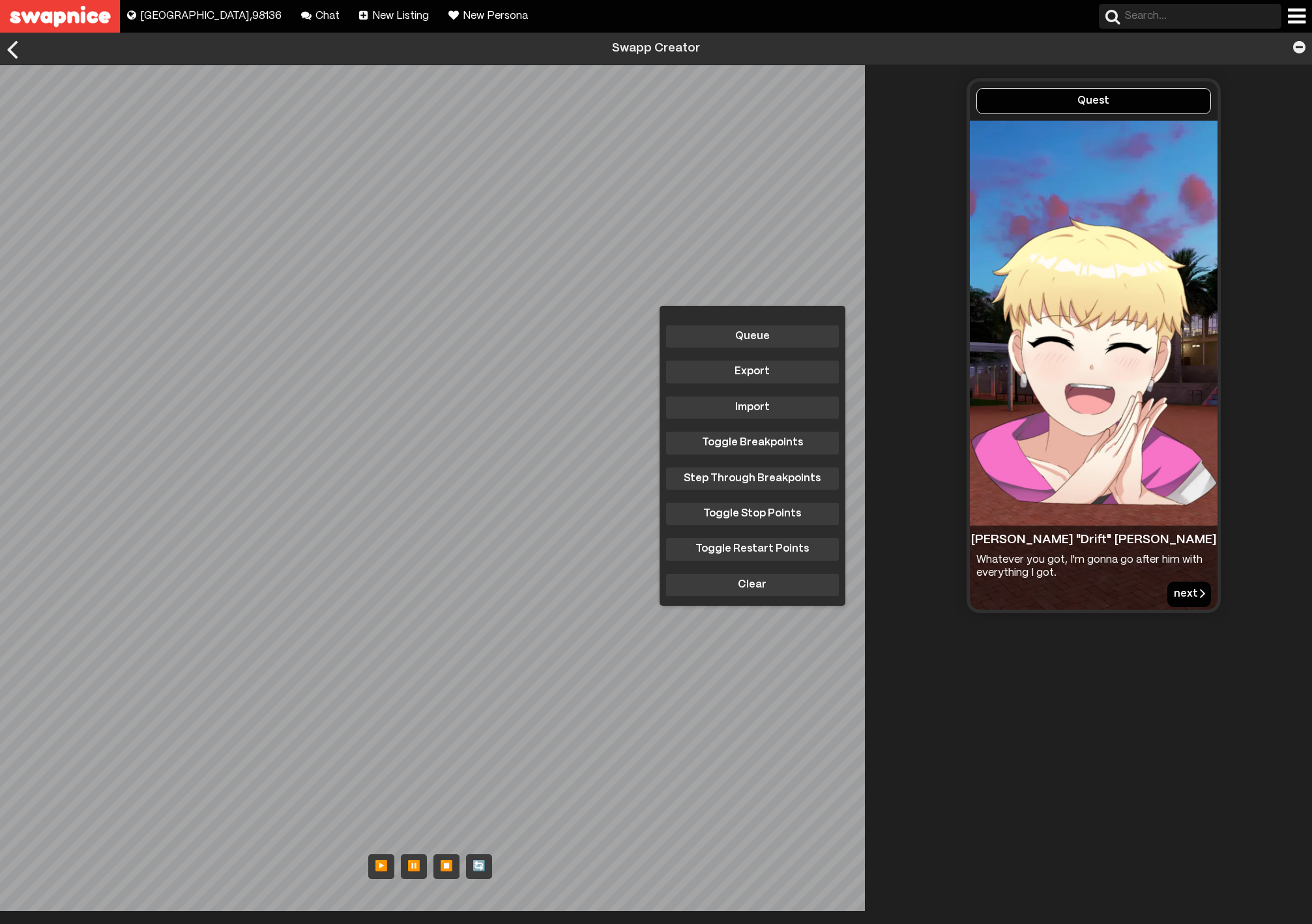
click at [1183, 593] on button "next" at bounding box center [1189, 594] width 43 height 25
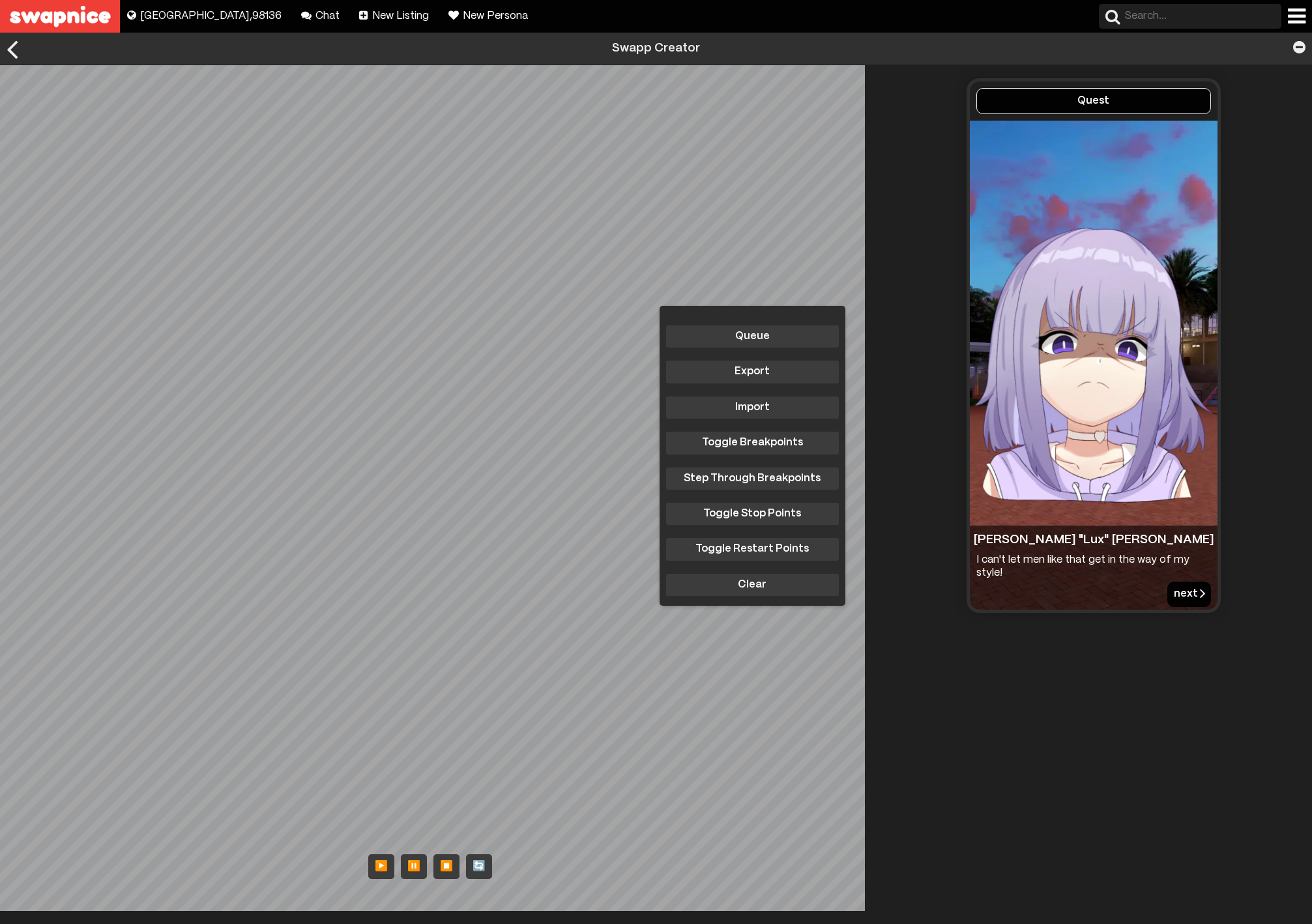
drag, startPoint x: 1183, startPoint y: 593, endPoint x: 1173, endPoint y: 594, distance: 10.0
click at [1173, 594] on button "next" at bounding box center [1189, 594] width 43 height 25
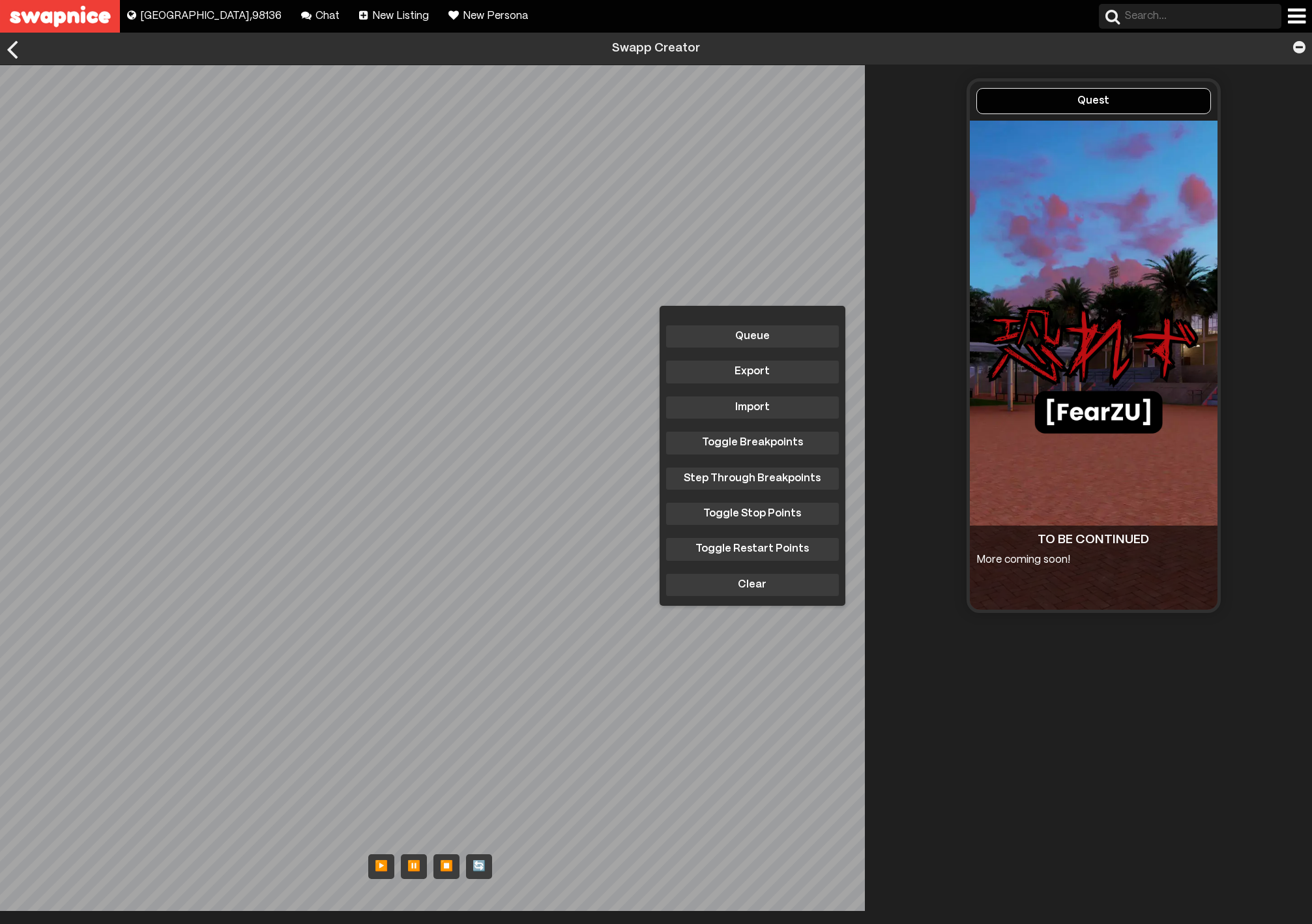
click at [1032, 708] on div "Quest TO BE CONTINUED More coming soon!" at bounding box center [1093, 487] width 437 height 845
click at [1001, 673] on div "Quest TO BE CONTINUED More coming soon!" at bounding box center [1093, 487] width 437 height 845
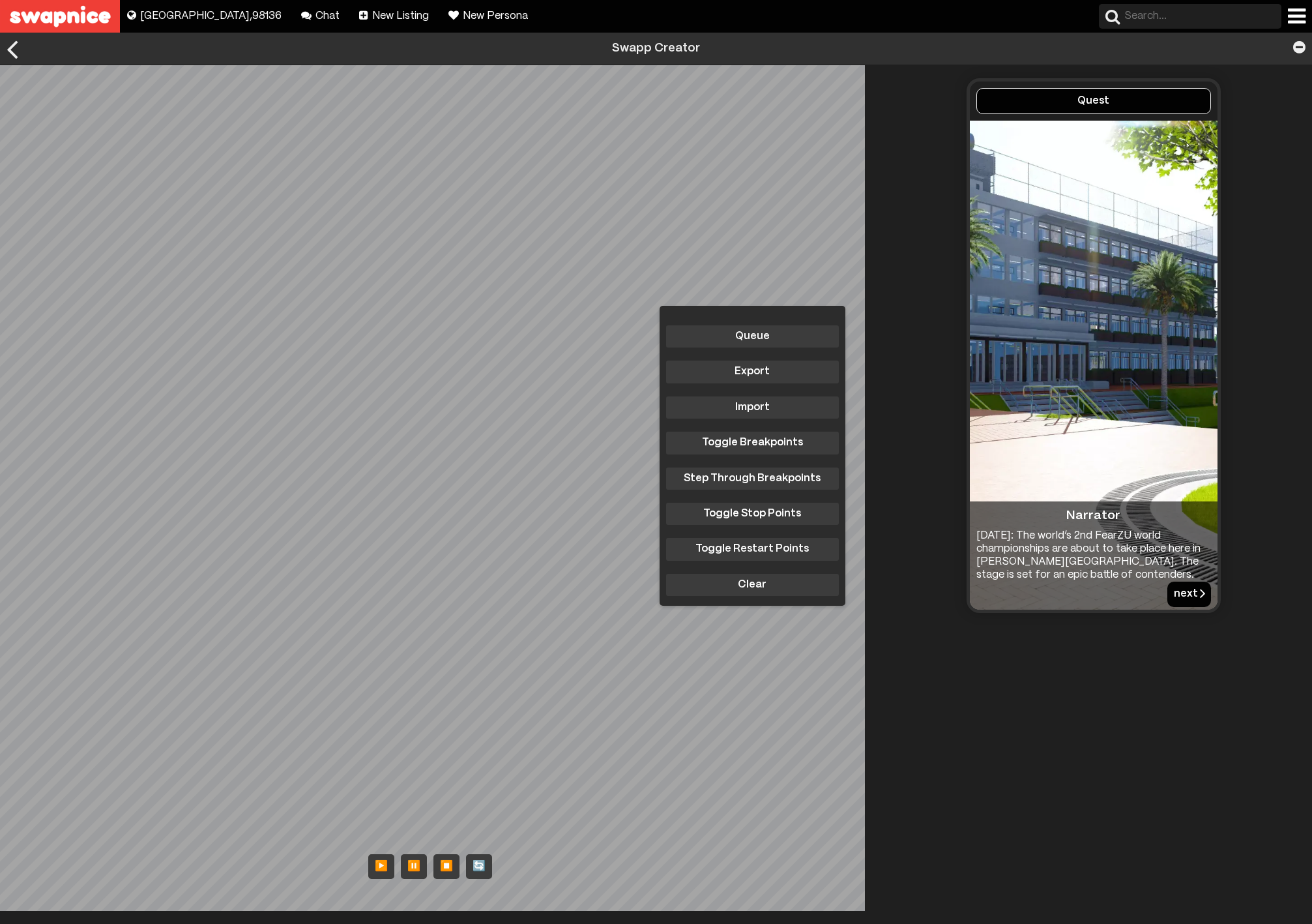
click at [691, 401] on div "Queue Export Import Toggle Breakpoints Step Through Breakpoints Toggle Stop Poi…" at bounding box center [437, 487] width 875 height 845
click at [1073, 292] on div "Queue Export Import Toggle Breakpoints Step Through Breakpoints Toggle Stop Poi…" at bounding box center [656, 487] width 1312 height 845
click at [923, 745] on div "Queue Export Import Toggle Breakpoints Step Through Breakpoints Toggle Stop Poi…" at bounding box center [656, 487] width 1312 height 845
click at [536, 235] on body "Explore new places to buy, sell, and swap! Seattle , 98136 Chat with your frien…" at bounding box center [656, 549] width 1312 height 1035
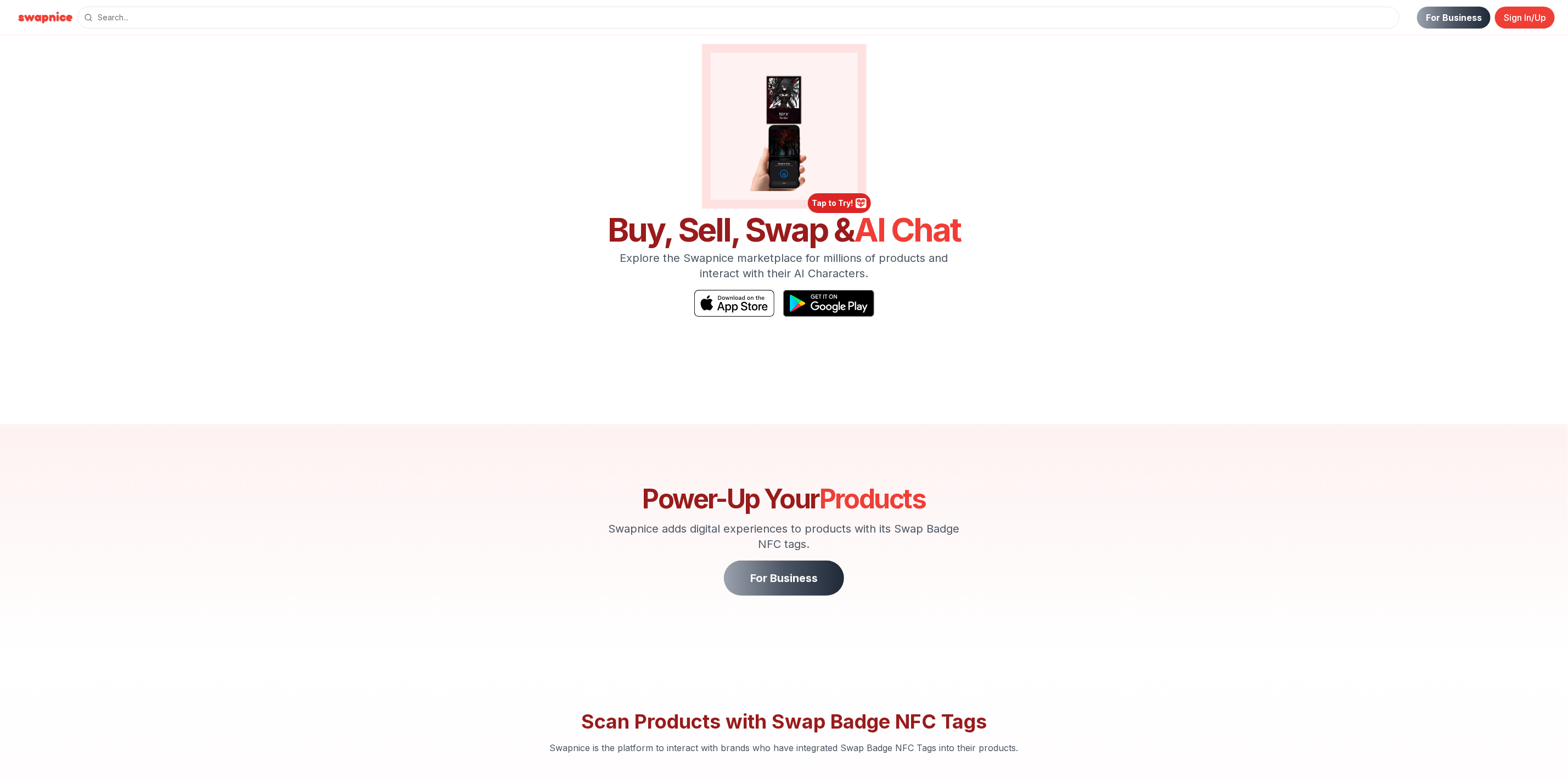
click at [825, 202] on div at bounding box center [839, 203] width 63 height 19
click at [824, 201] on div at bounding box center [839, 203] width 63 height 19
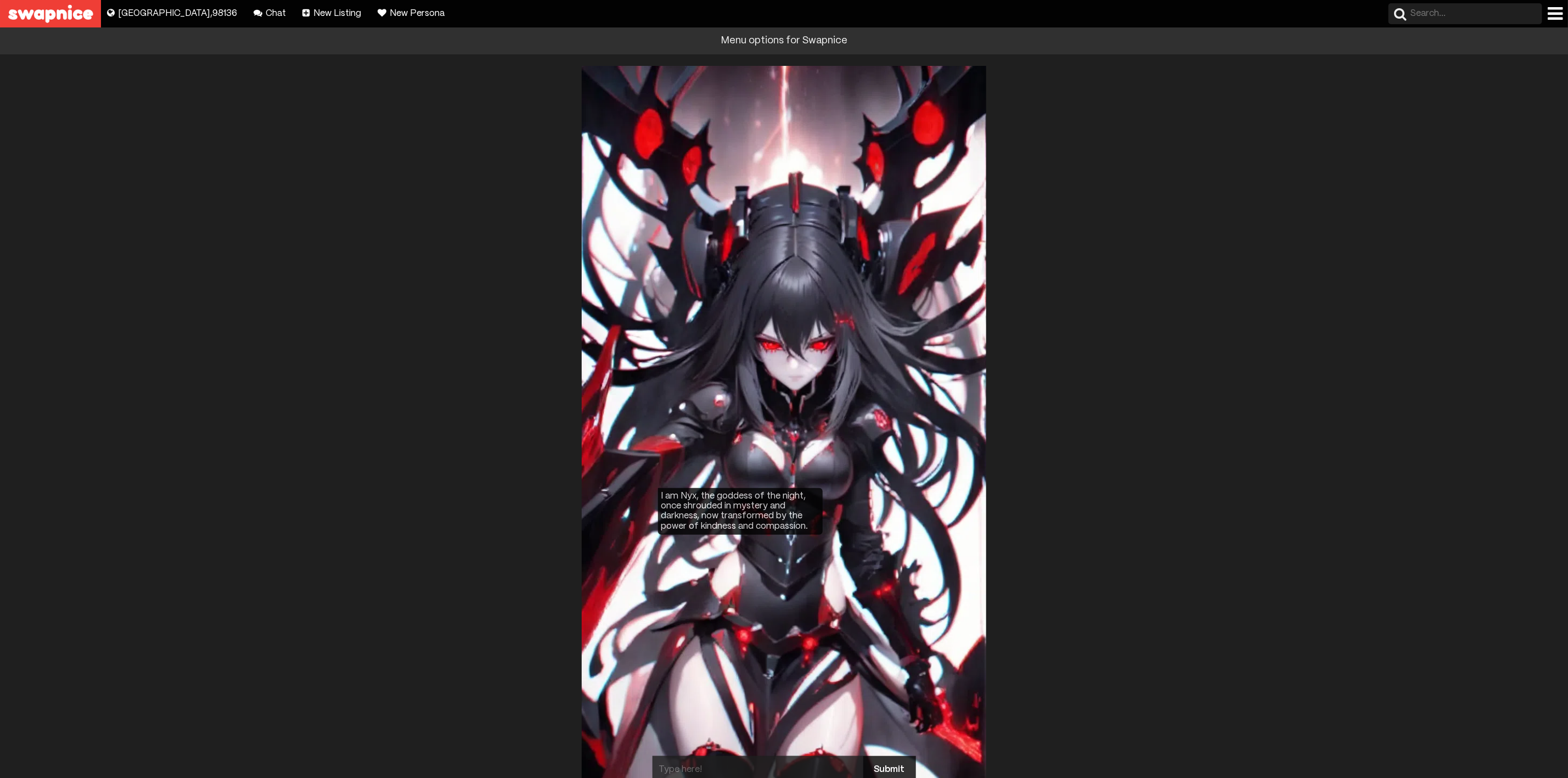
click at [1554, 12] on div at bounding box center [1555, 13] width 15 height 18
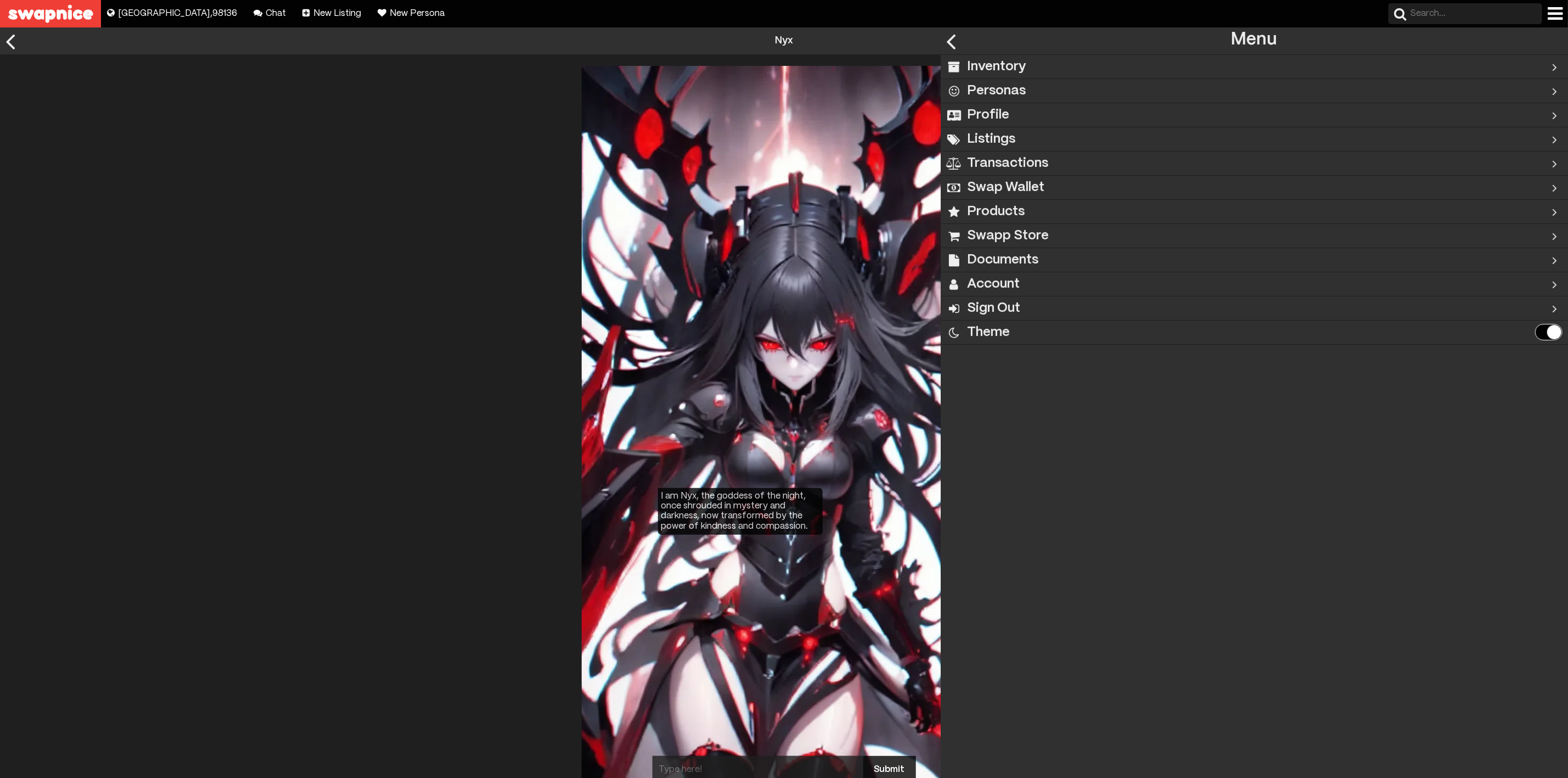
click at [1275, 61] on div "Inventory" at bounding box center [1219, 66] width 558 height 24
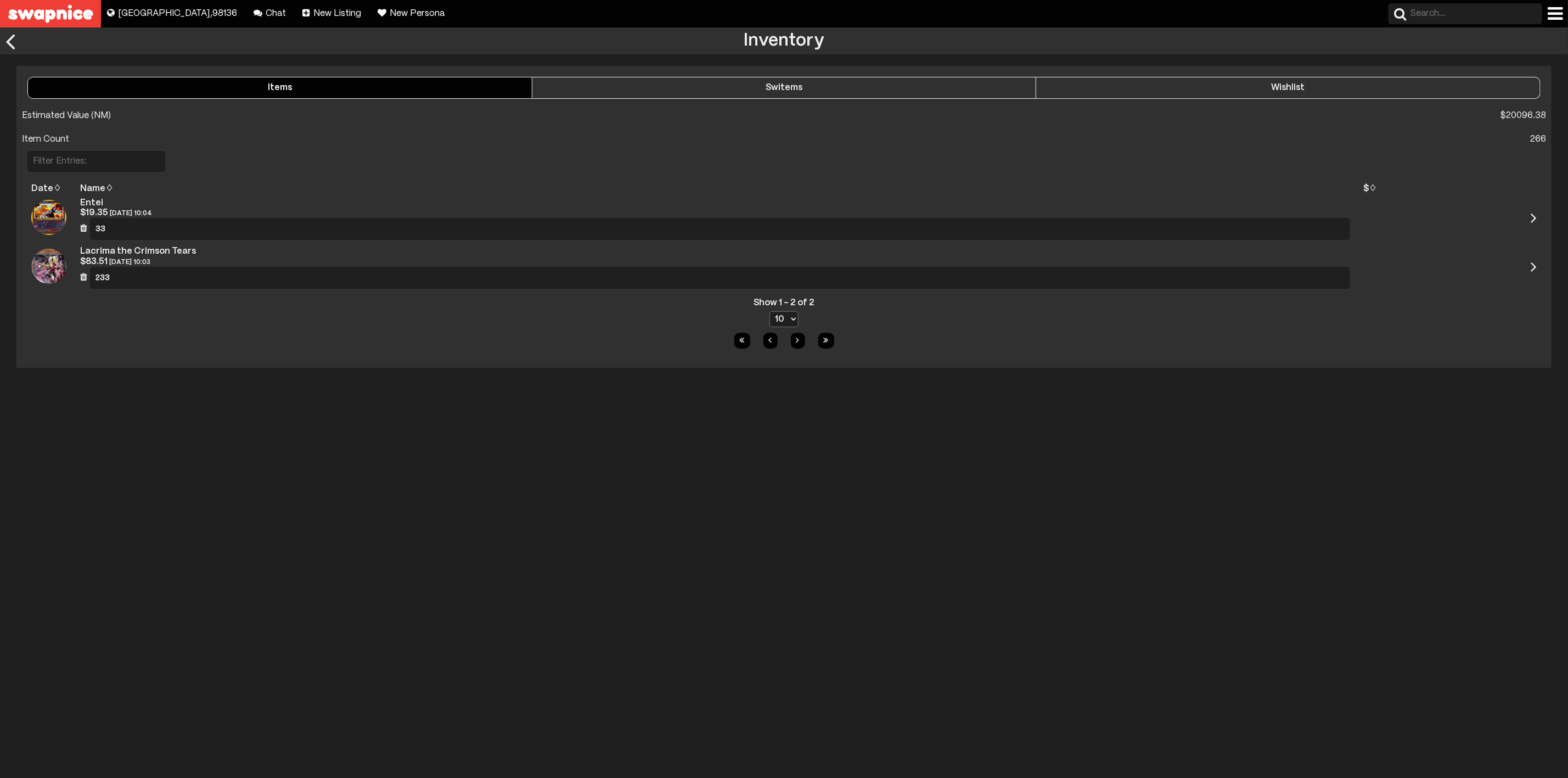
click at [656, 89] on div "Switems" at bounding box center [785, 88] width 504 height 10
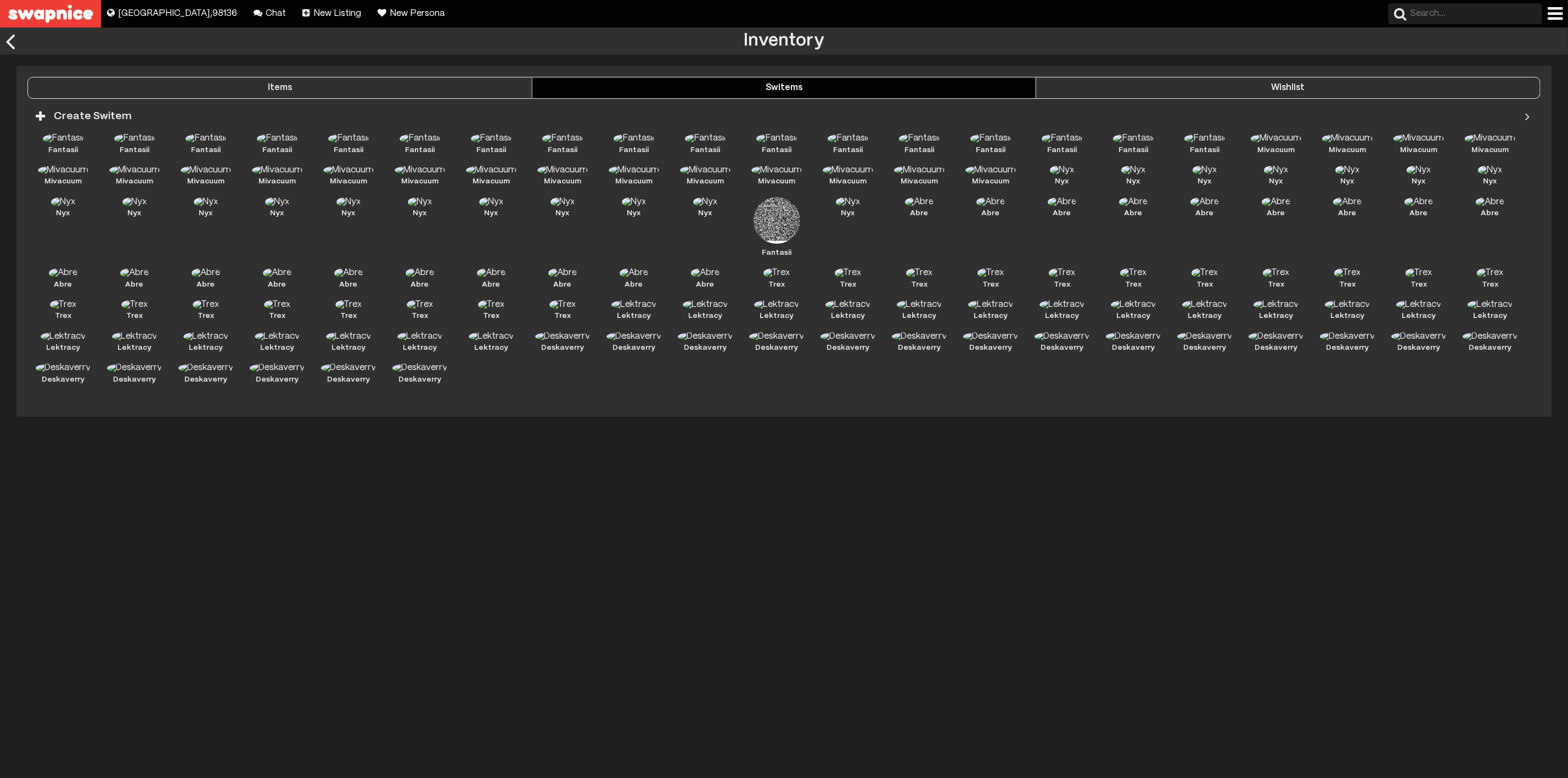
click at [1084, 91] on div "Wishlist" at bounding box center [1288, 88] width 504 height 10
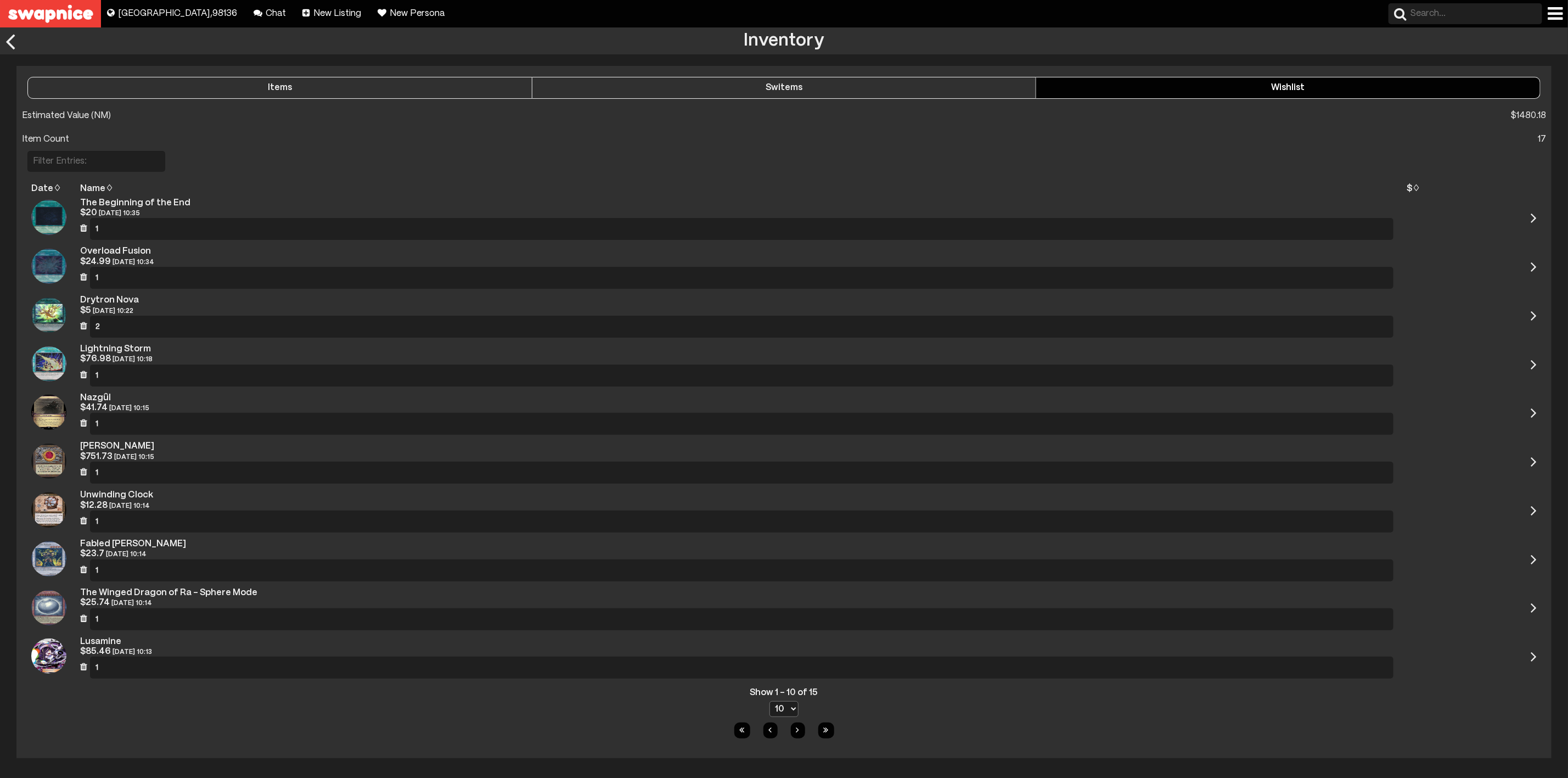
click at [871, 86] on div "Switems" at bounding box center [785, 88] width 504 height 10
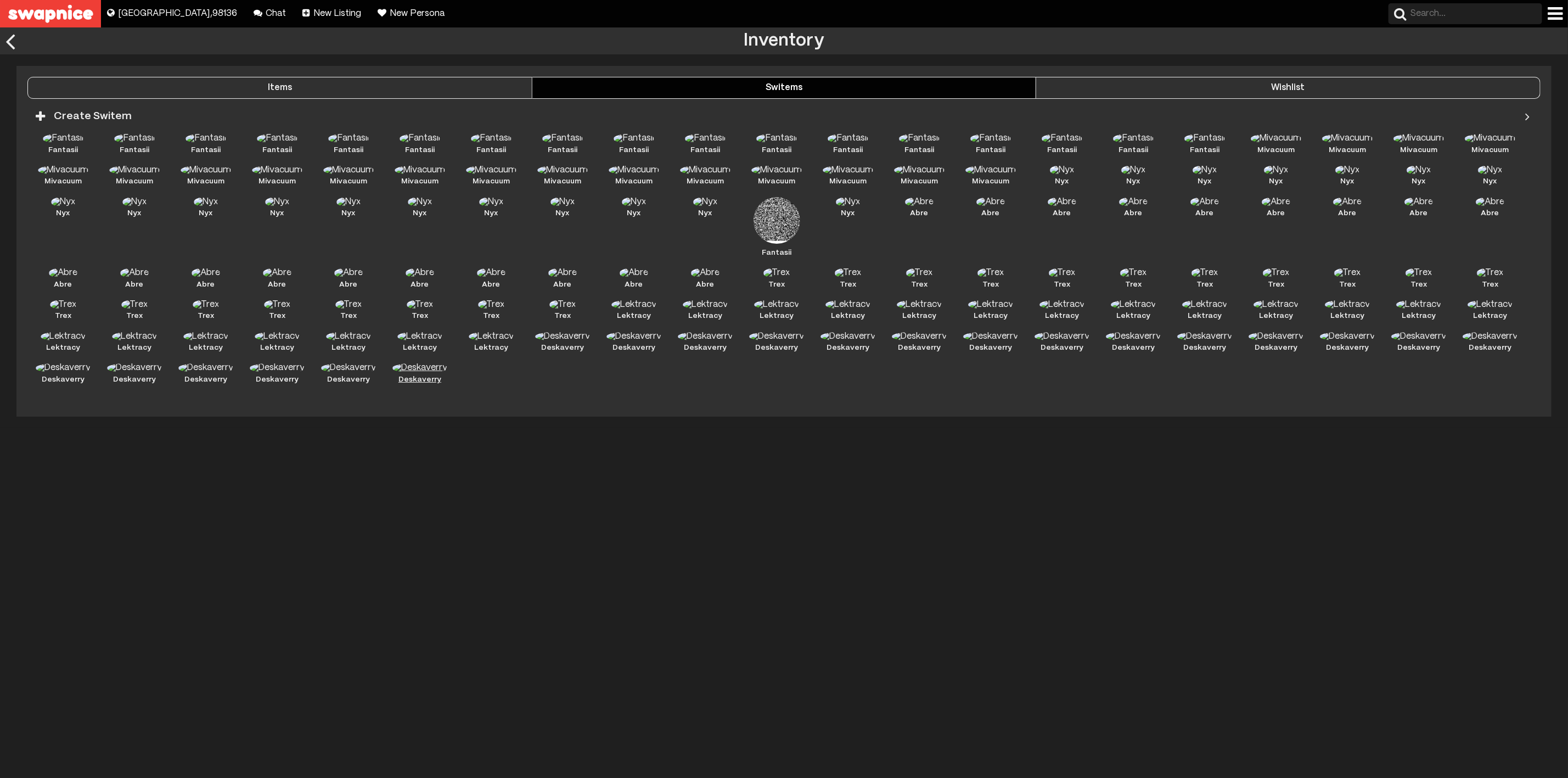
click at [422, 370] on img at bounding box center [420, 368] width 55 height 10
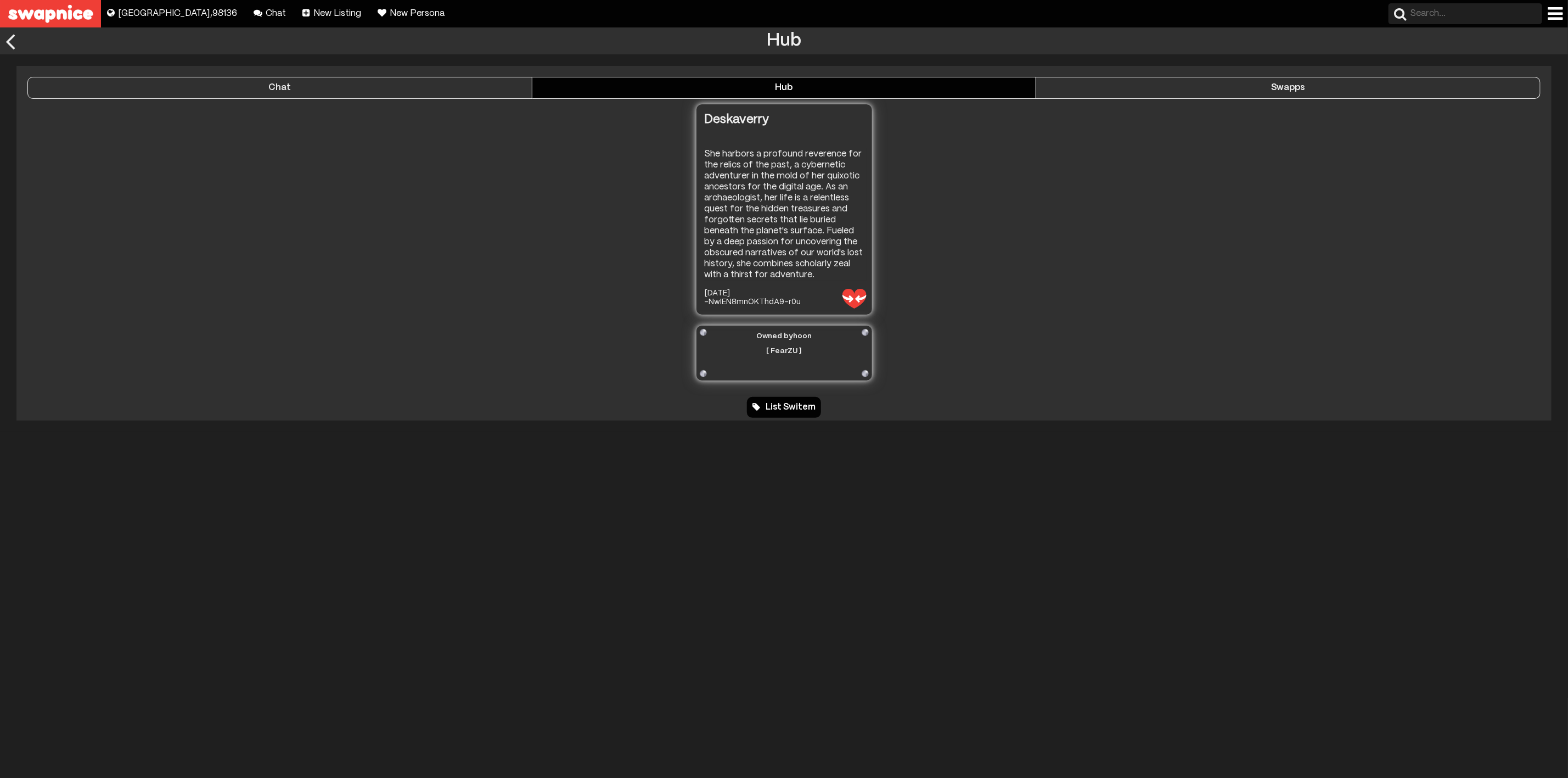
click at [13, 38] on div at bounding box center [10, 41] width 21 height 27
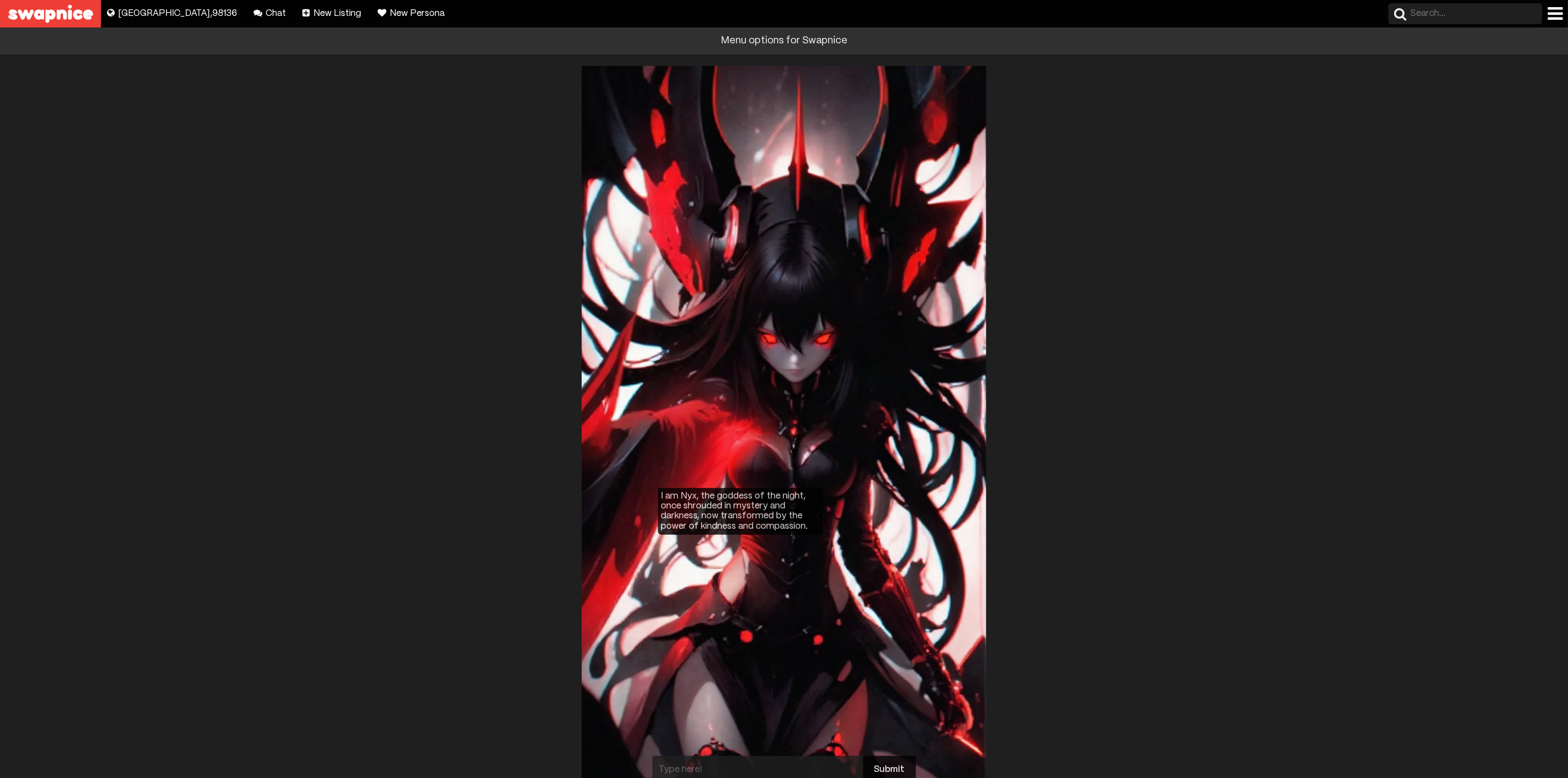
click at [1551, 7] on div at bounding box center [1555, 13] width 15 height 18
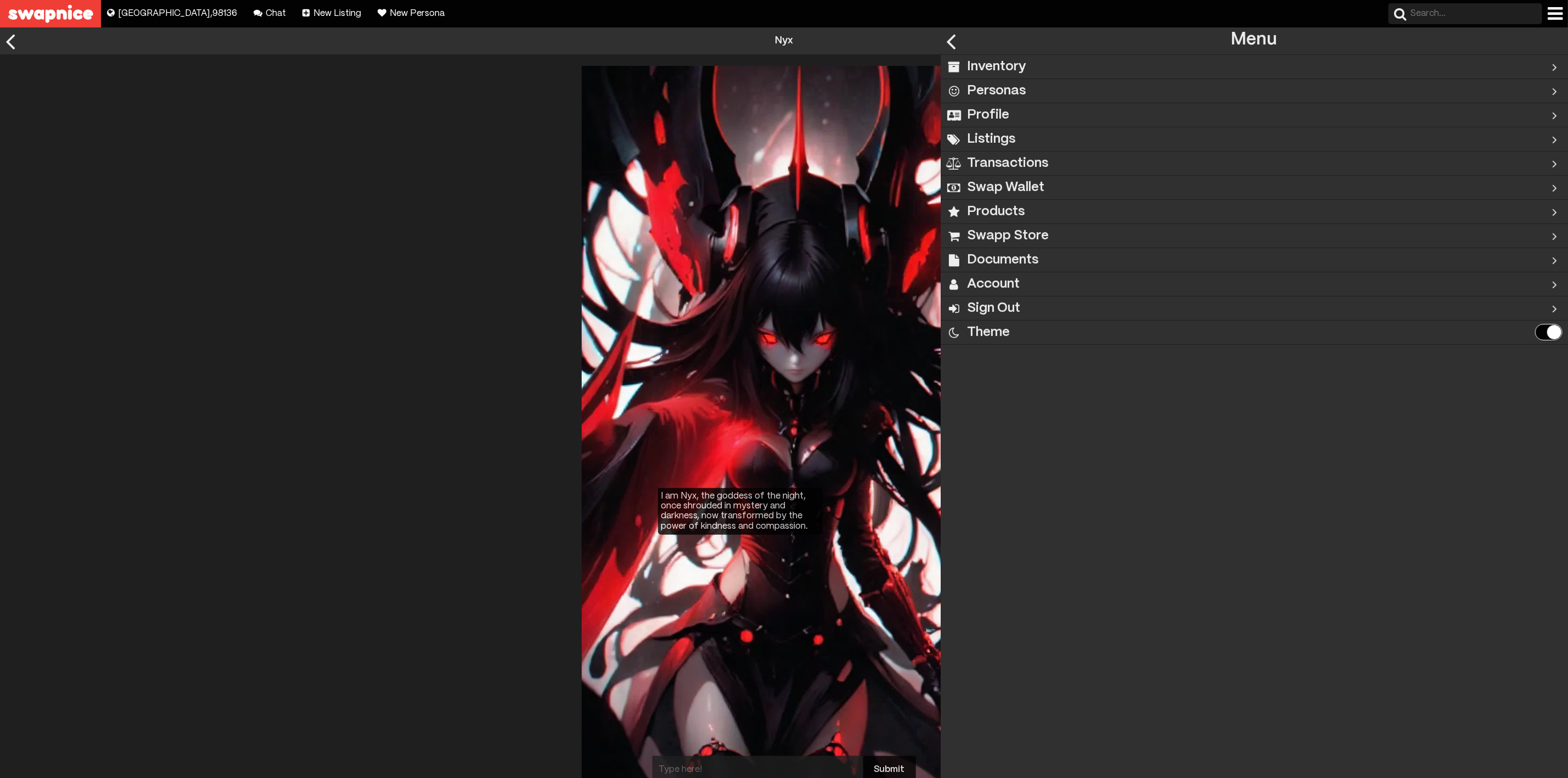
click at [1360, 61] on div "Inventory" at bounding box center [1219, 66] width 558 height 24
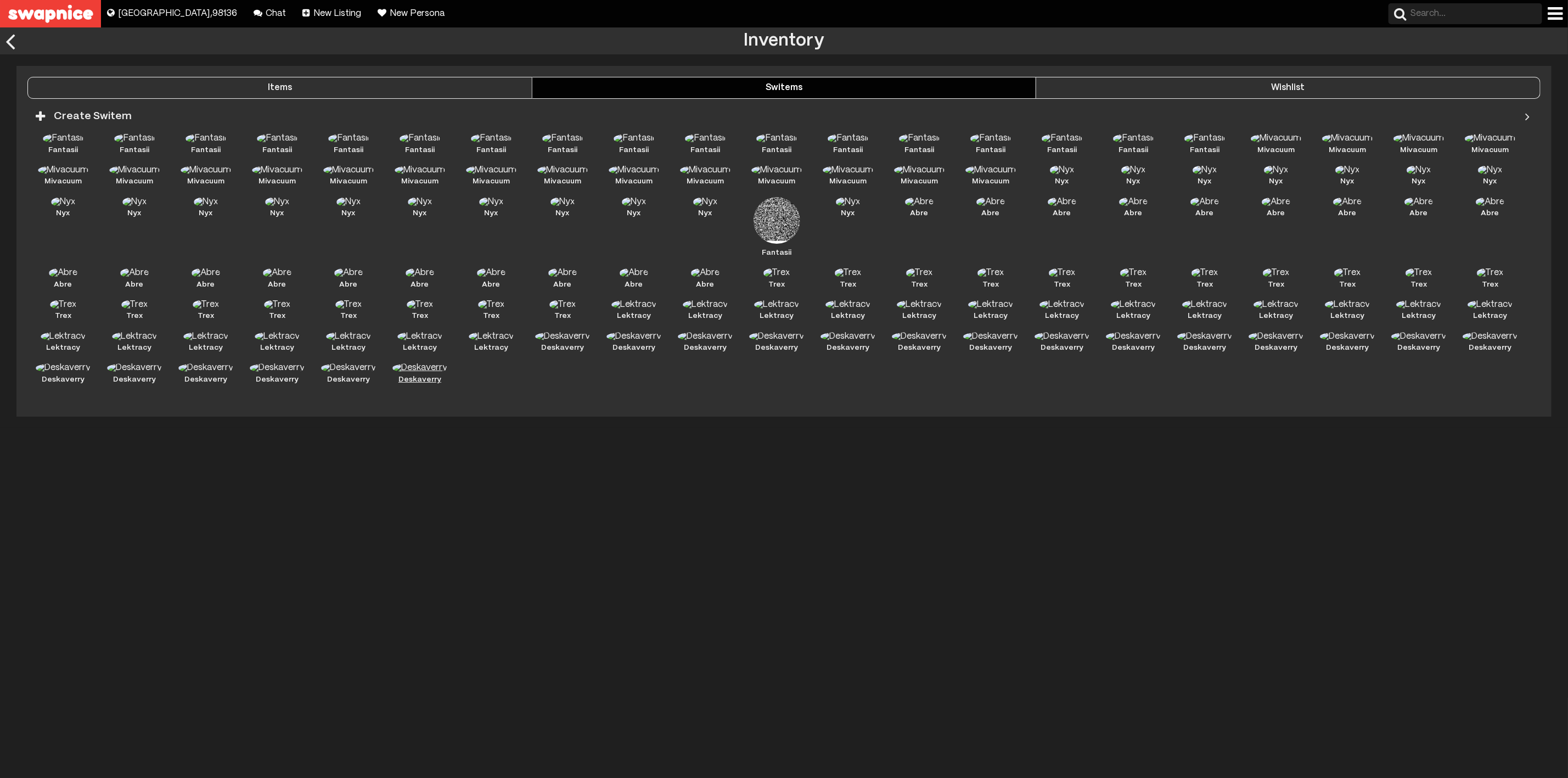
click at [416, 371] on img at bounding box center [420, 368] width 55 height 10
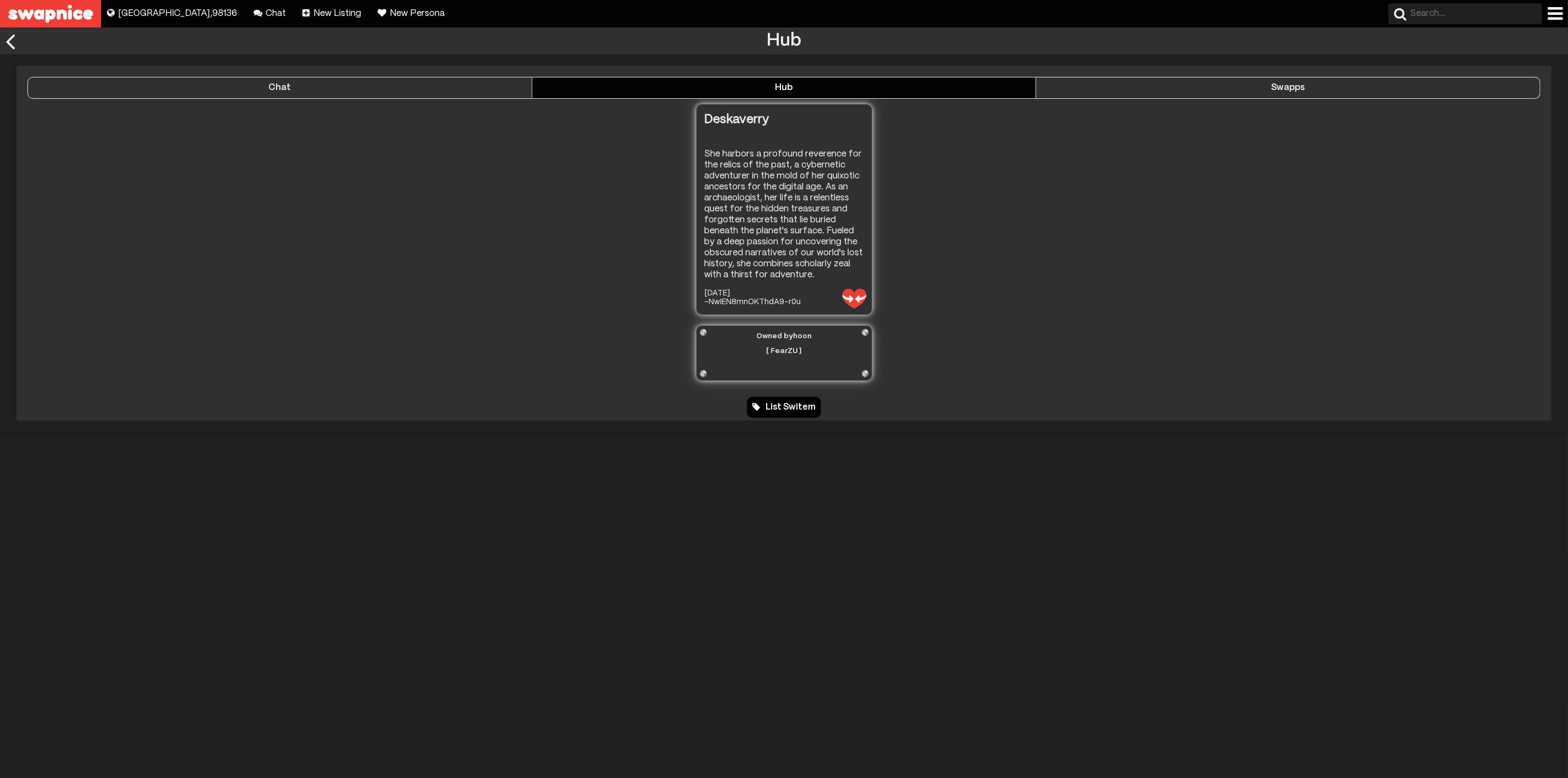
click at [1126, 83] on div "Swapps" at bounding box center [1288, 88] width 504 height 10
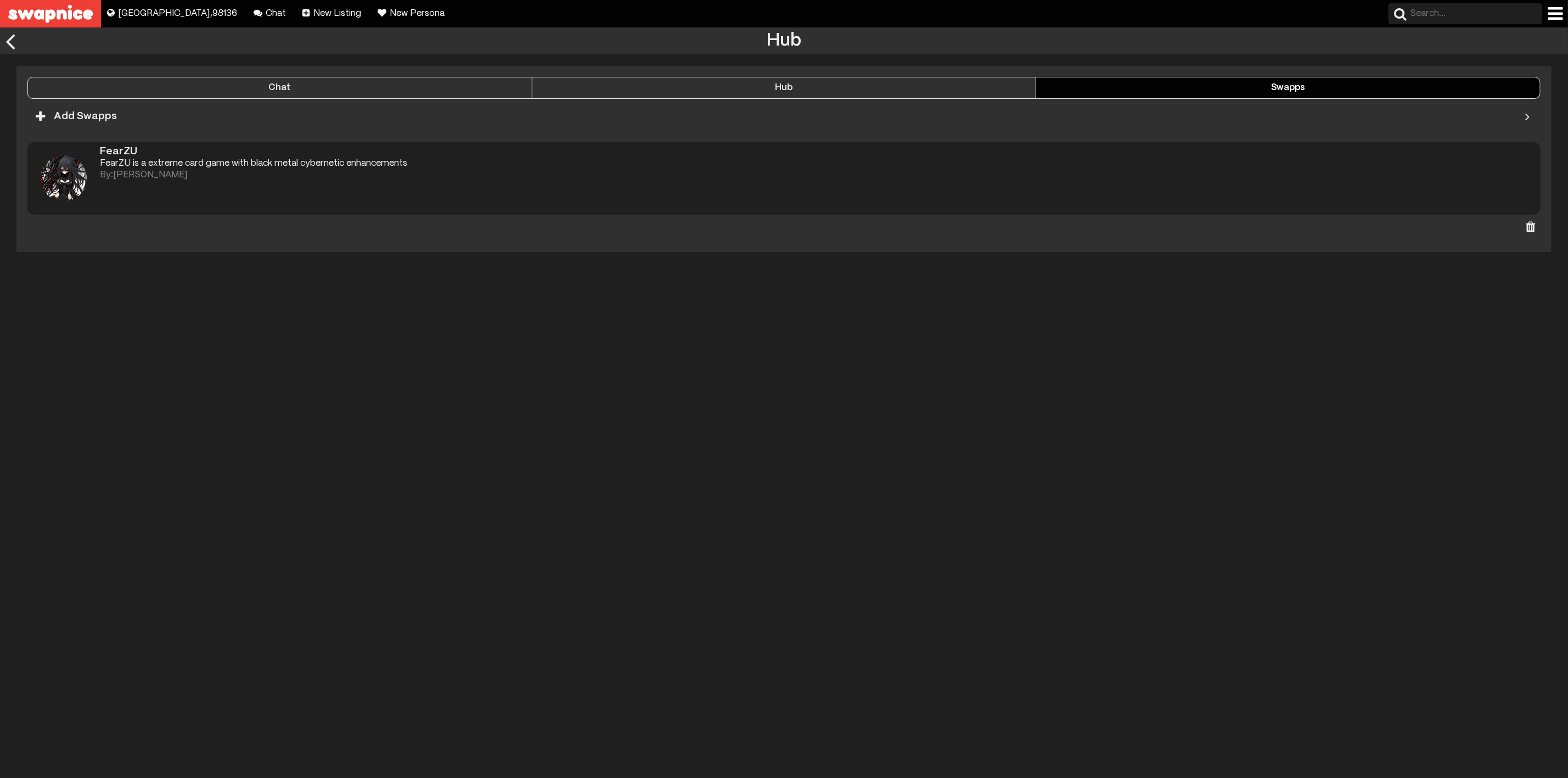
click at [873, 91] on div "Hub" at bounding box center [785, 88] width 504 height 10
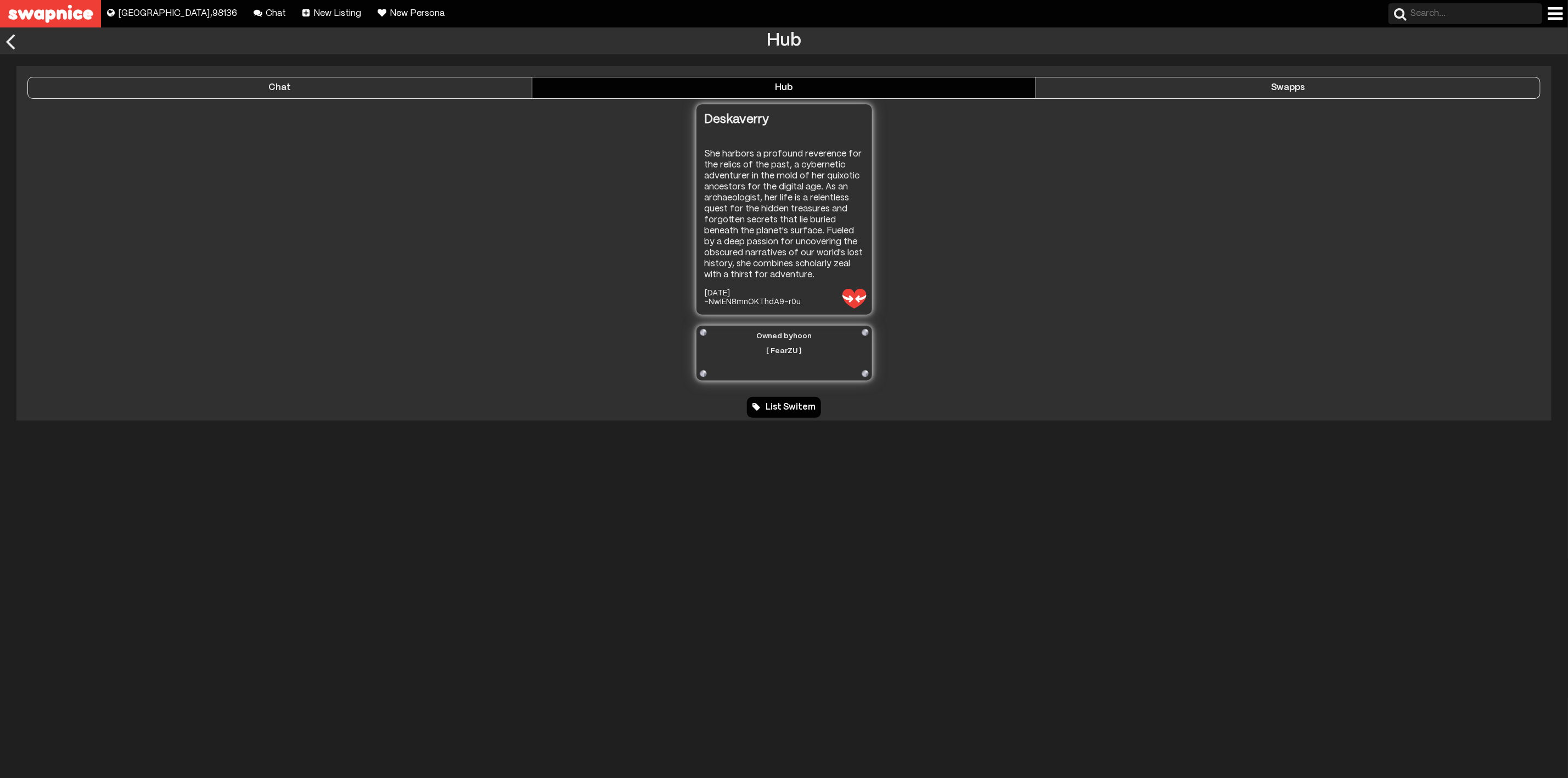
click at [432, 87] on div "Chat" at bounding box center [280, 88] width 504 height 10
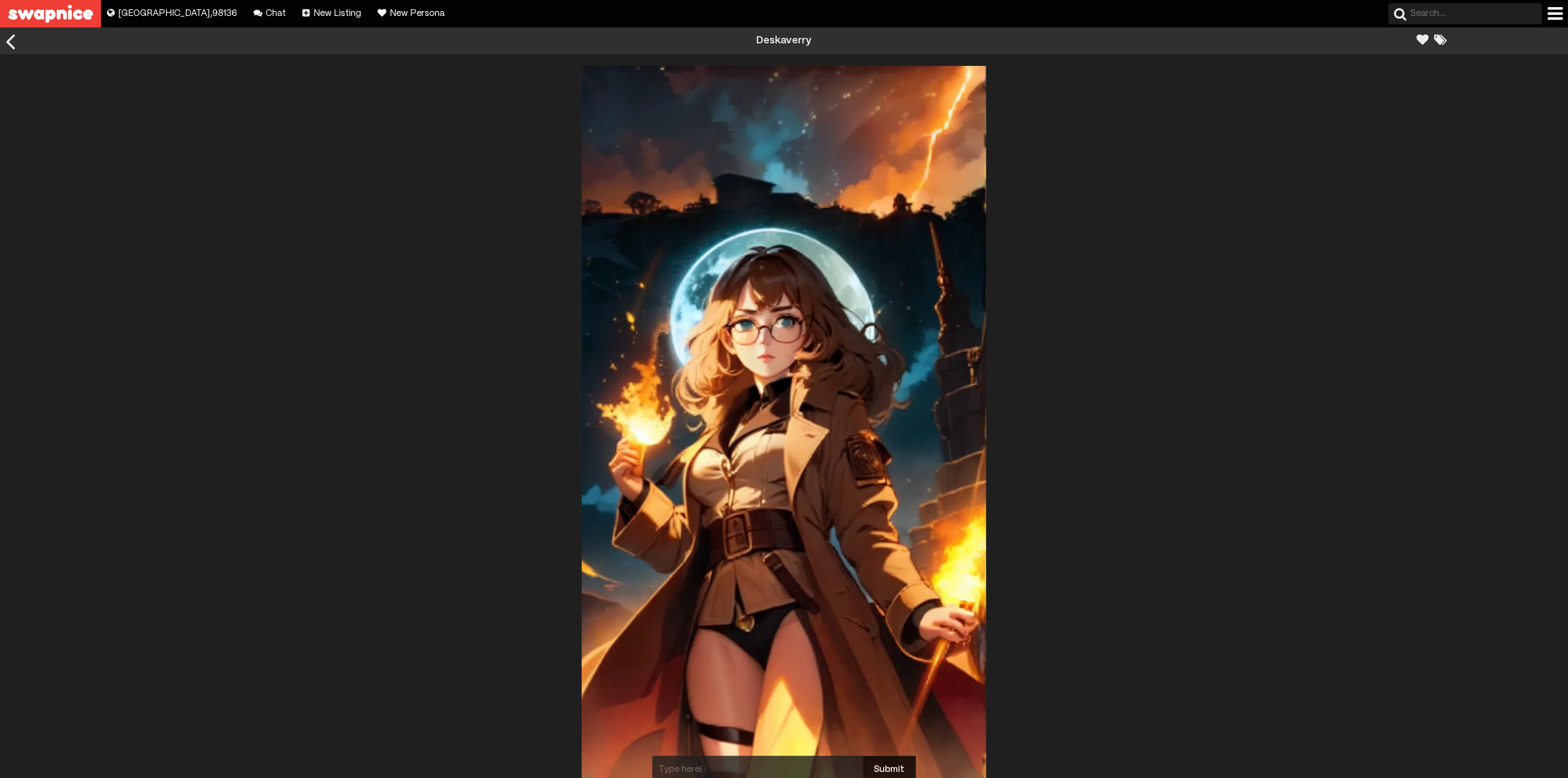
click at [10, 38] on div at bounding box center [10, 41] width 21 height 27
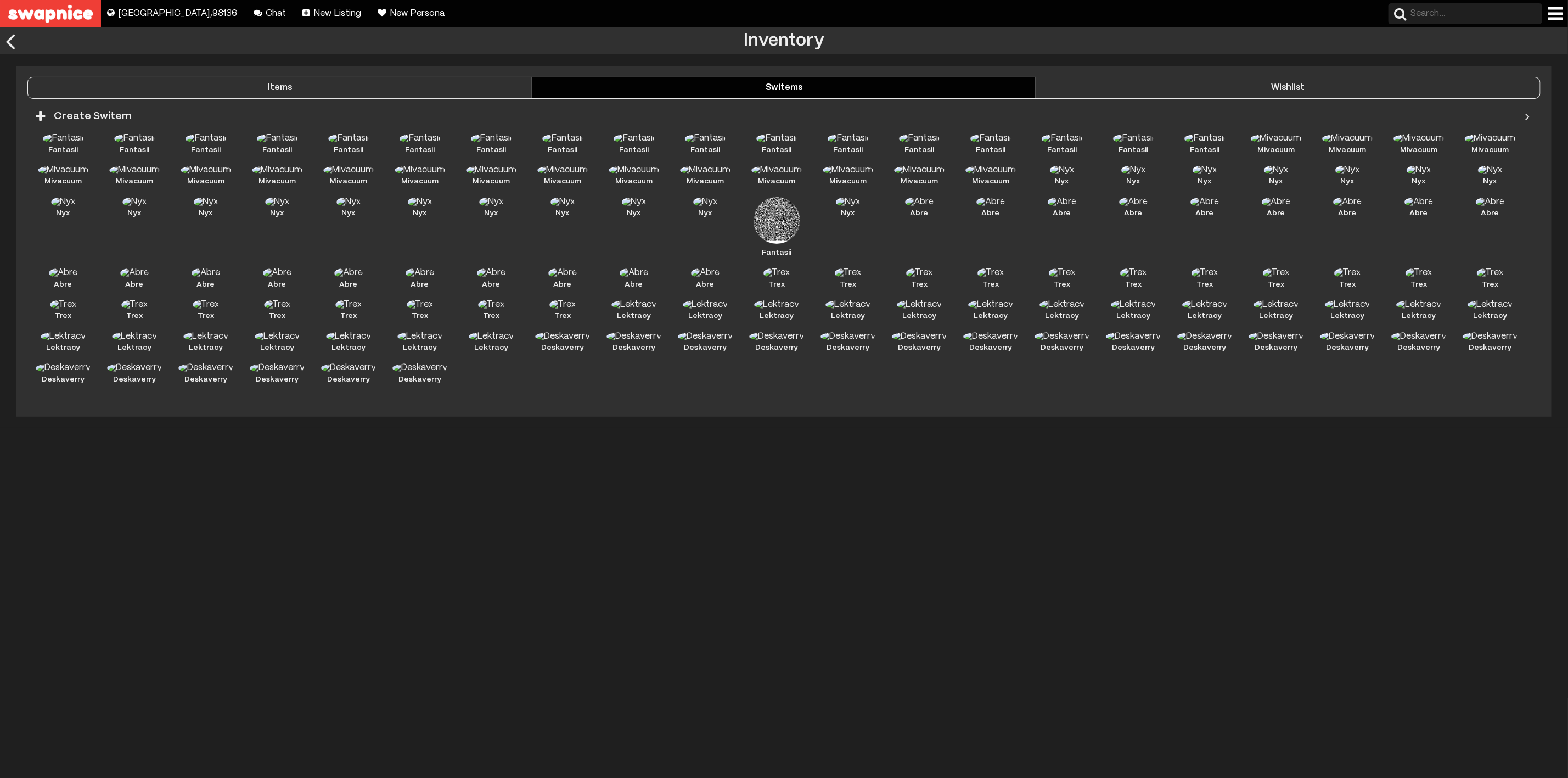
click at [1216, 89] on div "Wishlist" at bounding box center [1288, 88] width 504 height 10
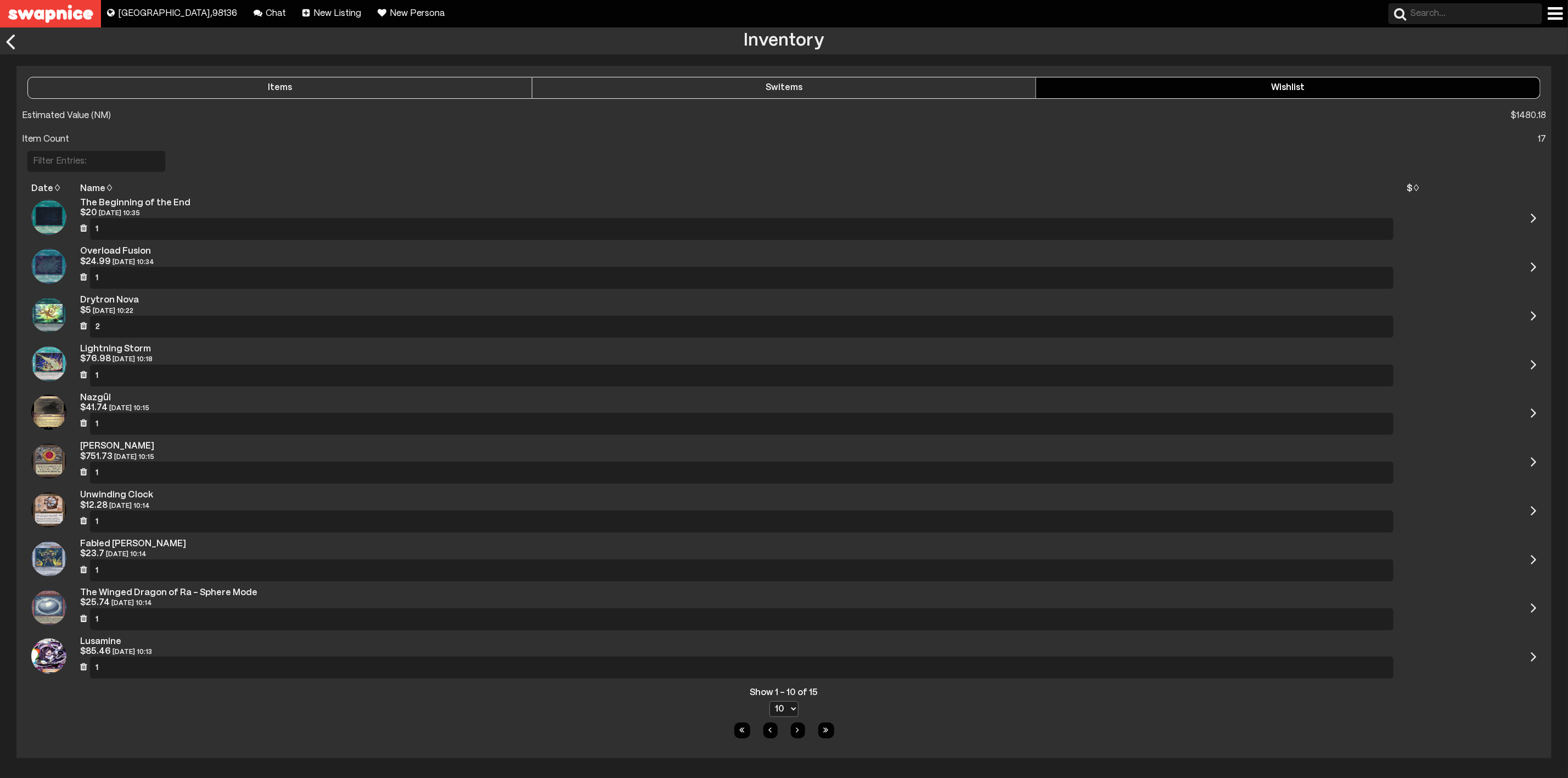
click at [868, 82] on button "Switems" at bounding box center [785, 88] width 505 height 22
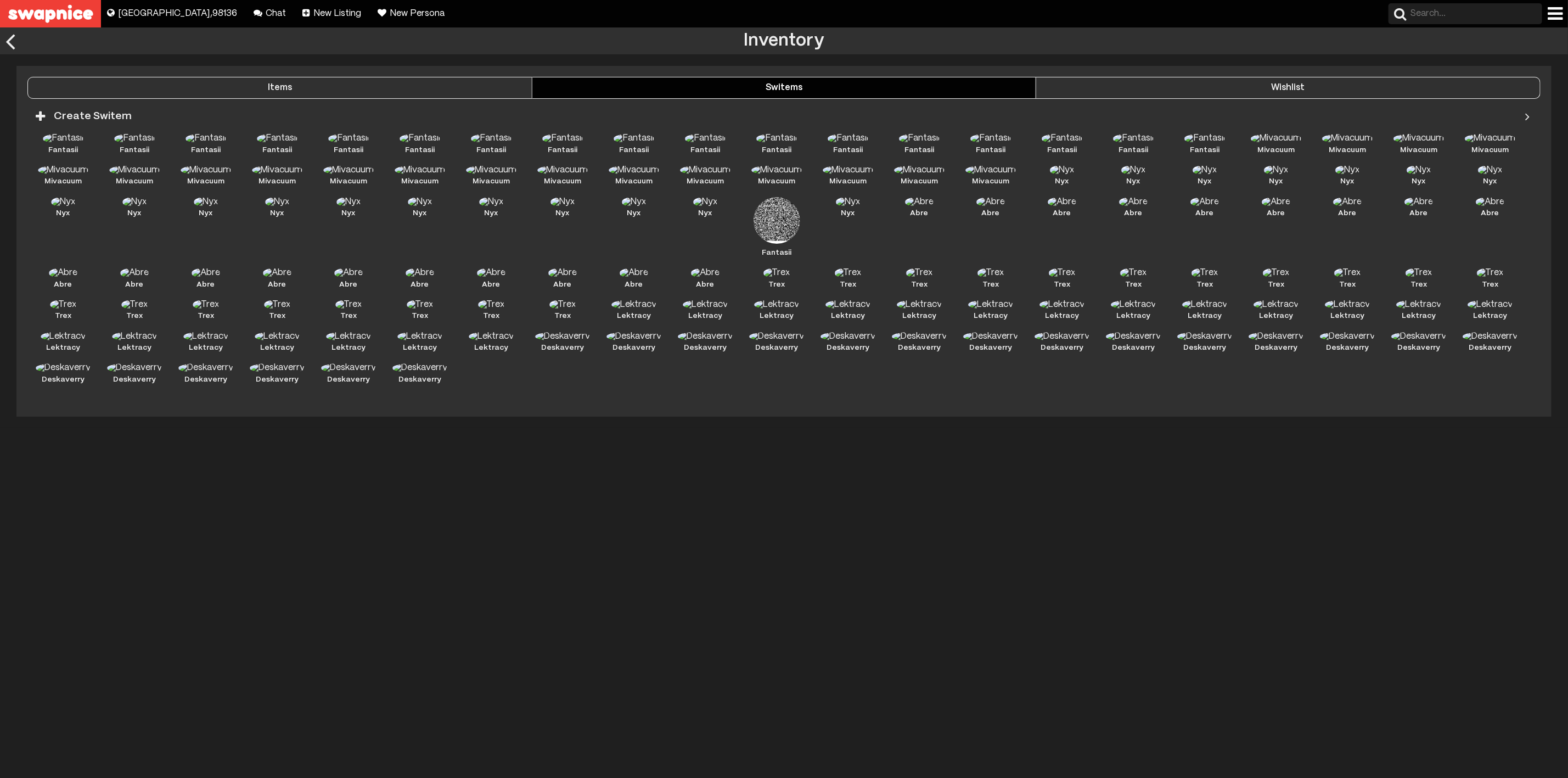
click at [1527, 119] on div at bounding box center [1527, 116] width 15 height 24
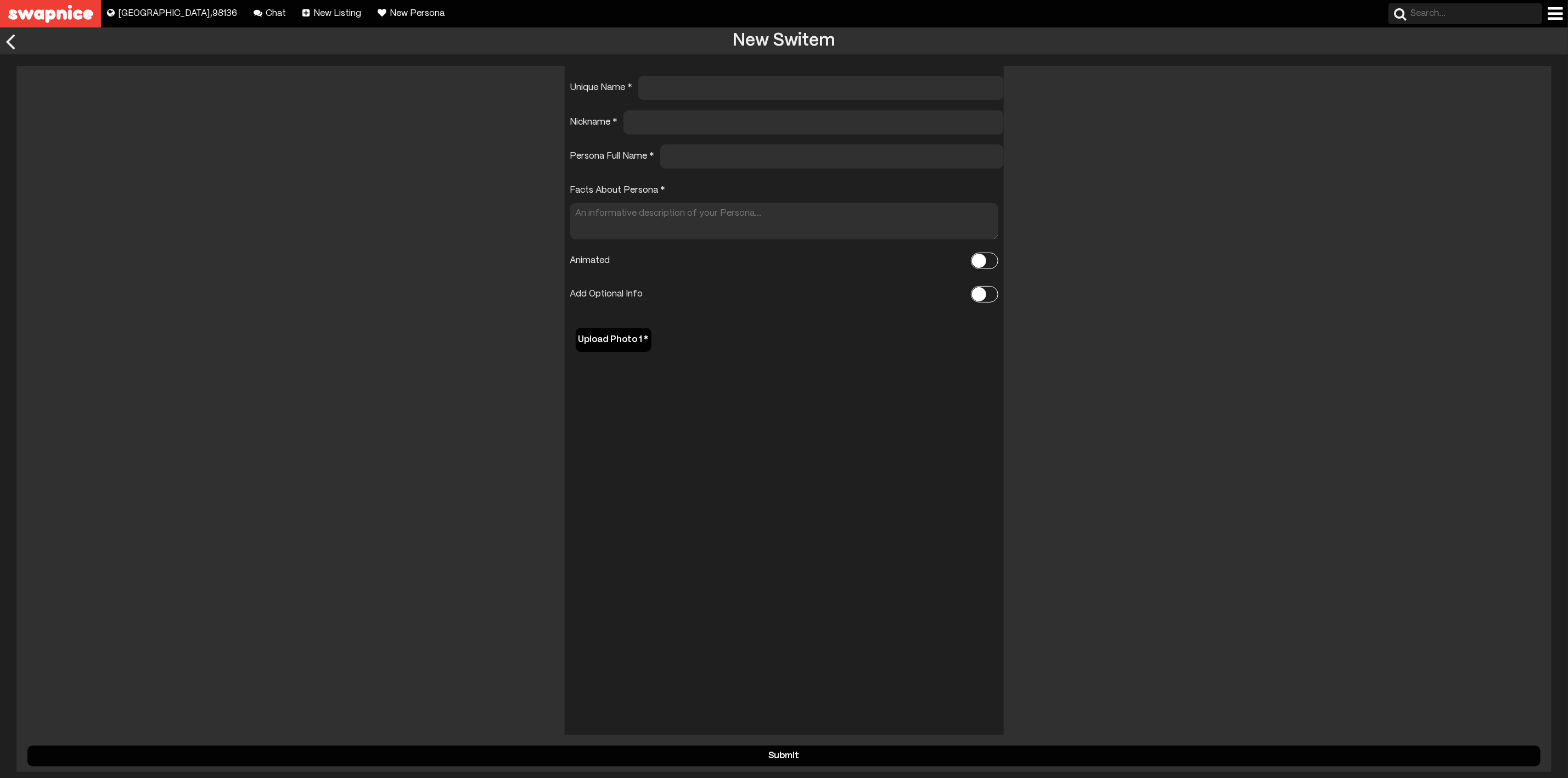
click at [10, 38] on div at bounding box center [10, 41] width 21 height 27
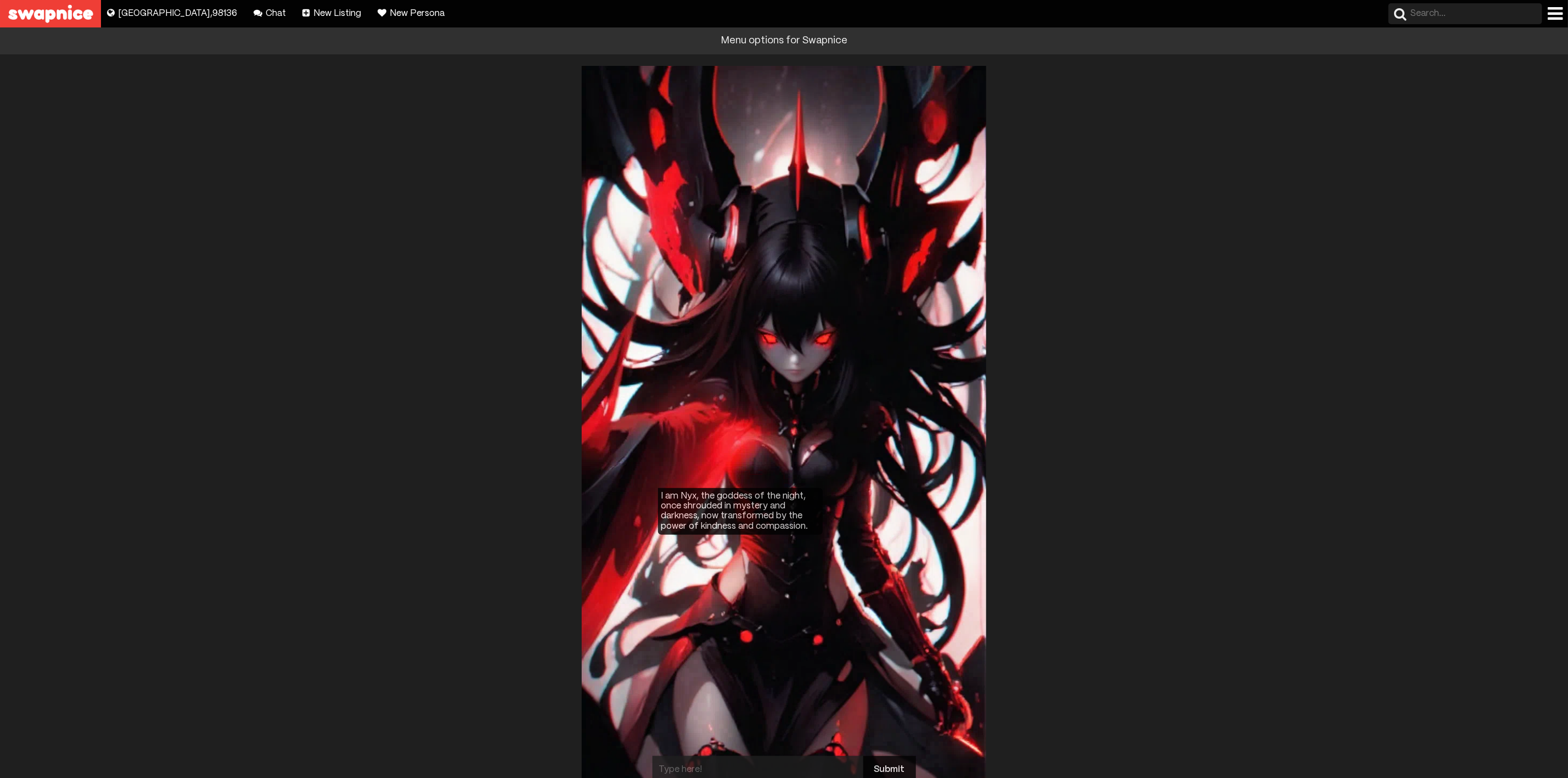
click at [1555, 12] on div at bounding box center [1555, 13] width 15 height 18
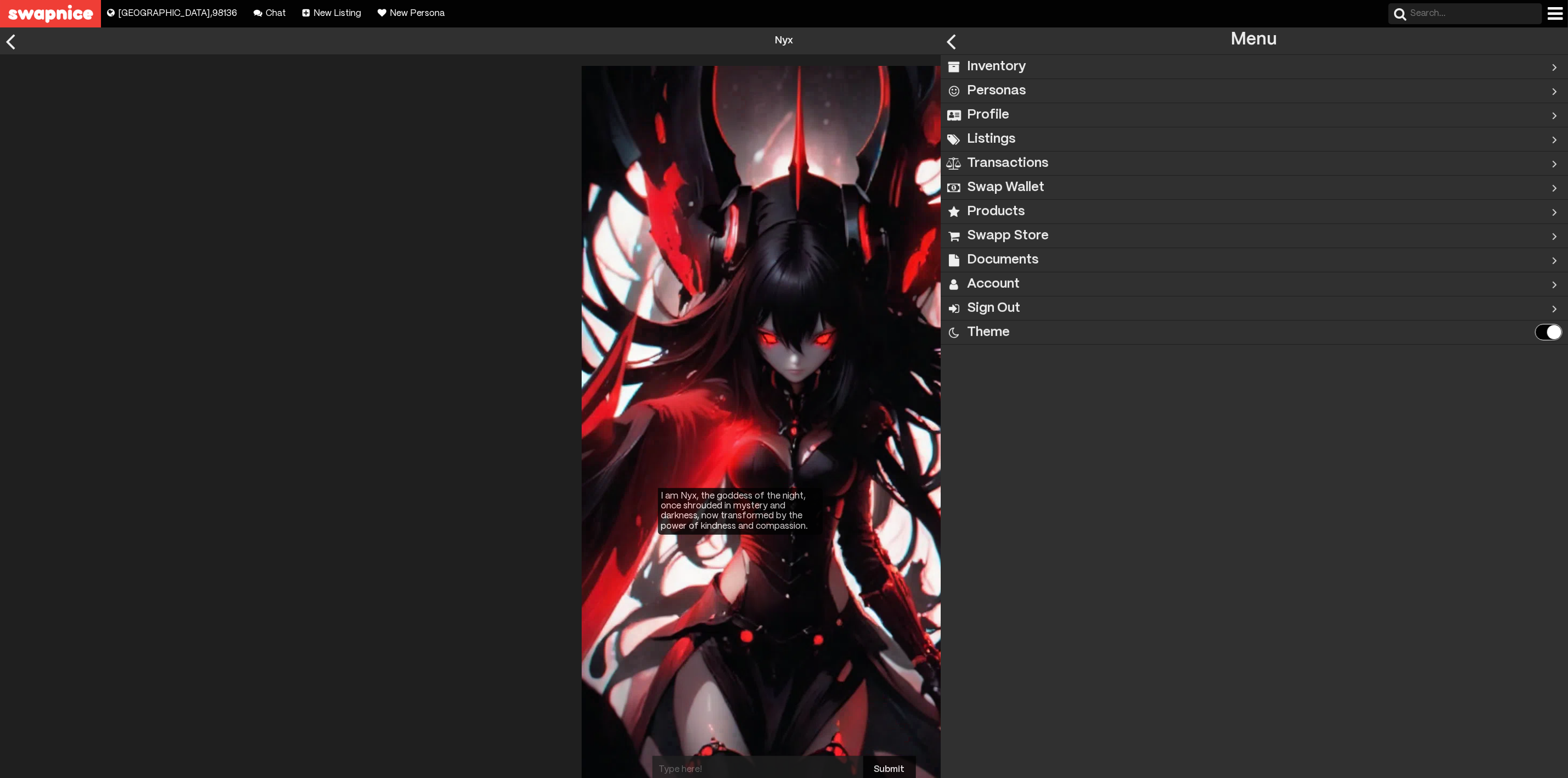
click at [1085, 59] on div "Inventory" at bounding box center [1219, 66] width 558 height 24
